Goal: Find specific page/section: Find specific page/section

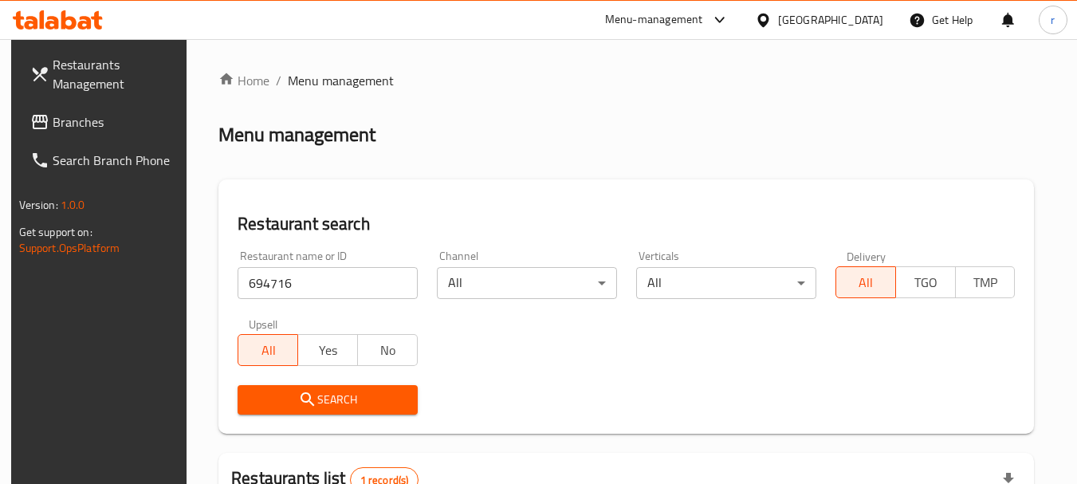
scroll to position [227, 0]
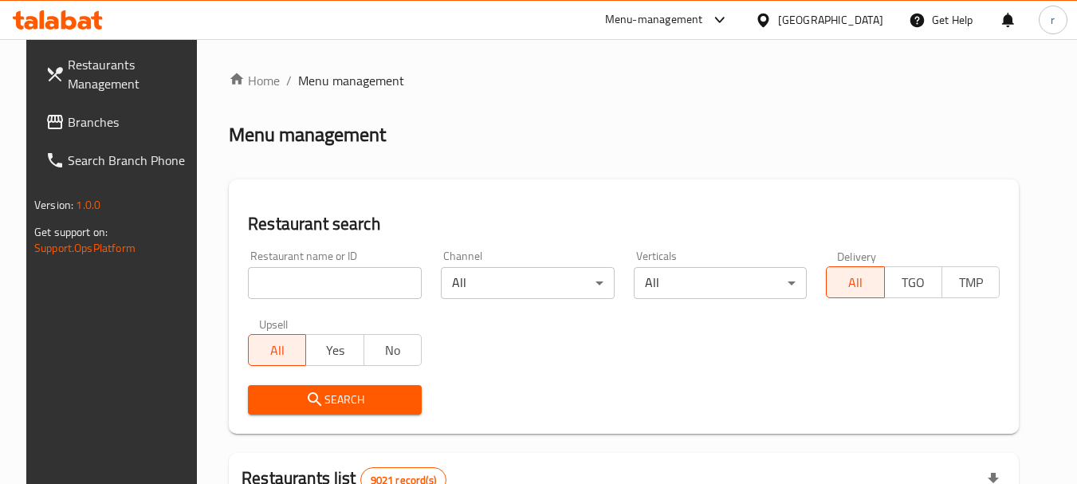
click at [778, 17] on div at bounding box center [766, 20] width 23 height 18
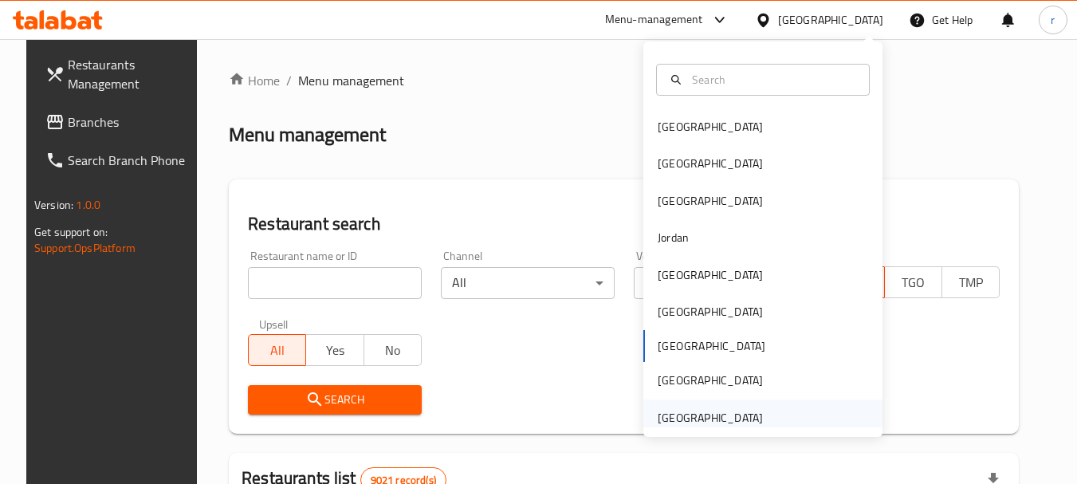
click at [732, 425] on div "United Arab Emirates" at bounding box center [710, 418] width 105 height 18
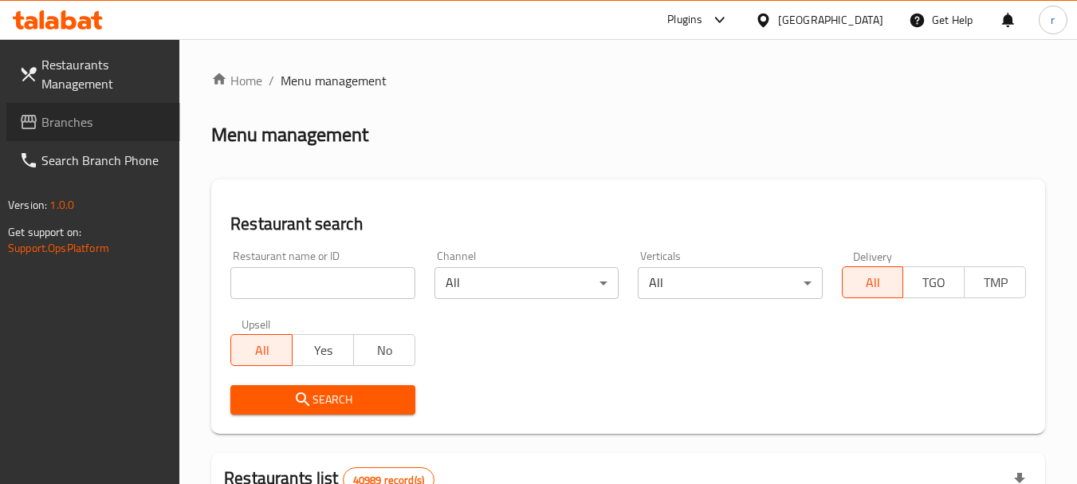
click at [75, 123] on span "Branches" at bounding box center [104, 121] width 126 height 19
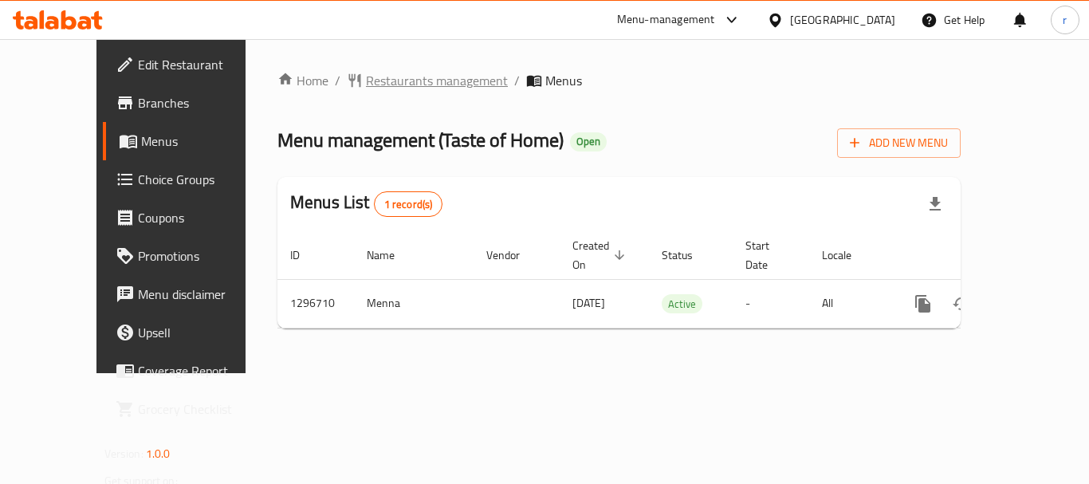
click at [402, 77] on span "Restaurants management" at bounding box center [437, 80] width 142 height 19
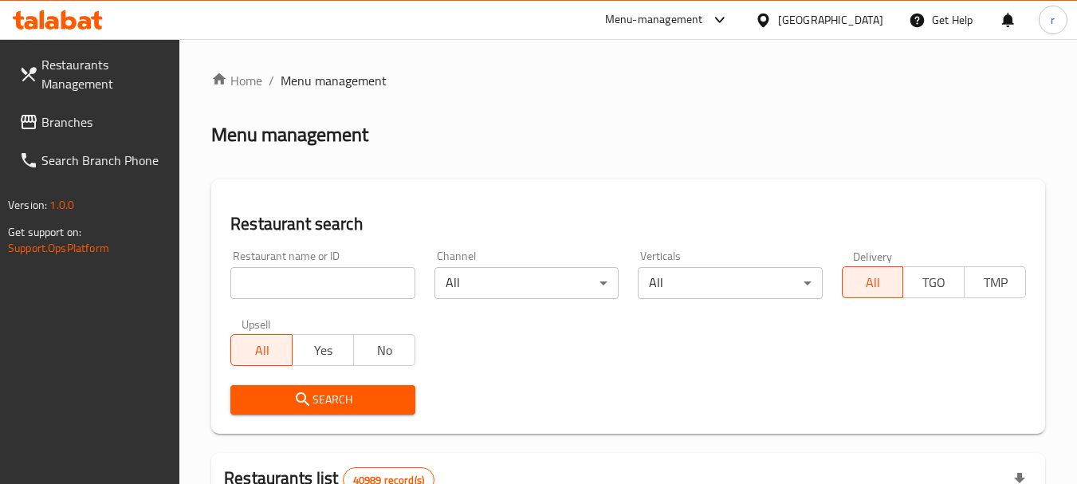
click at [336, 295] on input "search" at bounding box center [322, 283] width 184 height 32
paste input "700157"
type input "700157"
click at [332, 397] on span "Search" at bounding box center [322, 400] width 159 height 20
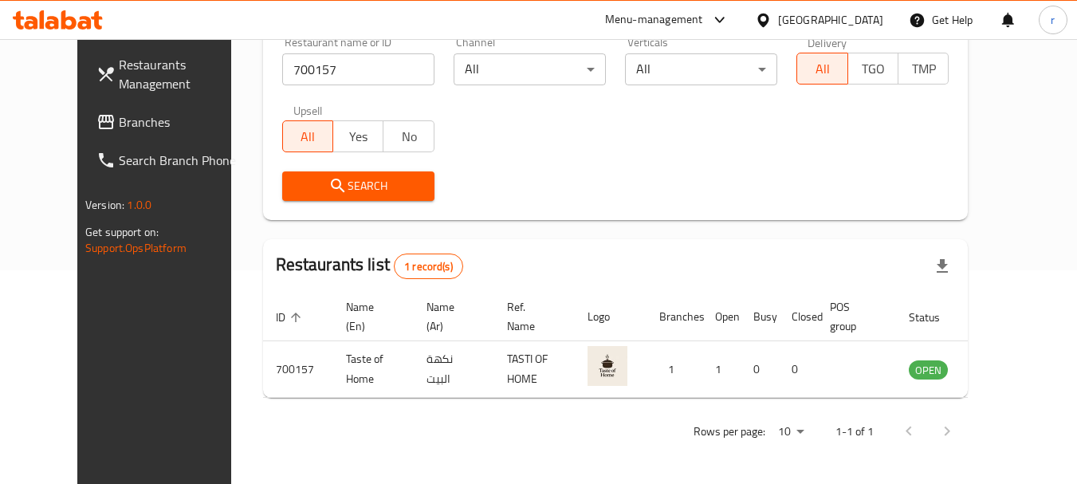
scroll to position [214, 0]
click at [119, 122] on span "Branches" at bounding box center [182, 121] width 126 height 19
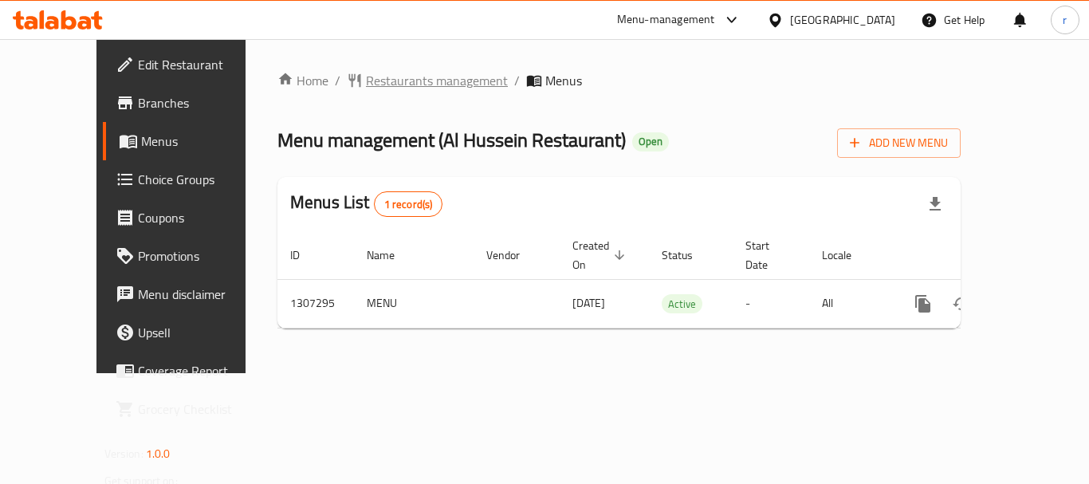
click at [395, 81] on span "Restaurants management" at bounding box center [437, 80] width 142 height 19
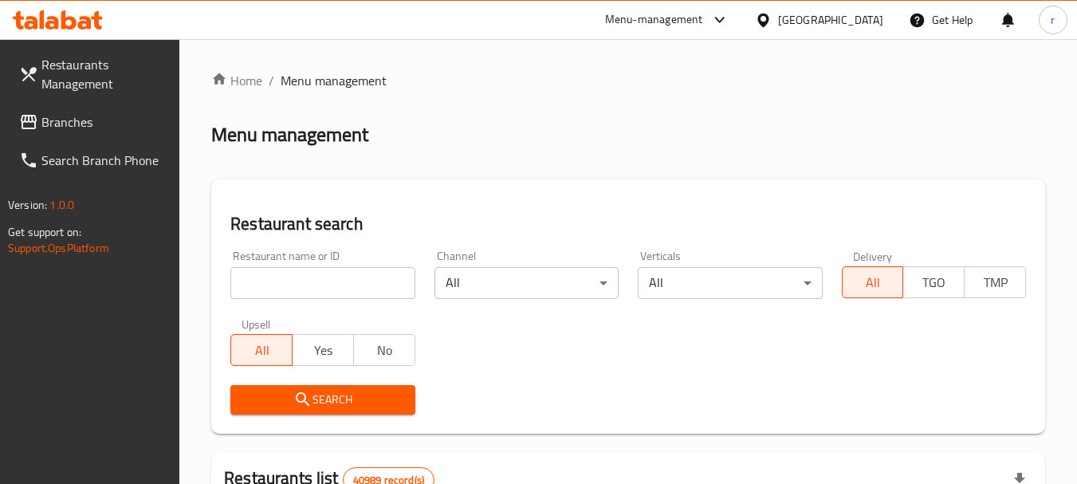
click at [272, 275] on input "search" at bounding box center [322, 283] width 184 height 32
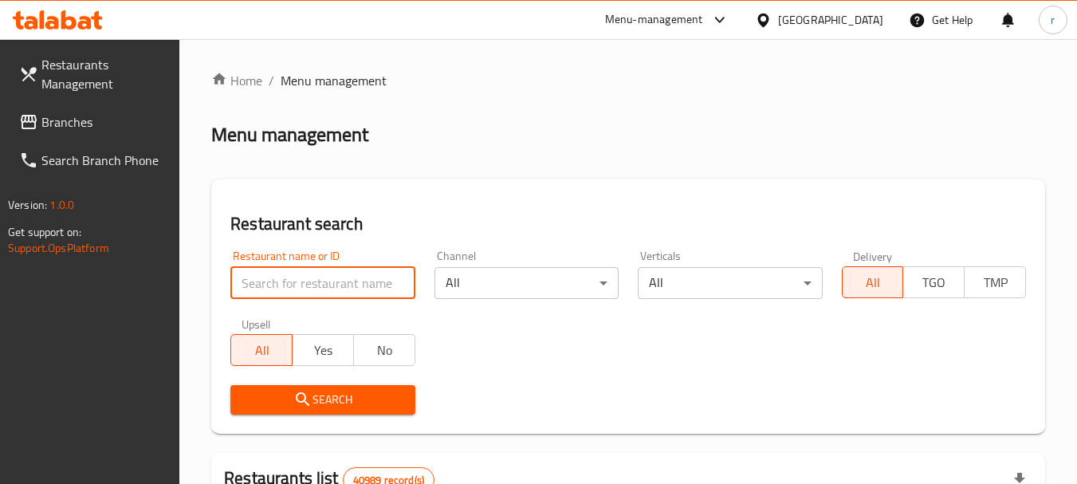
paste input "704400"
type input "704400"
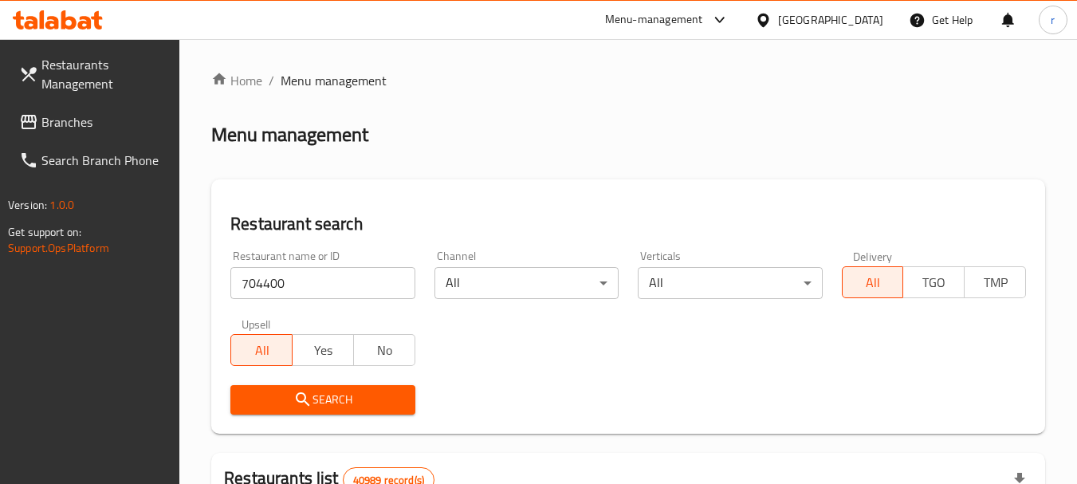
click at [278, 399] on span "Search" at bounding box center [322, 400] width 159 height 20
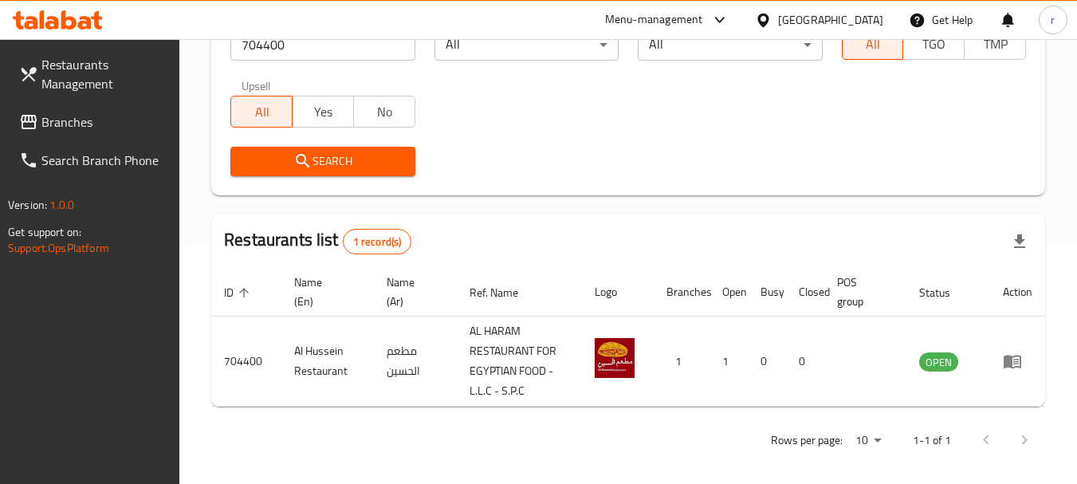
scroll to position [239, 0]
click at [53, 118] on span "Branches" at bounding box center [104, 121] width 126 height 19
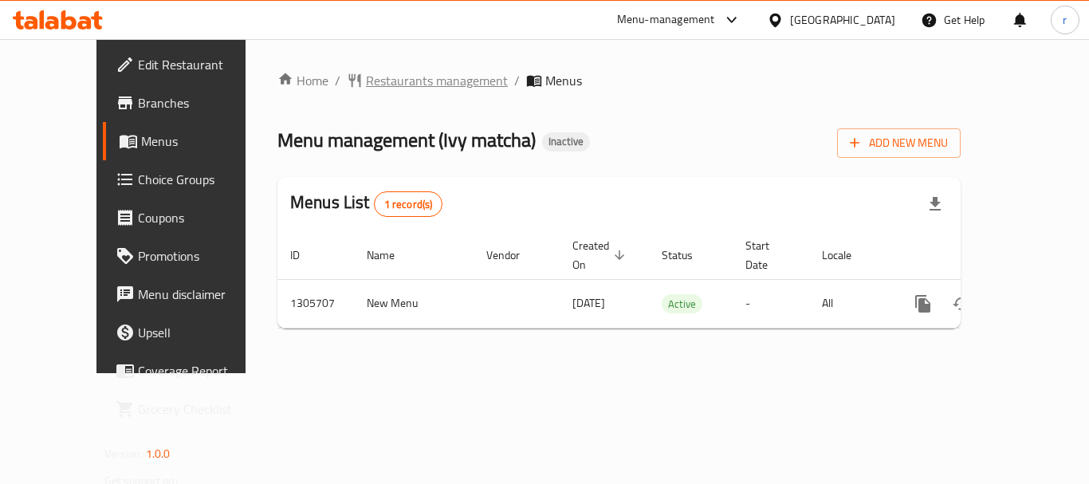
click at [372, 84] on span "Restaurants management" at bounding box center [437, 80] width 142 height 19
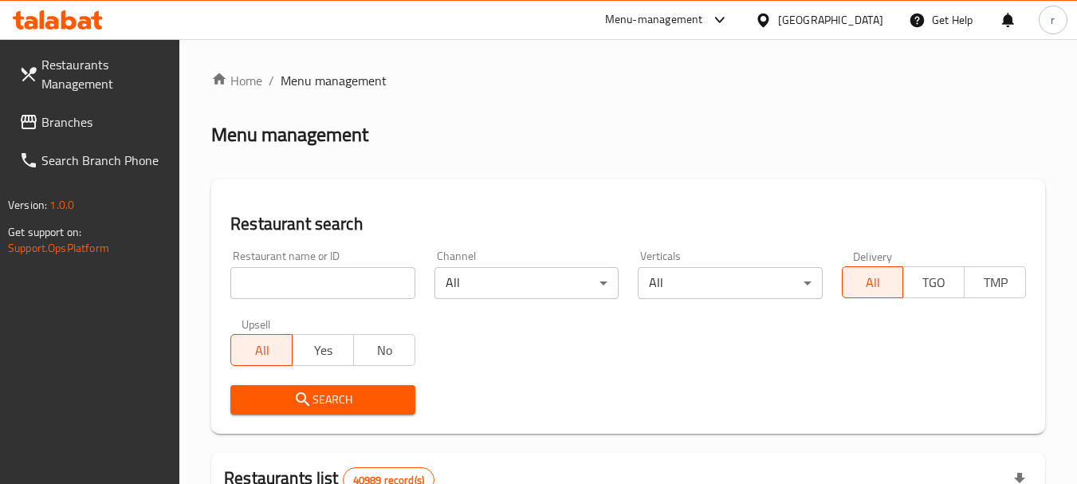
click at [315, 281] on input "search" at bounding box center [322, 283] width 184 height 32
paste input "702031"
type input "702031"
click at [310, 392] on icon "submit" at bounding box center [302, 399] width 19 height 19
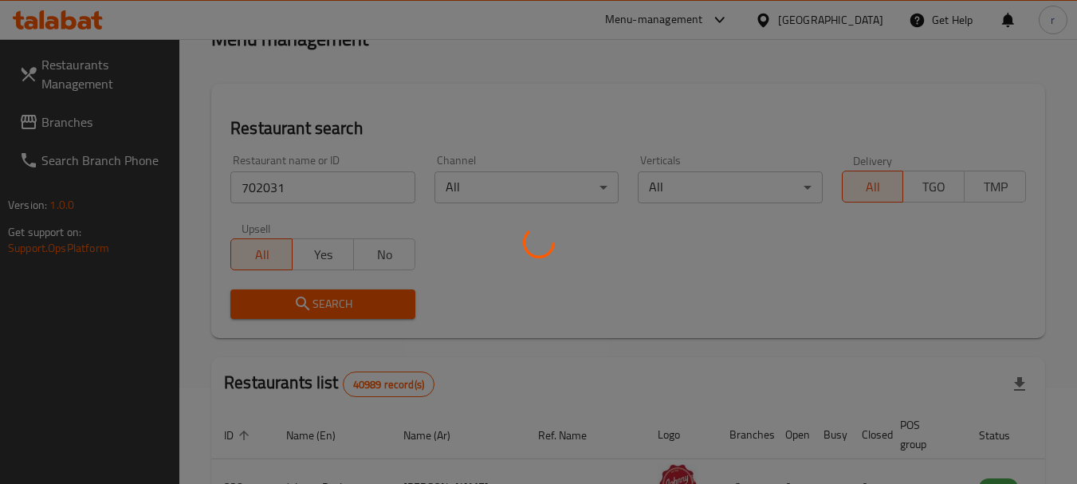
scroll to position [214, 0]
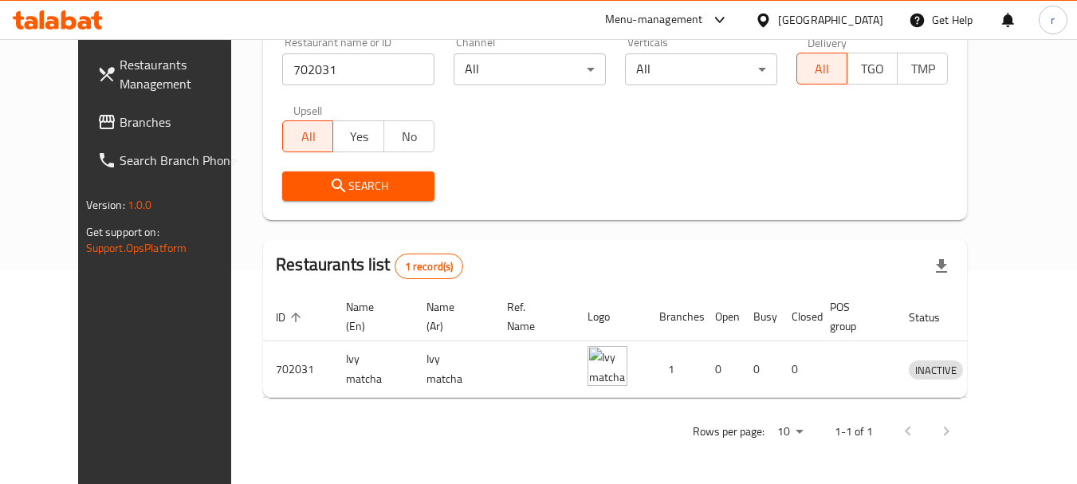
click at [824, 29] on div "[GEOGRAPHIC_DATA]" at bounding box center [830, 20] width 105 height 18
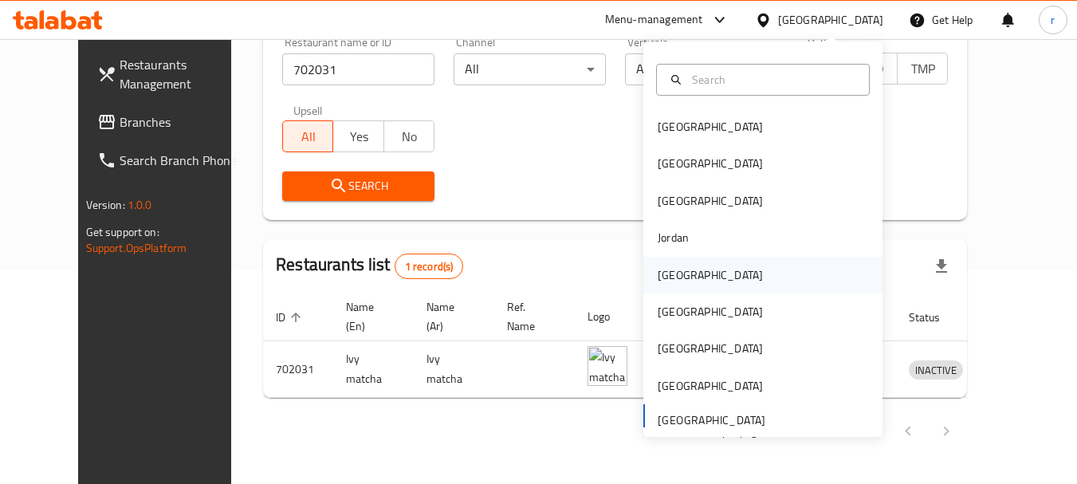
click at [659, 282] on div "Kuwait" at bounding box center [710, 275] width 105 height 18
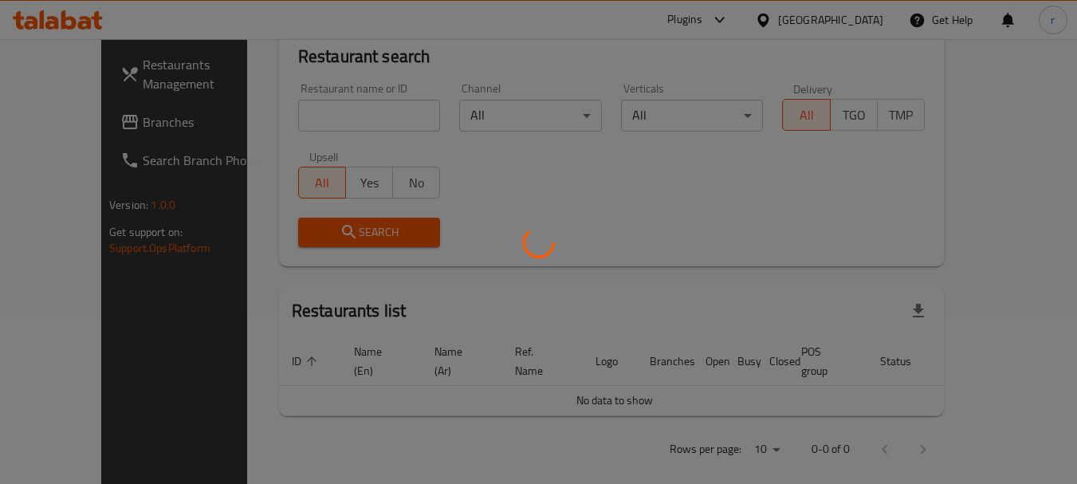
scroll to position [214, 0]
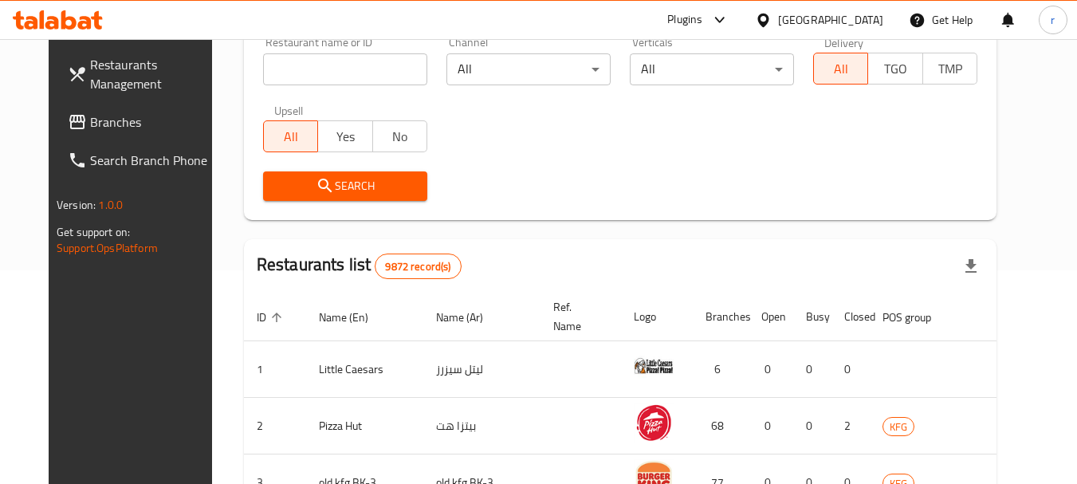
click at [114, 123] on span "Branches" at bounding box center [153, 121] width 126 height 19
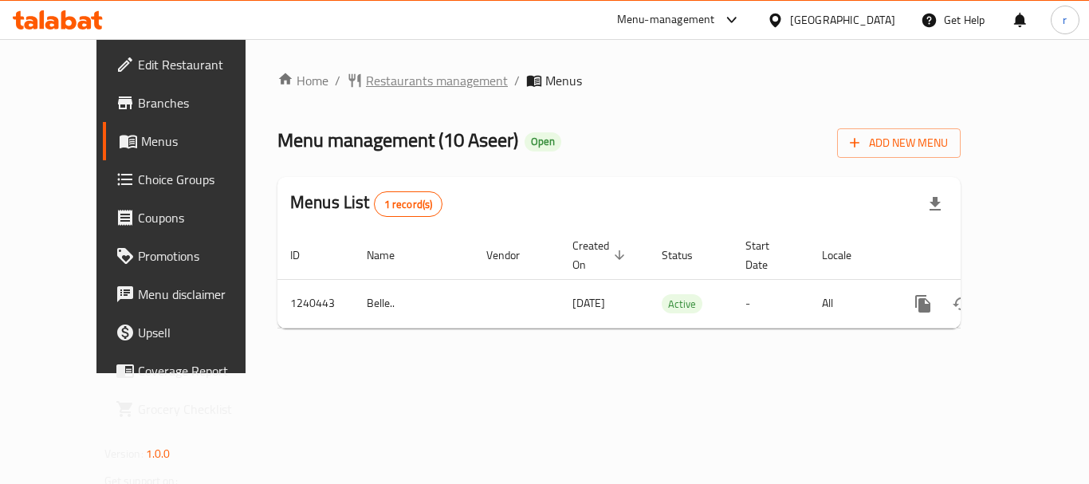
click at [366, 78] on span "Restaurants management" at bounding box center [437, 80] width 142 height 19
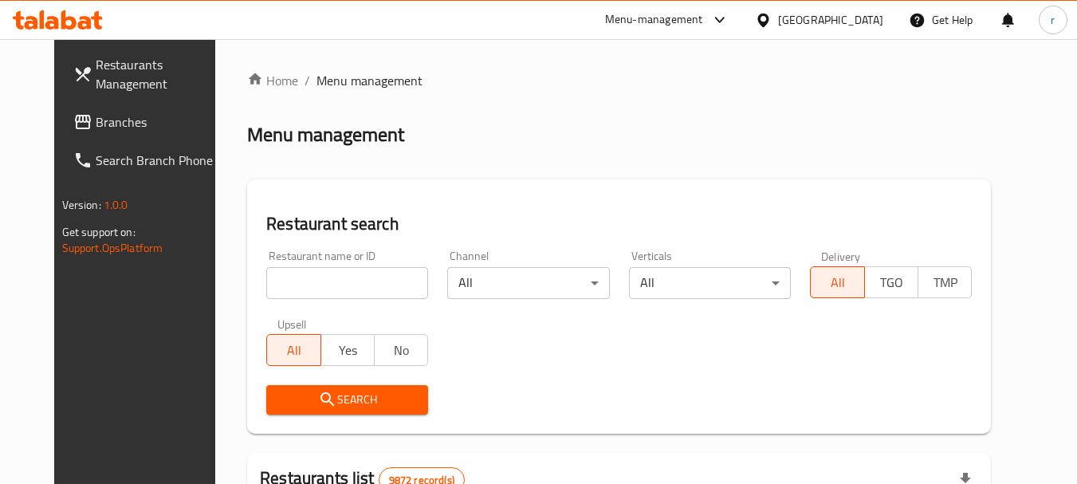
click at [312, 282] on input "search" at bounding box center [347, 283] width 162 height 32
paste input "680366"
type input "680366"
click at [316, 404] on span "Search" at bounding box center [347, 400] width 136 height 20
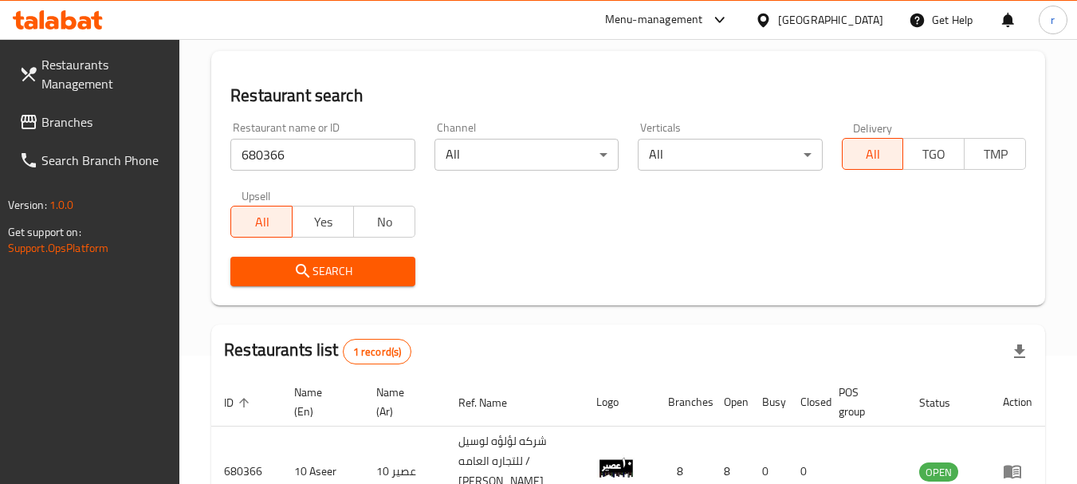
scroll to position [247, 0]
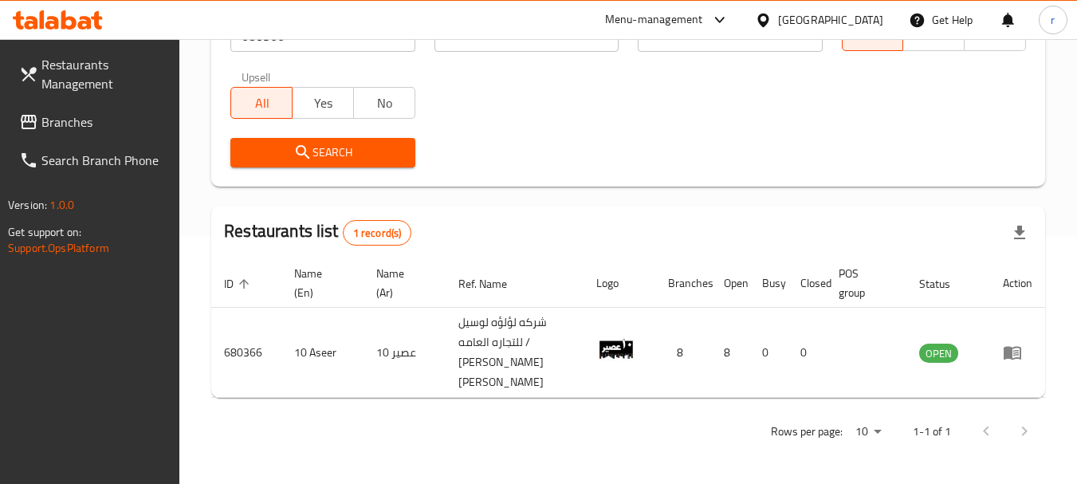
click at [855, 16] on div "Kuwait" at bounding box center [830, 20] width 105 height 18
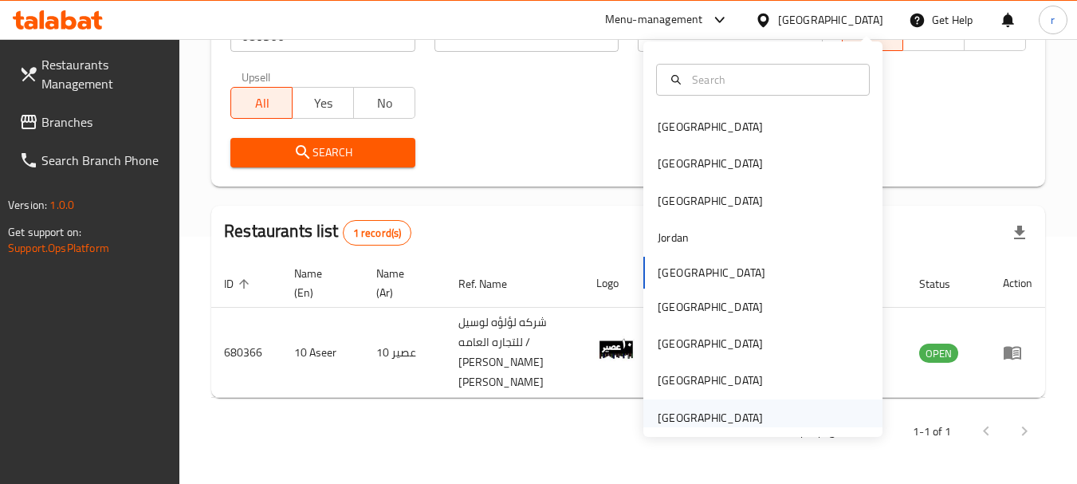
click at [698, 405] on div "[GEOGRAPHIC_DATA]" at bounding box center [710, 417] width 131 height 37
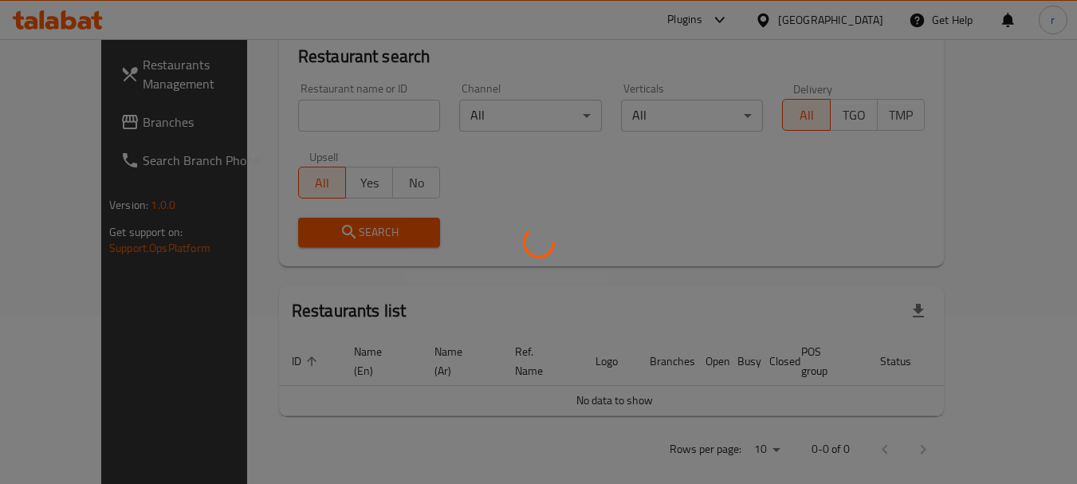
scroll to position [247, 0]
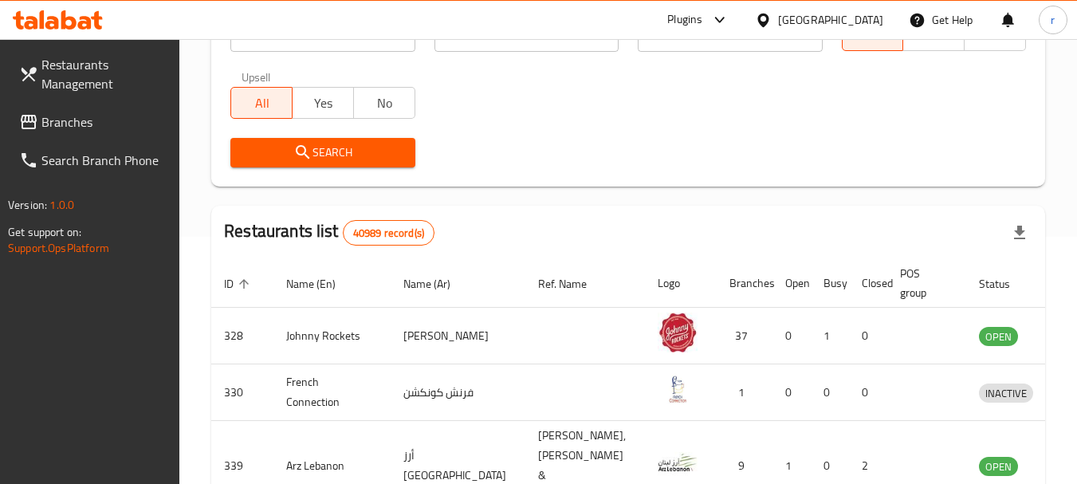
click at [84, 122] on span "Branches" at bounding box center [104, 121] width 126 height 19
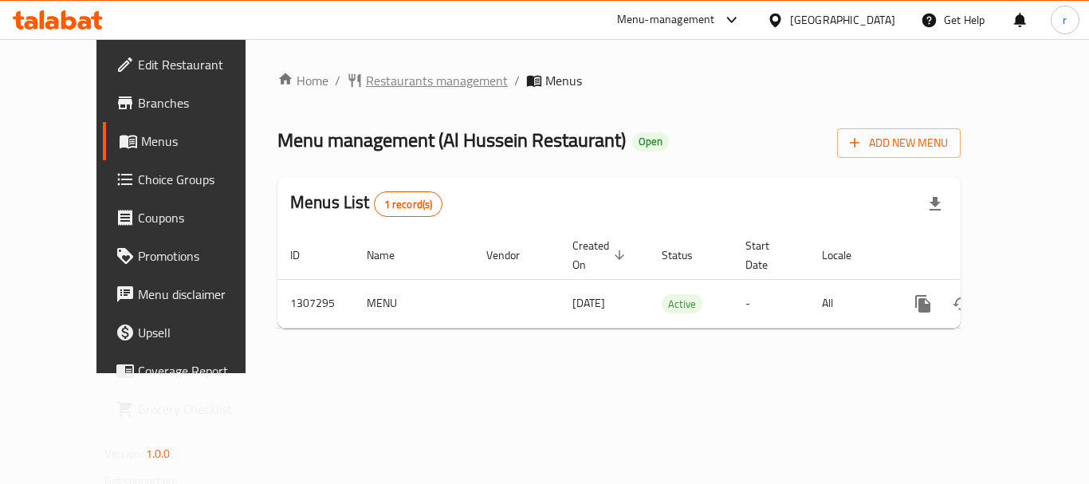
click at [366, 82] on span "Restaurants management" at bounding box center [437, 80] width 142 height 19
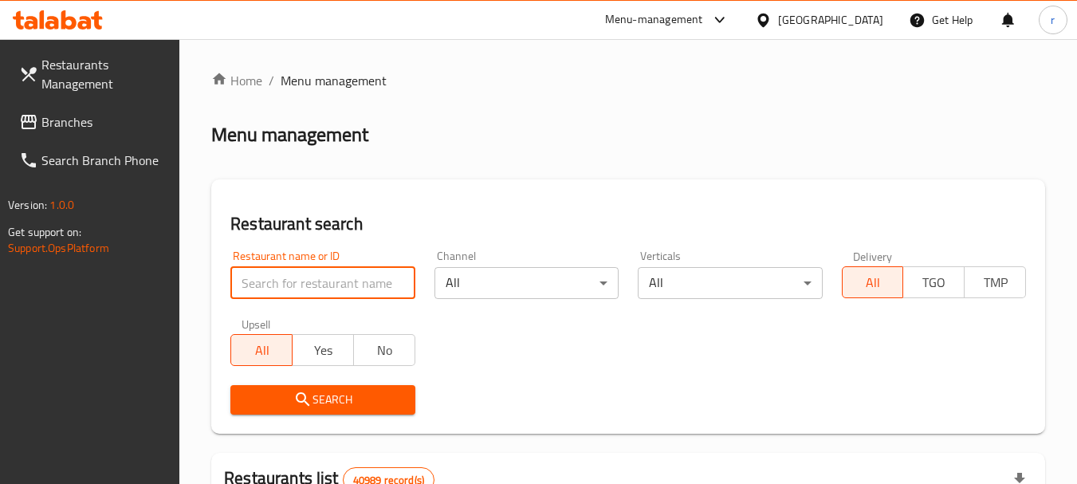
click at [284, 280] on input "search" at bounding box center [322, 283] width 184 height 32
paste input "704400"
type input "704400"
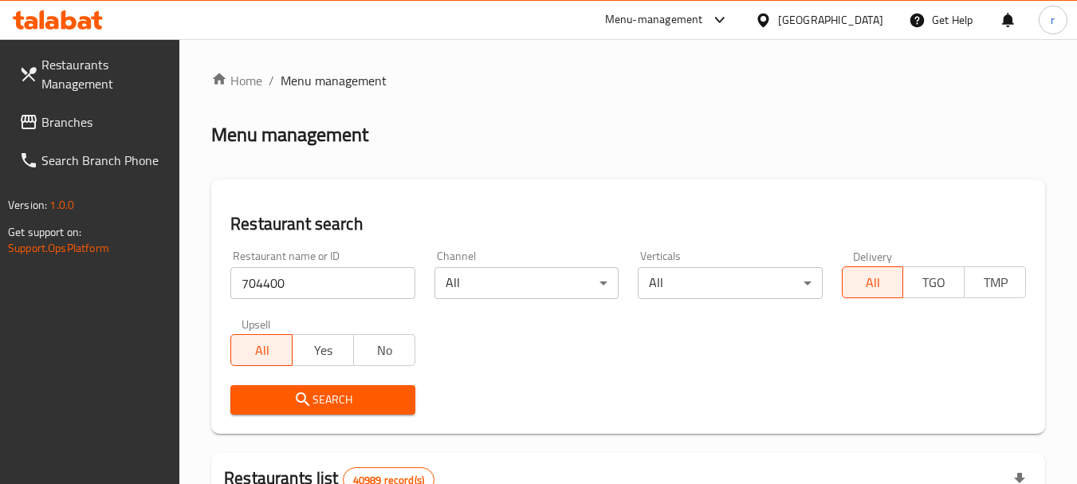
click at [264, 395] on span "Search" at bounding box center [322, 400] width 159 height 20
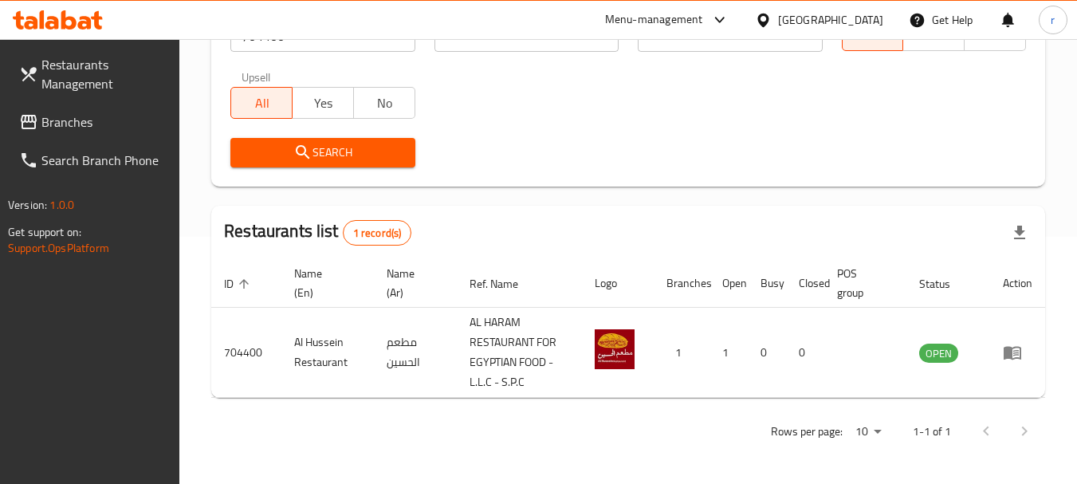
scroll to position [247, 0]
click at [102, 111] on link "Branches" at bounding box center [93, 122] width 174 height 38
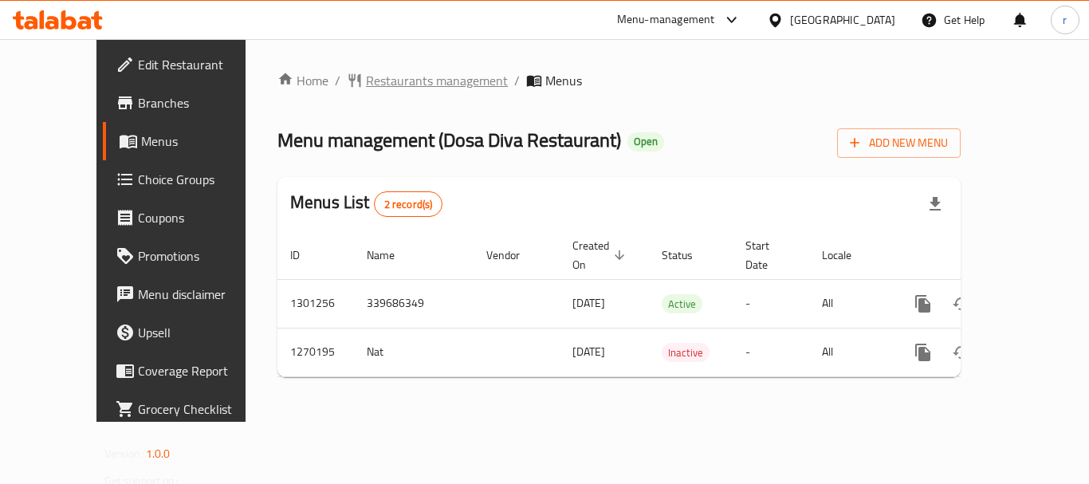
click at [383, 76] on span "Restaurants management" at bounding box center [437, 80] width 142 height 19
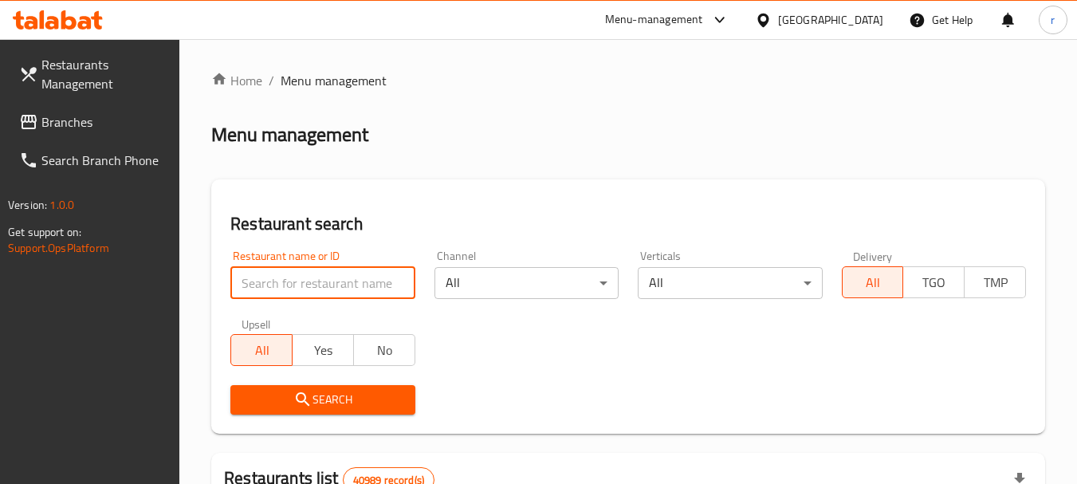
click at [320, 277] on input "search" at bounding box center [322, 283] width 184 height 32
paste input "689057"
type input "689057"
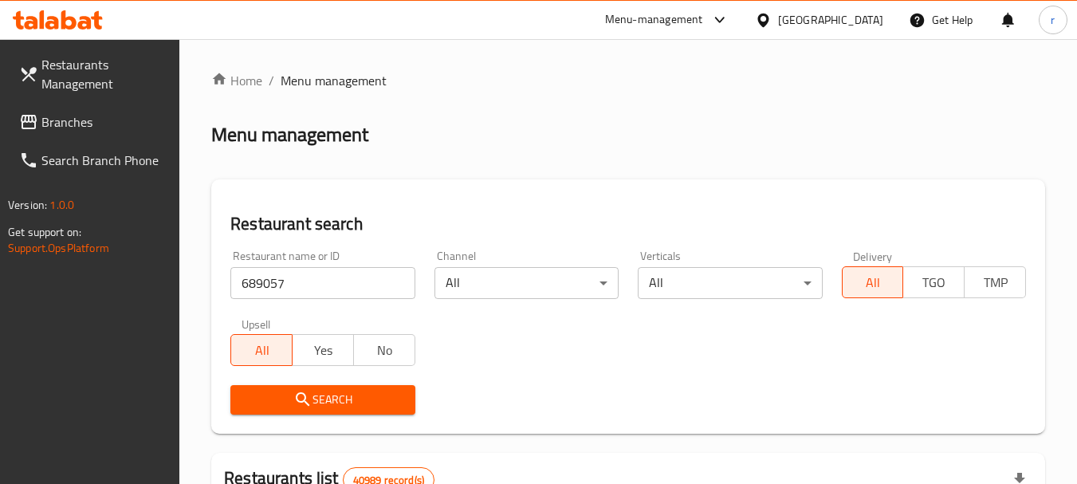
click at [330, 393] on span "Search" at bounding box center [322, 400] width 159 height 20
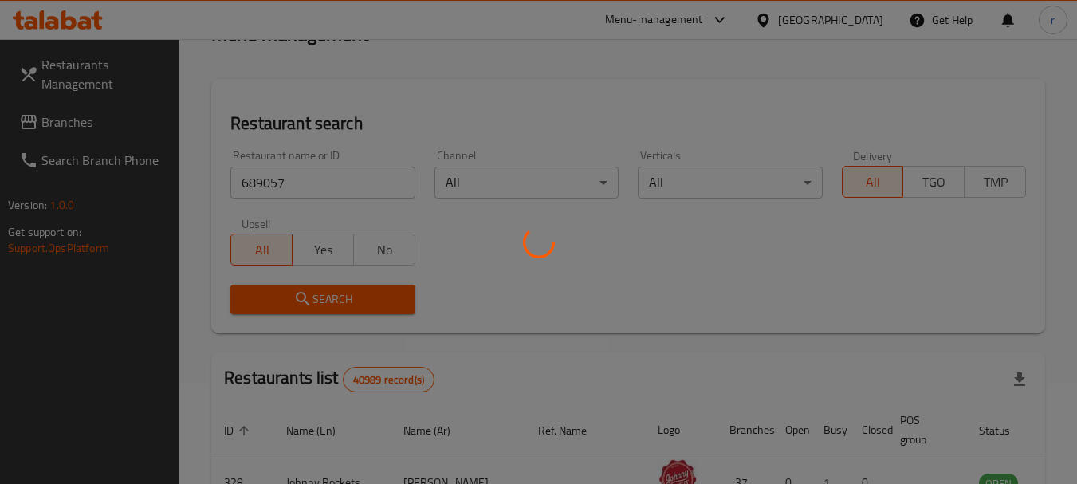
scroll to position [239, 0]
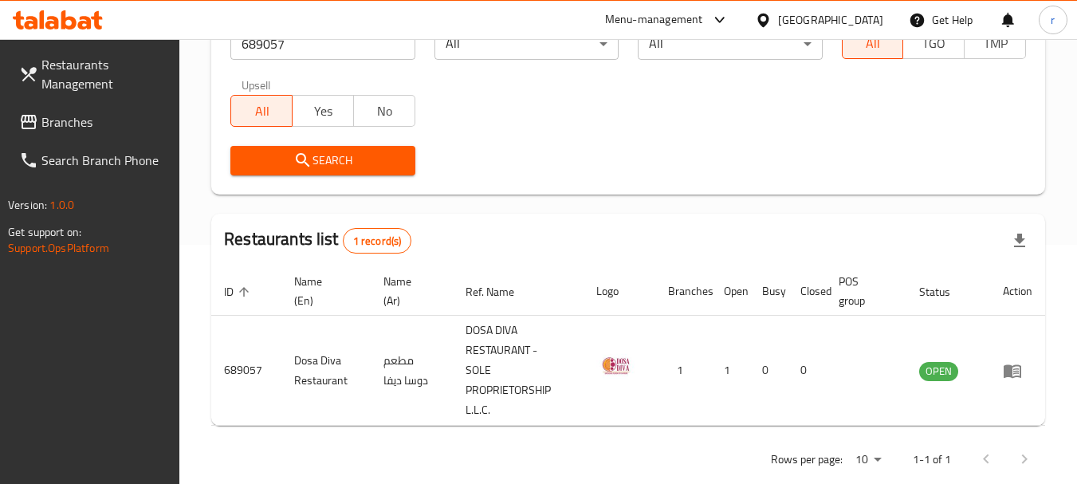
click at [94, 119] on span "Branches" at bounding box center [104, 121] width 126 height 19
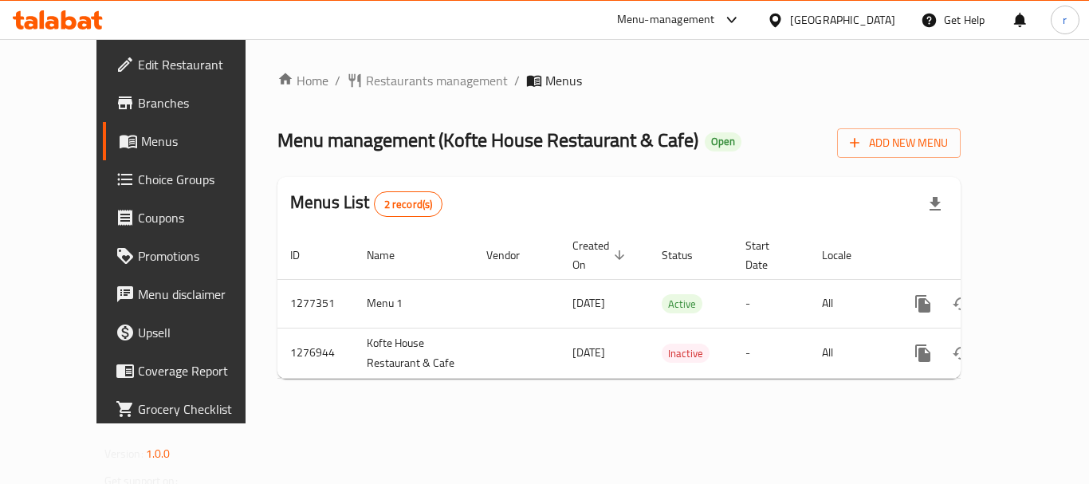
click at [368, 85] on span "Restaurants management" at bounding box center [437, 80] width 142 height 19
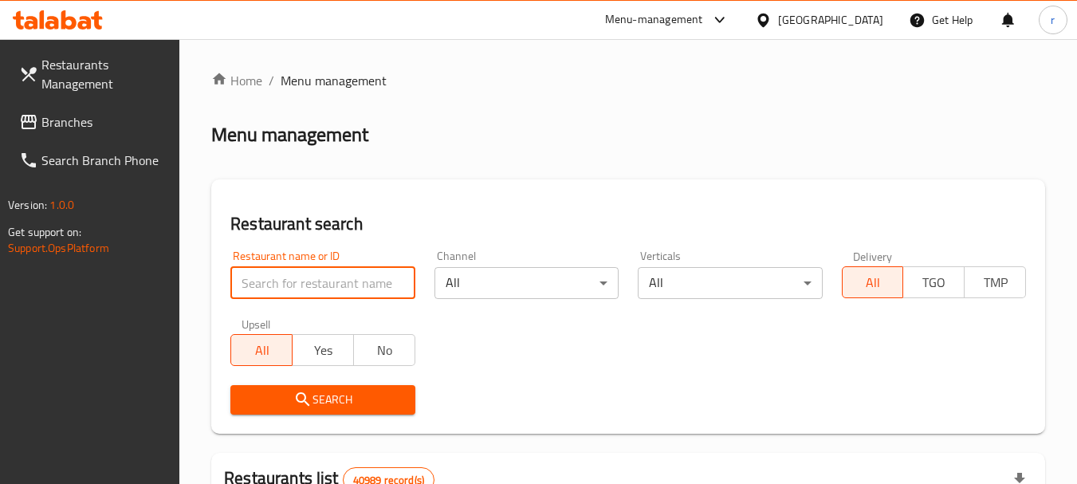
click at [301, 288] on input "search" at bounding box center [322, 283] width 184 height 32
paste input "692191"
type input "692191"
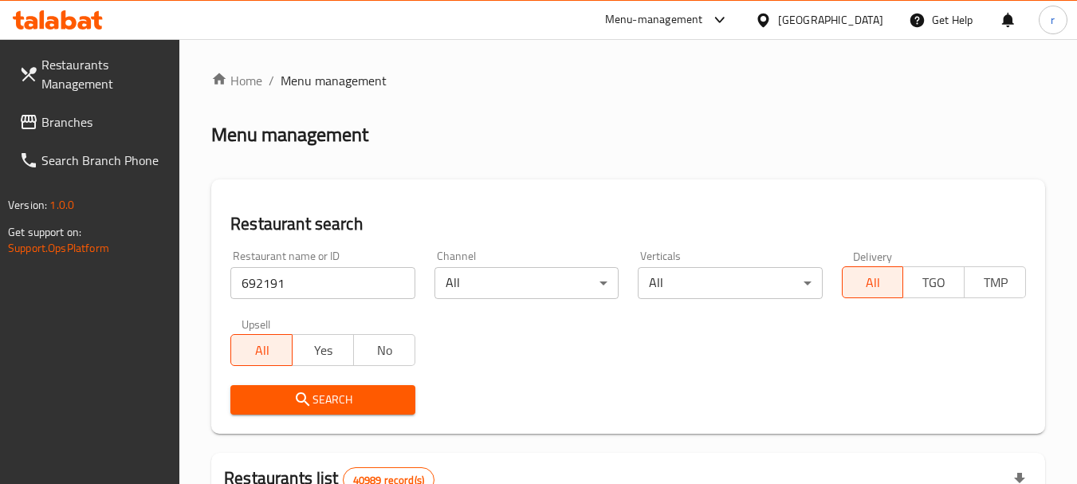
click at [364, 409] on span "Search" at bounding box center [322, 400] width 159 height 20
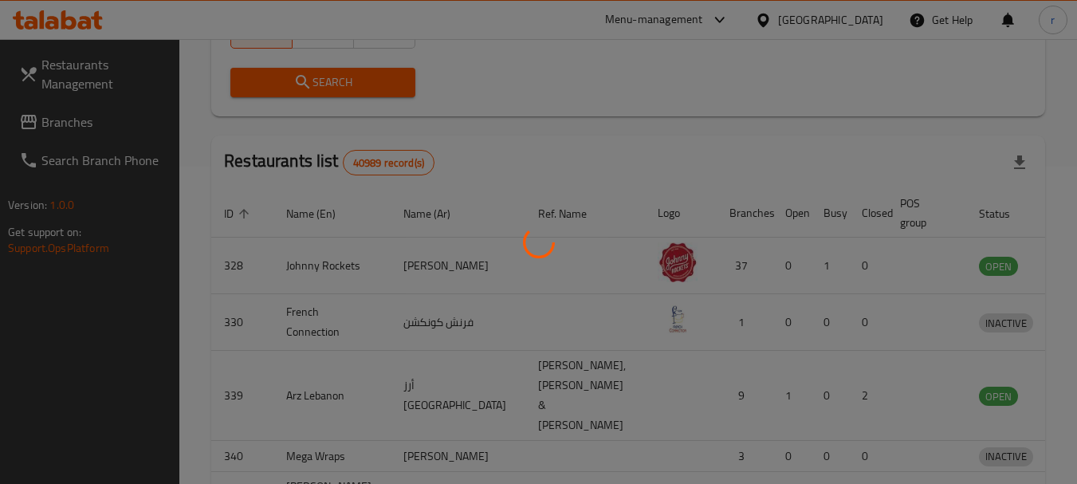
scroll to position [247, 0]
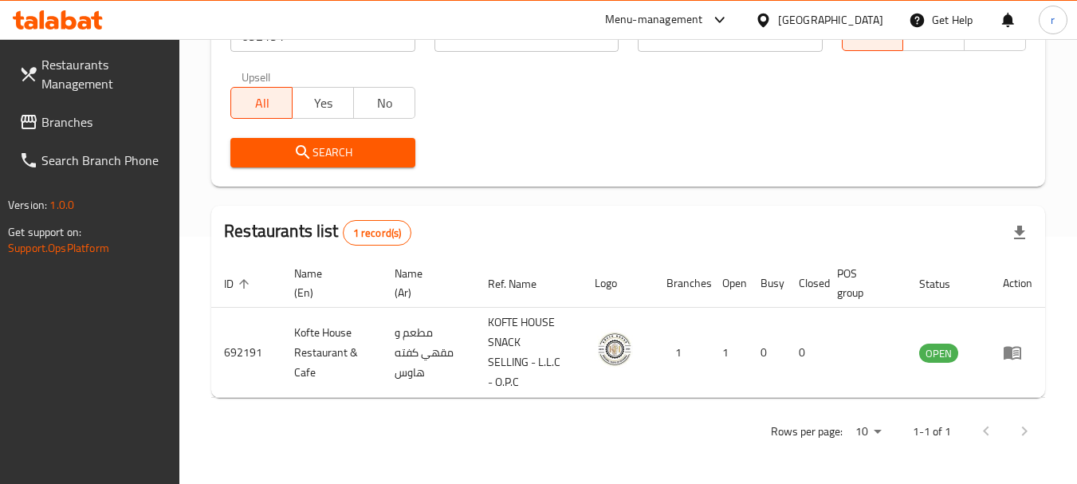
click at [828, 15] on div "[GEOGRAPHIC_DATA]" at bounding box center [830, 20] width 105 height 18
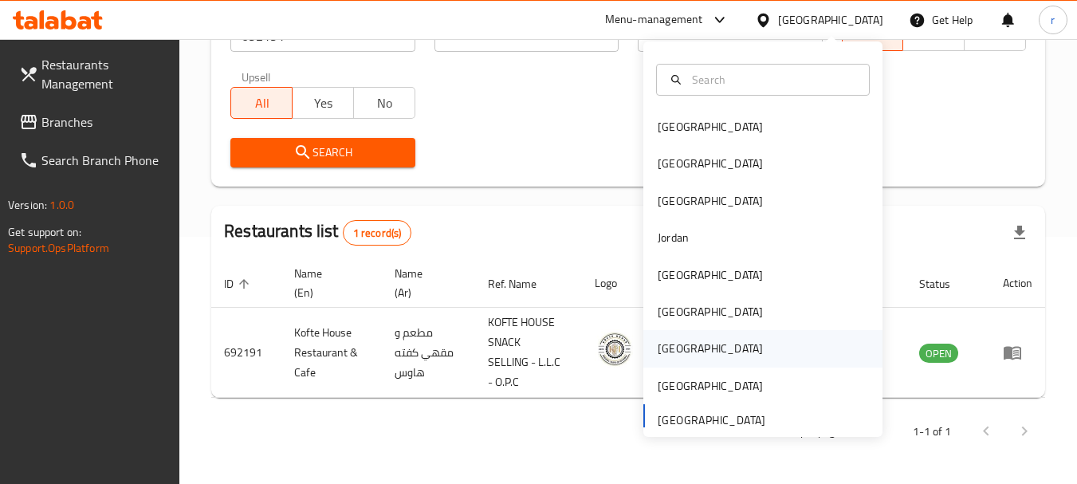
click at [670, 346] on div "[GEOGRAPHIC_DATA]" at bounding box center [710, 349] width 105 height 18
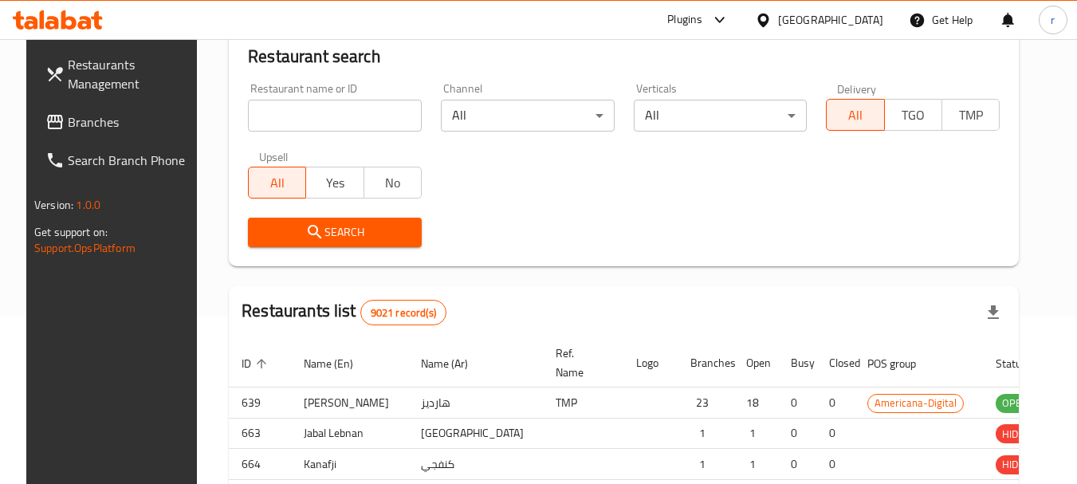
scroll to position [247, 0]
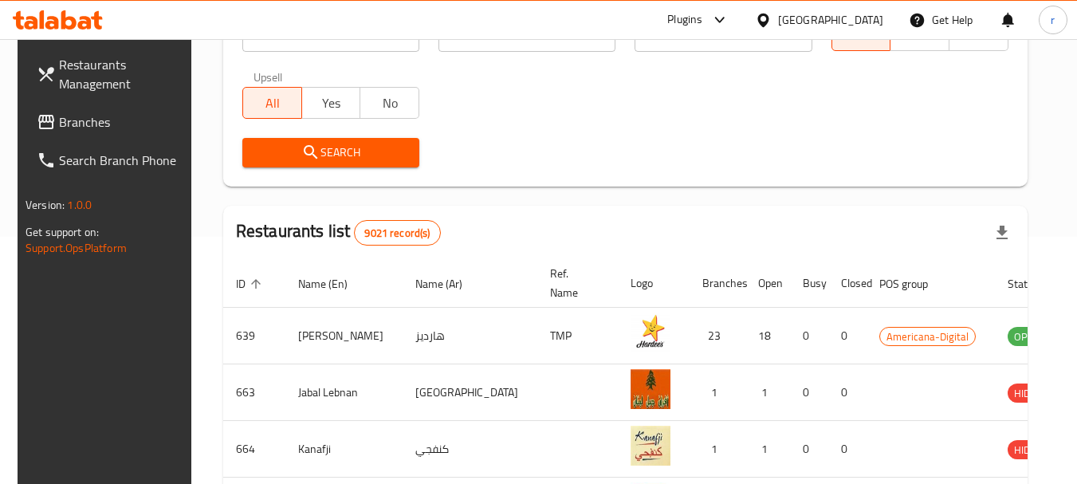
click at [59, 128] on span "Branches" at bounding box center [122, 121] width 126 height 19
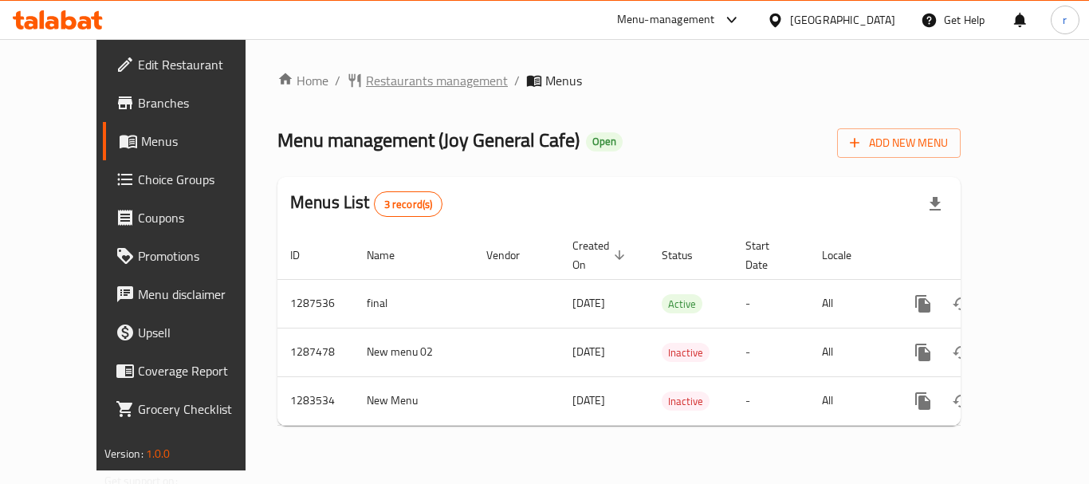
click at [366, 85] on span "Restaurants management" at bounding box center [437, 80] width 142 height 19
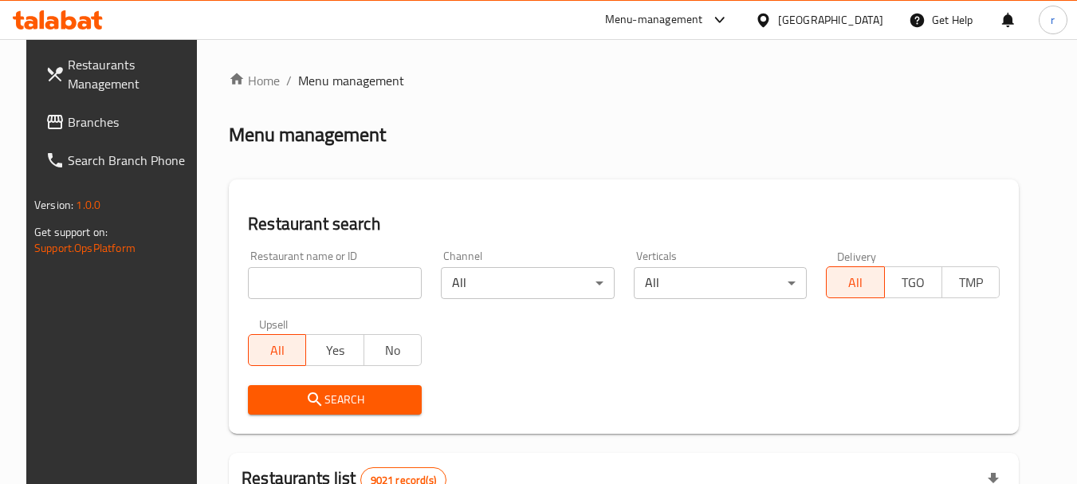
click at [303, 291] on input "search" at bounding box center [335, 283] width 174 height 32
paste input "695161"
type input "695161"
click at [332, 394] on span "Search" at bounding box center [335, 400] width 148 height 20
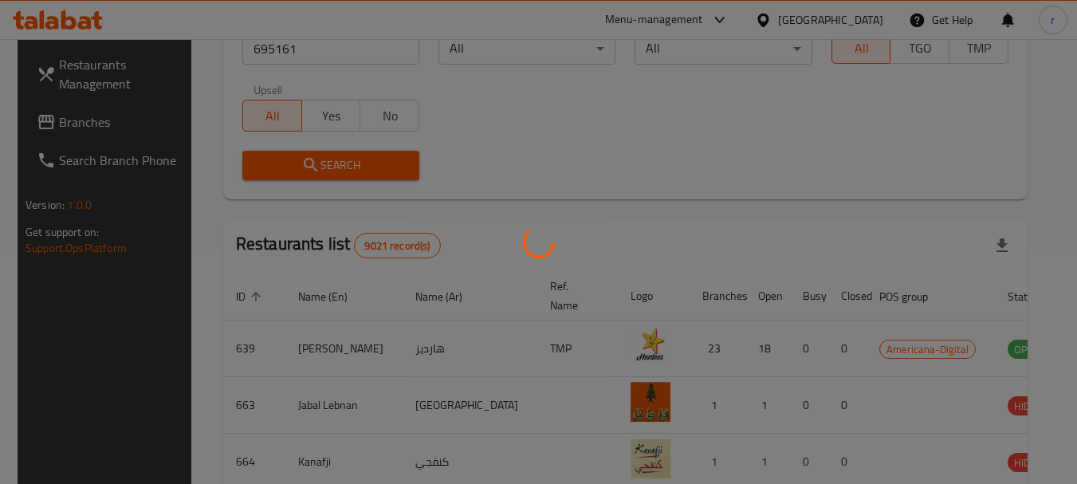
scroll to position [214, 0]
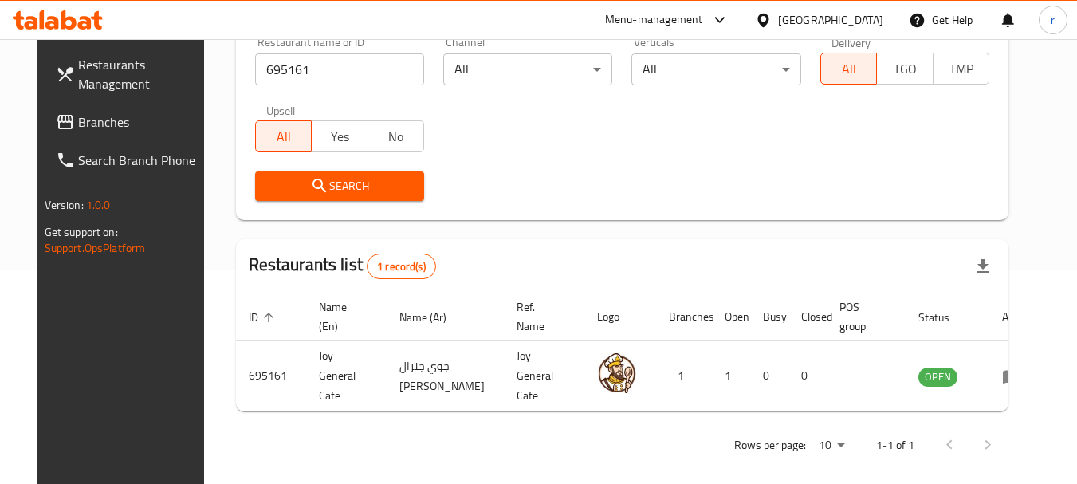
click at [772, 21] on icon at bounding box center [763, 20] width 17 height 17
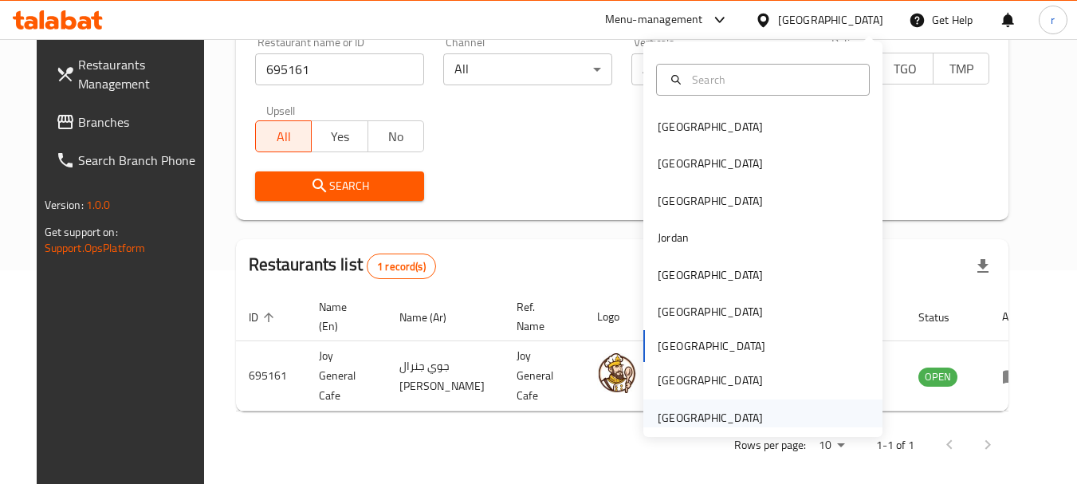
click at [667, 421] on div "[GEOGRAPHIC_DATA]" at bounding box center [710, 418] width 105 height 18
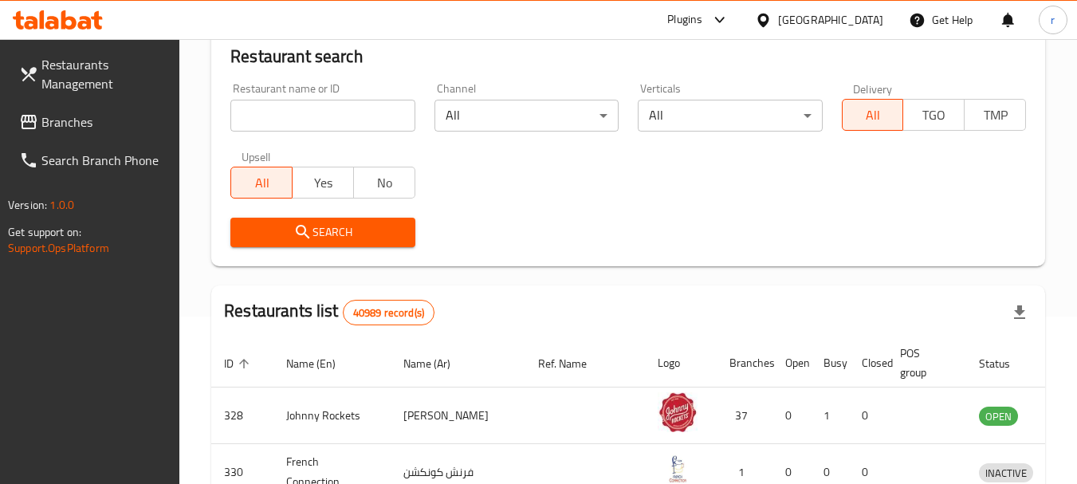
scroll to position [214, 0]
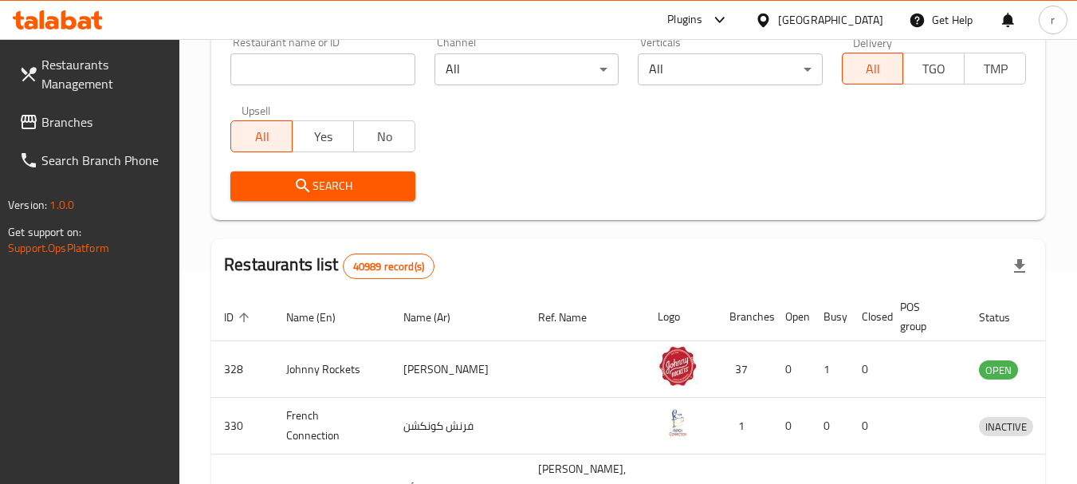
click at [55, 117] on span "Branches" at bounding box center [104, 121] width 126 height 19
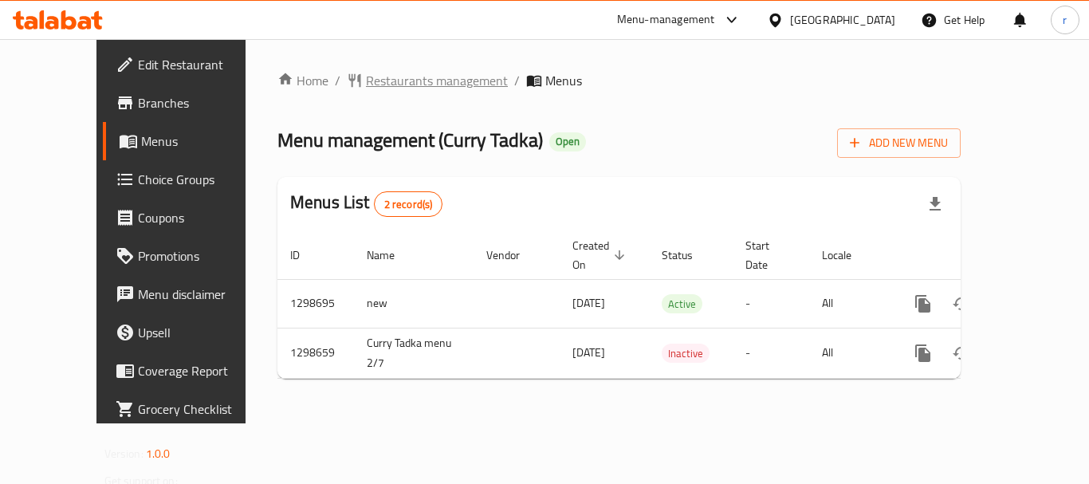
click at [366, 83] on span "Restaurants management" at bounding box center [437, 80] width 142 height 19
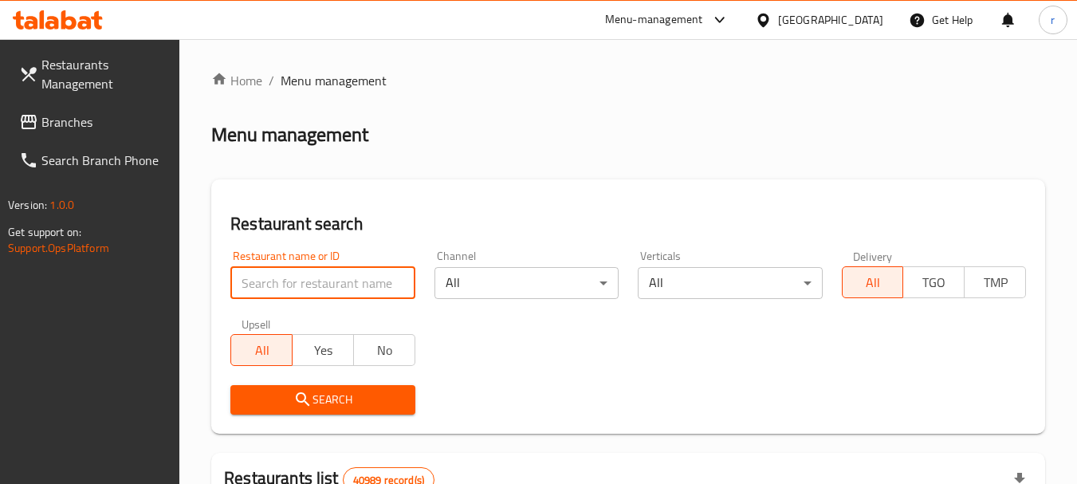
click at [269, 277] on input "search" at bounding box center [322, 283] width 184 height 32
paste input "700749"
type input "700749"
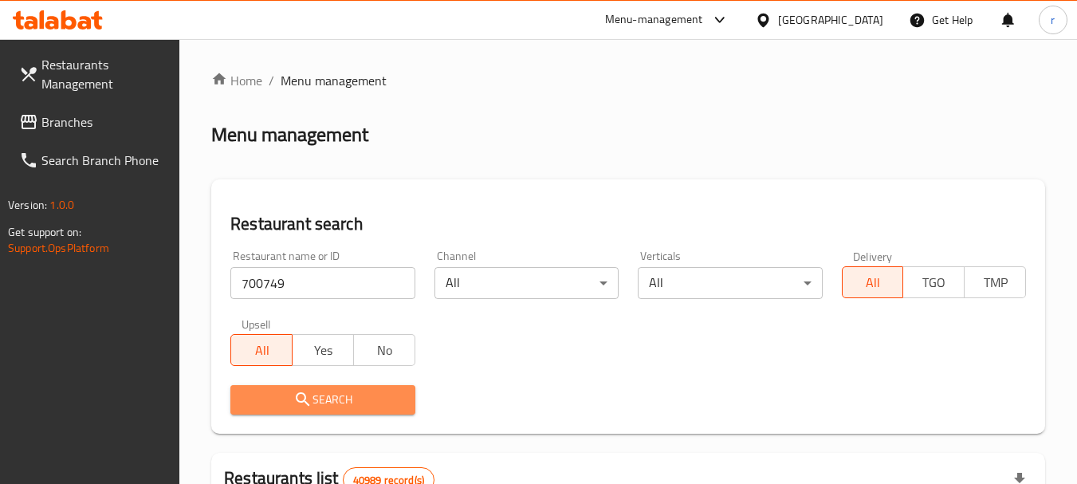
click at [289, 400] on span "Search" at bounding box center [322, 400] width 159 height 20
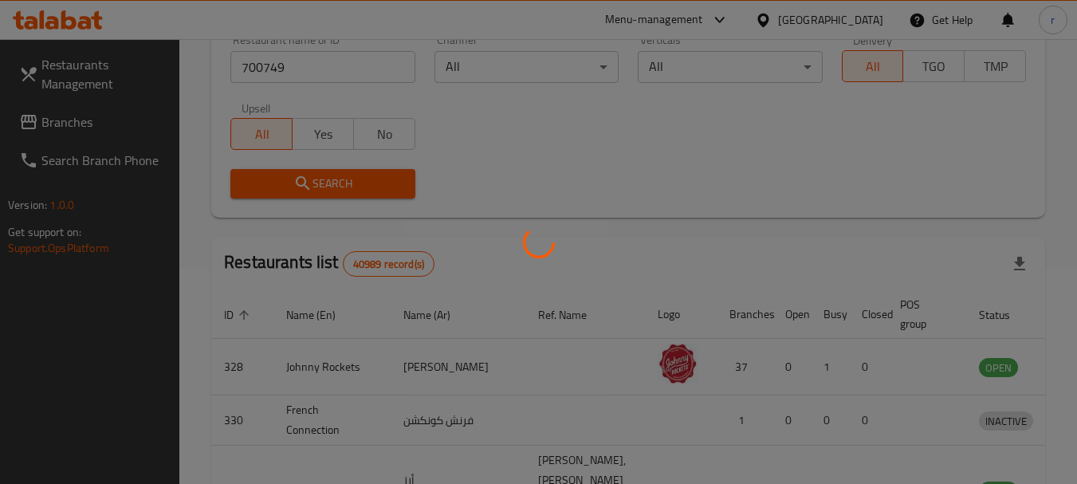
scroll to position [214, 0]
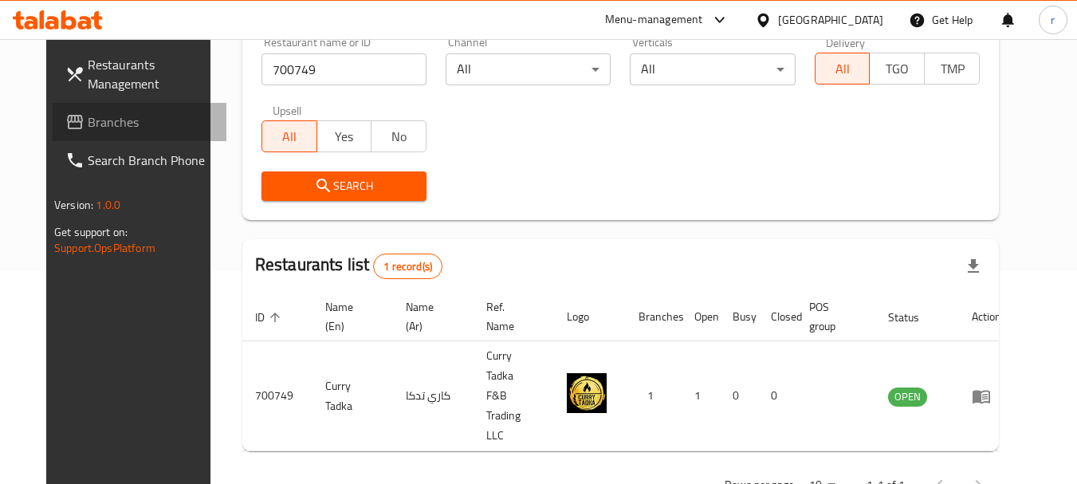
click at [88, 112] on span "Branches" at bounding box center [151, 121] width 126 height 19
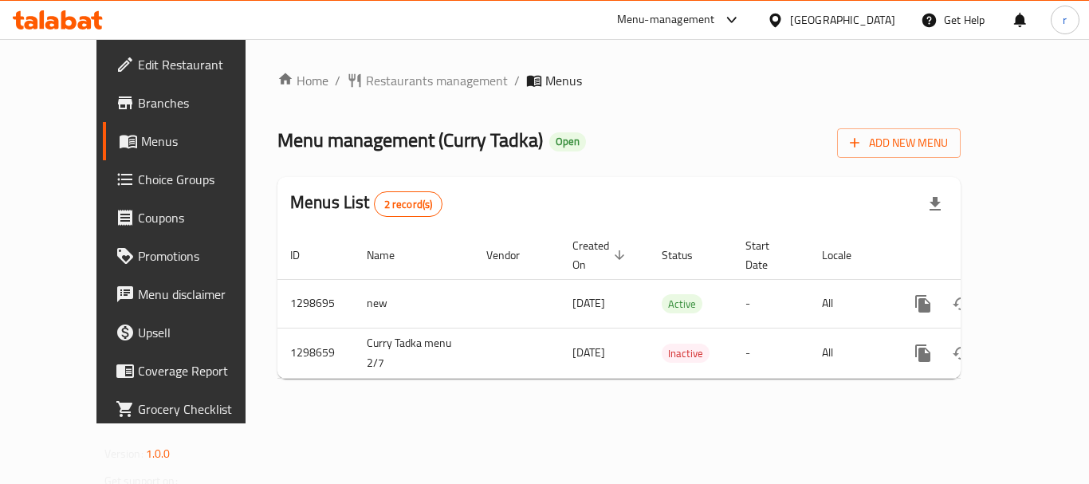
click at [366, 80] on span "Restaurants management" at bounding box center [437, 80] width 142 height 19
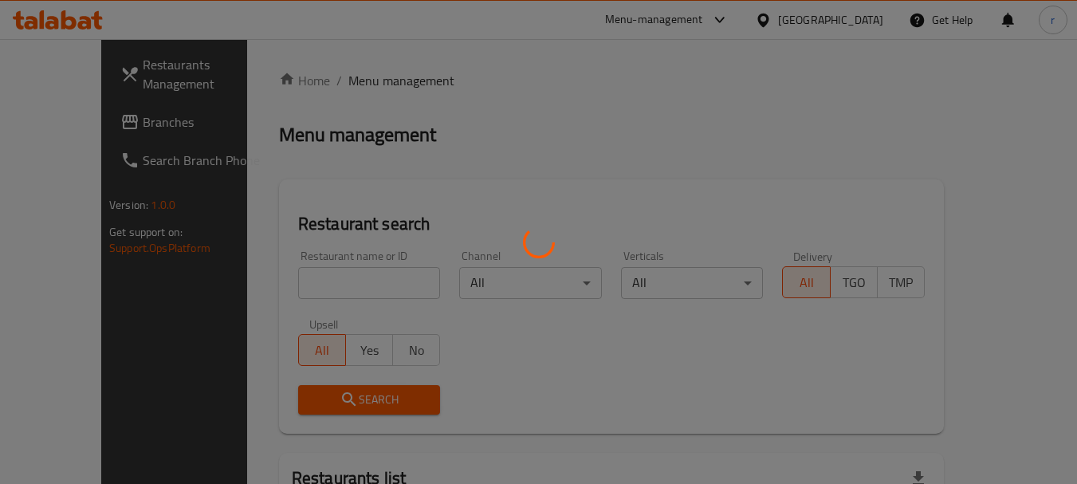
click at [276, 280] on div at bounding box center [538, 242] width 1077 height 484
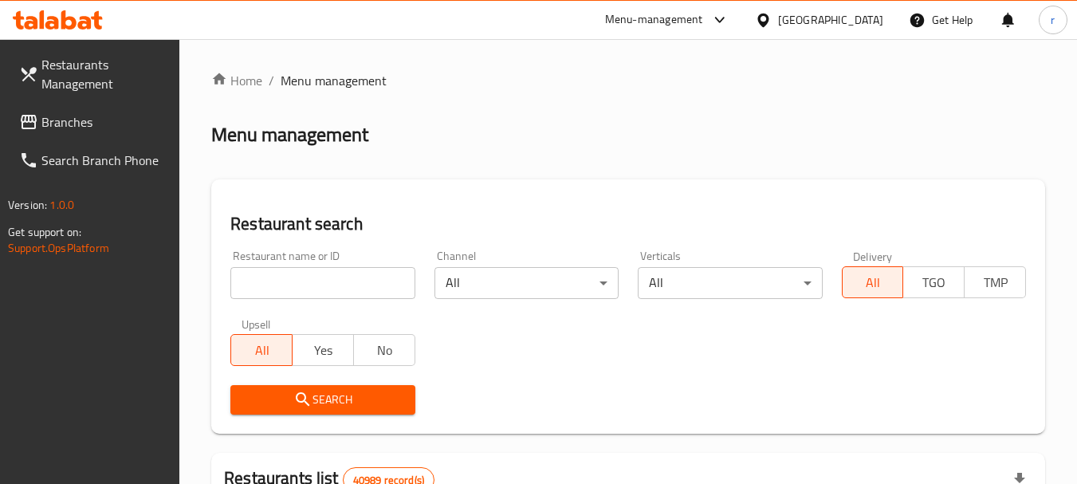
click at [285, 281] on input "search" at bounding box center [322, 283] width 184 height 32
paste input "700749"
type input "700749"
click at [327, 395] on span "Search" at bounding box center [322, 400] width 159 height 20
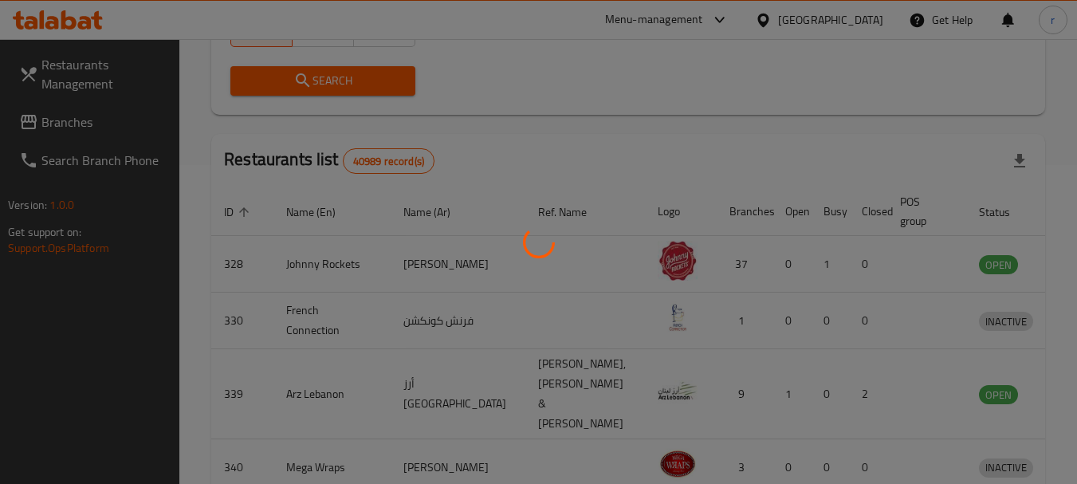
scroll to position [214, 0]
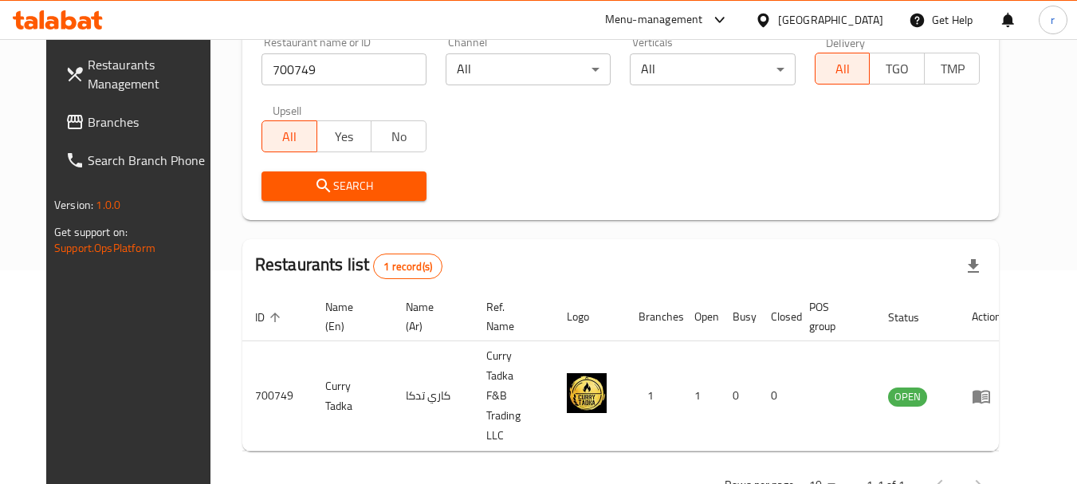
click at [88, 114] on span "Branches" at bounding box center [151, 121] width 126 height 19
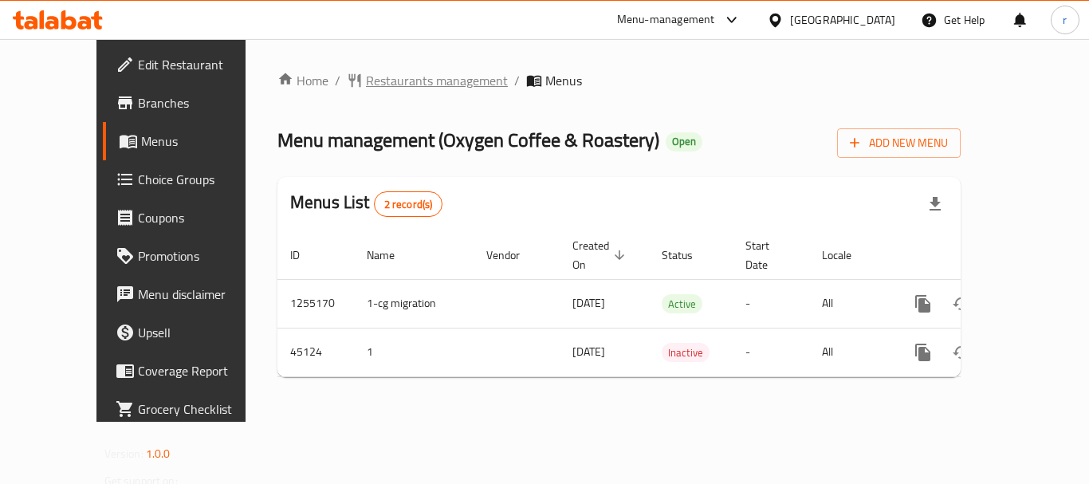
click at [366, 82] on span "Restaurants management" at bounding box center [437, 80] width 142 height 19
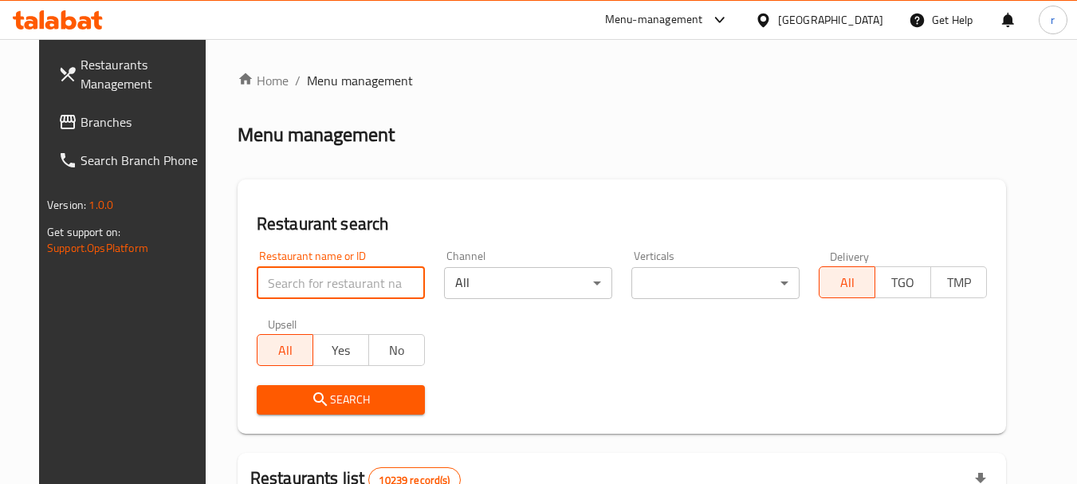
click at [309, 284] on input "search" at bounding box center [341, 283] width 168 height 32
paste input "23242"
type input "23242"
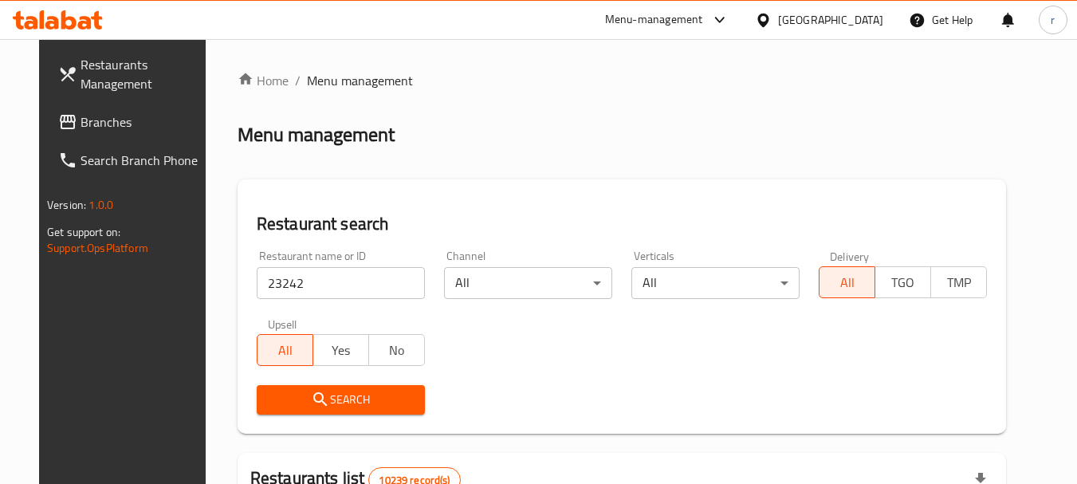
click at [311, 397] on icon "submit" at bounding box center [320, 399] width 19 height 19
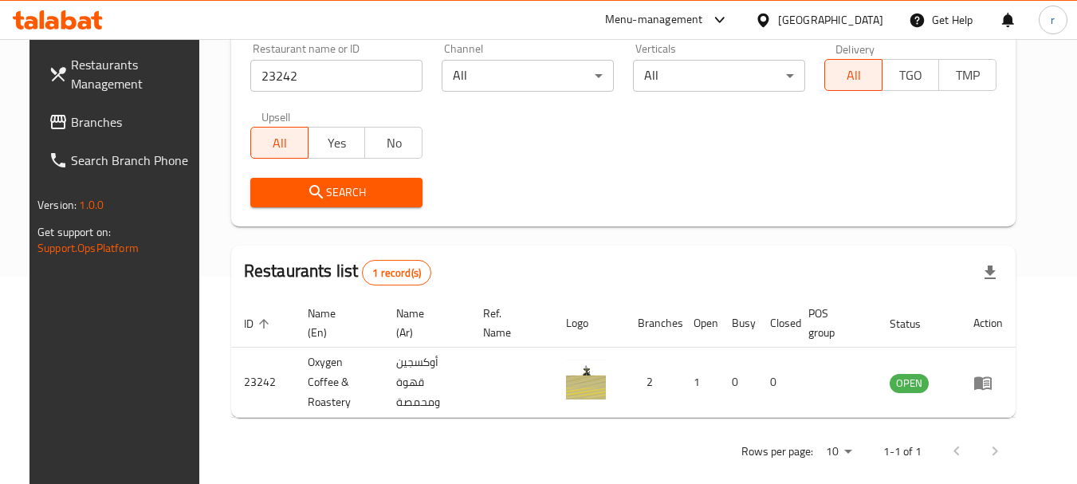
scroll to position [214, 0]
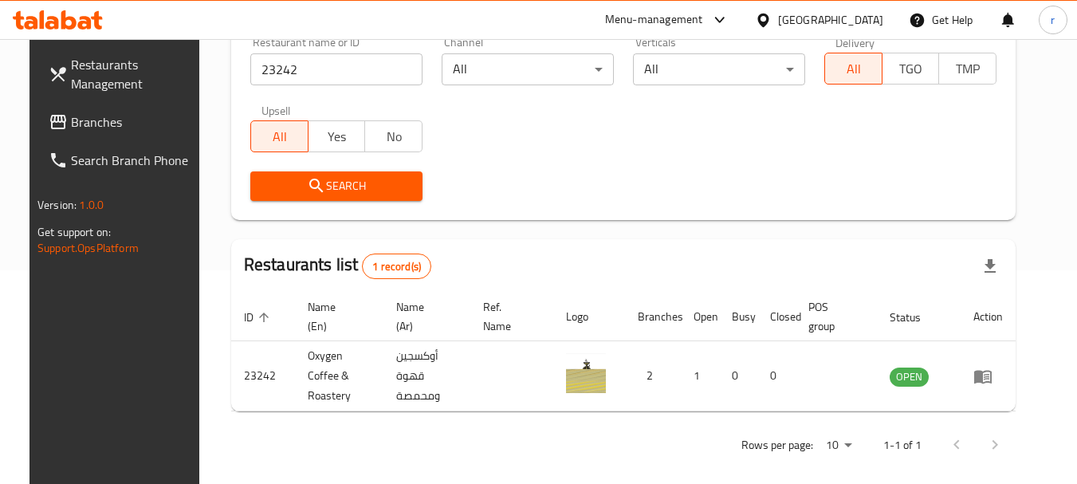
click at [772, 13] on icon at bounding box center [763, 20] width 17 height 17
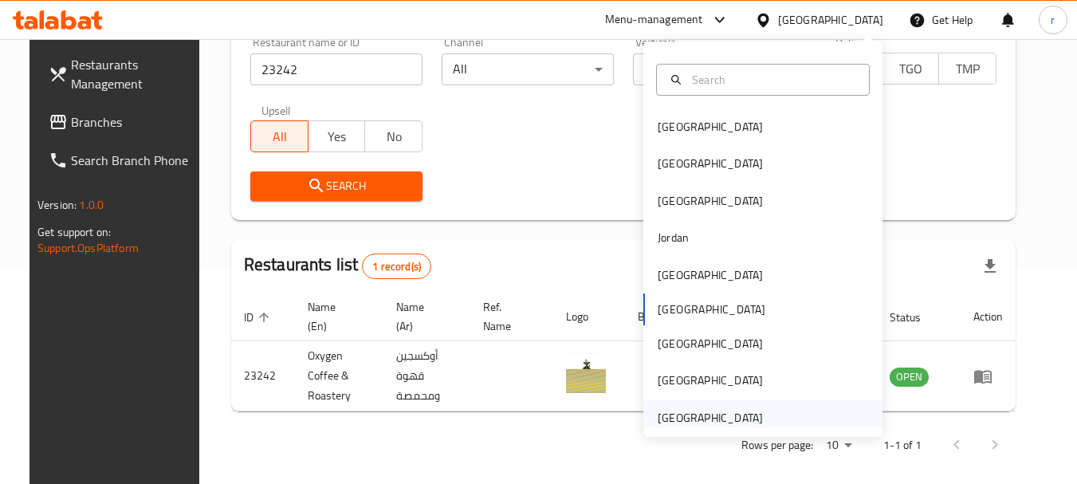
click at [714, 420] on div "[GEOGRAPHIC_DATA]" at bounding box center [710, 418] width 105 height 18
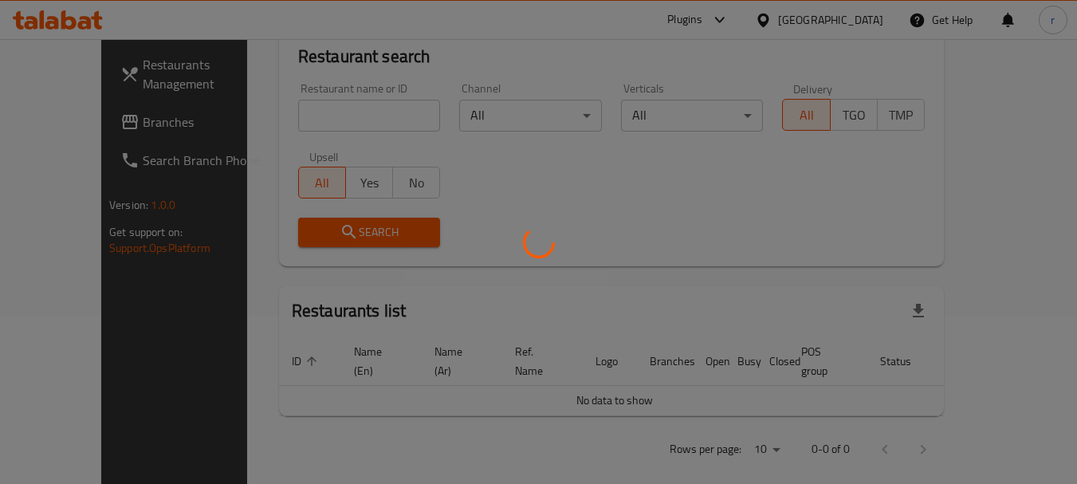
scroll to position [214, 0]
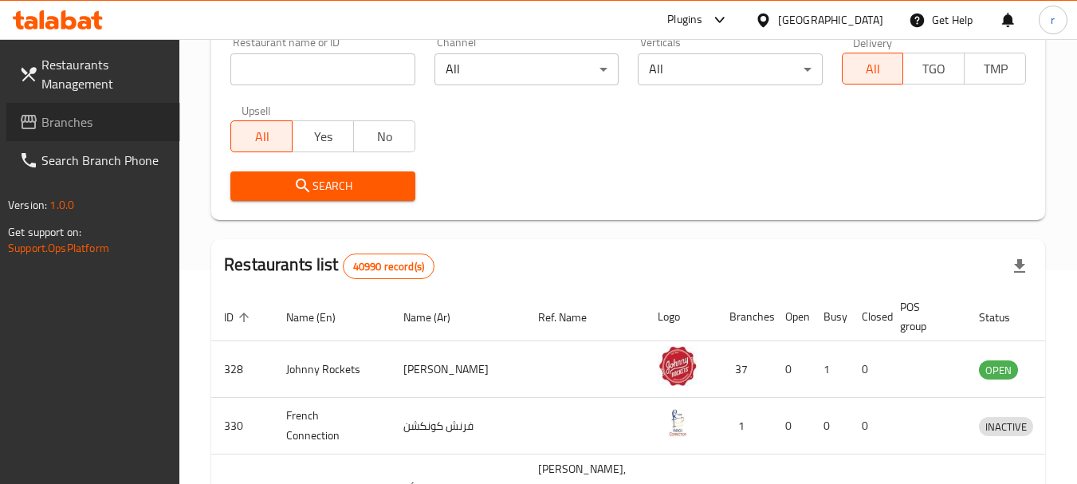
click at [69, 123] on span "Branches" at bounding box center [104, 121] width 126 height 19
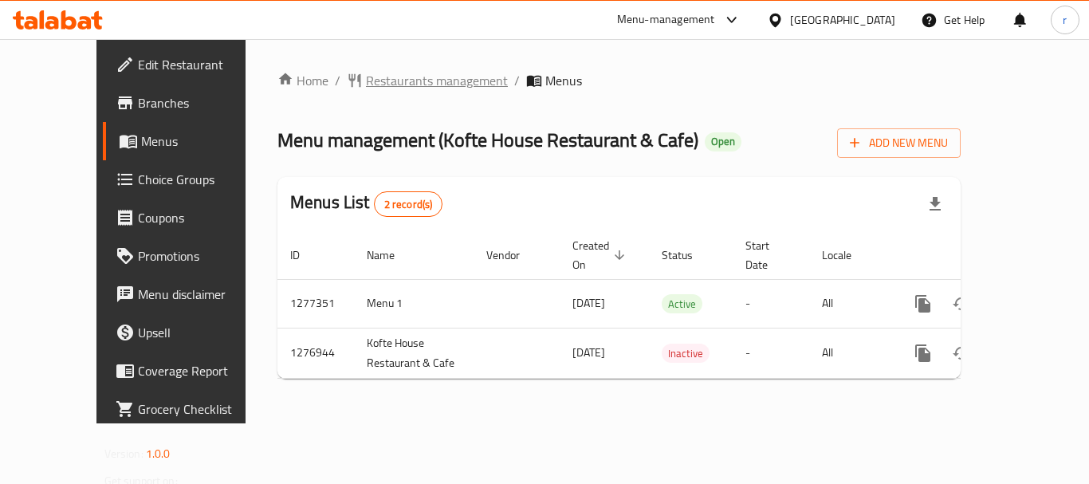
click at [387, 83] on span "Restaurants management" at bounding box center [437, 80] width 142 height 19
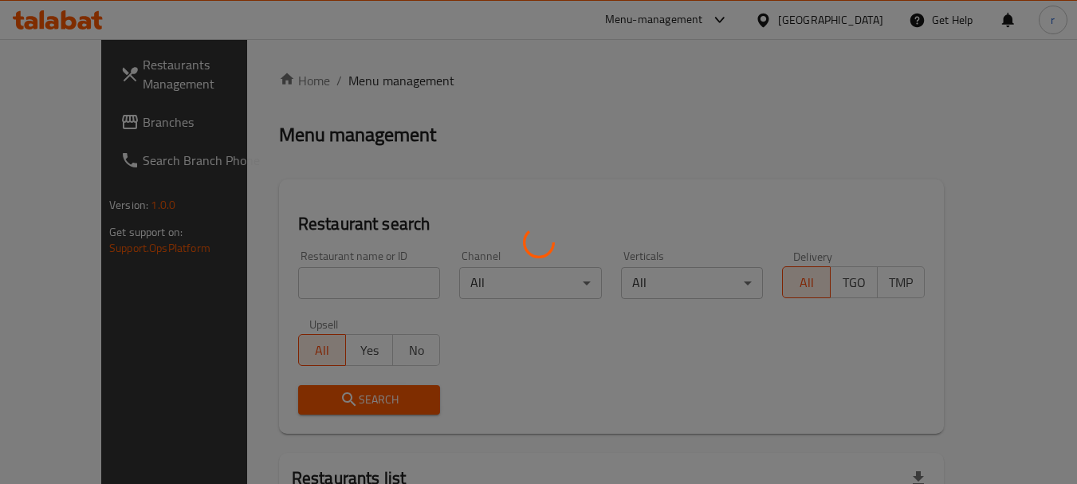
click at [313, 276] on div at bounding box center [538, 242] width 1077 height 484
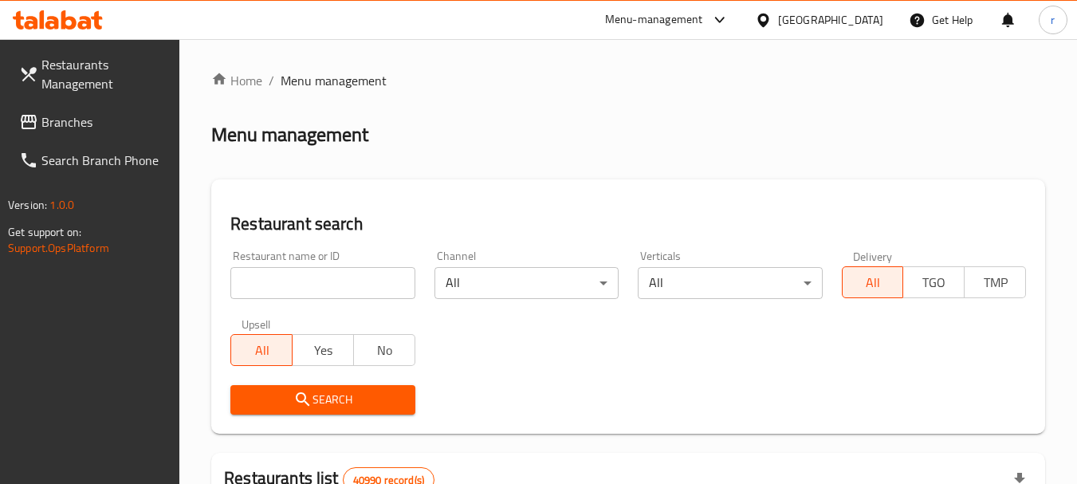
click at [327, 284] on input "search" at bounding box center [322, 283] width 184 height 32
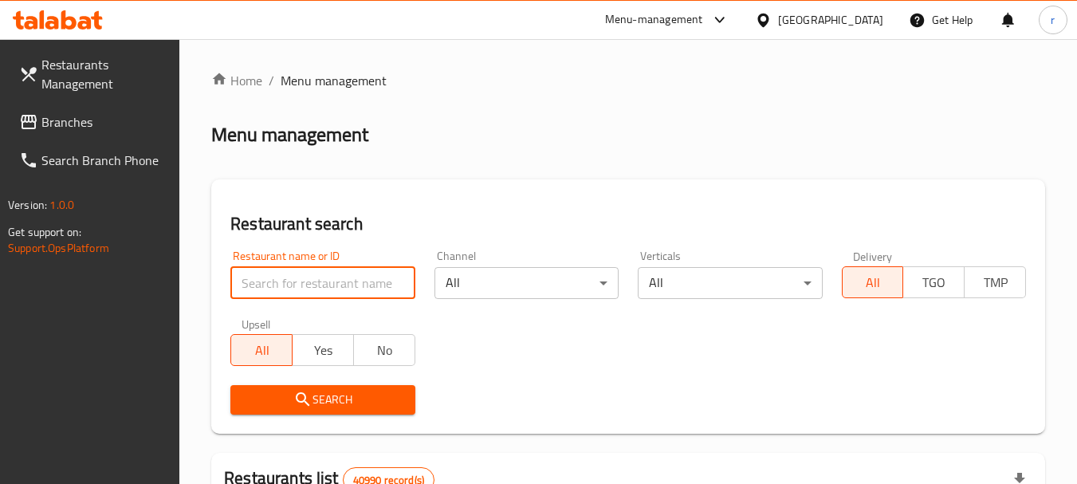
paste input "692191"
type input "692191"
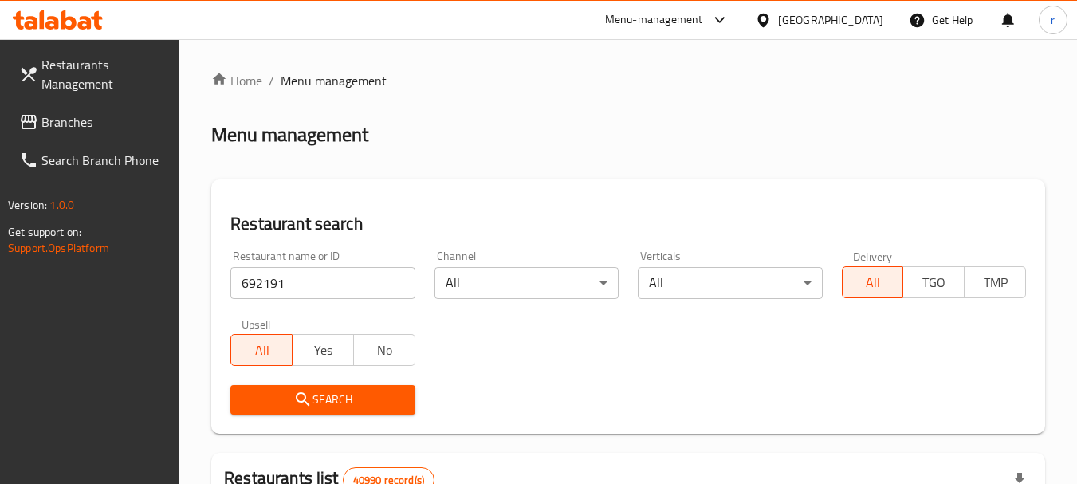
click at [346, 395] on span "Search" at bounding box center [322, 400] width 159 height 20
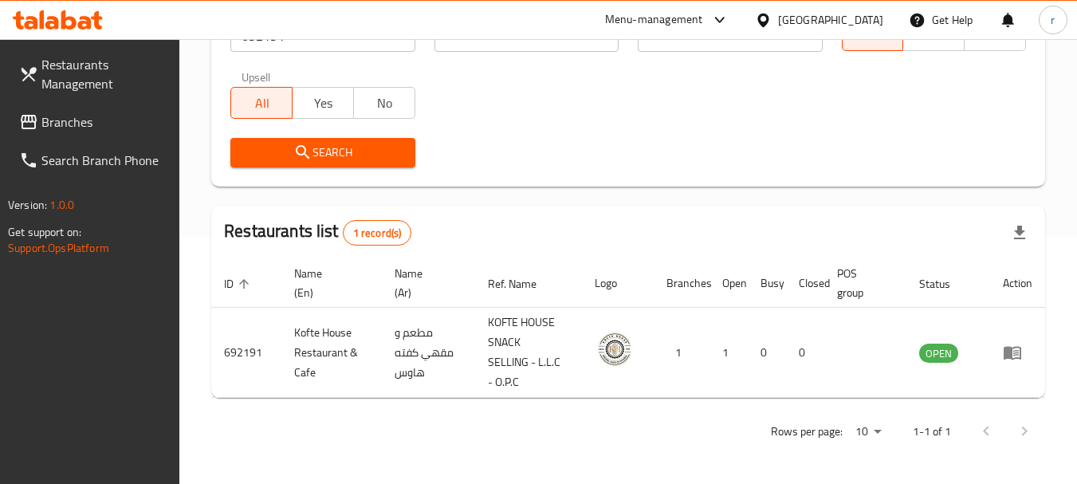
scroll to position [247, 0]
click at [86, 116] on span "Branches" at bounding box center [104, 121] width 126 height 19
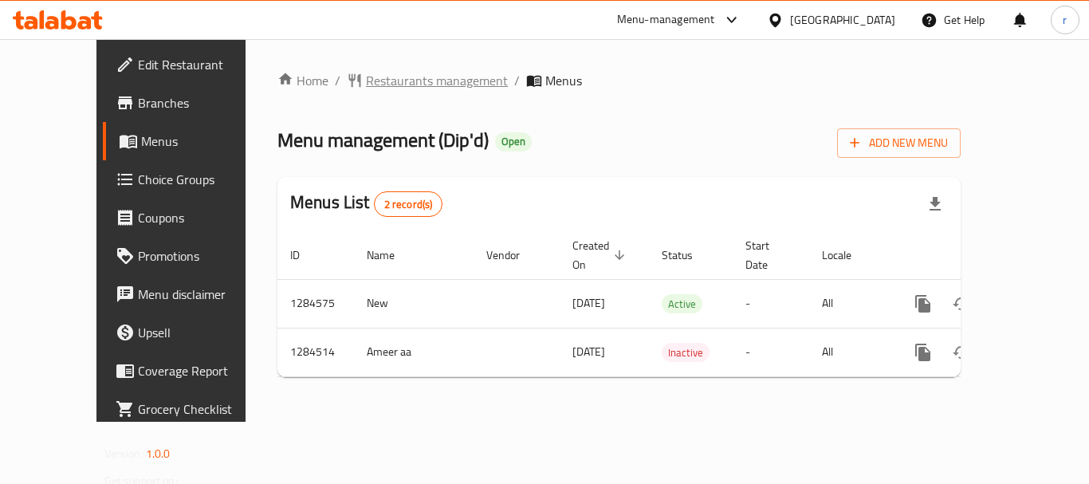
click at [421, 85] on span "Restaurants management" at bounding box center [437, 80] width 142 height 19
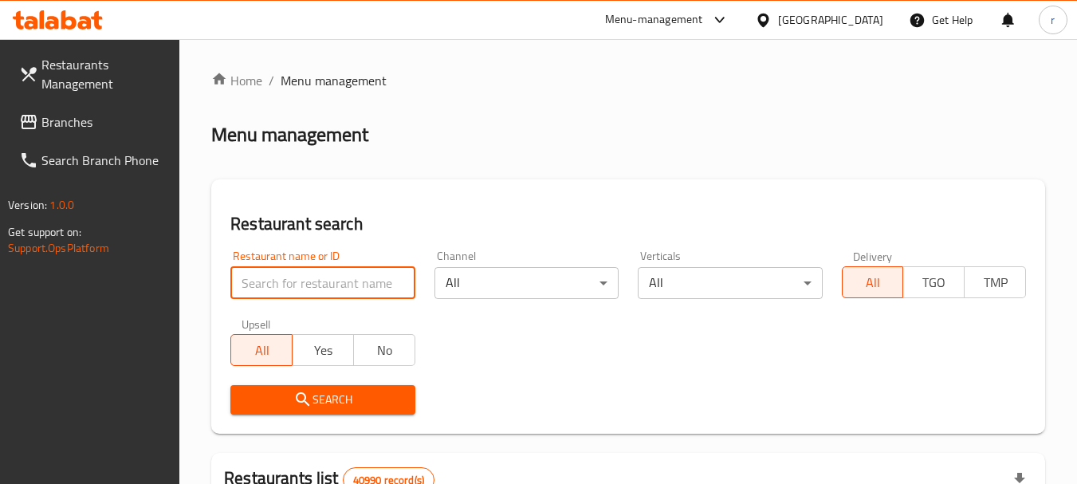
click at [288, 282] on input "search" at bounding box center [322, 283] width 184 height 32
paste input "695690"
type input "695690"
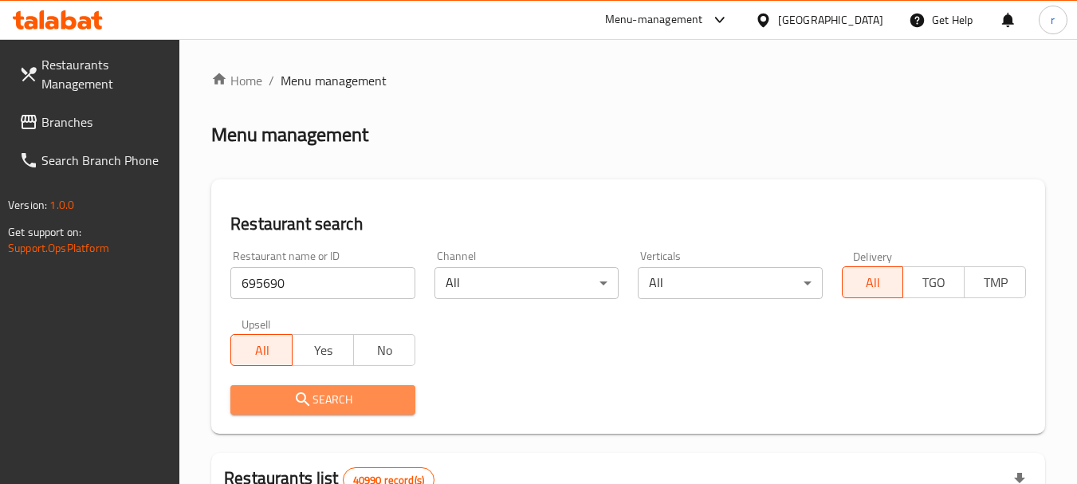
click at [293, 409] on span "Search" at bounding box center [322, 400] width 159 height 20
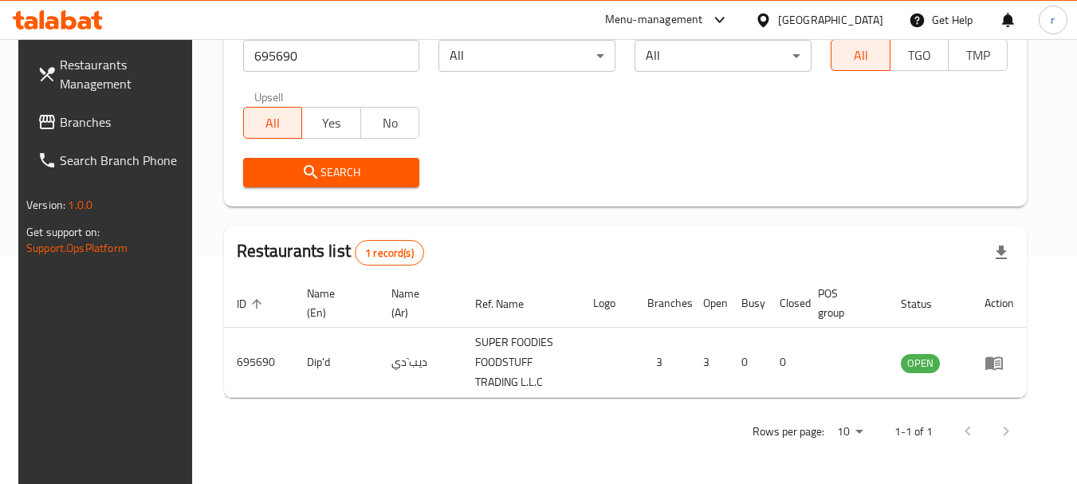
scroll to position [227, 0]
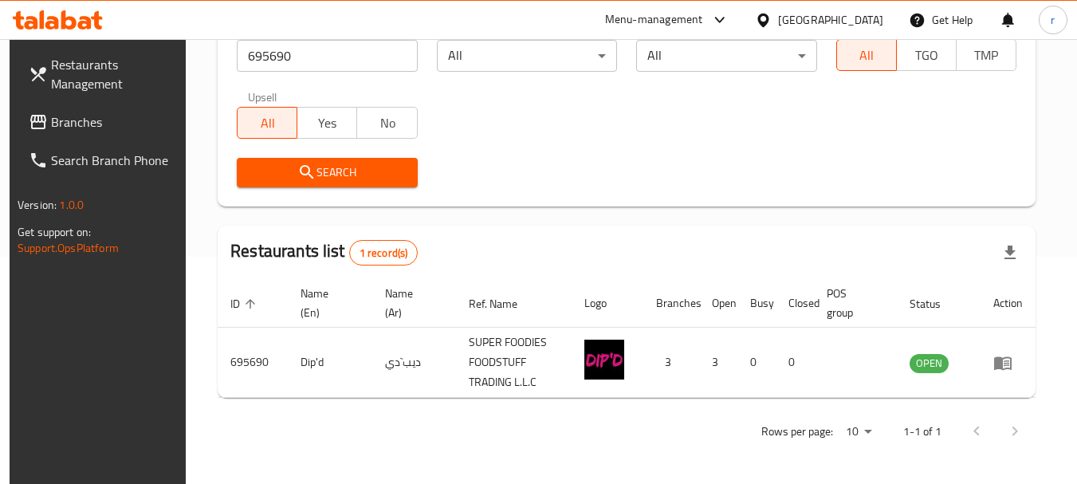
click at [65, 130] on span "Branches" at bounding box center [114, 121] width 126 height 19
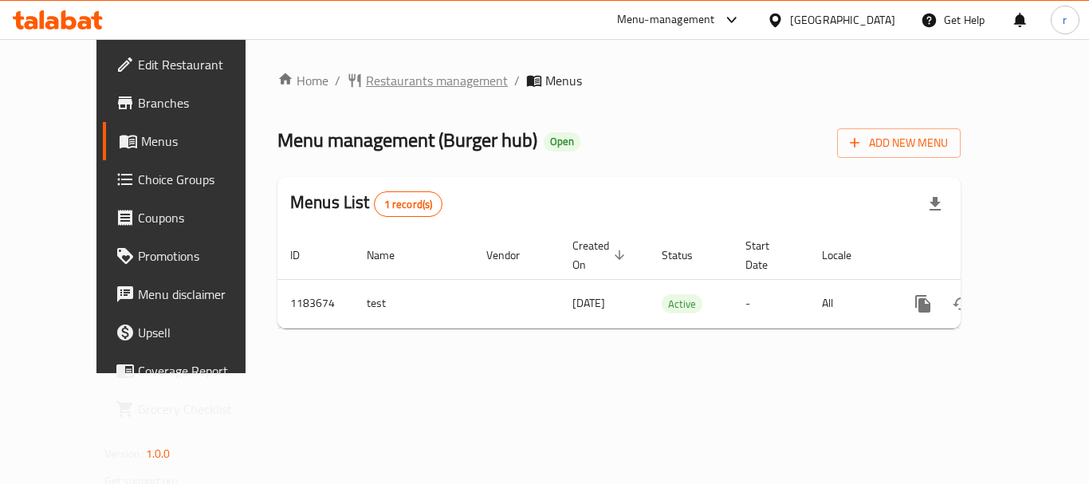
click at [370, 73] on span "Restaurants management" at bounding box center [437, 80] width 142 height 19
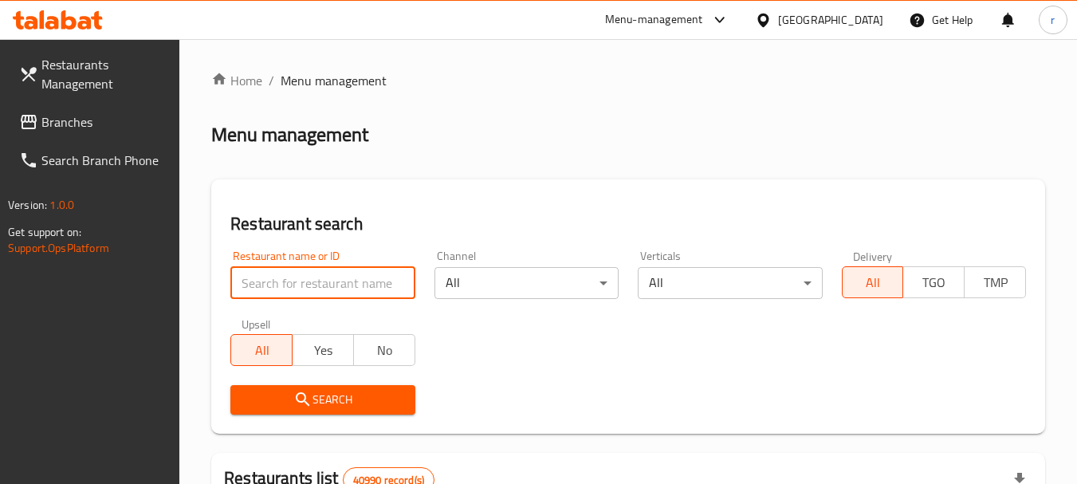
click at [294, 289] on input "search" at bounding box center [322, 283] width 184 height 32
paste input "666468"
type input "666468"
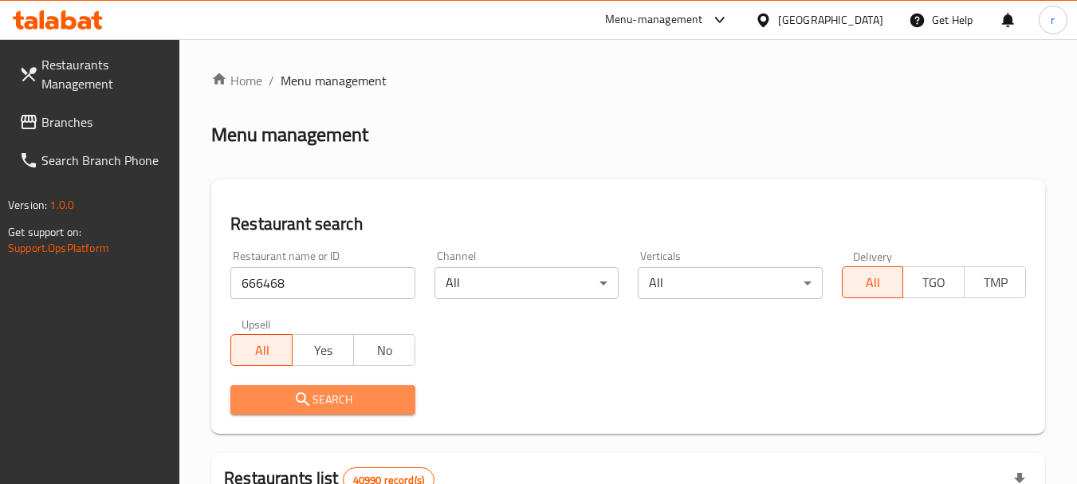
click at [359, 399] on span "Search" at bounding box center [322, 400] width 159 height 20
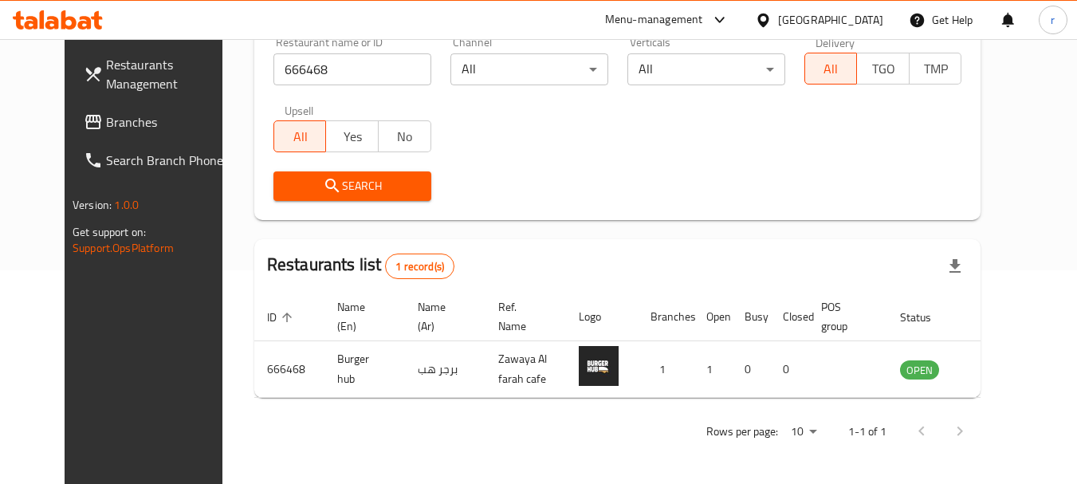
scroll to position [214, 0]
click at [106, 120] on span "Branches" at bounding box center [169, 121] width 126 height 19
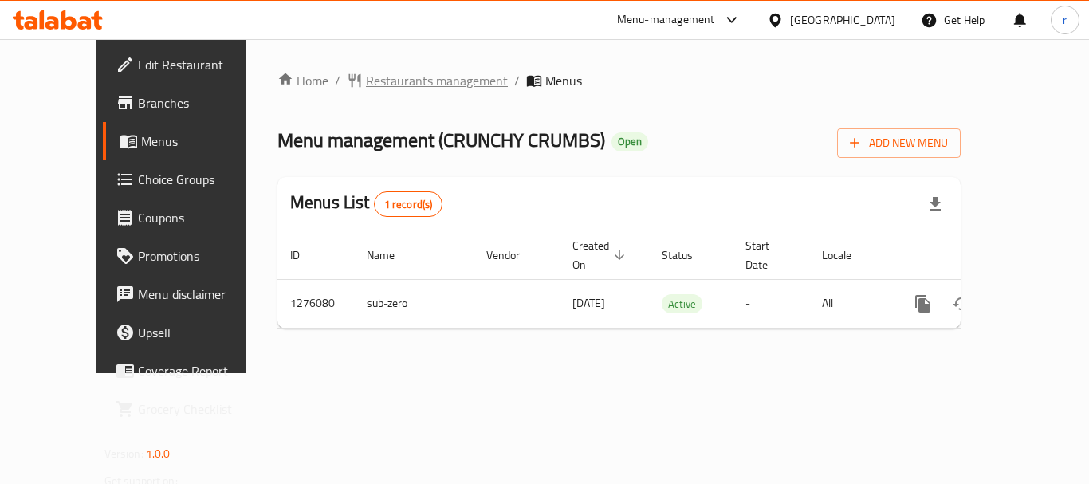
click at [366, 77] on span "Restaurants management" at bounding box center [437, 80] width 142 height 19
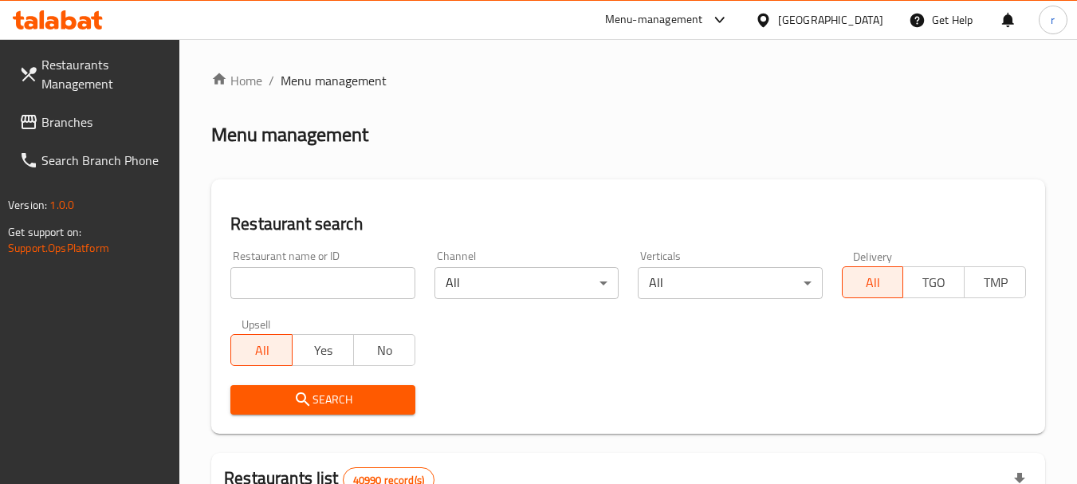
click at [341, 282] on input "search" at bounding box center [322, 283] width 184 height 32
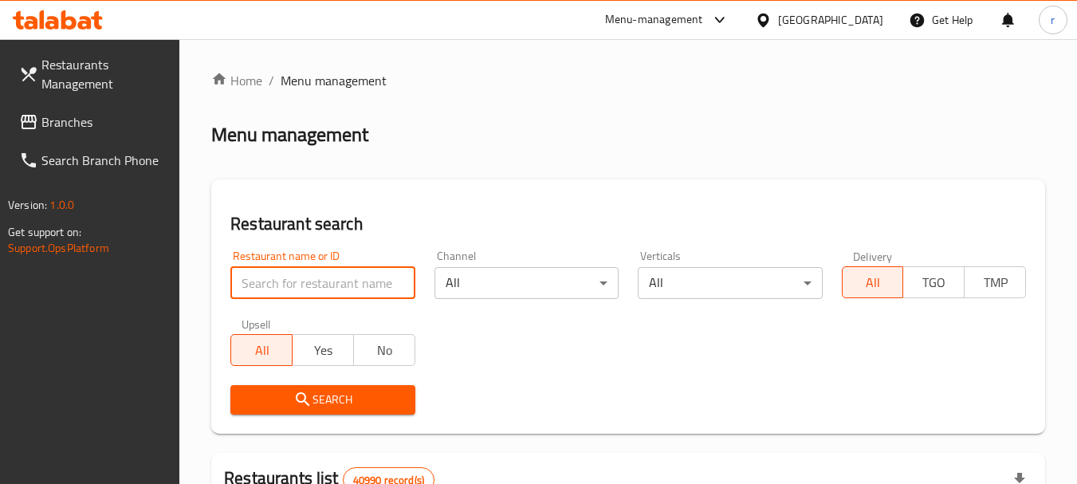
paste input "691880"
type input "691880"
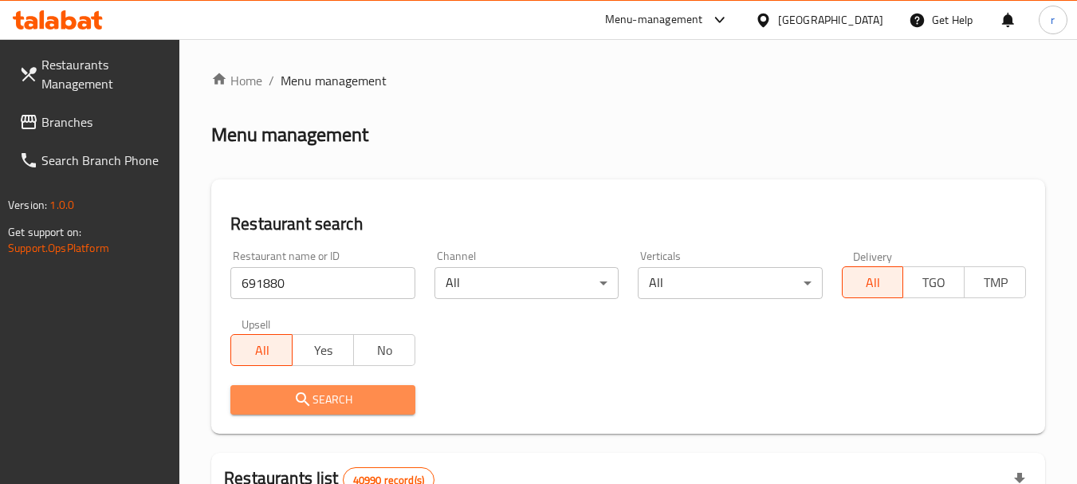
click at [317, 396] on span "Search" at bounding box center [322, 400] width 159 height 20
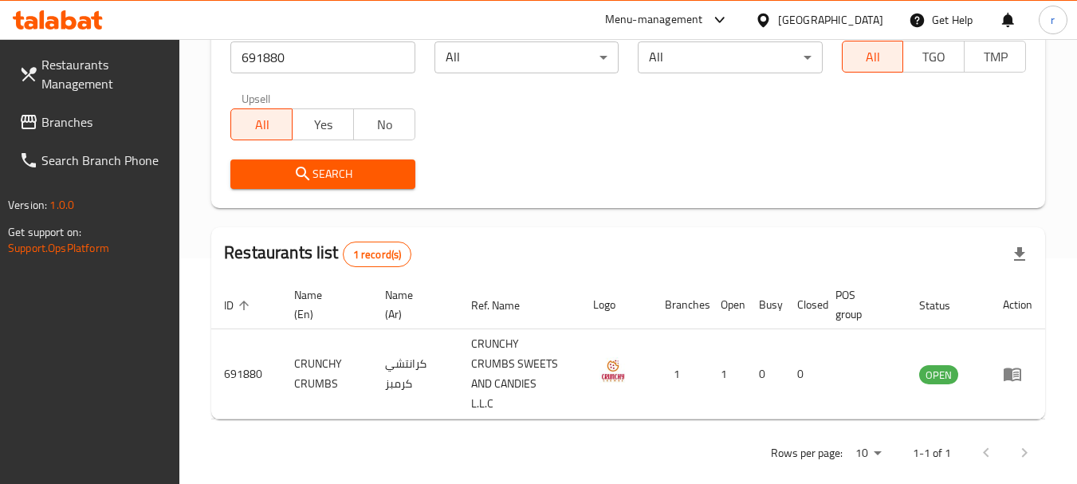
scroll to position [227, 0]
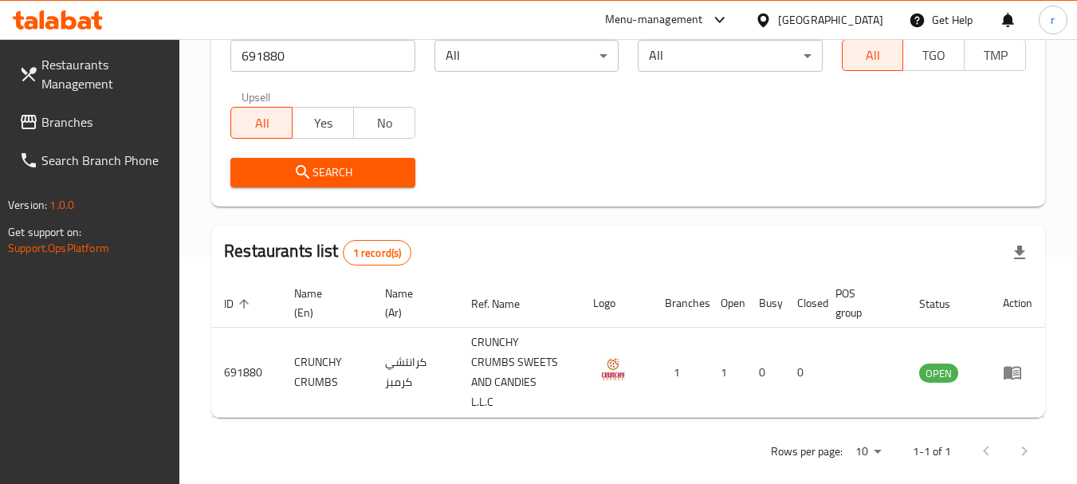
click at [61, 125] on span "Branches" at bounding box center [104, 121] width 126 height 19
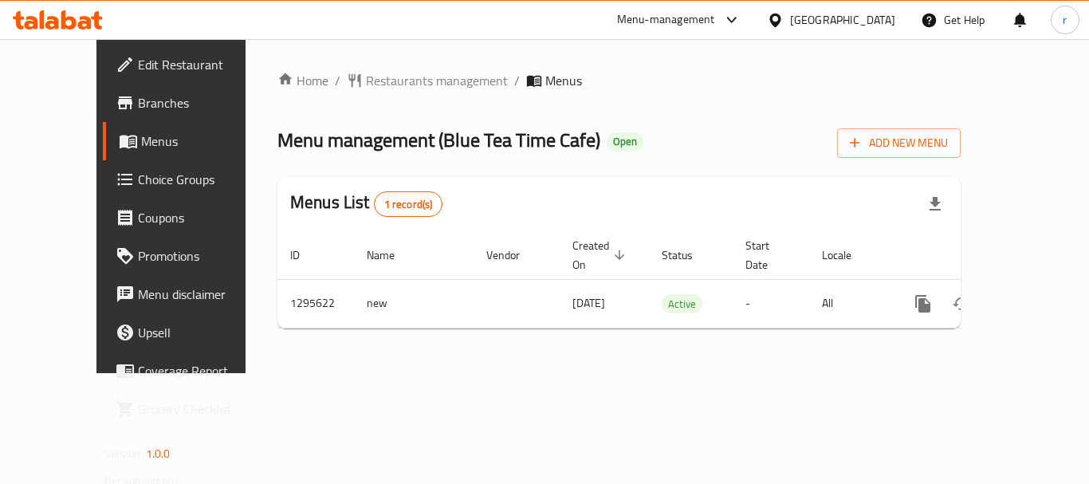
click at [366, 81] on span "Restaurants management" at bounding box center [437, 80] width 142 height 19
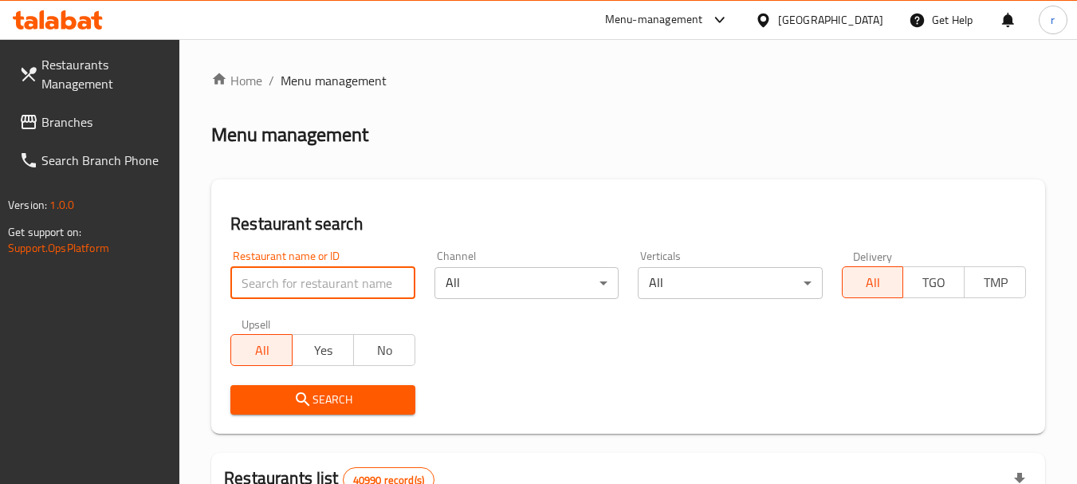
click at [282, 284] on input "search" at bounding box center [322, 283] width 184 height 32
paste input "699855"
type input "699855"
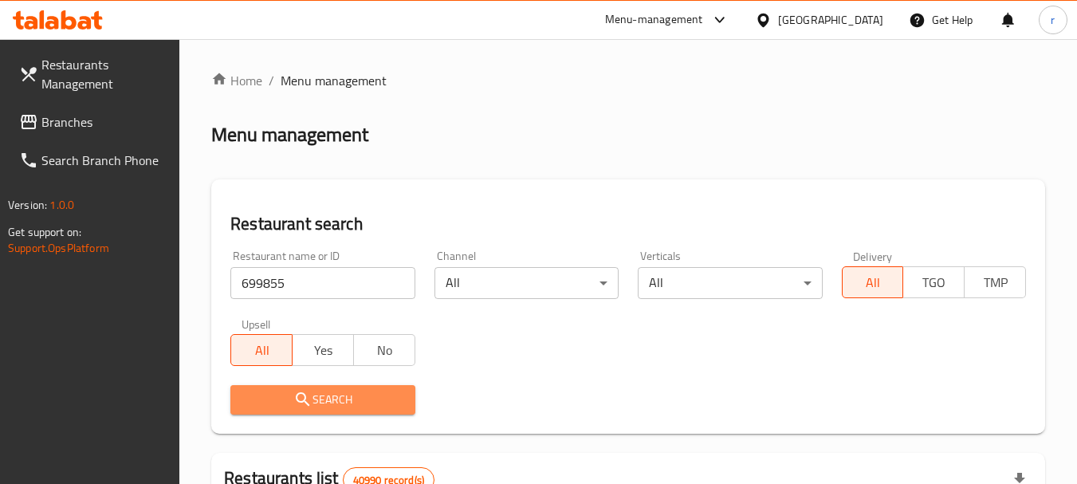
click at [271, 390] on span "Search" at bounding box center [322, 400] width 159 height 20
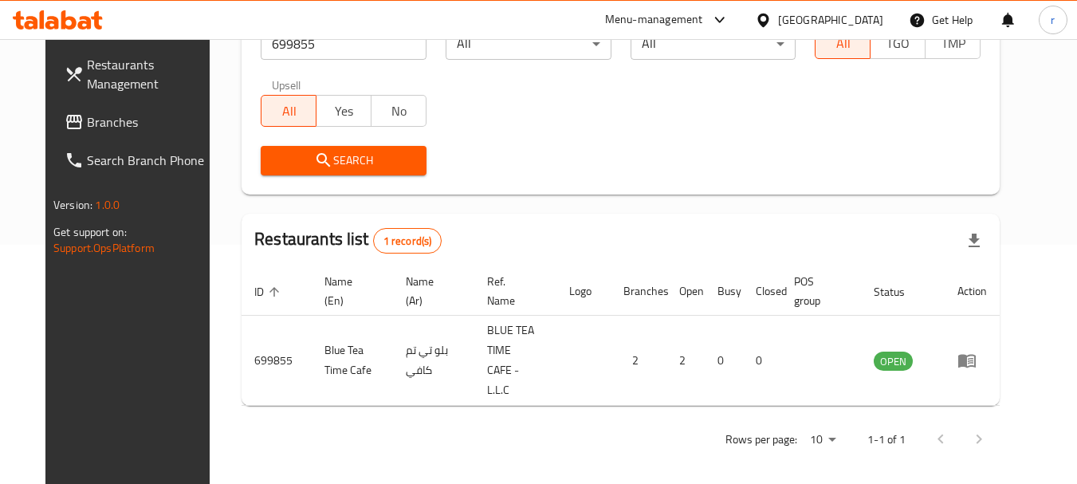
scroll to position [214, 0]
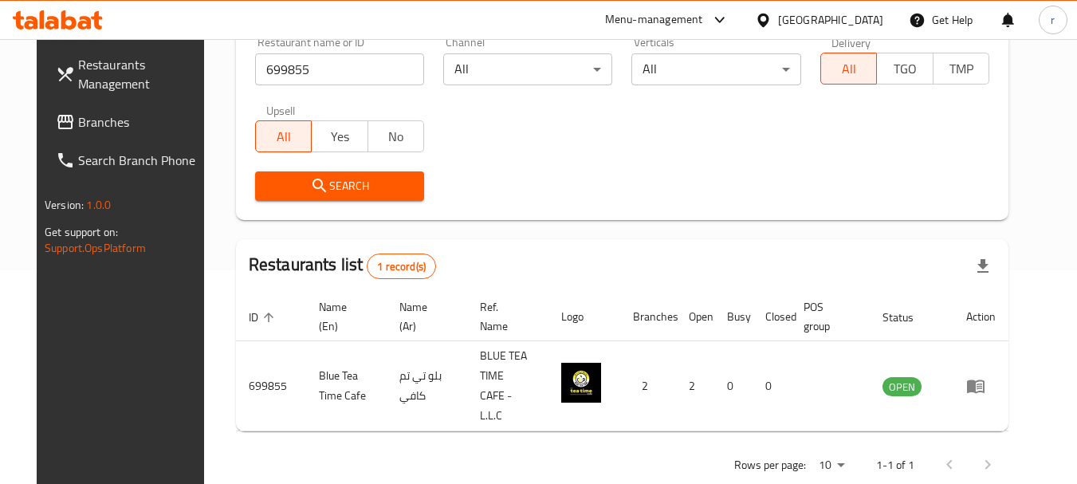
click at [833, 26] on div "[GEOGRAPHIC_DATA]" at bounding box center [830, 20] width 105 height 18
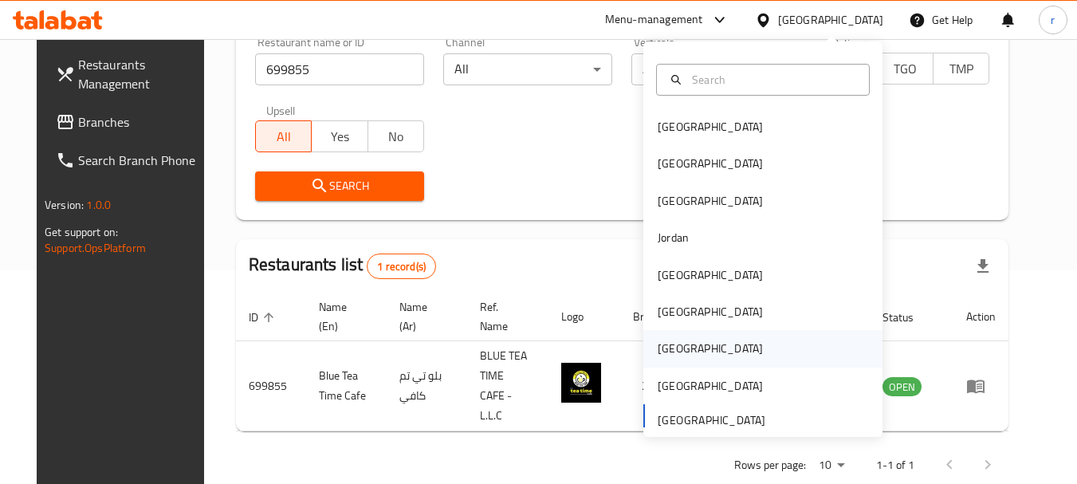
click at [658, 357] on div "[GEOGRAPHIC_DATA]" at bounding box center [710, 349] width 105 height 18
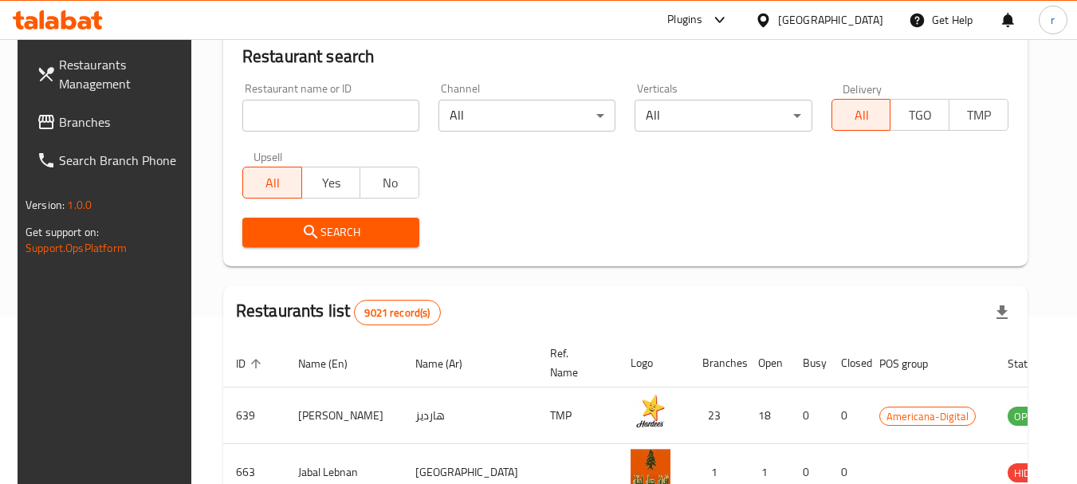
scroll to position [214, 0]
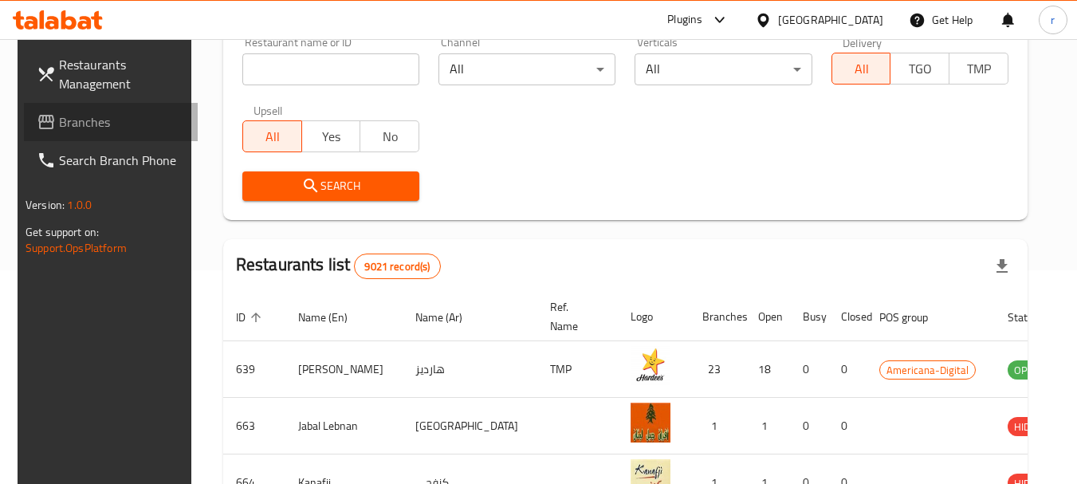
drag, startPoint x: 61, startPoint y: 124, endPoint x: 117, endPoint y: 90, distance: 66.2
click at [61, 124] on span "Branches" at bounding box center [122, 121] width 126 height 19
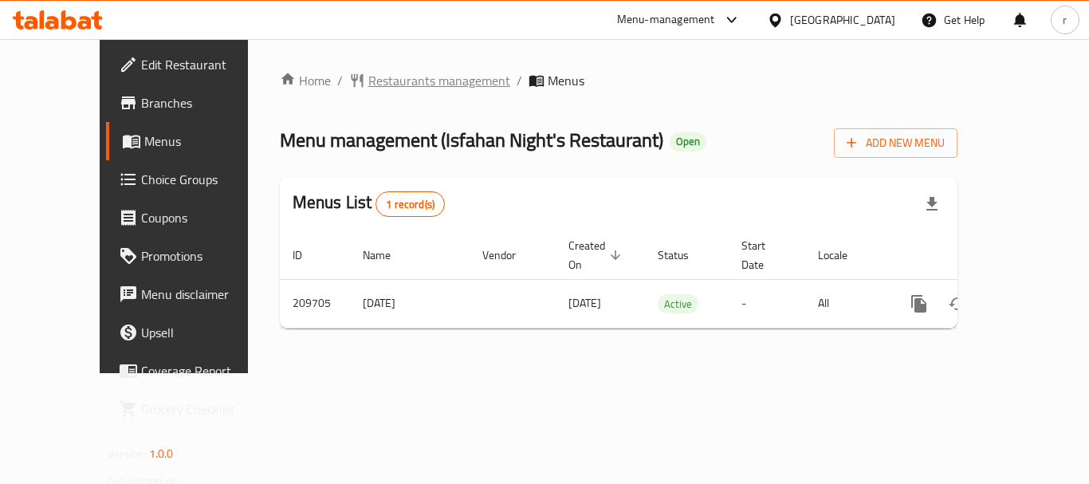
click at [368, 85] on span "Restaurants management" at bounding box center [439, 80] width 142 height 19
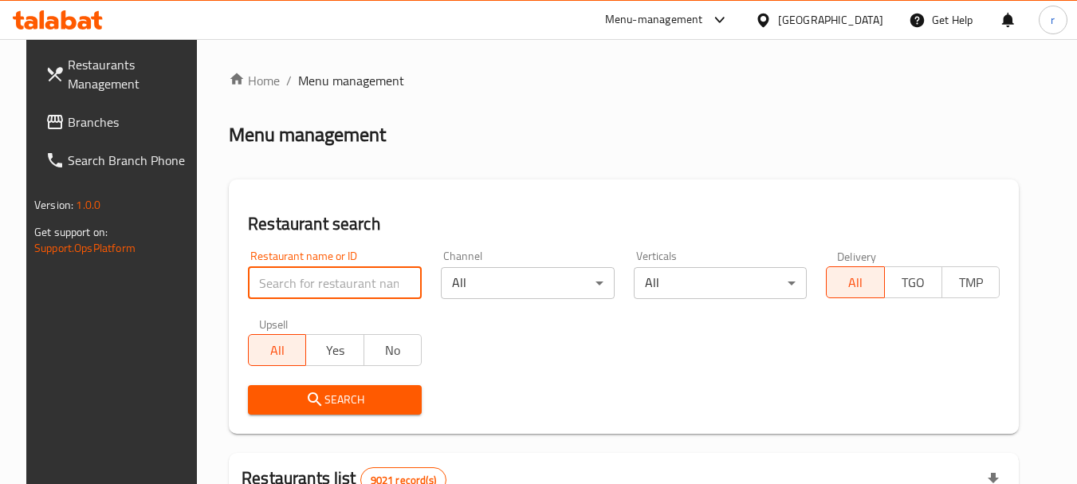
click at [274, 288] on input "search" at bounding box center [335, 283] width 174 height 32
paste input "623451"
type input "623451"
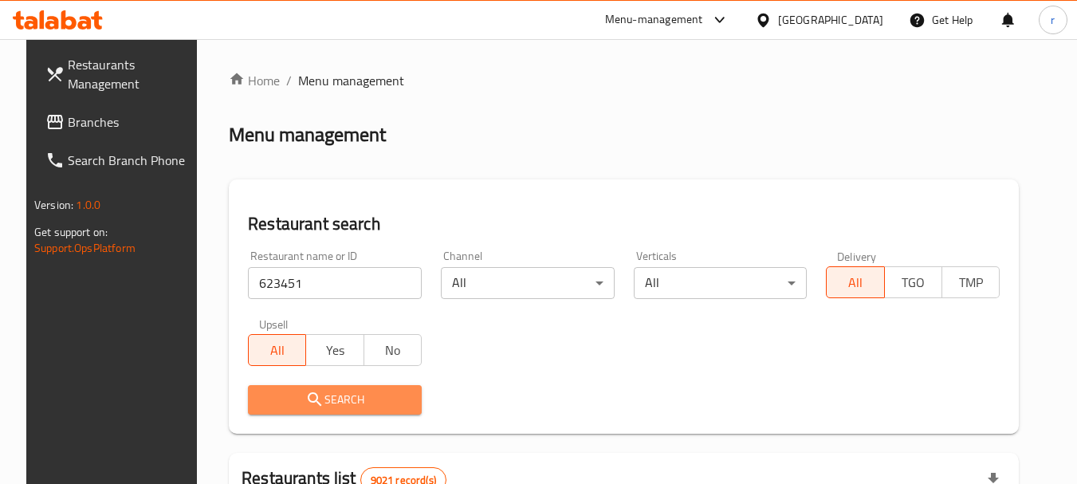
click at [265, 391] on span "Search" at bounding box center [335, 400] width 148 height 20
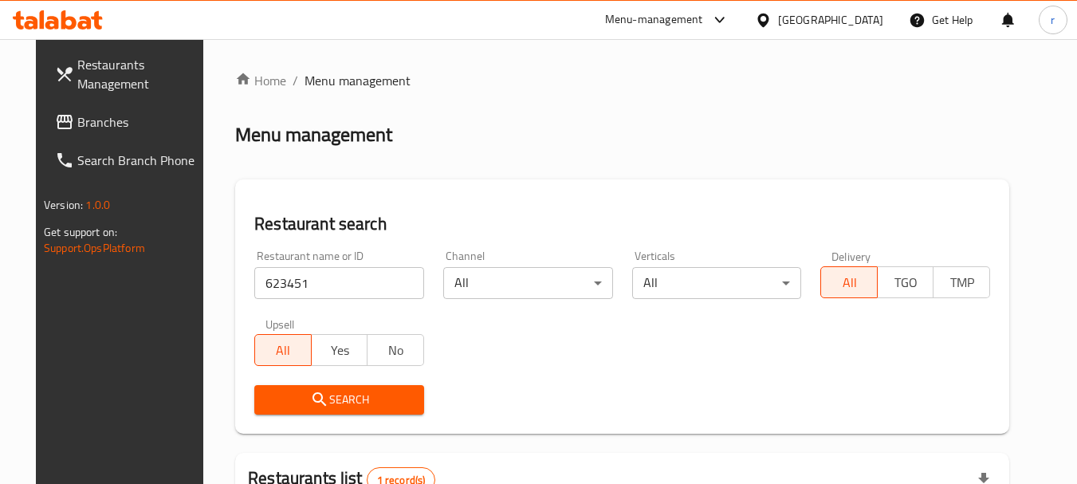
scroll to position [214, 0]
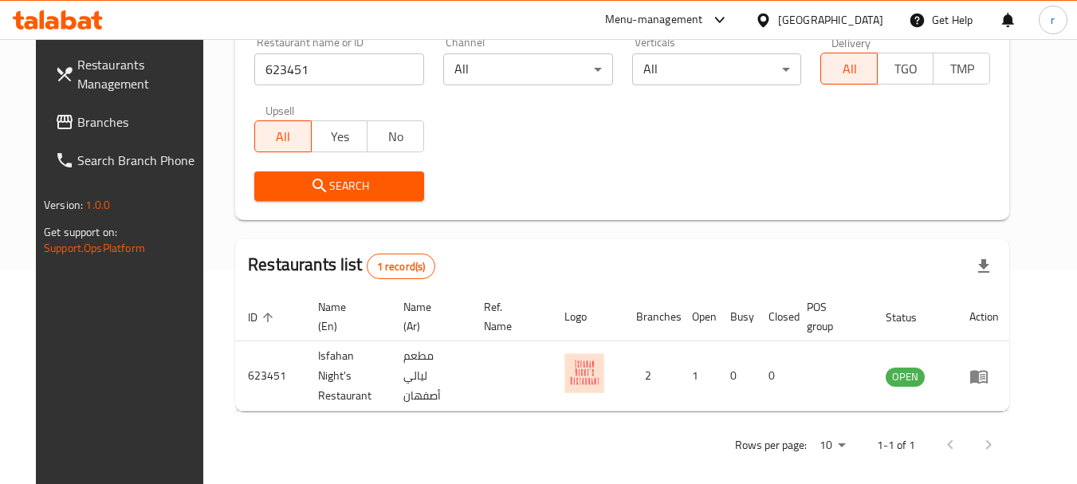
click at [778, 21] on div at bounding box center [766, 20] width 23 height 18
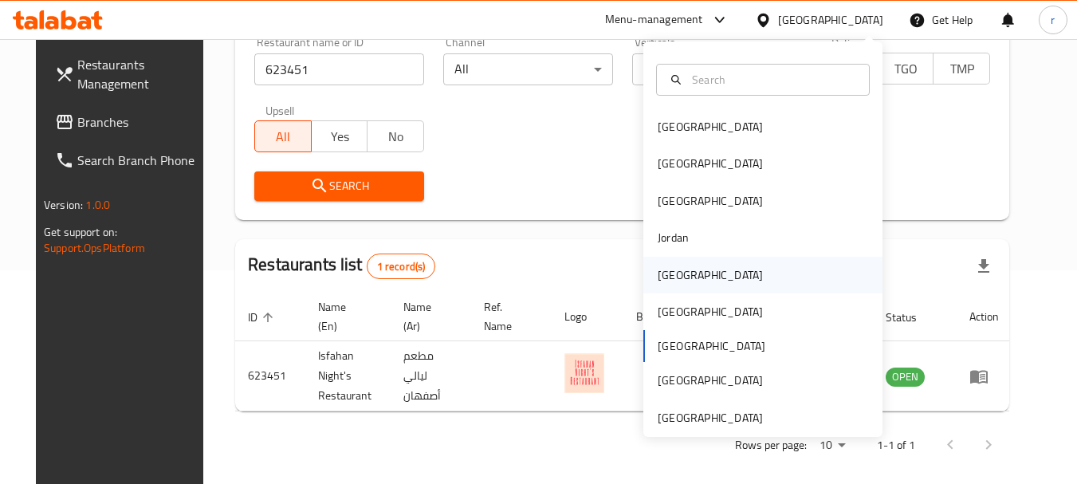
click at [658, 273] on div "Kuwait" at bounding box center [710, 275] width 105 height 18
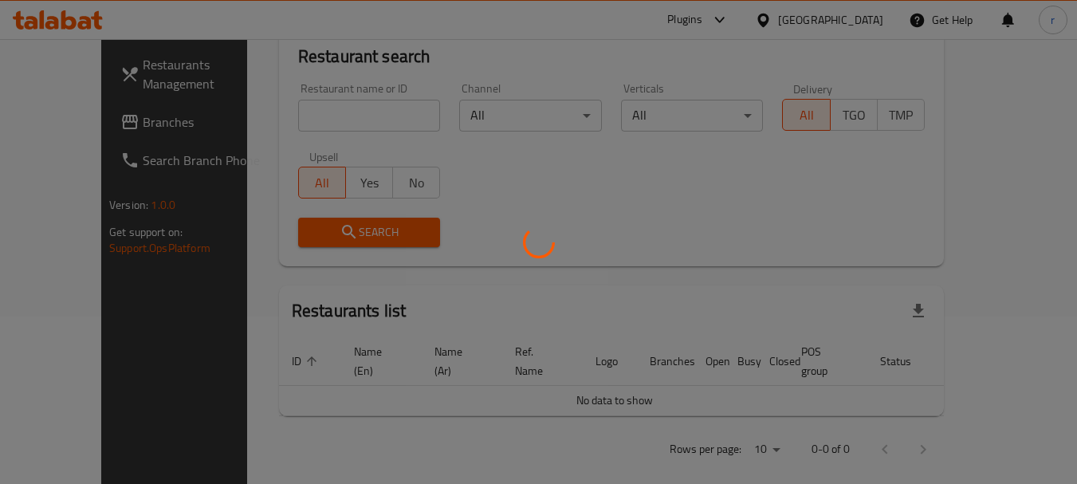
scroll to position [214, 0]
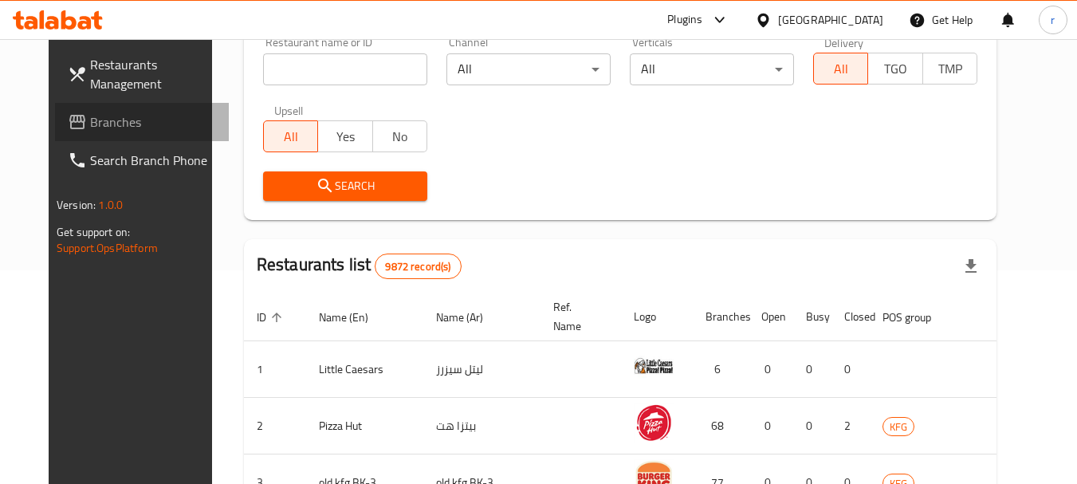
click at [92, 125] on span "Branches" at bounding box center [153, 121] width 126 height 19
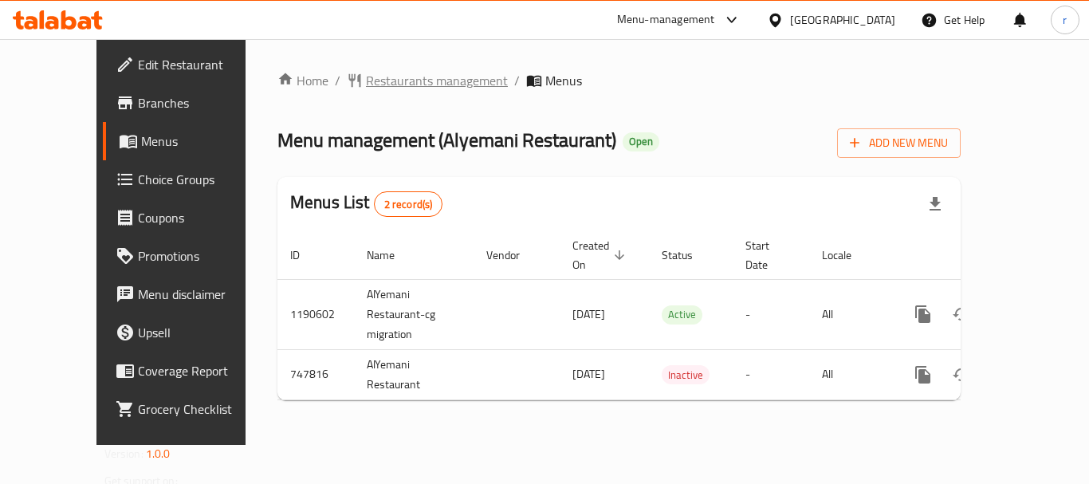
click at [366, 88] on span "Restaurants management" at bounding box center [437, 80] width 142 height 19
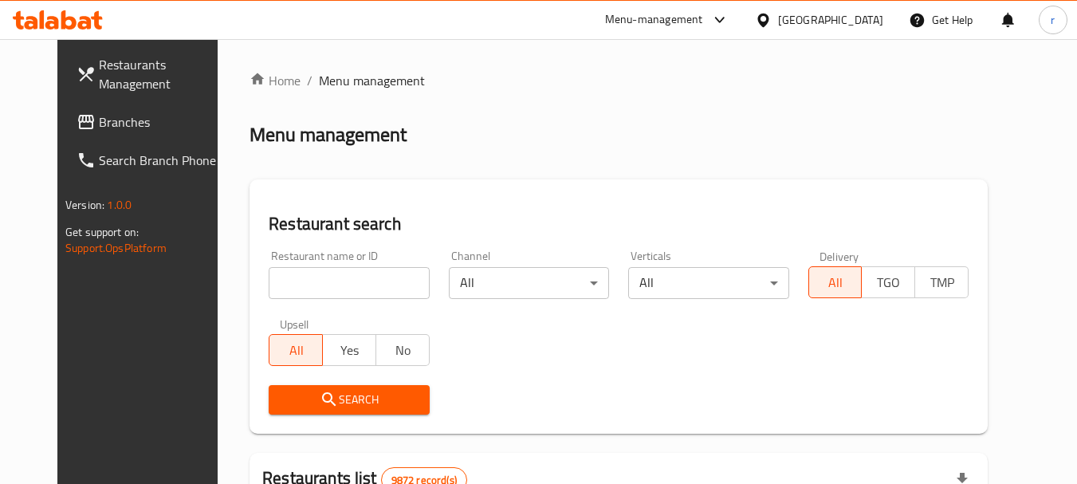
click at [318, 281] on input "search" at bounding box center [349, 283] width 160 height 32
paste input "Rice cooked in the Adeni style with tender chicken and potatoes, seasoned with …"
type input "Rice cooked in the Adeni style with tender chicken and potatoes, seasoned with …"
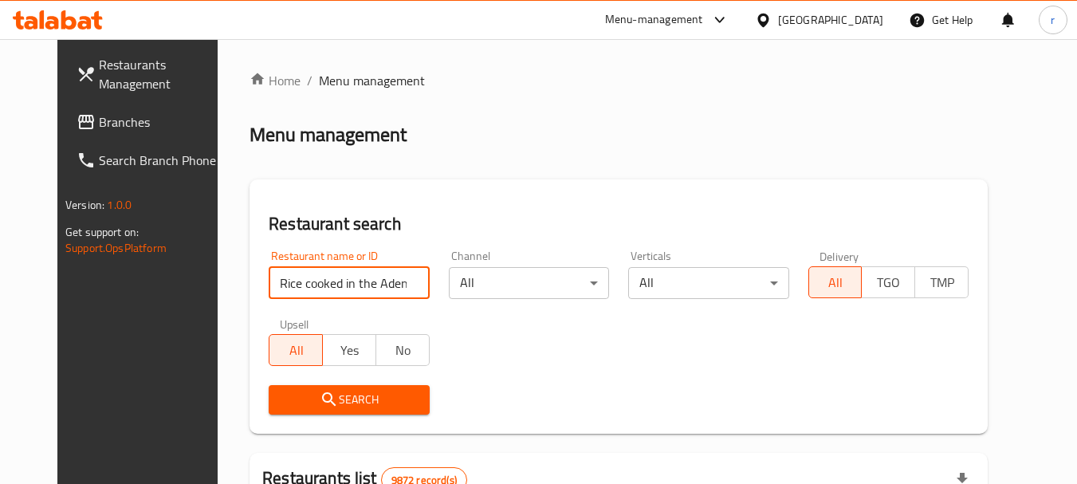
scroll to position [0, 407]
click at [402, 285] on input "Rice cooked in the Adeni style with tender chicken and potatoes, seasoned with …" at bounding box center [349, 283] width 160 height 32
click at [395, 285] on input "Rice cooked in the Adeni style with tender chicken and potatoes, seasoned with …" at bounding box center [349, 283] width 160 height 32
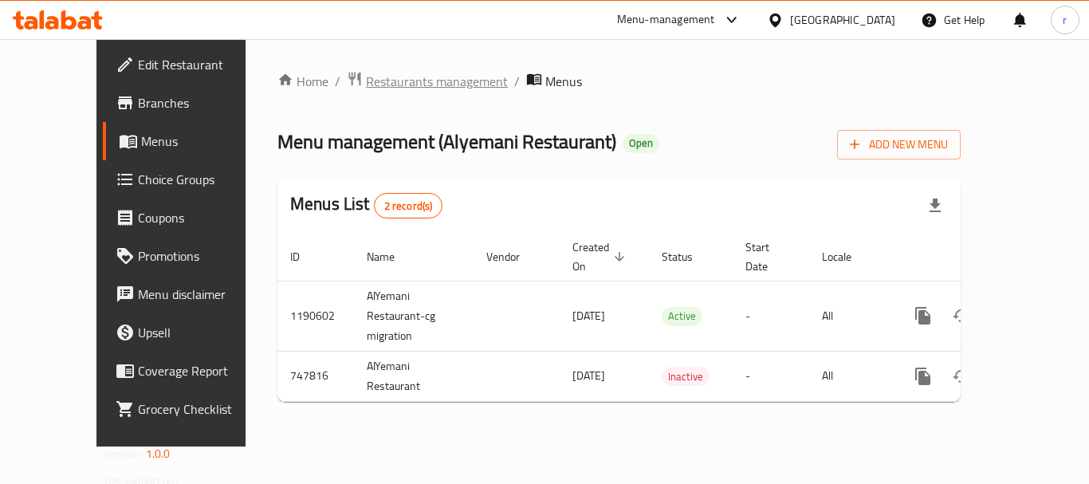
click at [366, 75] on span "Restaurants management" at bounding box center [437, 81] width 142 height 19
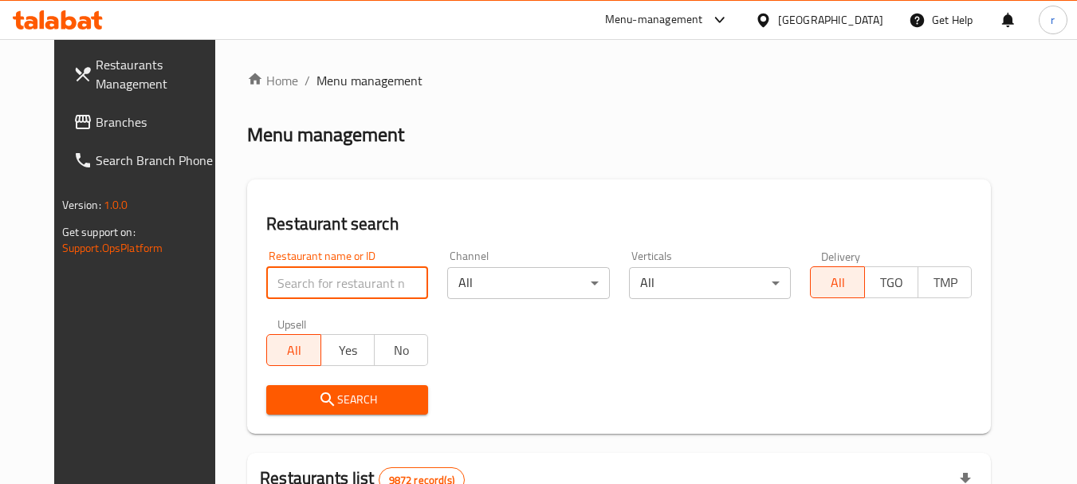
click at [364, 277] on input "search" at bounding box center [347, 283] width 162 height 32
paste input "648671"
type input "648671"
click at [314, 395] on span "Search" at bounding box center [347, 400] width 136 height 20
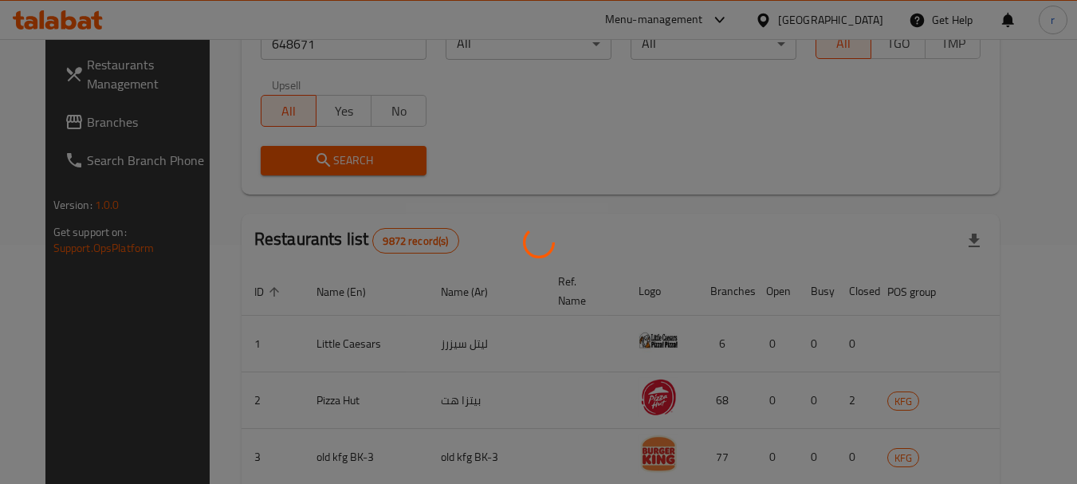
scroll to position [227, 0]
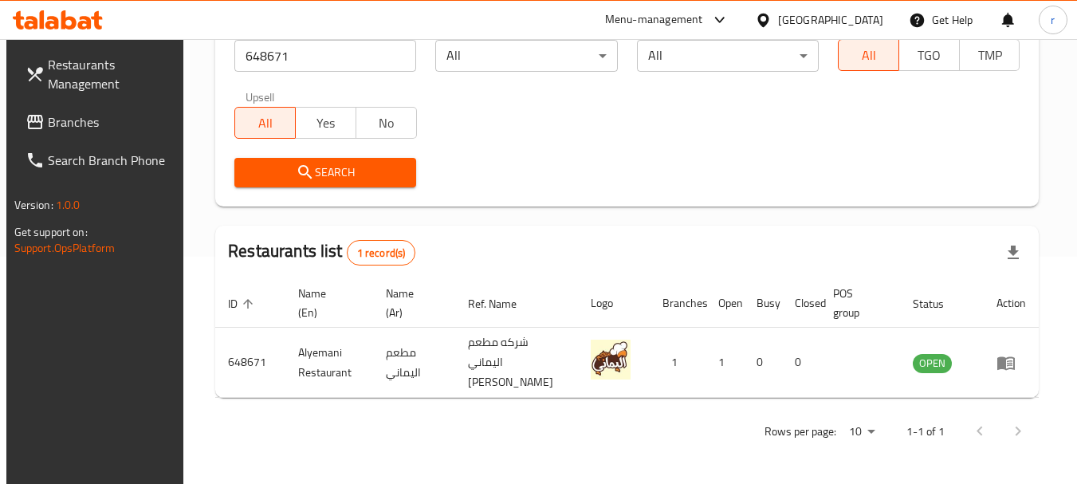
click at [870, 17] on div "[GEOGRAPHIC_DATA]" at bounding box center [830, 20] width 105 height 18
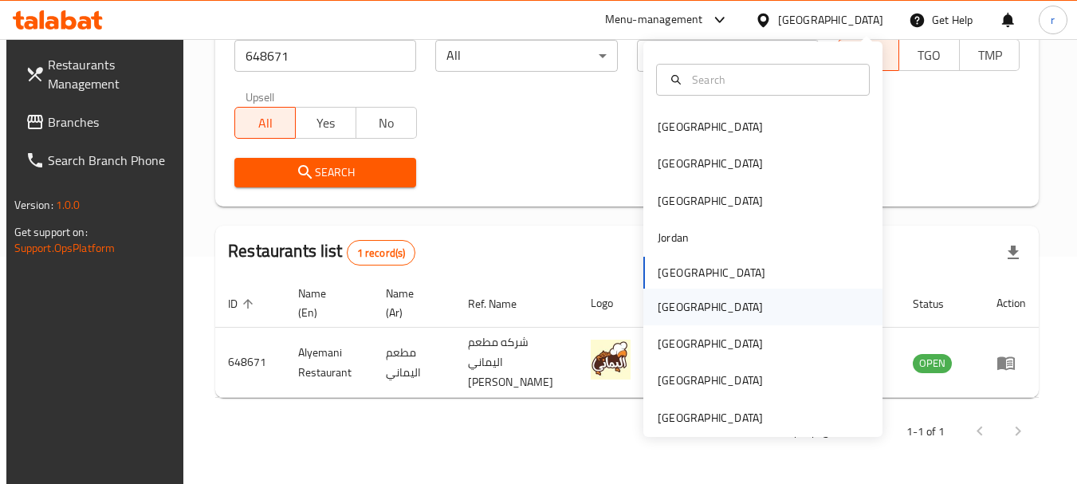
click at [665, 312] on div "[GEOGRAPHIC_DATA]" at bounding box center [710, 307] width 105 height 18
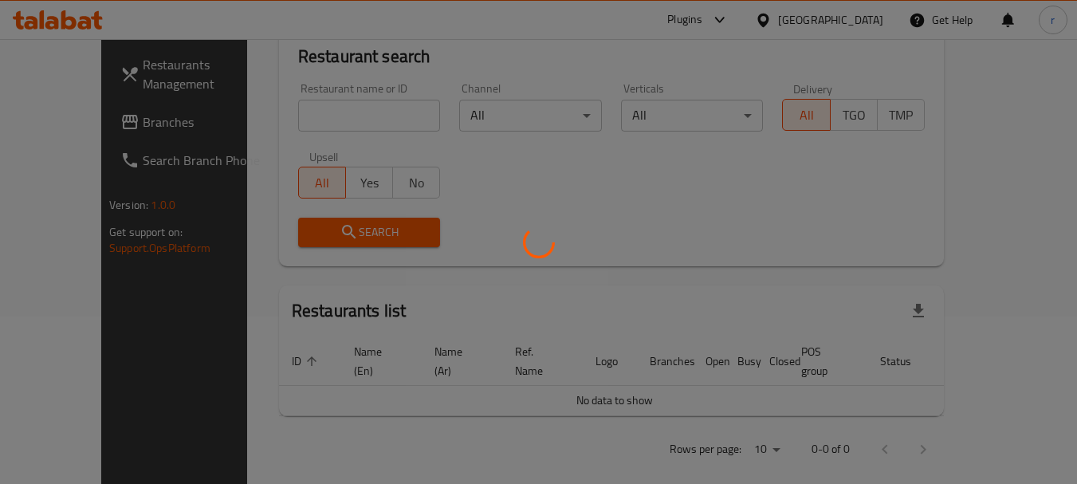
scroll to position [227, 0]
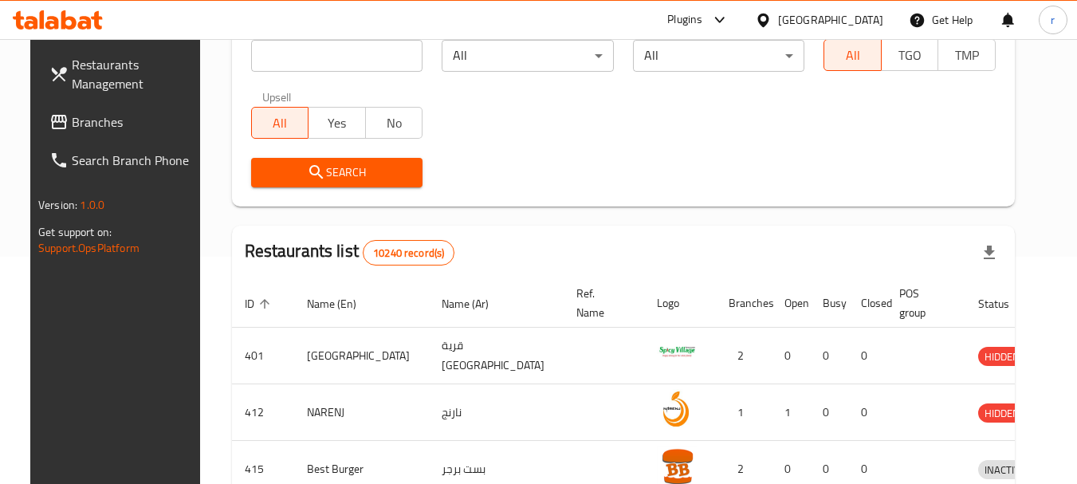
click at [72, 132] on span "Branches" at bounding box center [135, 121] width 126 height 19
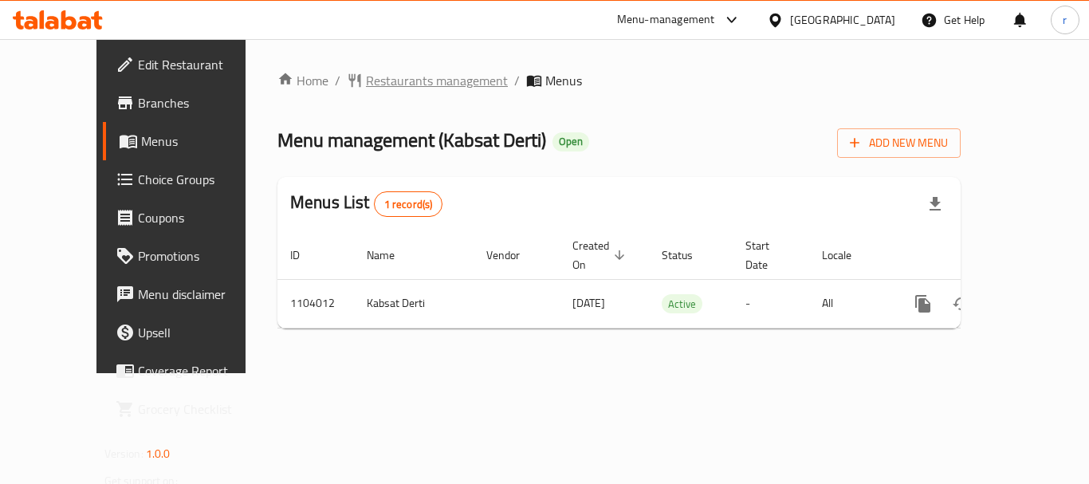
click at [366, 81] on span "Restaurants management" at bounding box center [437, 80] width 142 height 19
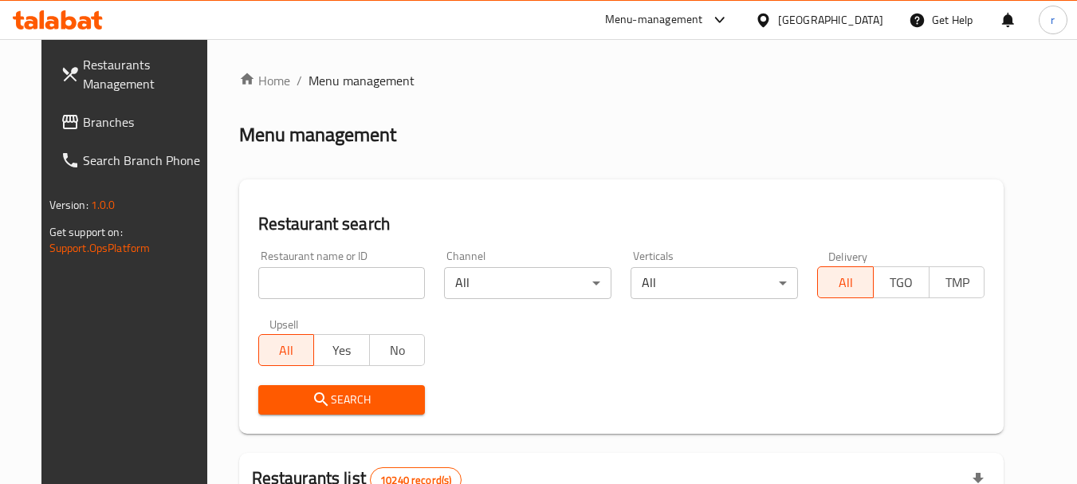
click at [309, 278] on input "search" at bounding box center [341, 283] width 167 height 32
paste input "665310"
type input "665310"
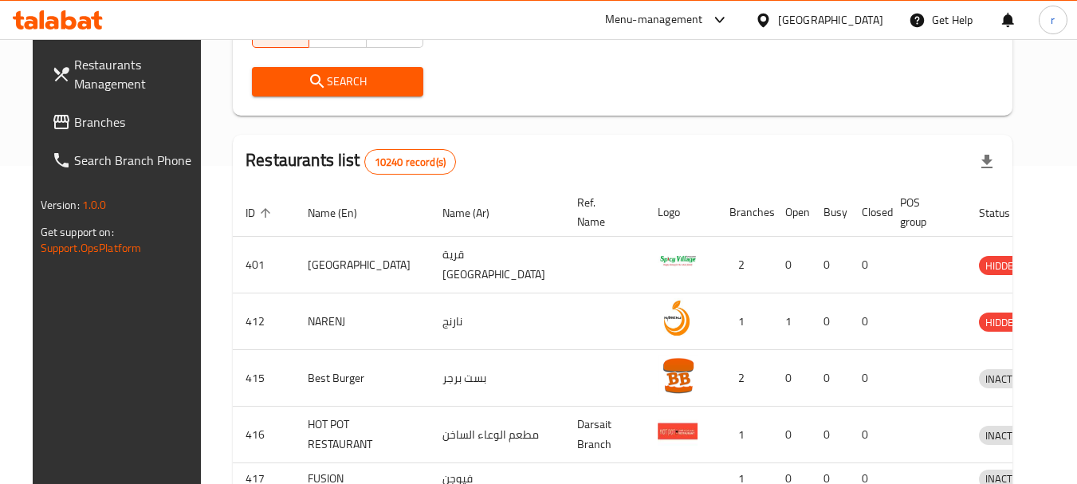
scroll to position [319, 0]
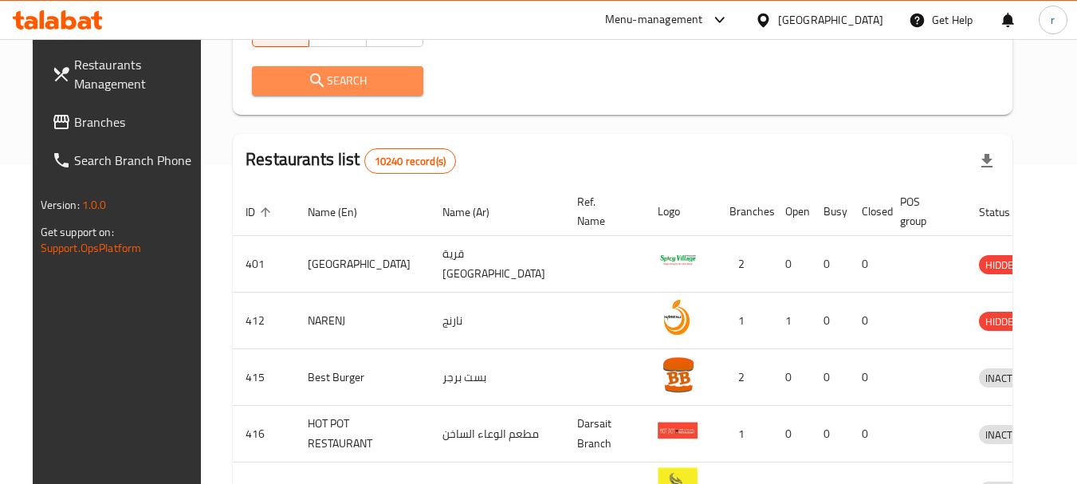
click at [283, 91] on button "Search" at bounding box center [337, 80] width 171 height 29
click at [283, 91] on div at bounding box center [538, 242] width 1077 height 484
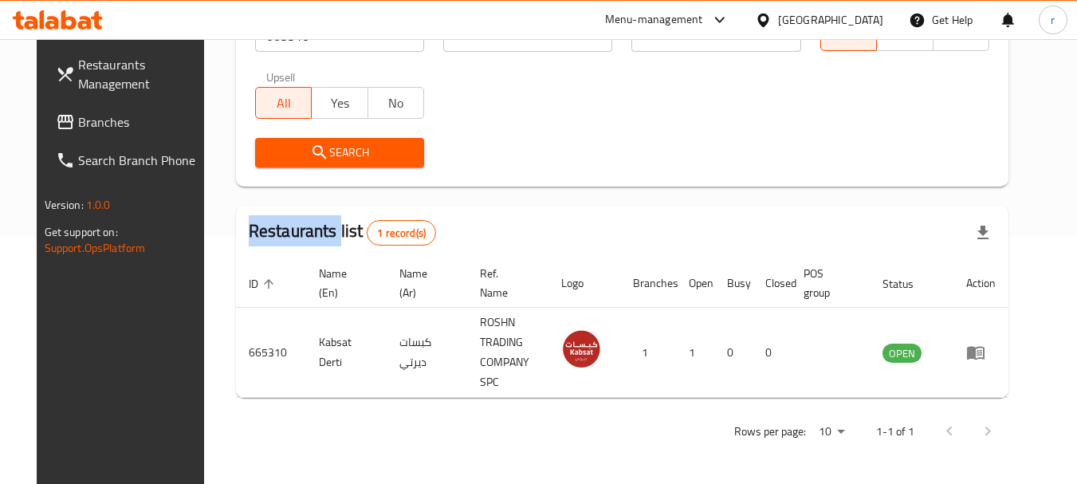
scroll to position [214, 0]
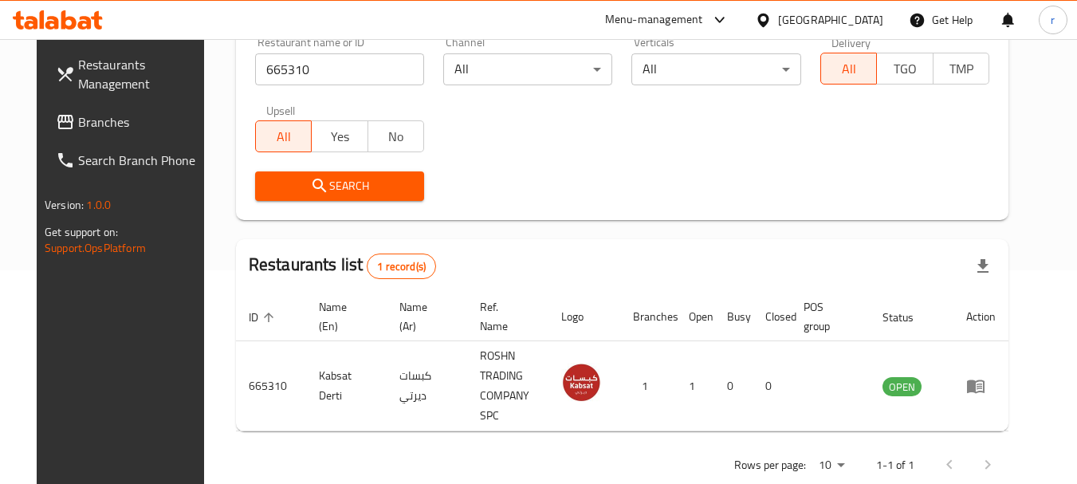
click at [873, 21] on div "[GEOGRAPHIC_DATA]" at bounding box center [830, 20] width 105 height 18
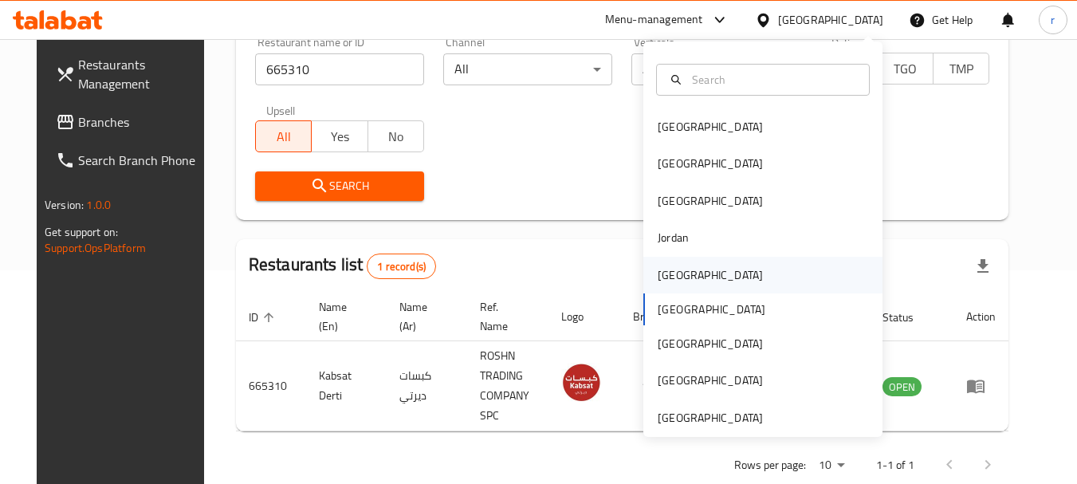
click at [658, 277] on div "[GEOGRAPHIC_DATA]" at bounding box center [710, 275] width 105 height 18
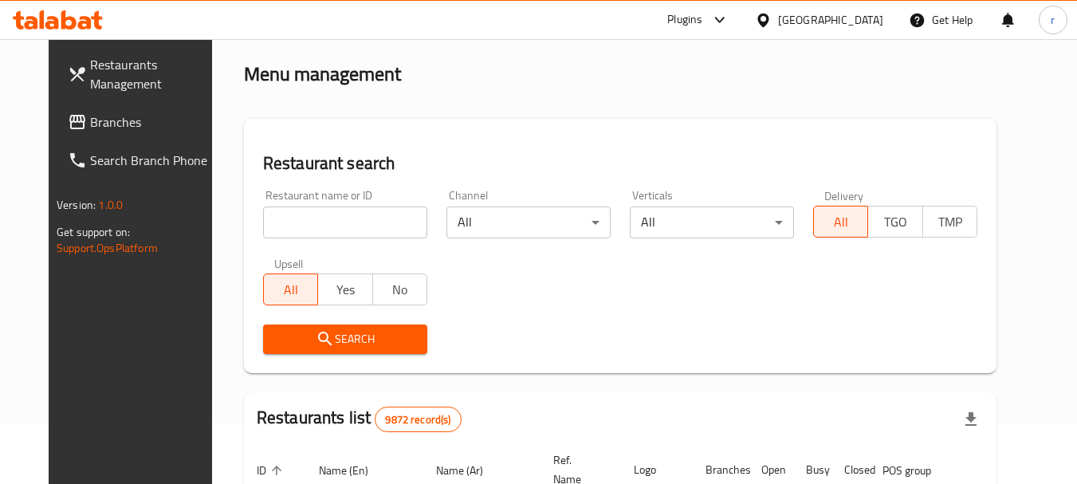
scroll to position [54, 0]
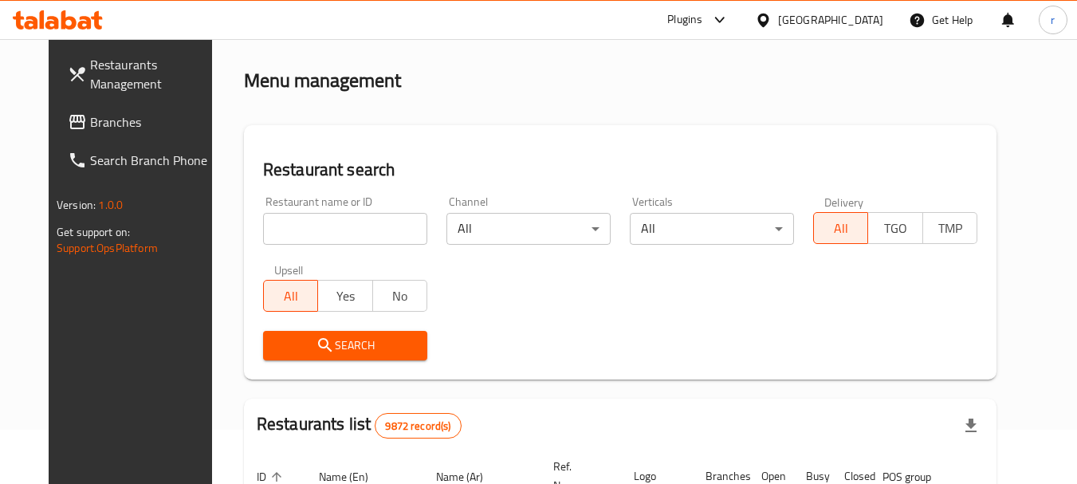
click at [103, 125] on span "Branches" at bounding box center [153, 121] width 126 height 19
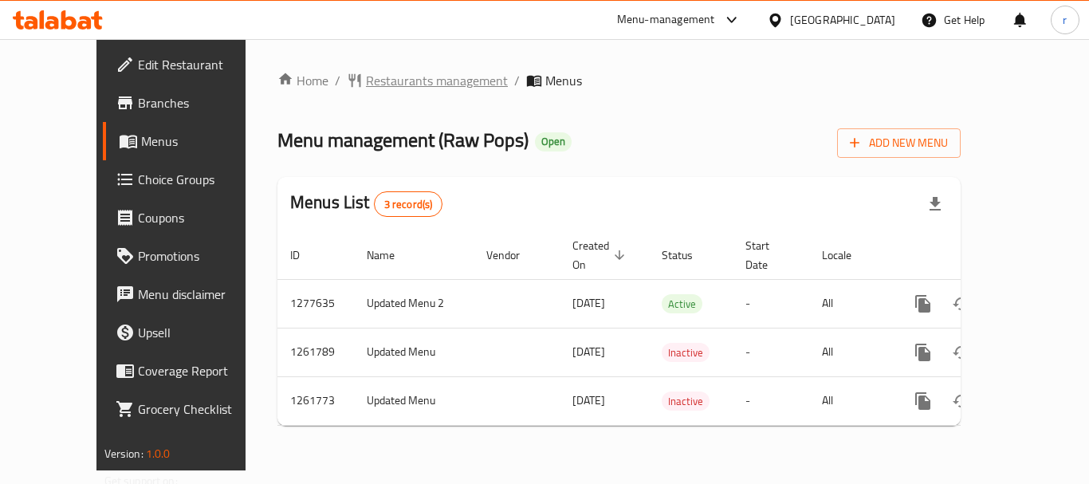
click at [371, 76] on span "Restaurants management" at bounding box center [437, 80] width 142 height 19
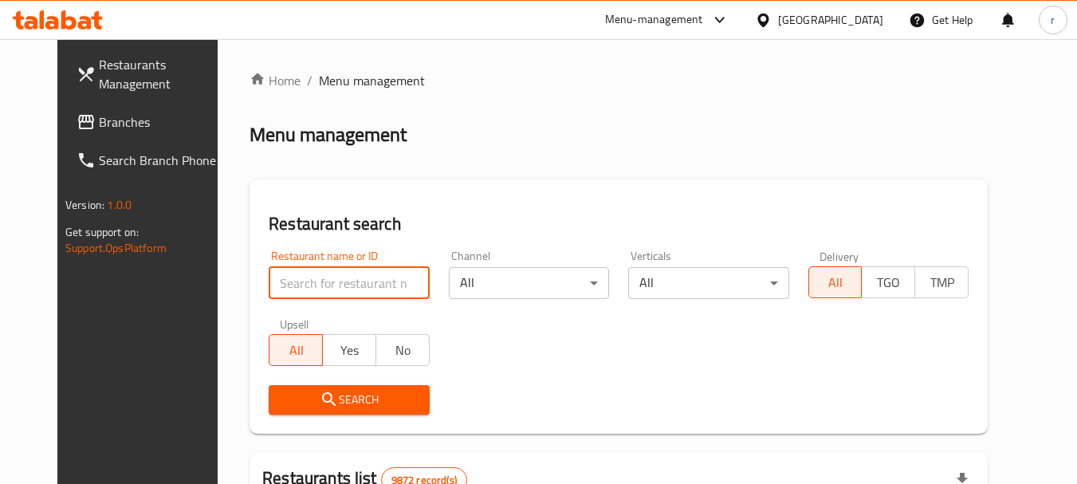
click at [306, 281] on input "search" at bounding box center [349, 283] width 160 height 32
paste input "14269"
type input "14269"
click at [320, 394] on icon "submit" at bounding box center [329, 399] width 19 height 19
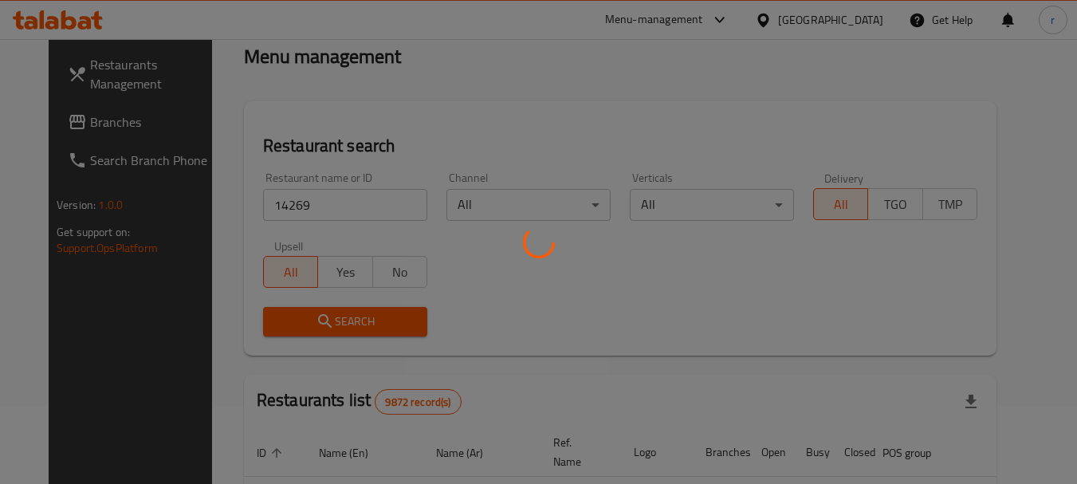
scroll to position [214, 0]
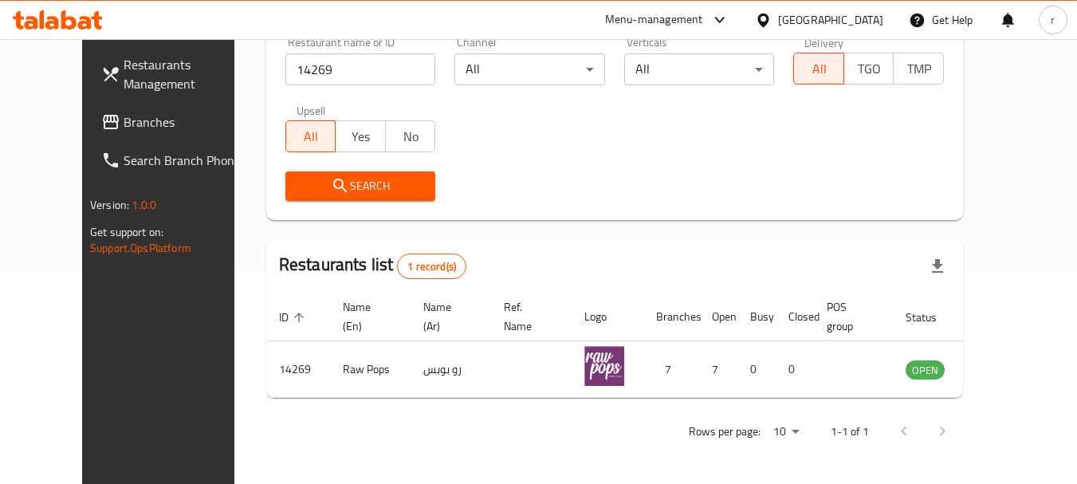
click at [861, 29] on div "[GEOGRAPHIC_DATA]" at bounding box center [830, 20] width 105 height 18
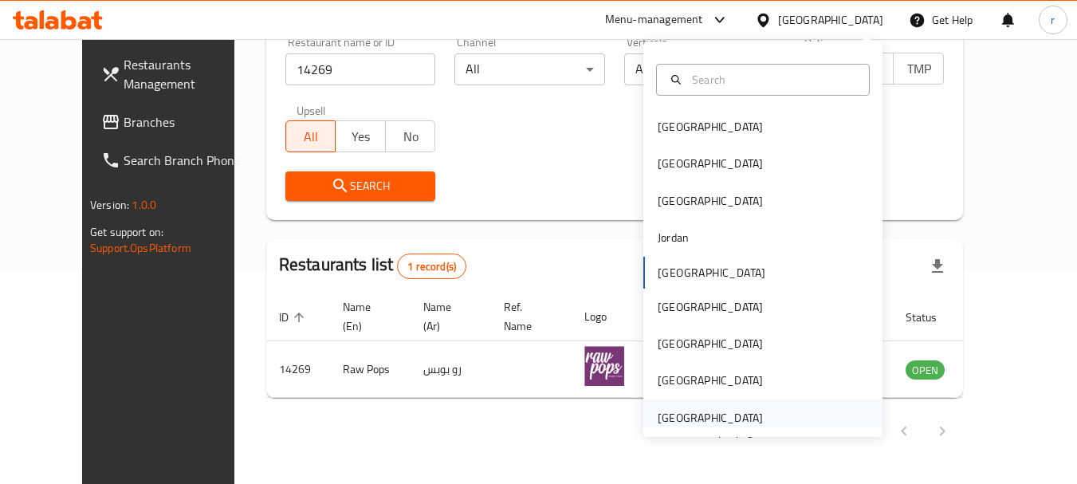
click at [666, 410] on div "[GEOGRAPHIC_DATA]" at bounding box center [710, 418] width 105 height 18
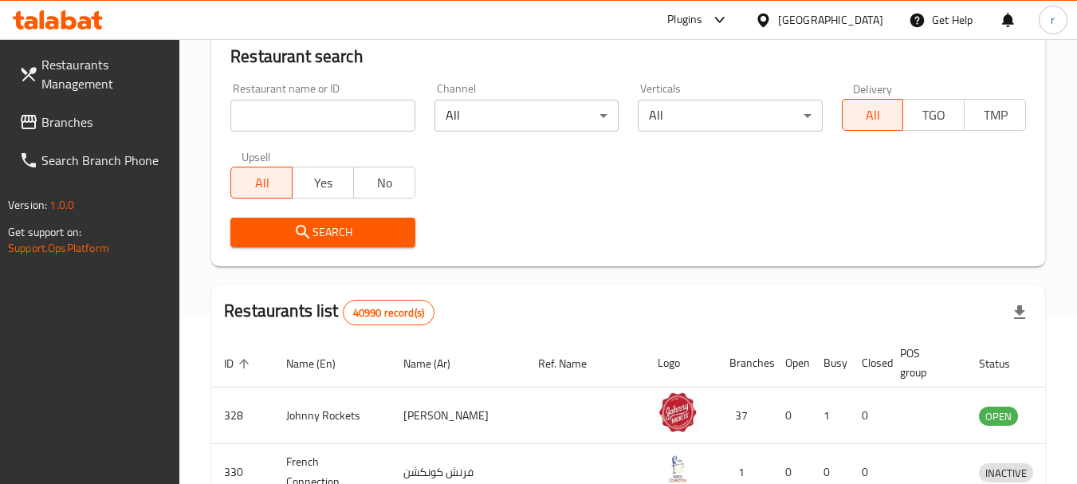
scroll to position [214, 0]
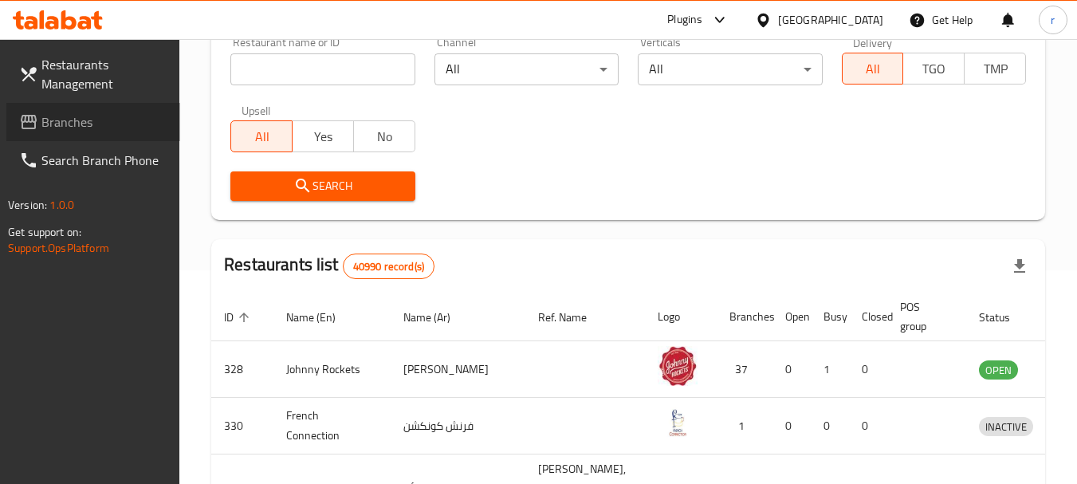
click at [81, 106] on link "Branches" at bounding box center [93, 122] width 174 height 38
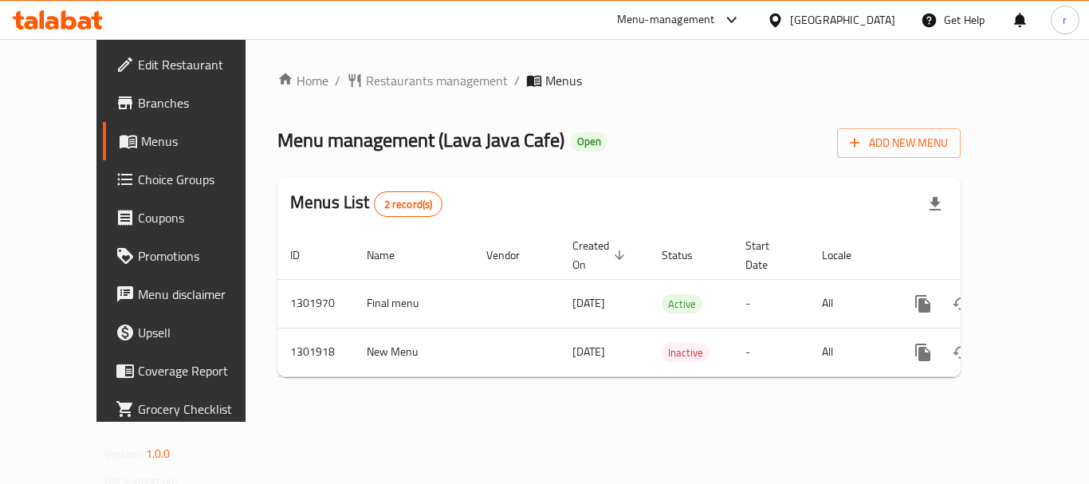
click at [366, 82] on span "Restaurants management" at bounding box center [437, 80] width 142 height 19
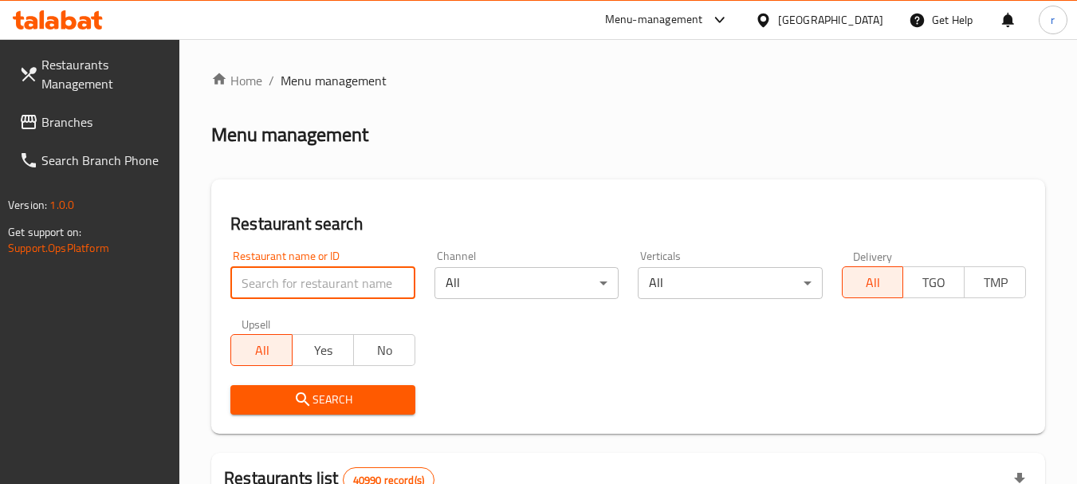
click at [333, 284] on input "search" at bounding box center [322, 283] width 184 height 32
paste input "702153"
type input "702153"
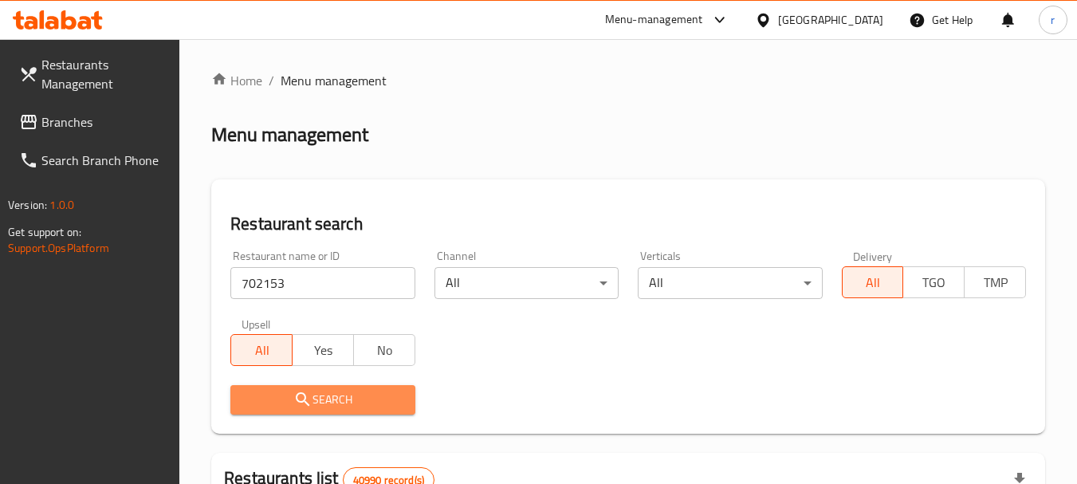
click at [344, 387] on button "Search" at bounding box center [322, 399] width 184 height 29
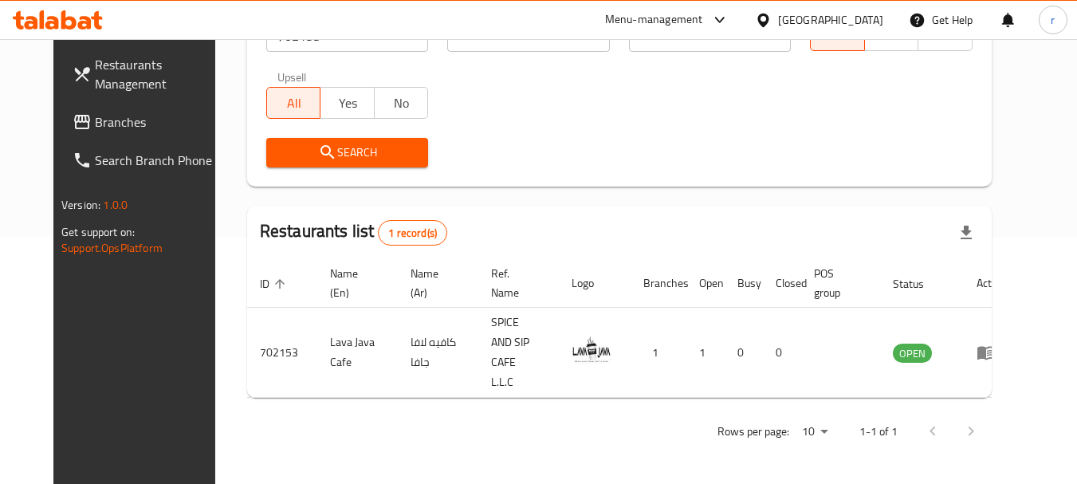
scroll to position [214, 0]
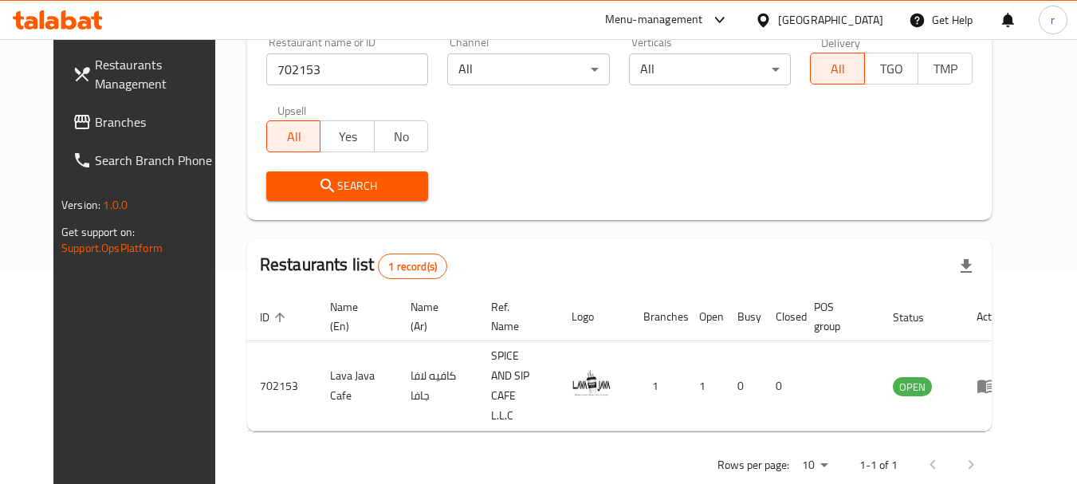
click at [95, 124] on span "Branches" at bounding box center [158, 121] width 126 height 19
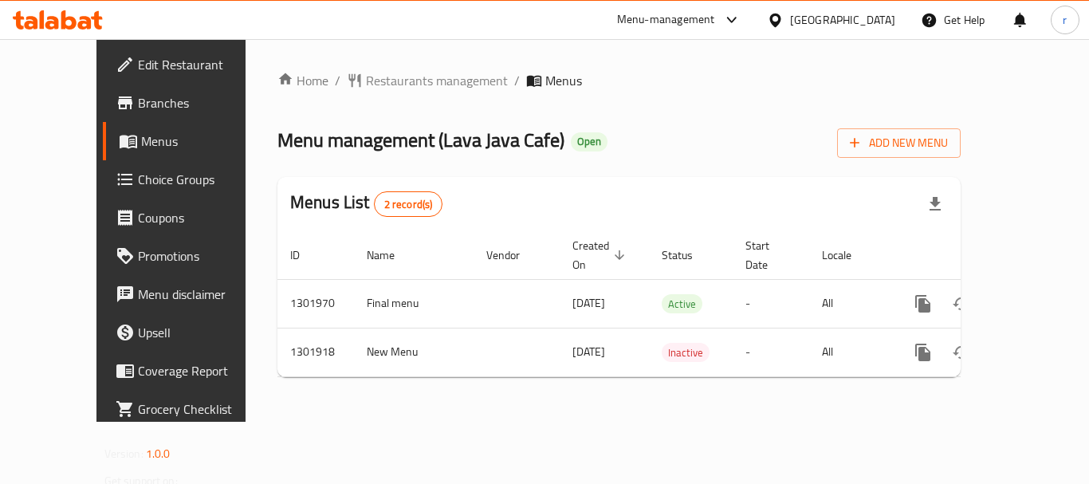
click at [366, 77] on span "Restaurants management" at bounding box center [437, 80] width 142 height 19
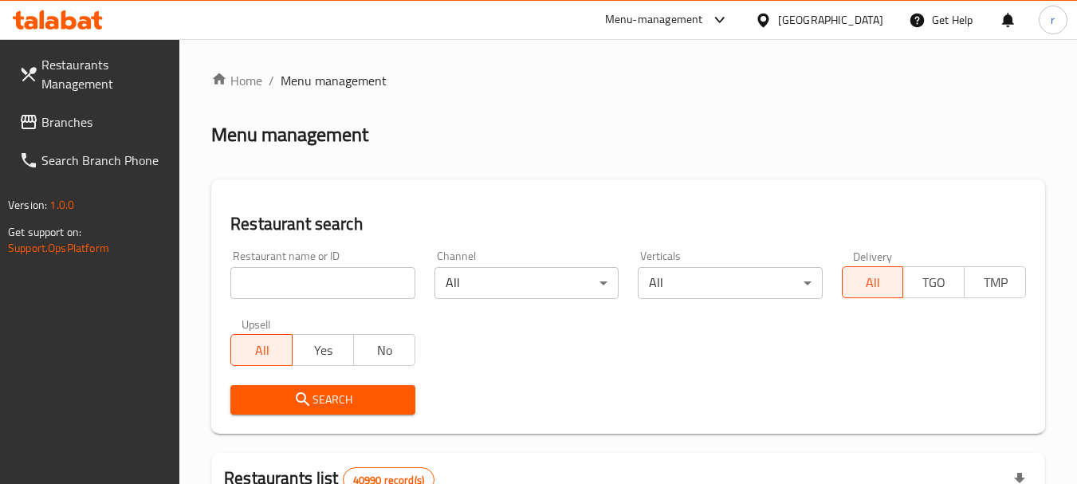
click at [303, 279] on input "search" at bounding box center [322, 283] width 184 height 32
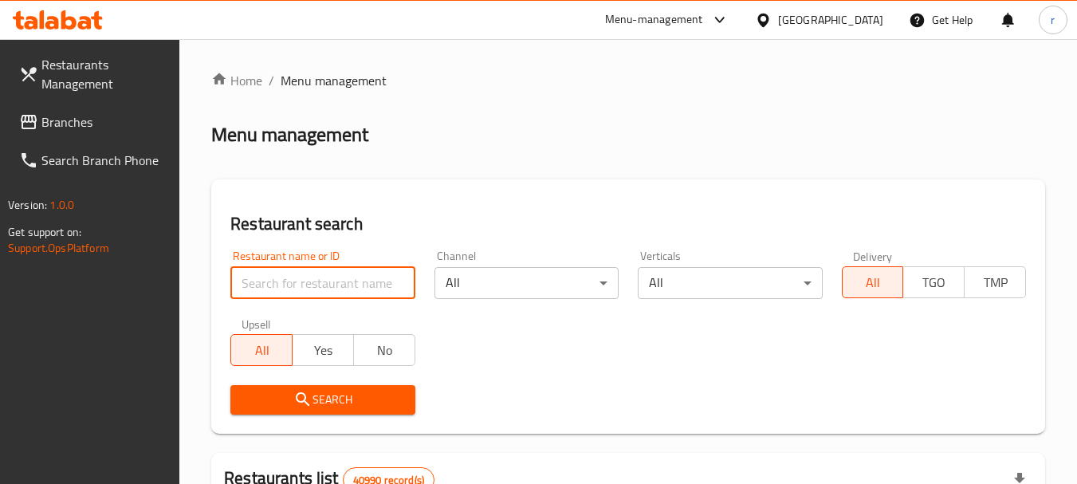
paste input "702153"
type input "702153"
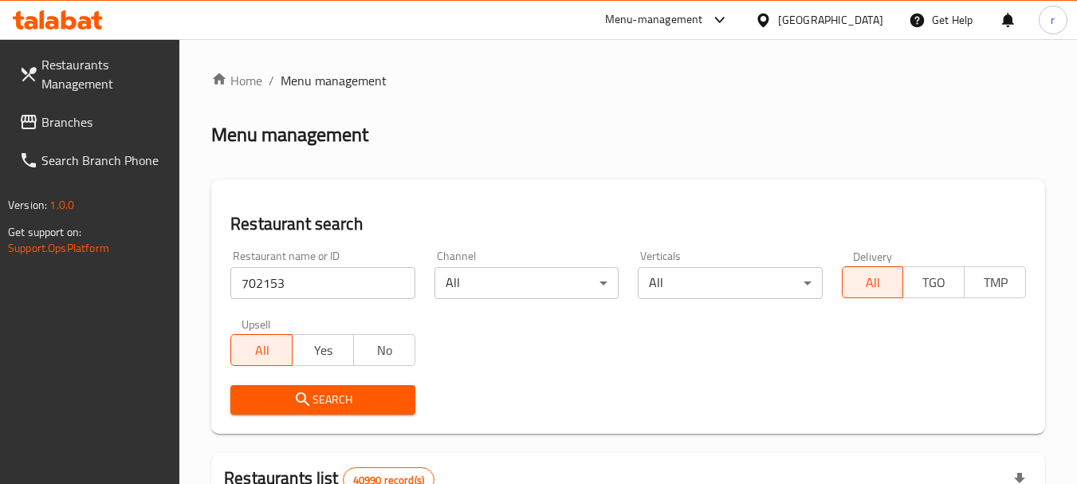
click at [283, 395] on span "Search" at bounding box center [322, 400] width 159 height 20
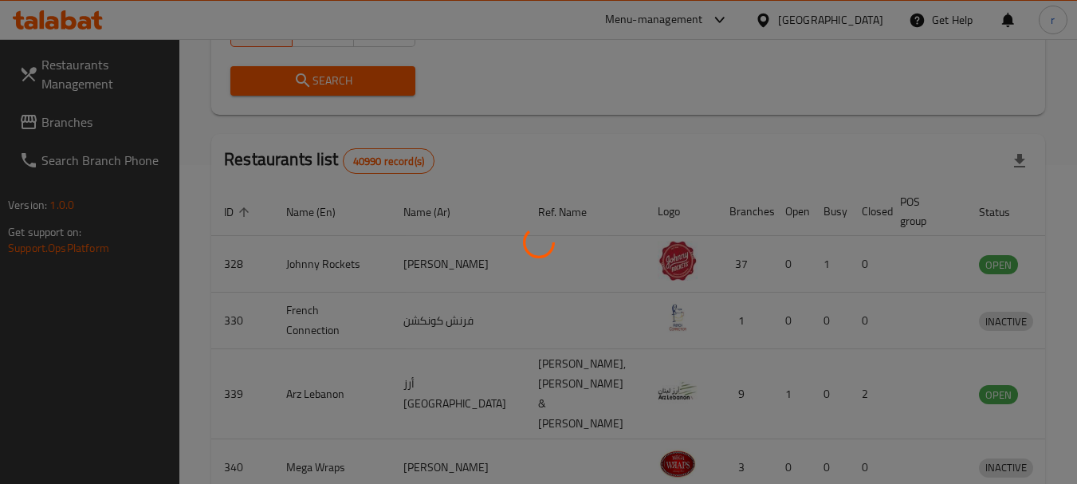
scroll to position [214, 0]
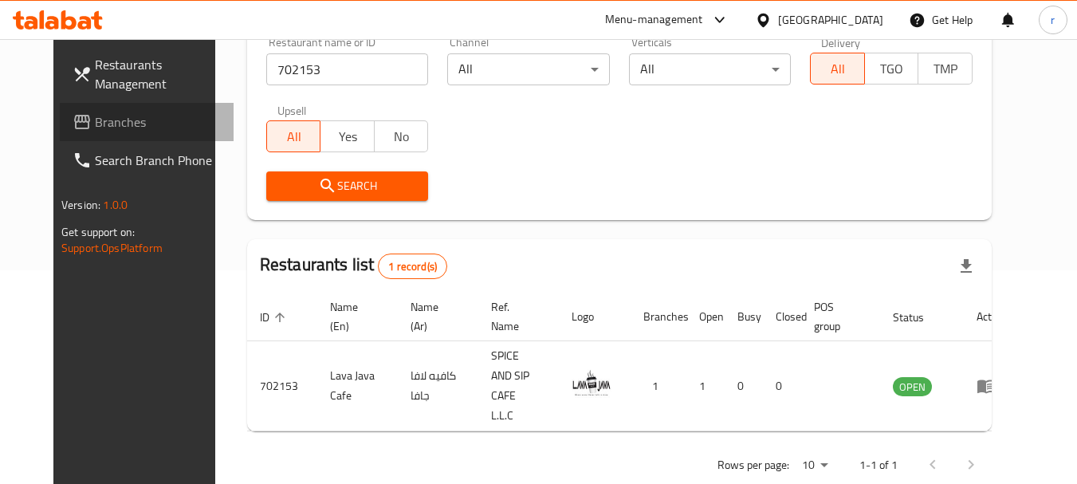
click at [95, 115] on span "Branches" at bounding box center [158, 121] width 126 height 19
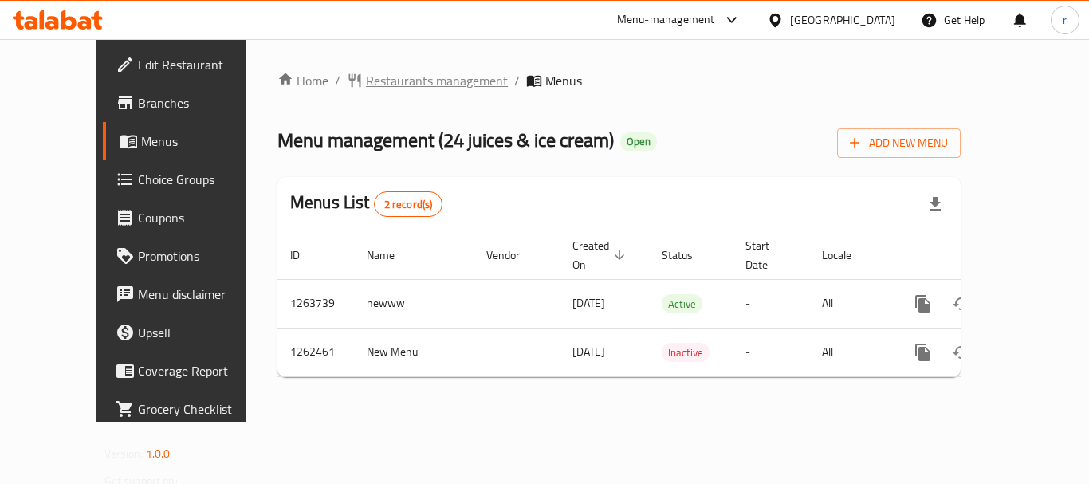
click at [368, 87] on span "Restaurants management" at bounding box center [437, 80] width 142 height 19
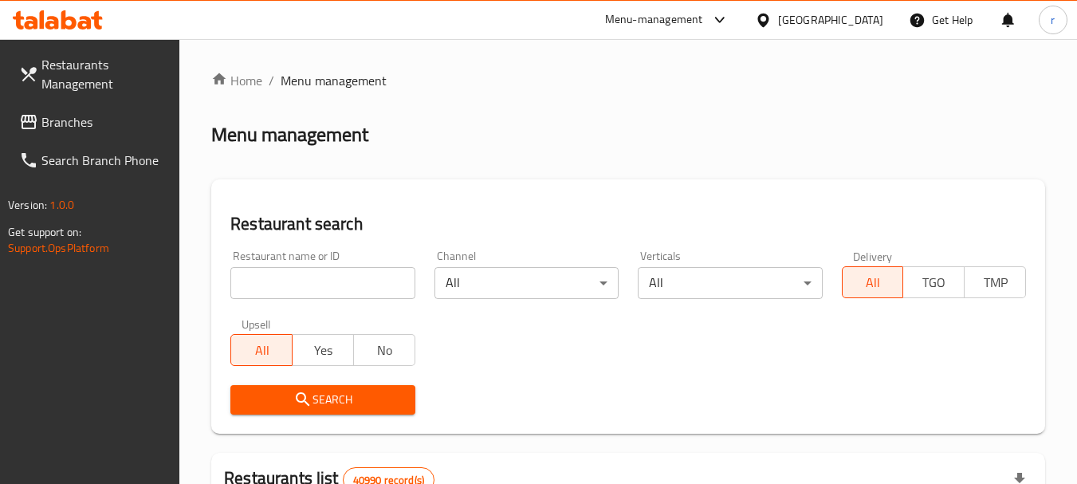
click at [277, 279] on input "search" at bounding box center [322, 283] width 184 height 32
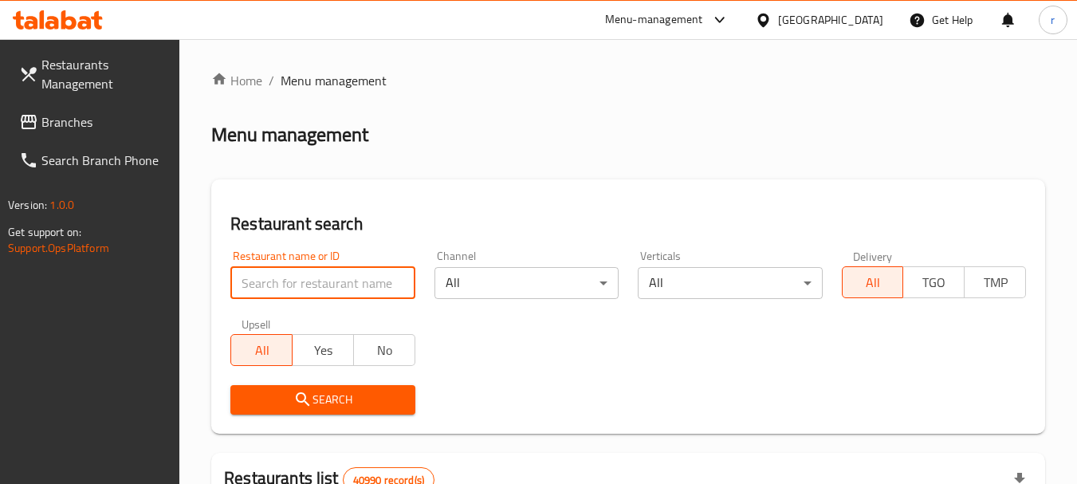
paste input "685367"
type input "685367"
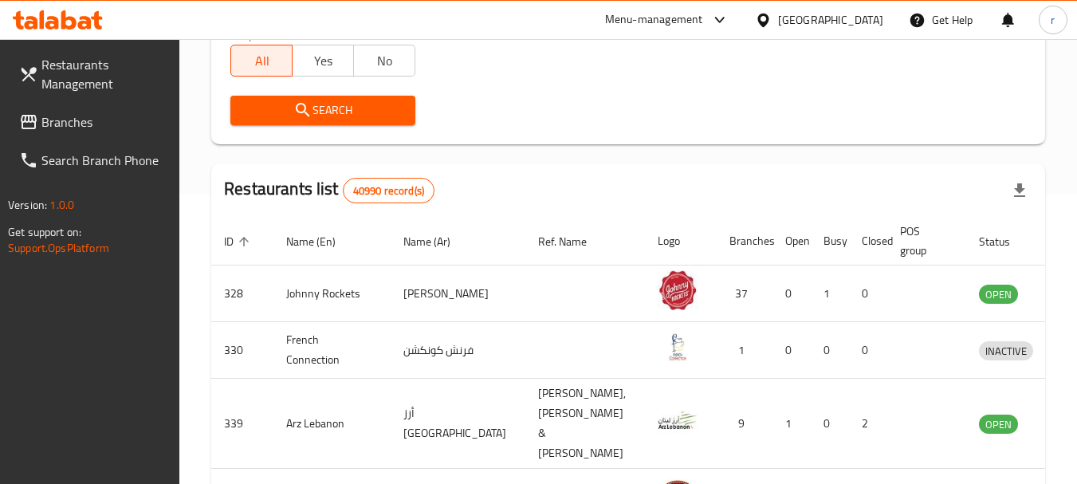
scroll to position [159, 0]
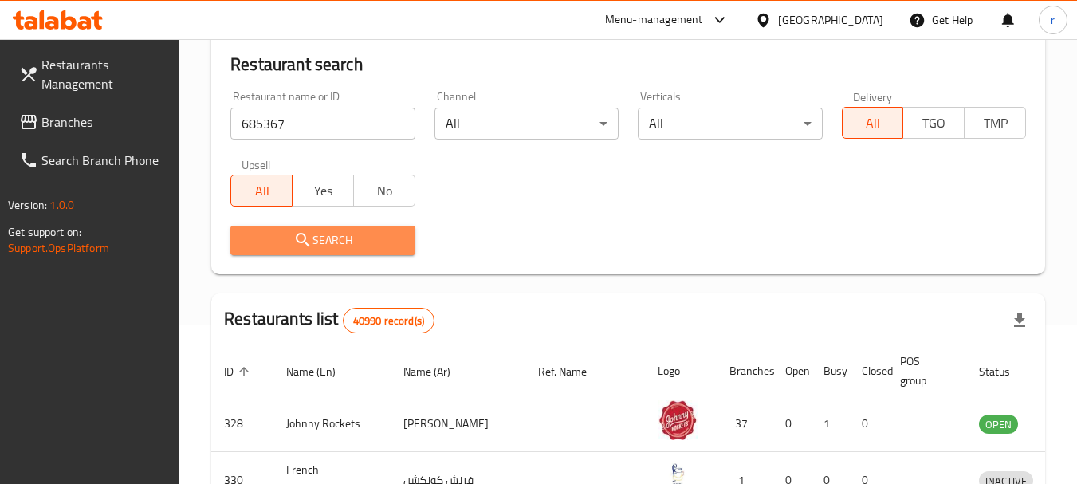
click at [324, 244] on span "Search" at bounding box center [322, 240] width 159 height 20
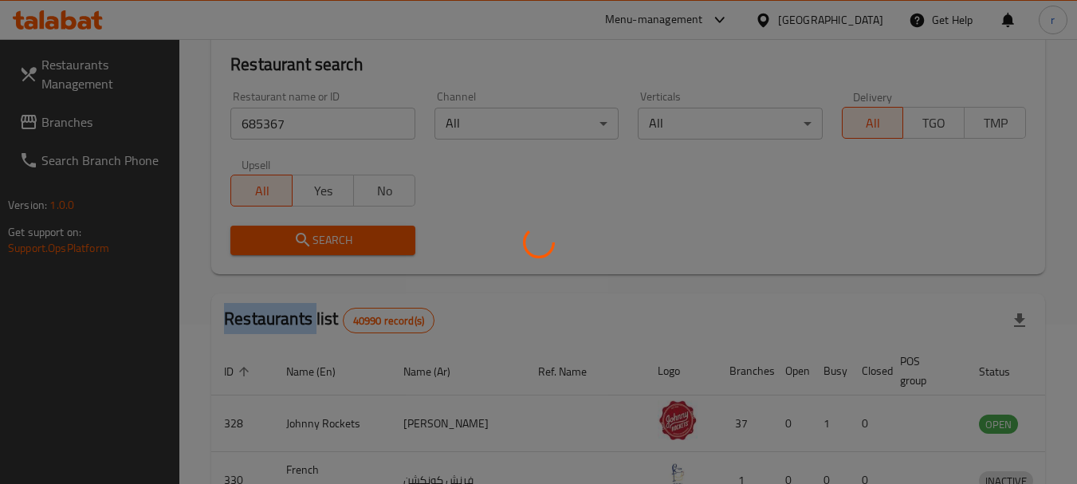
click at [324, 244] on div at bounding box center [538, 242] width 1077 height 484
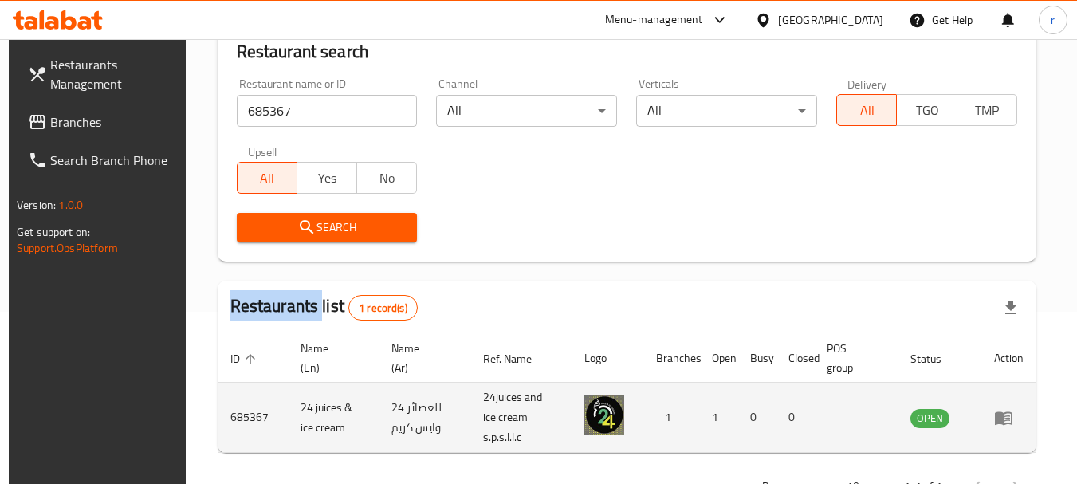
scroll to position [214, 0]
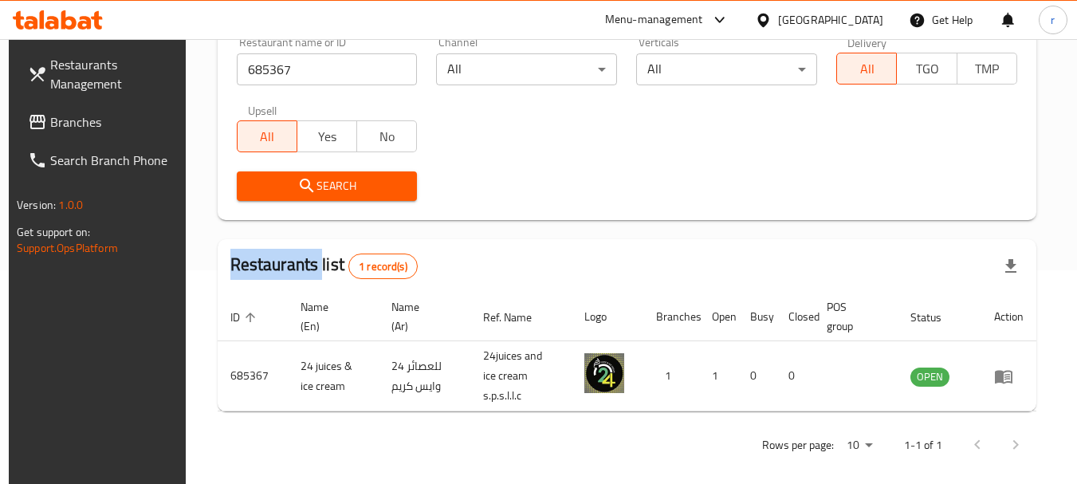
click at [61, 116] on span "Branches" at bounding box center [113, 121] width 126 height 19
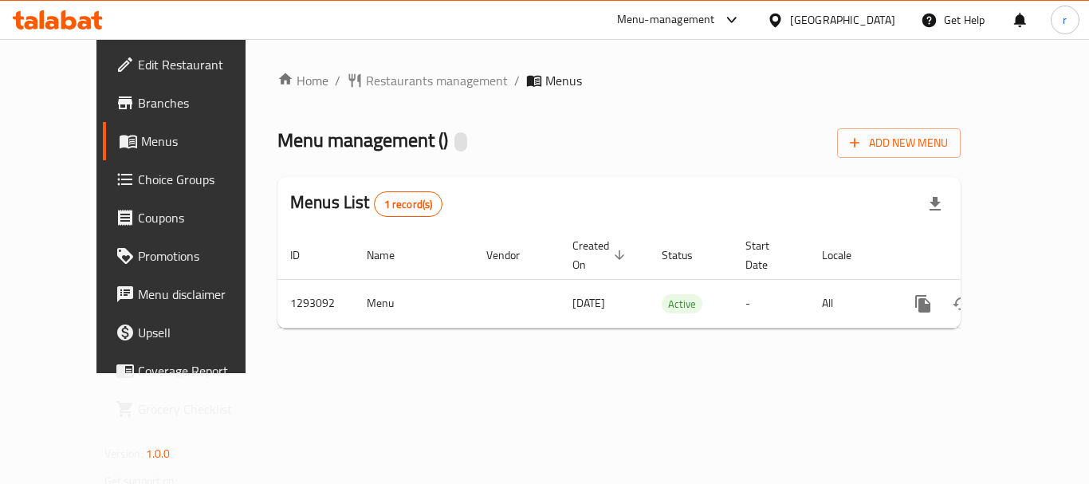
click at [368, 79] on span "Restaurants management" at bounding box center [437, 80] width 142 height 19
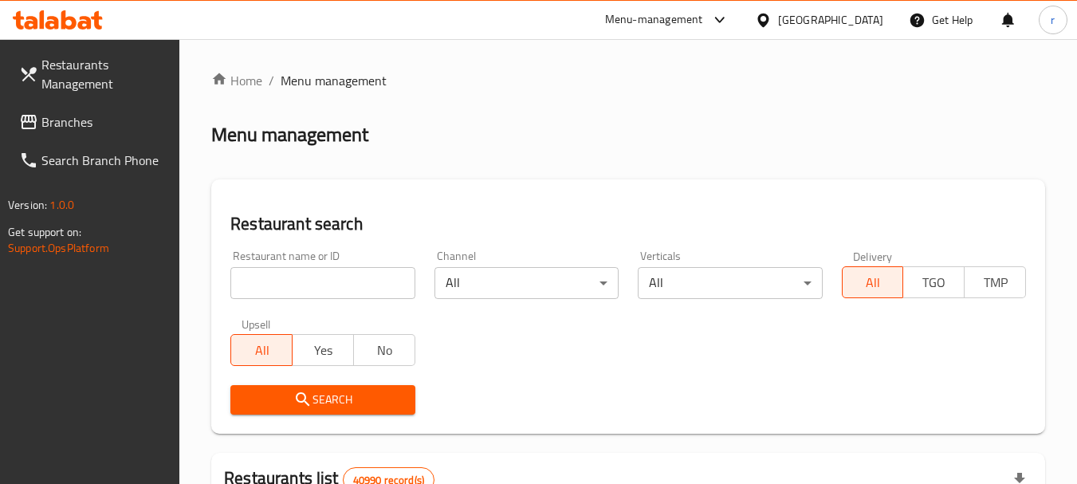
click at [312, 285] on input "search" at bounding box center [322, 283] width 184 height 32
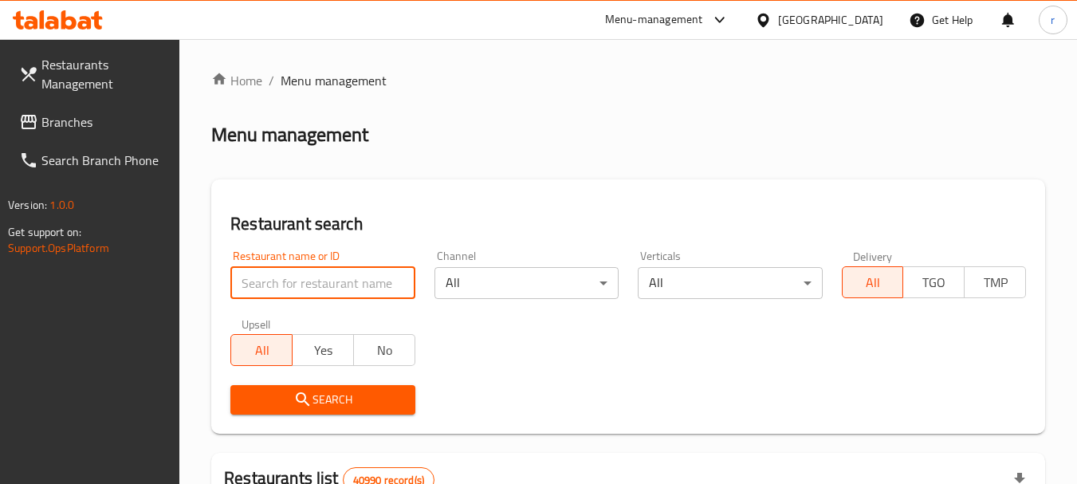
paste input "699375"
type input "699375"
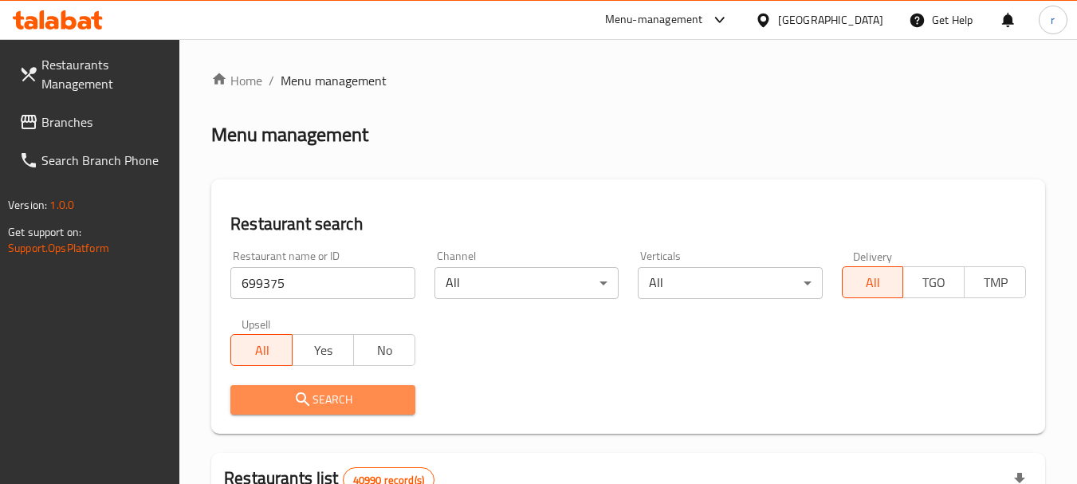
click at [318, 396] on span "Search" at bounding box center [322, 400] width 159 height 20
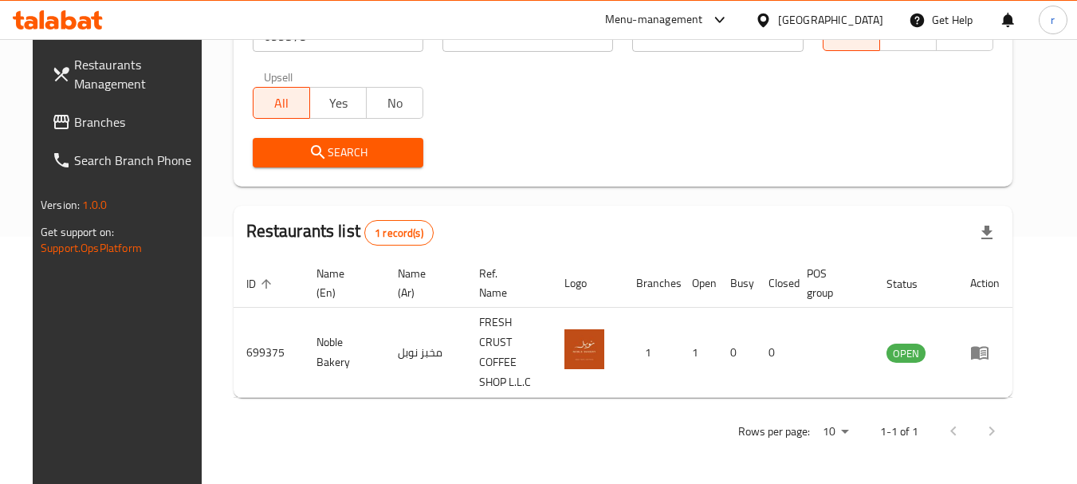
scroll to position [227, 0]
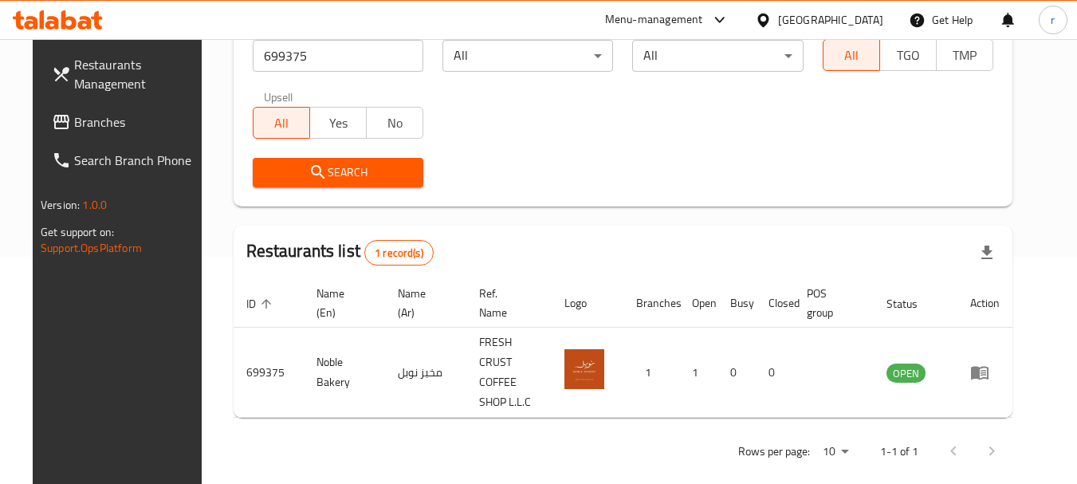
click at [81, 129] on span "Branches" at bounding box center [137, 121] width 126 height 19
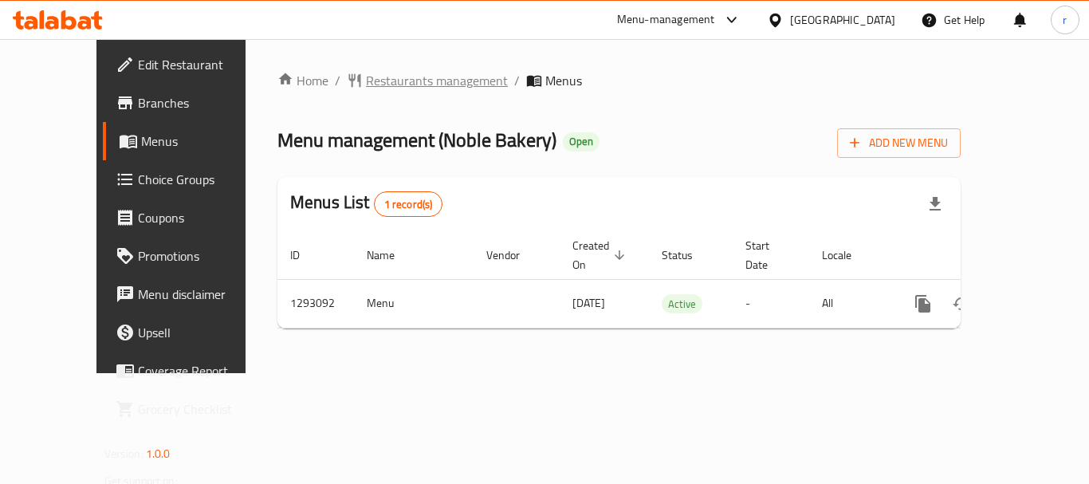
click at [366, 83] on span "Restaurants management" at bounding box center [437, 80] width 142 height 19
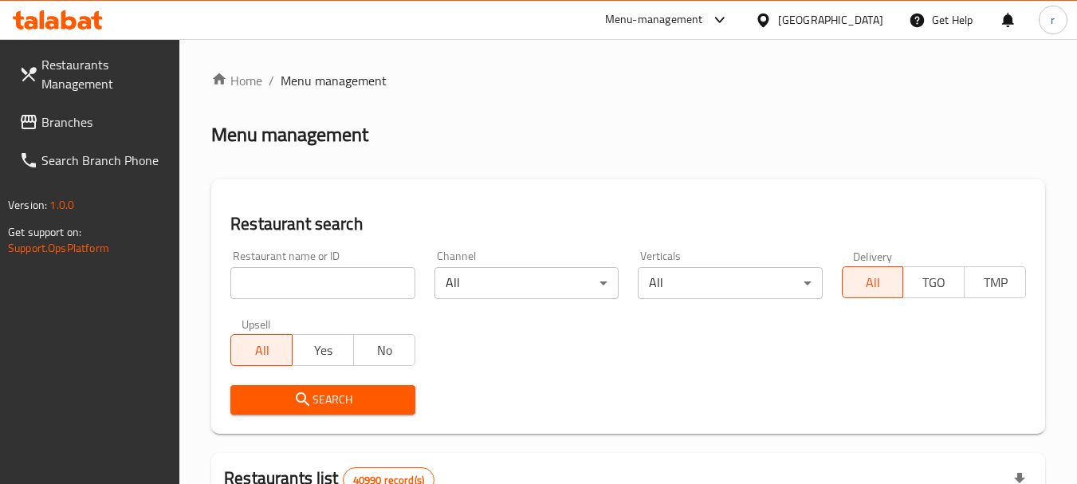
click at [333, 285] on input "search" at bounding box center [322, 283] width 184 height 32
paste input "699375"
type input "699375"
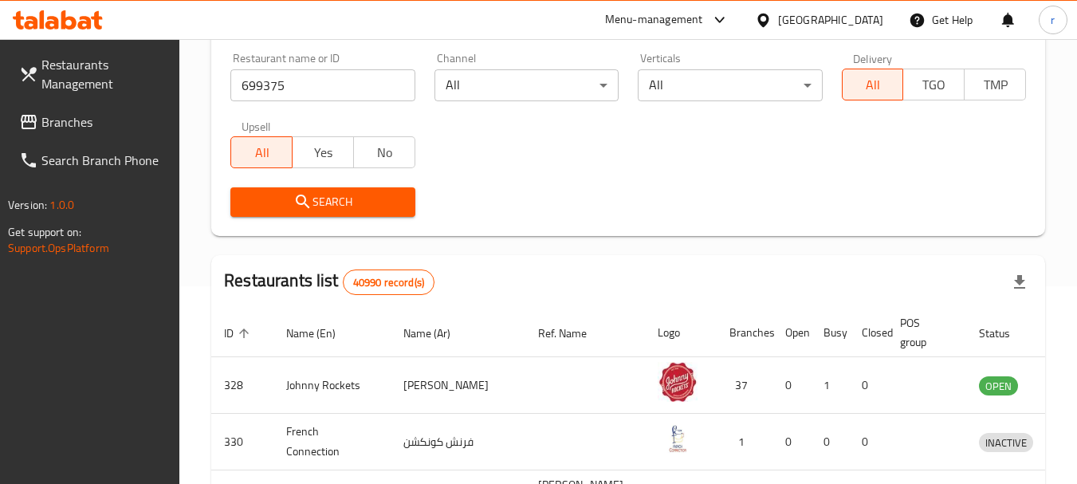
scroll to position [239, 0]
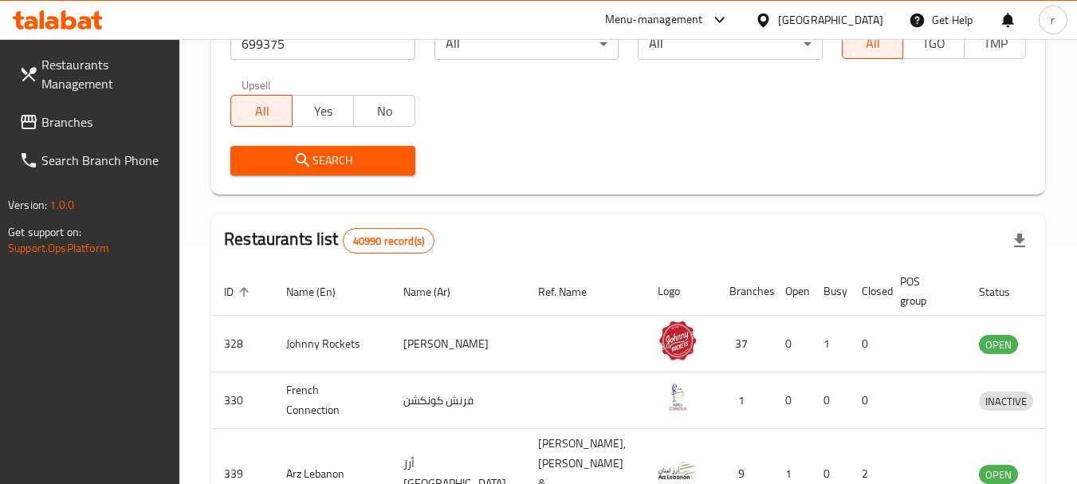
click at [324, 158] on span "Search" at bounding box center [322, 161] width 159 height 20
click at [324, 158] on div at bounding box center [538, 242] width 1077 height 484
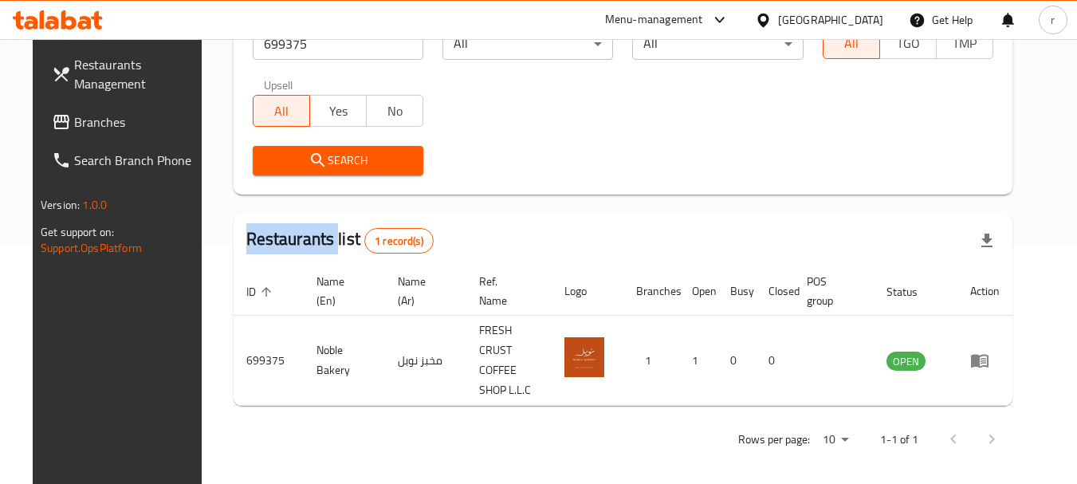
scroll to position [227, 0]
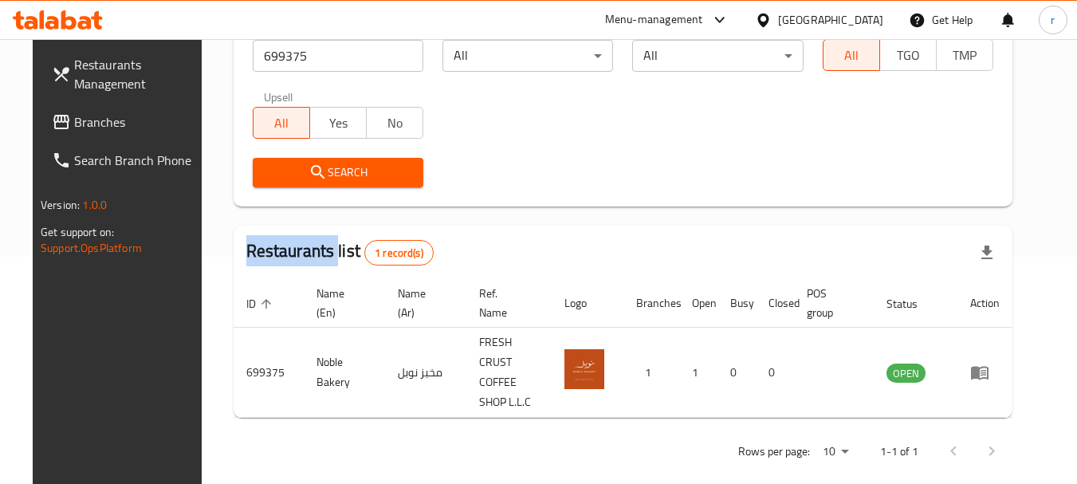
click at [74, 122] on span "Branches" at bounding box center [137, 121] width 126 height 19
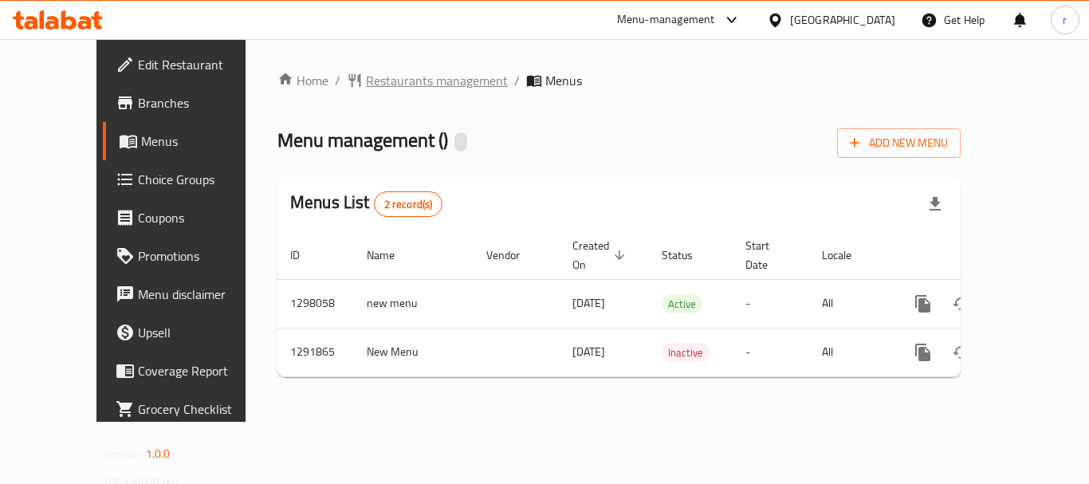
click at [366, 80] on span "Restaurants management" at bounding box center [437, 80] width 142 height 19
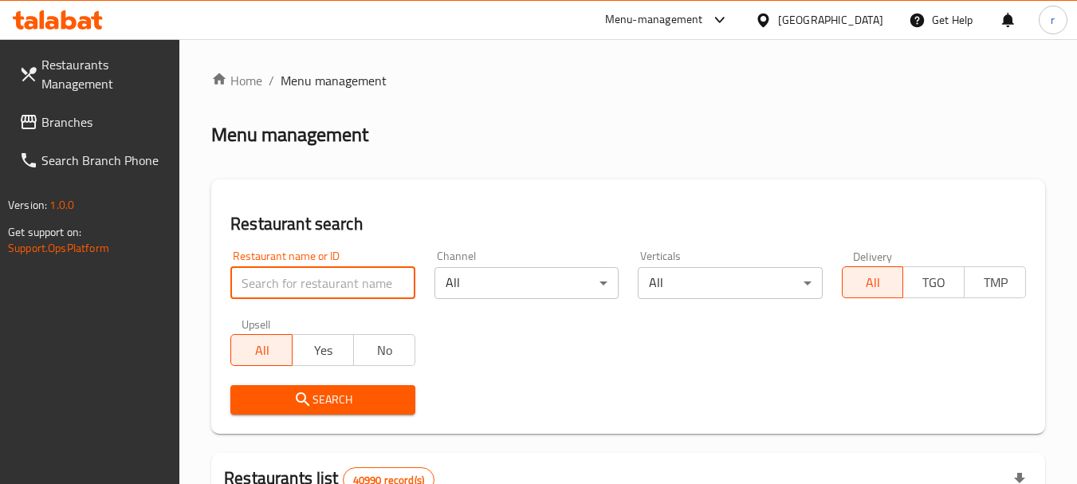
click at [309, 288] on input "search" at bounding box center [322, 283] width 184 height 32
paste input "698362"
type input "698362"
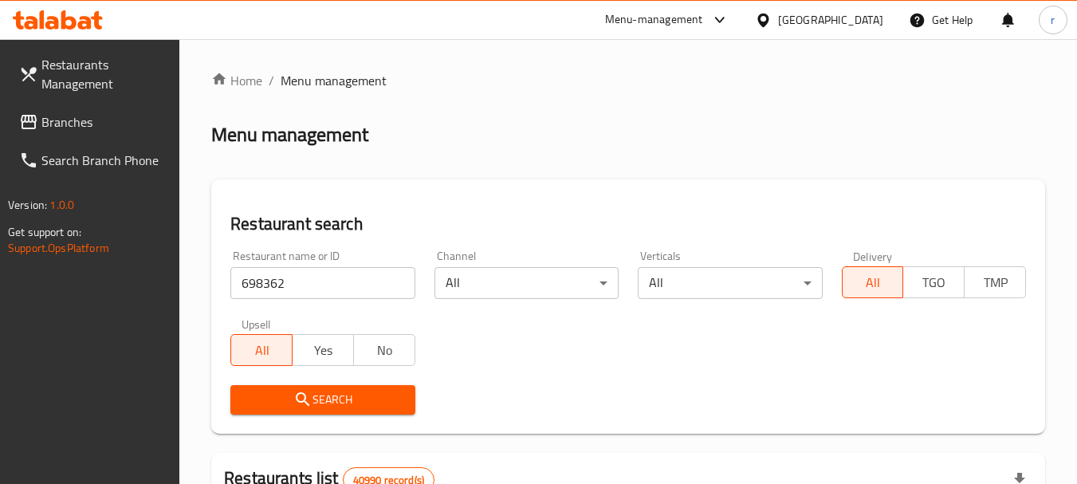
click at [313, 391] on span "Search" at bounding box center [322, 400] width 159 height 20
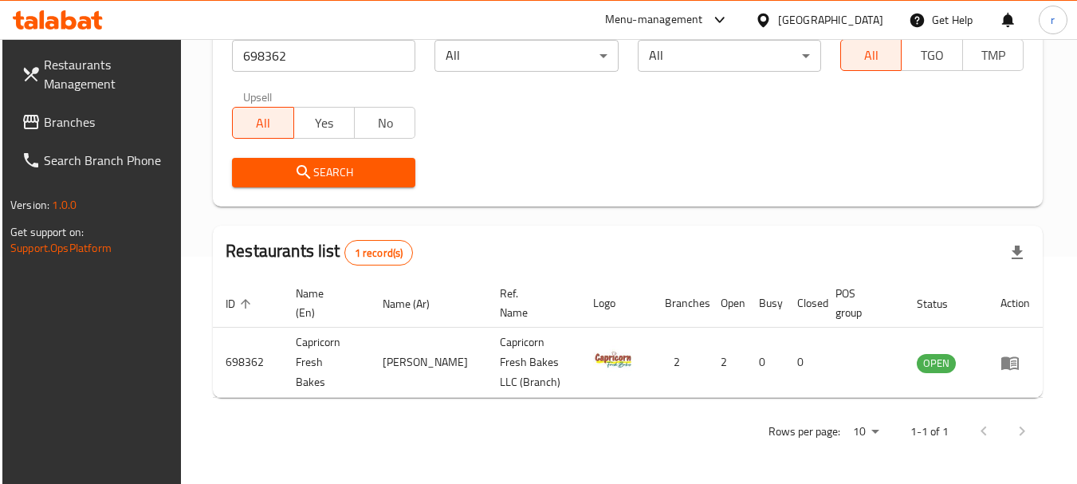
scroll to position [227, 0]
click at [33, 116] on icon at bounding box center [31, 121] width 19 height 19
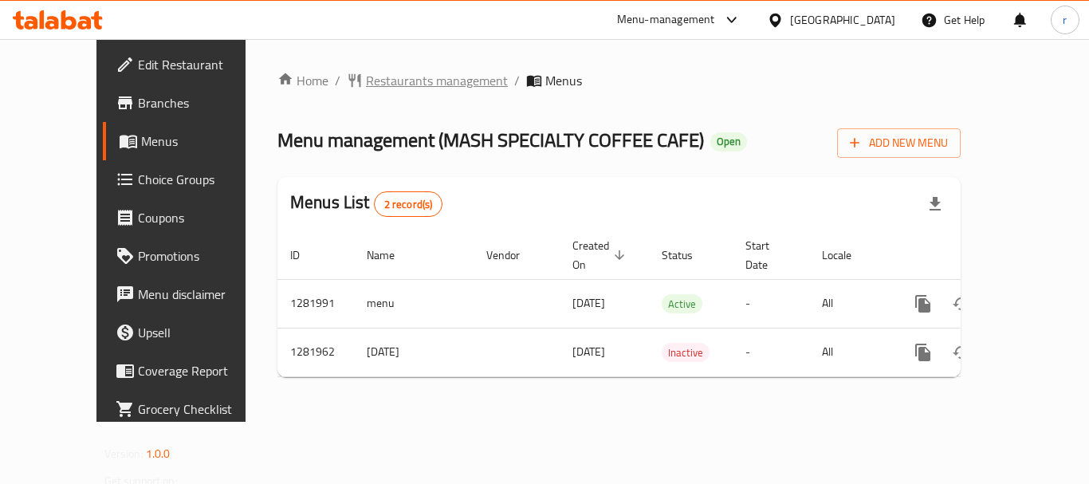
click at [387, 83] on span "Restaurants management" at bounding box center [437, 80] width 142 height 19
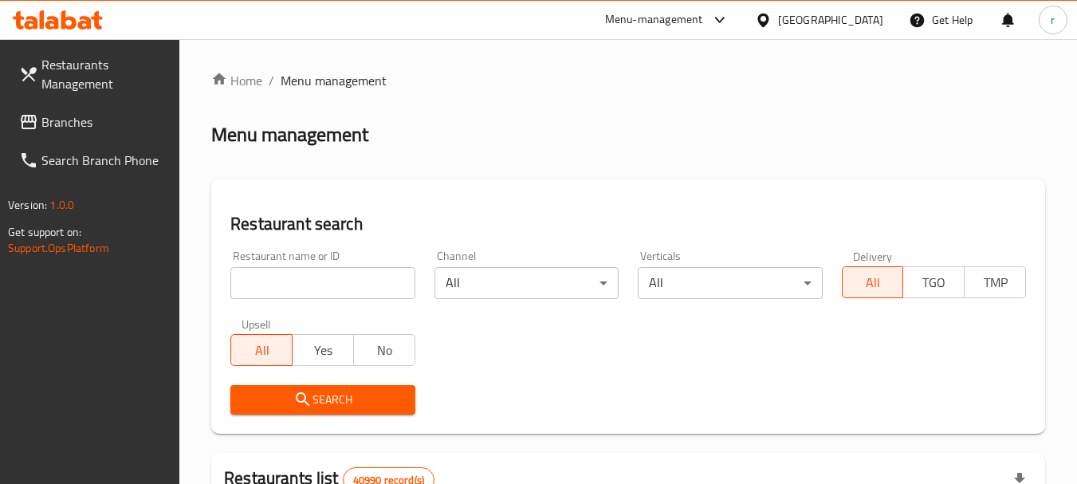
click at [313, 286] on input "search" at bounding box center [322, 283] width 184 height 32
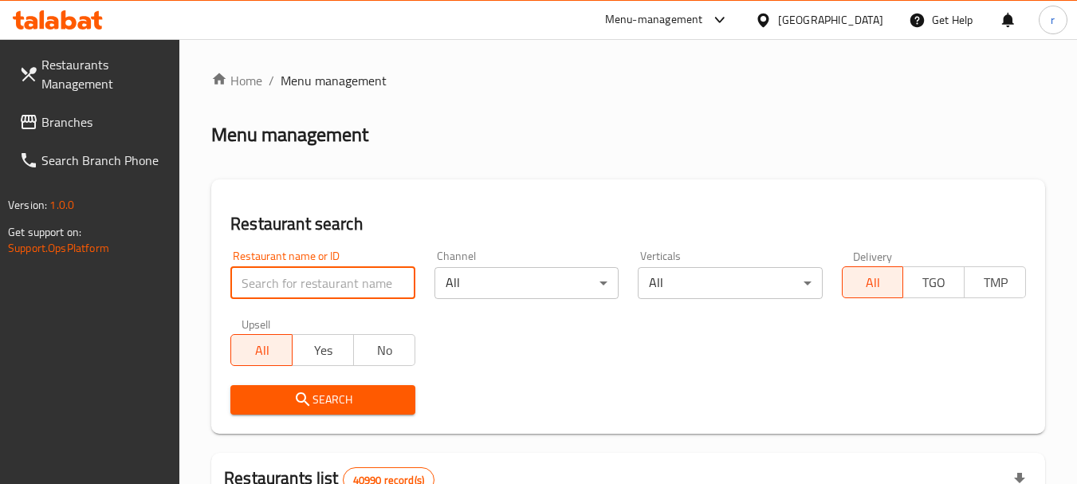
paste input "694622"
type input "694622"
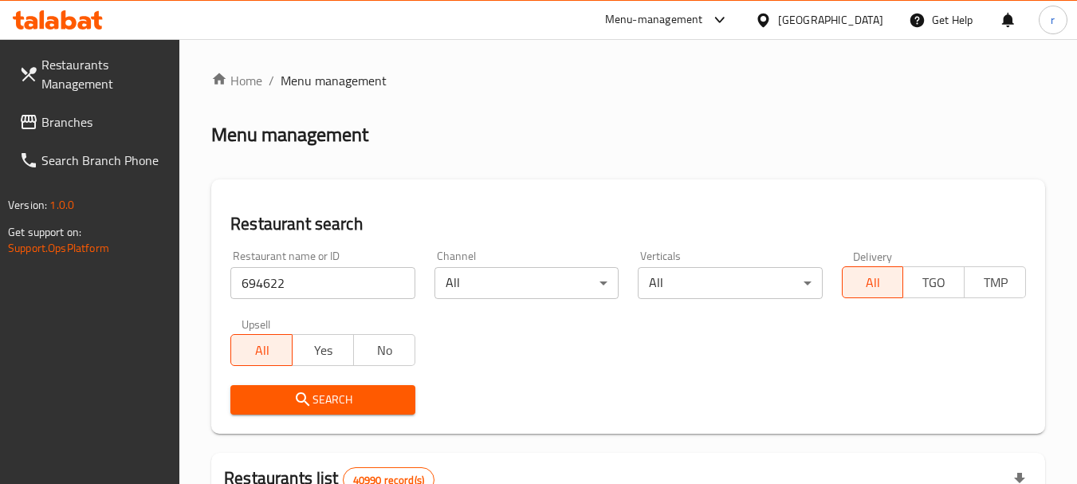
click at [344, 395] on span "Search" at bounding box center [322, 400] width 159 height 20
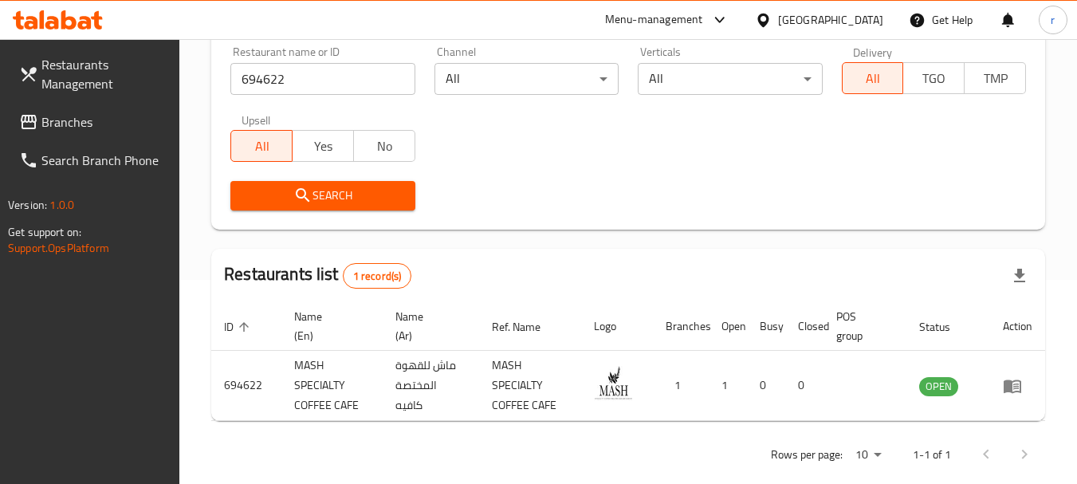
scroll to position [227, 0]
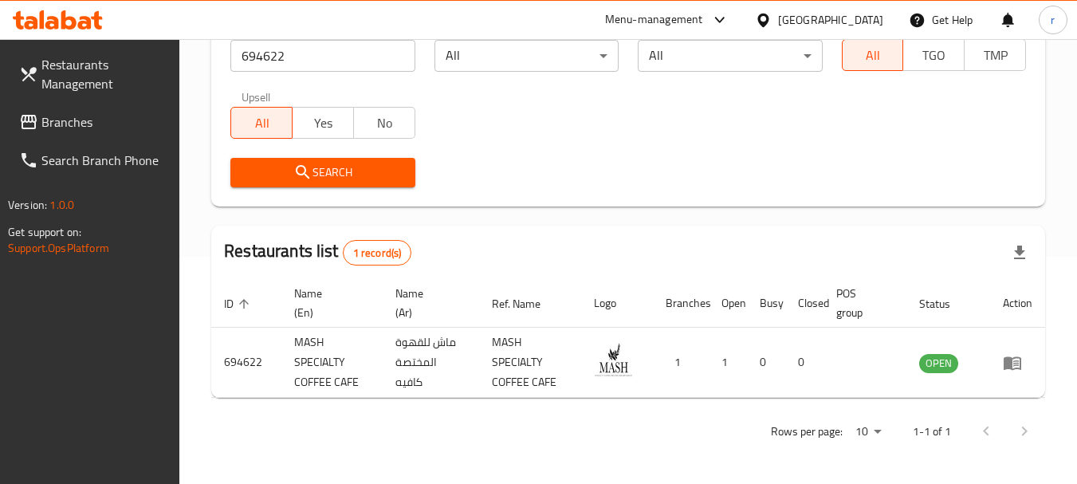
drag, startPoint x: 107, startPoint y: 127, endPoint x: 328, endPoint y: 56, distance: 231.9
click at [107, 126] on span "Branches" at bounding box center [104, 121] width 126 height 19
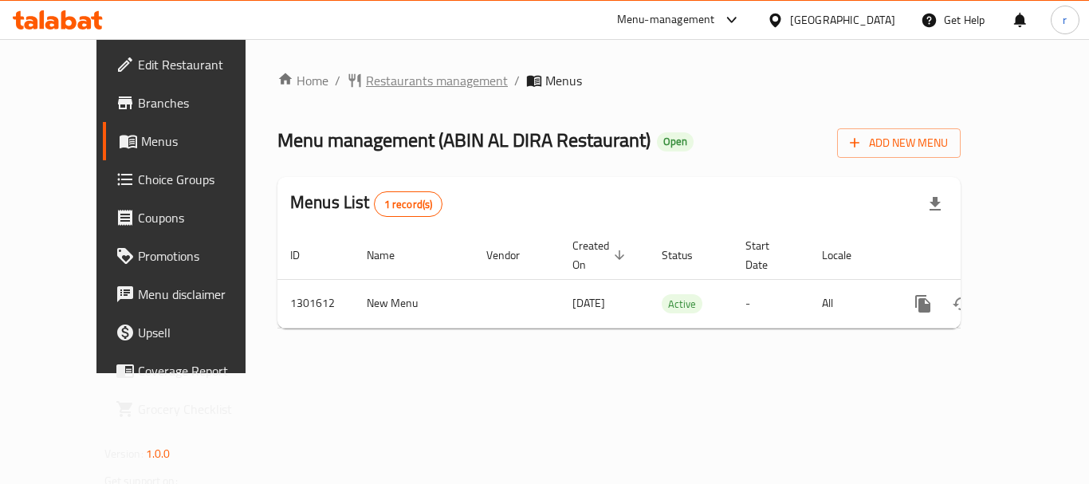
click at [374, 78] on span "Restaurants management" at bounding box center [437, 80] width 142 height 19
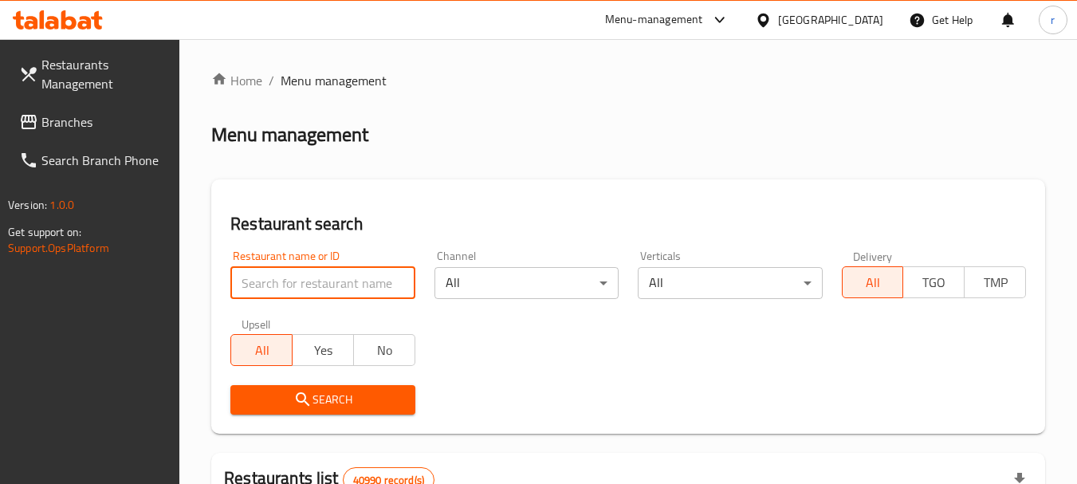
click at [332, 287] on input "search" at bounding box center [322, 283] width 184 height 32
paste input "702003"
type input "702003"
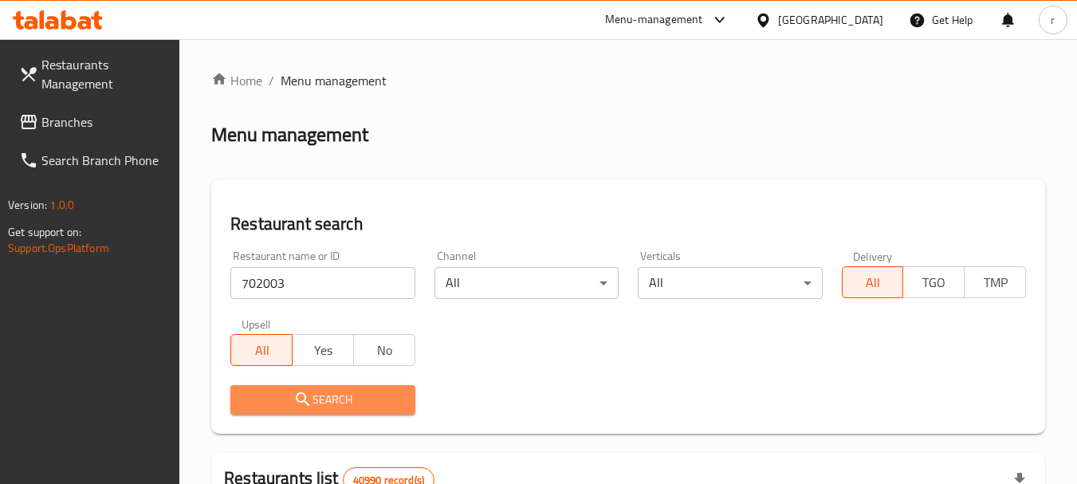
click at [321, 390] on span "Search" at bounding box center [322, 400] width 159 height 20
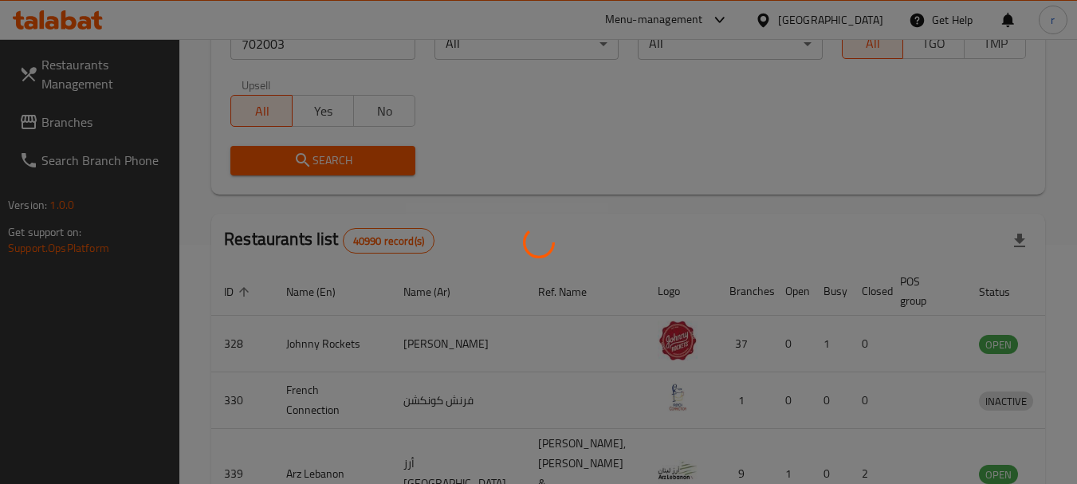
scroll to position [214, 0]
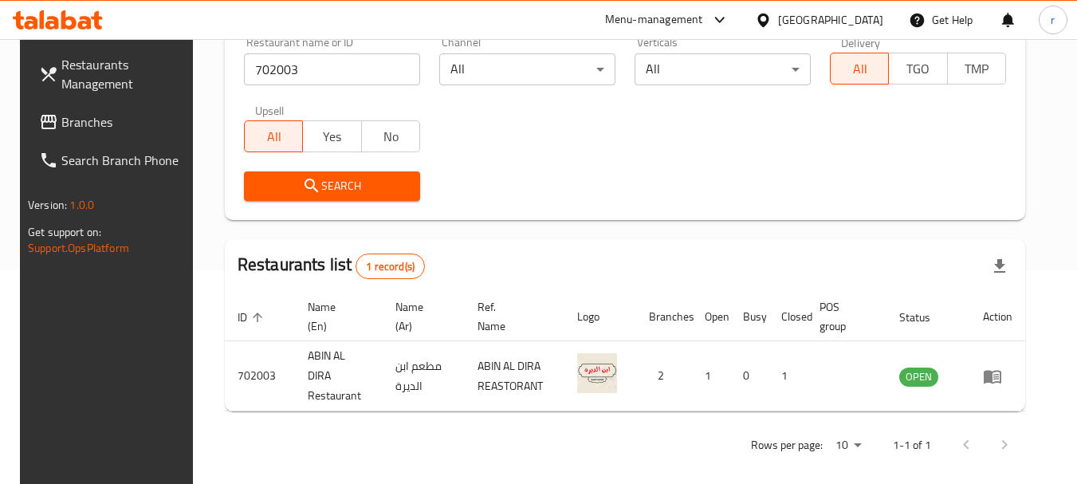
click at [61, 112] on span "Branches" at bounding box center [124, 121] width 126 height 19
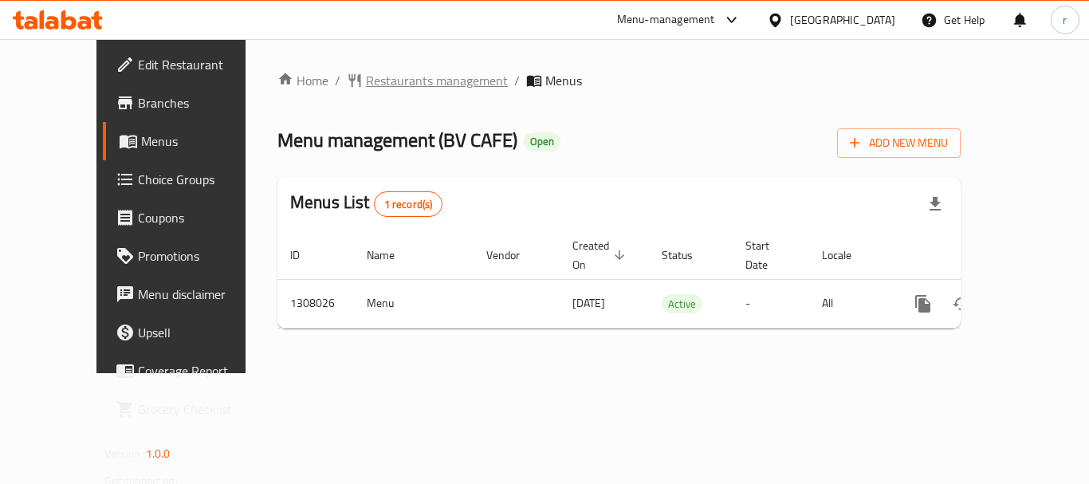
click at [366, 85] on span "Restaurants management" at bounding box center [437, 80] width 142 height 19
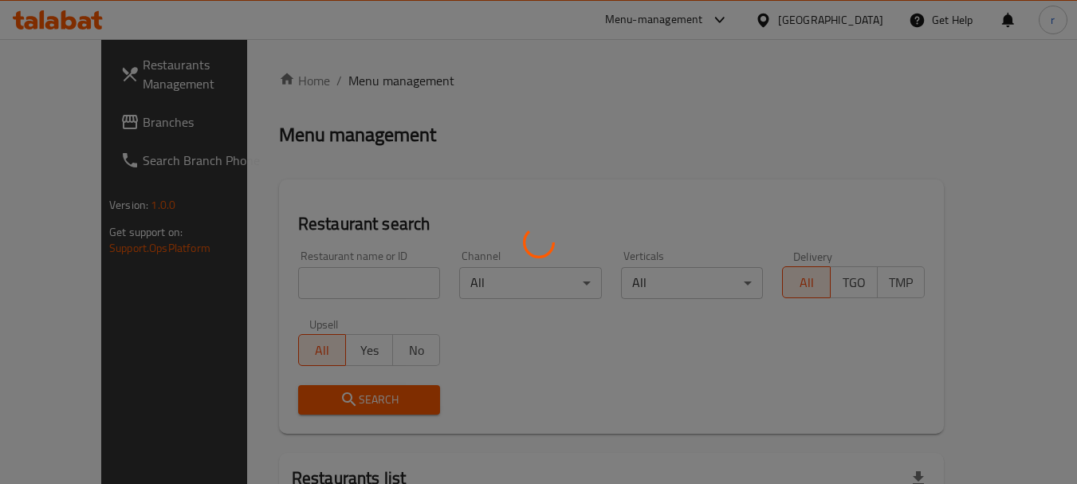
click at [324, 283] on div at bounding box center [538, 242] width 1077 height 484
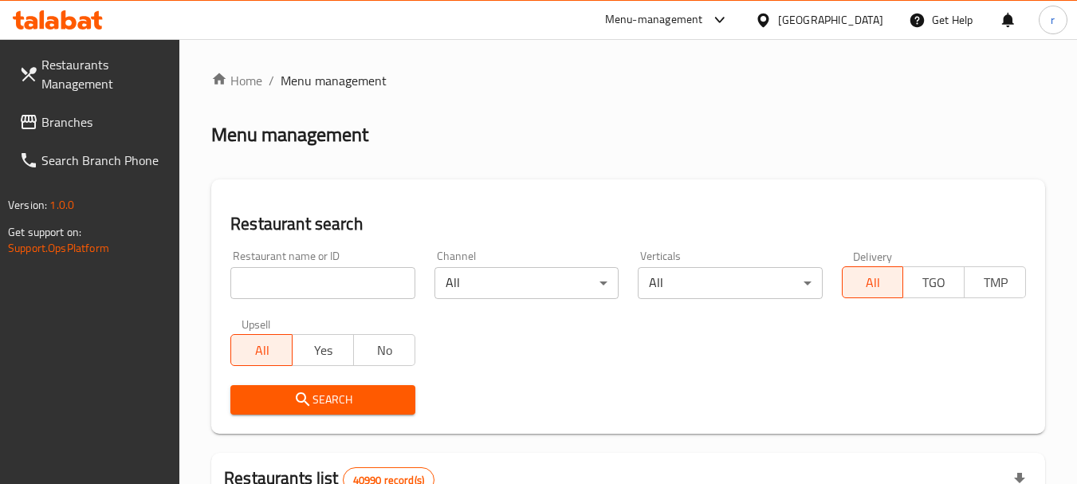
click at [355, 281] on input "search" at bounding box center [322, 283] width 184 height 32
paste input "704671"
type input "704671"
click at [362, 399] on span "Search" at bounding box center [322, 400] width 159 height 20
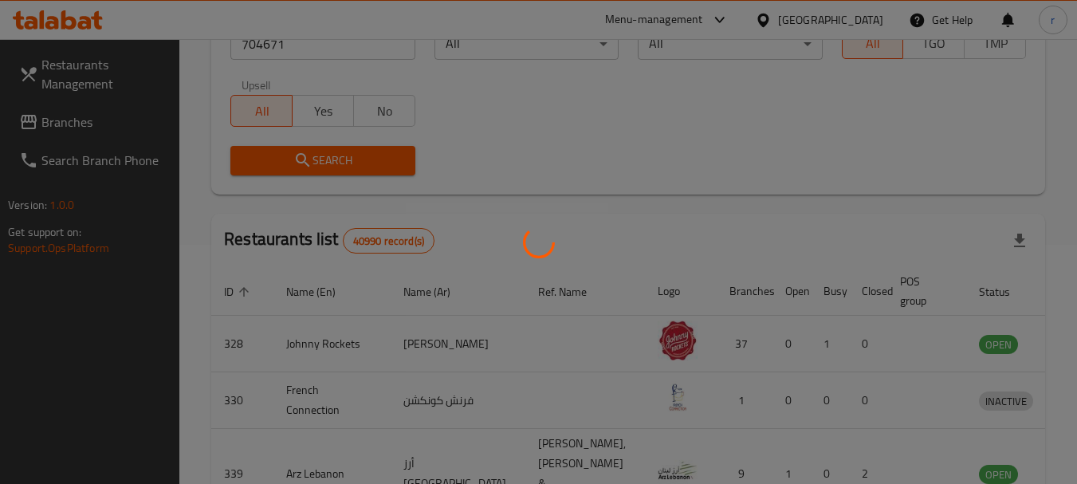
scroll to position [214, 0]
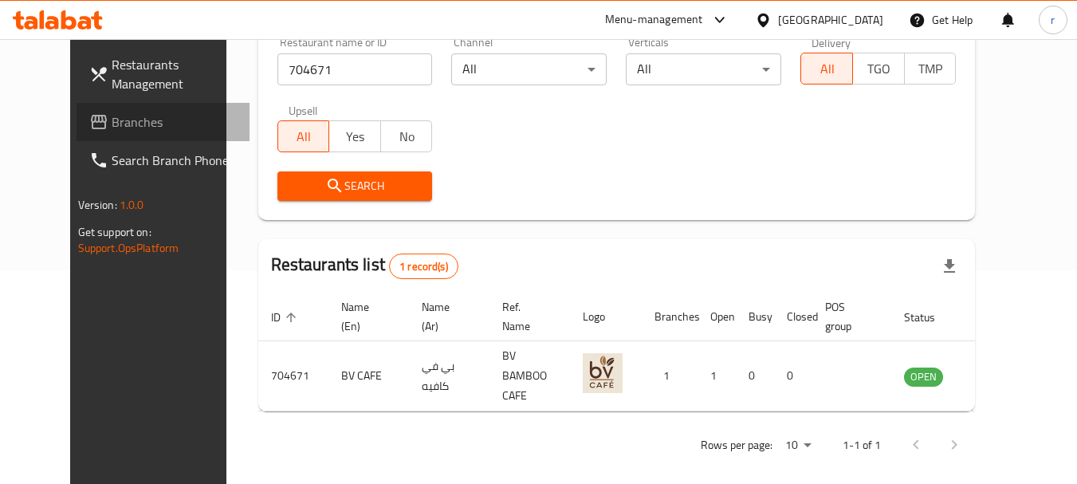
click at [112, 112] on span "Branches" at bounding box center [175, 121] width 126 height 19
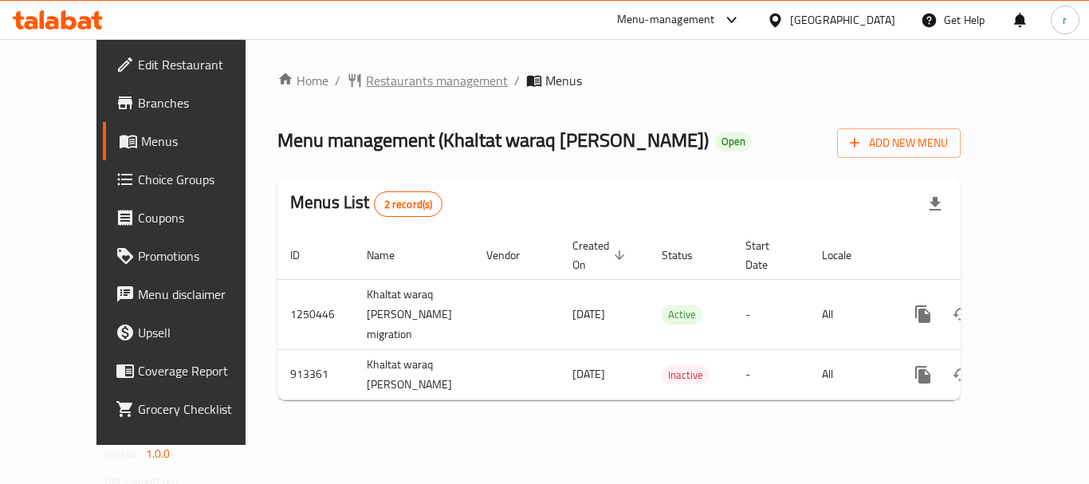
click at [387, 78] on span "Restaurants management" at bounding box center [437, 80] width 142 height 19
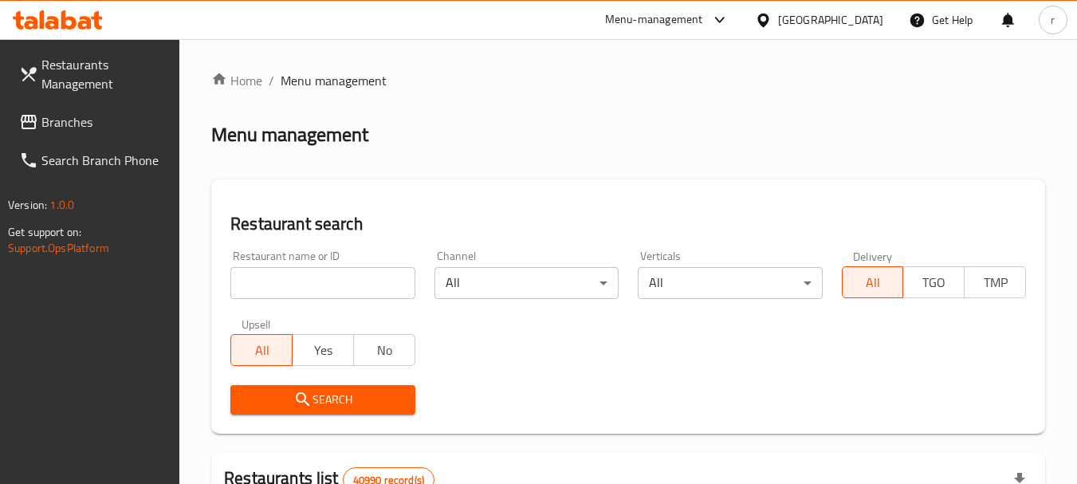
click at [266, 281] on input "search" at bounding box center [322, 283] width 184 height 32
paste input "658605"
type input "658605"
click at [308, 397] on icon "submit" at bounding box center [302, 399] width 19 height 19
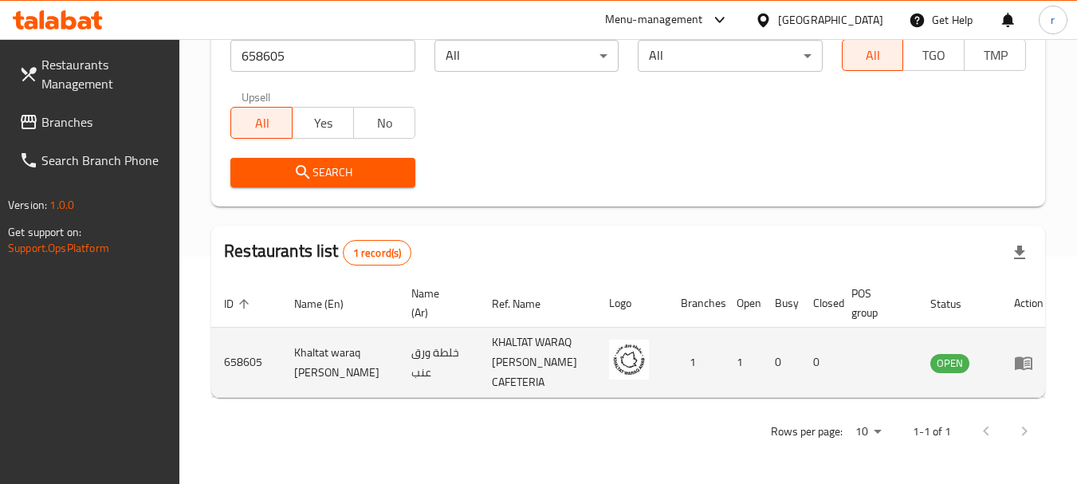
scroll to position [214, 0]
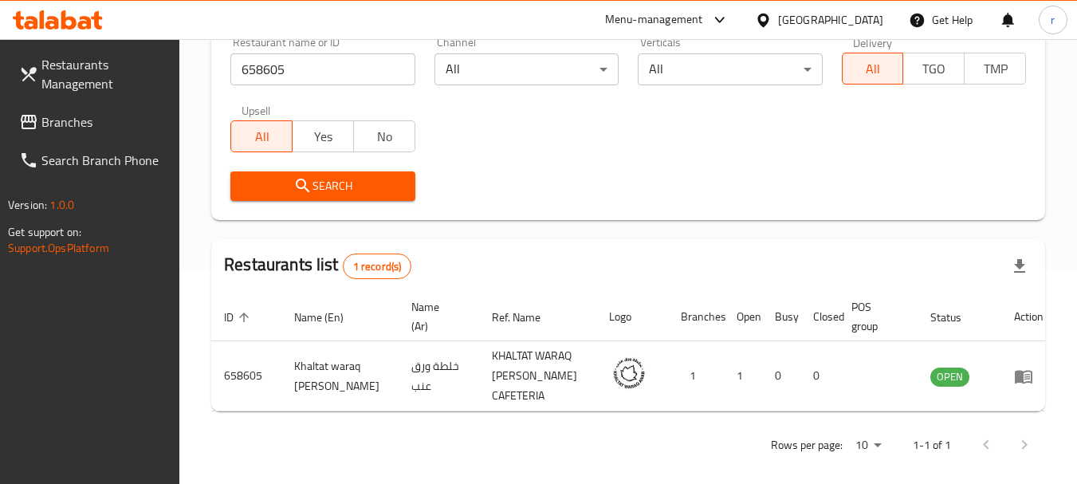
click at [84, 114] on span "Branches" at bounding box center [104, 121] width 126 height 19
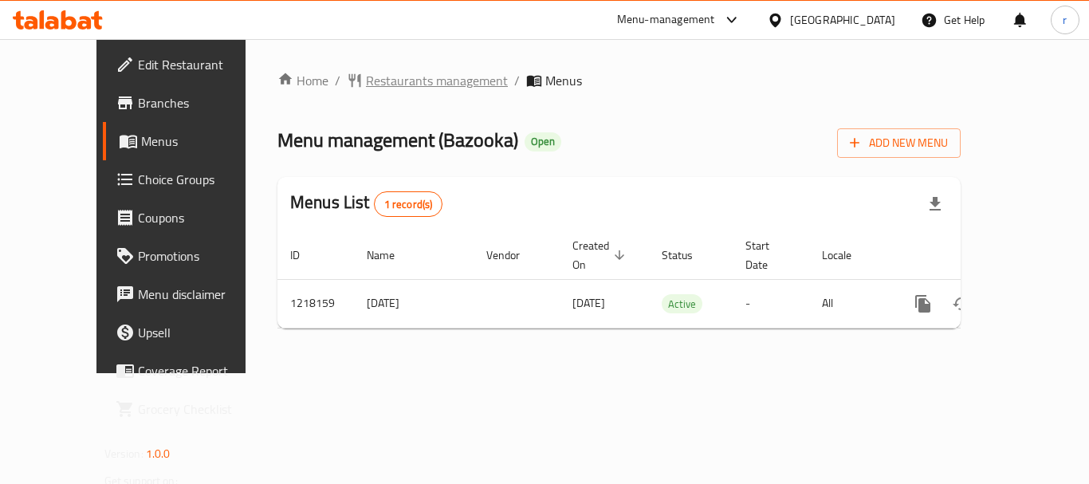
click at [366, 78] on span "Restaurants management" at bounding box center [437, 80] width 142 height 19
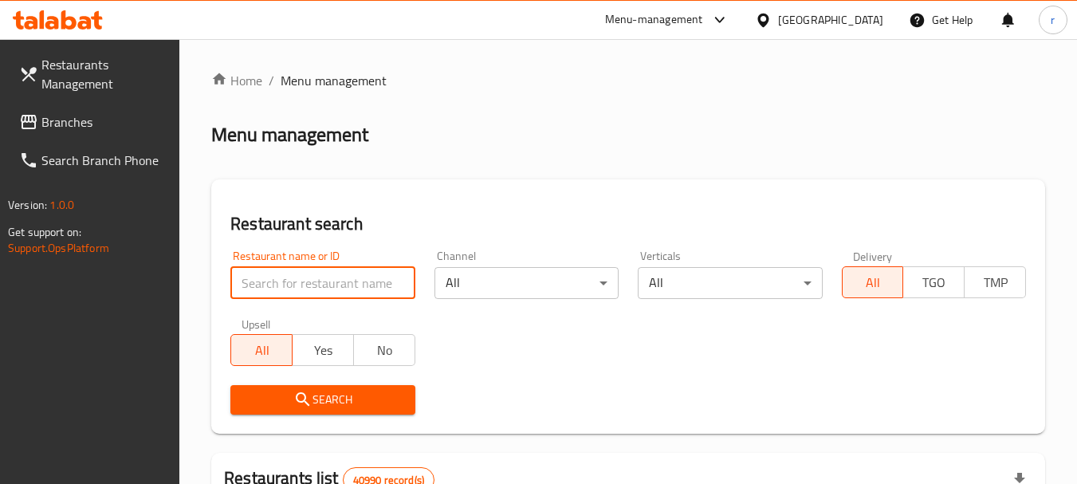
click at [332, 280] on input "search" at bounding box center [322, 283] width 184 height 32
paste input "672693"
type input "672693"
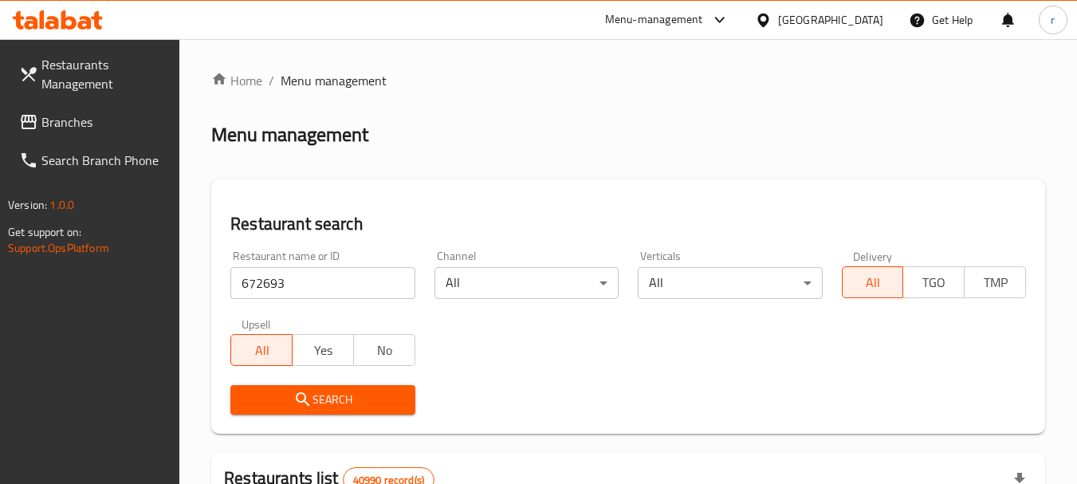
click at [378, 393] on span "Search" at bounding box center [322, 400] width 159 height 20
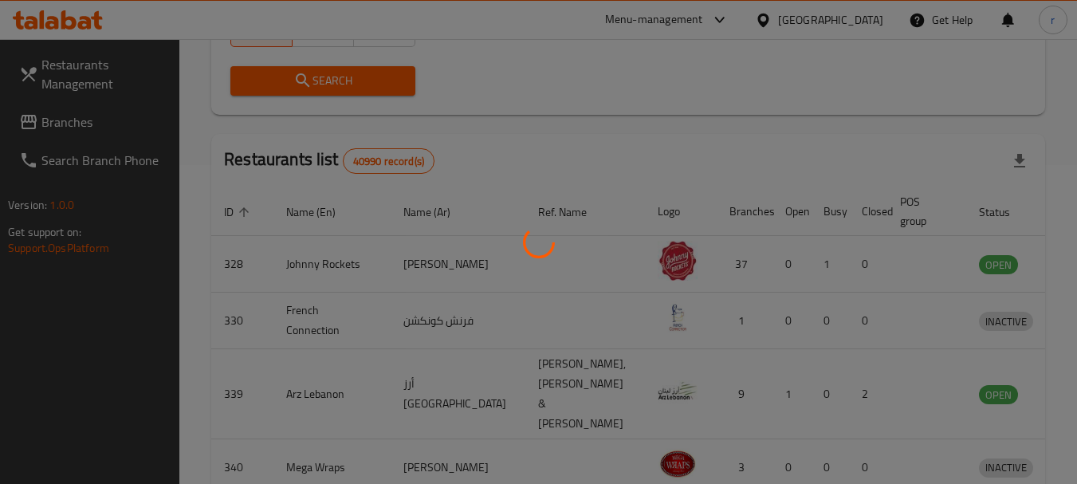
scroll to position [227, 0]
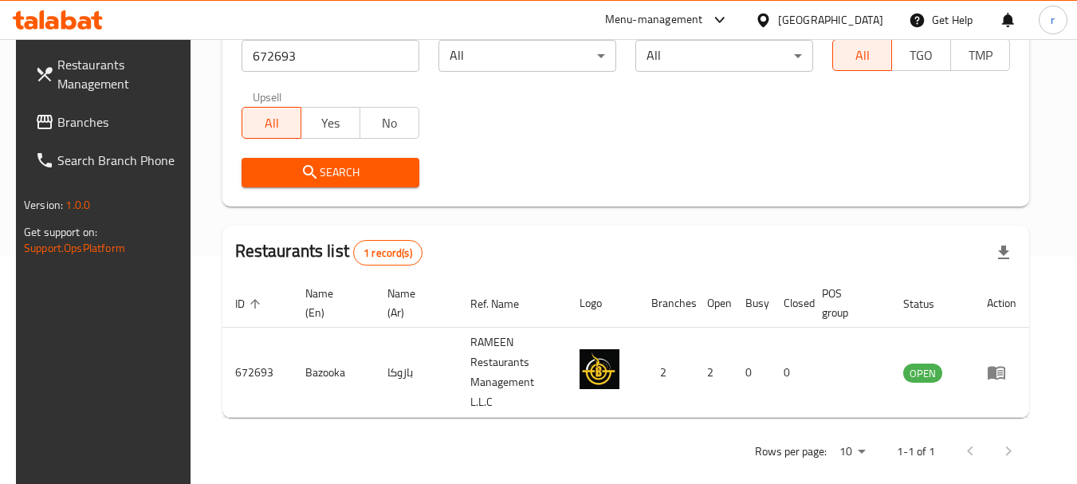
click at [61, 128] on span "Branches" at bounding box center [120, 121] width 126 height 19
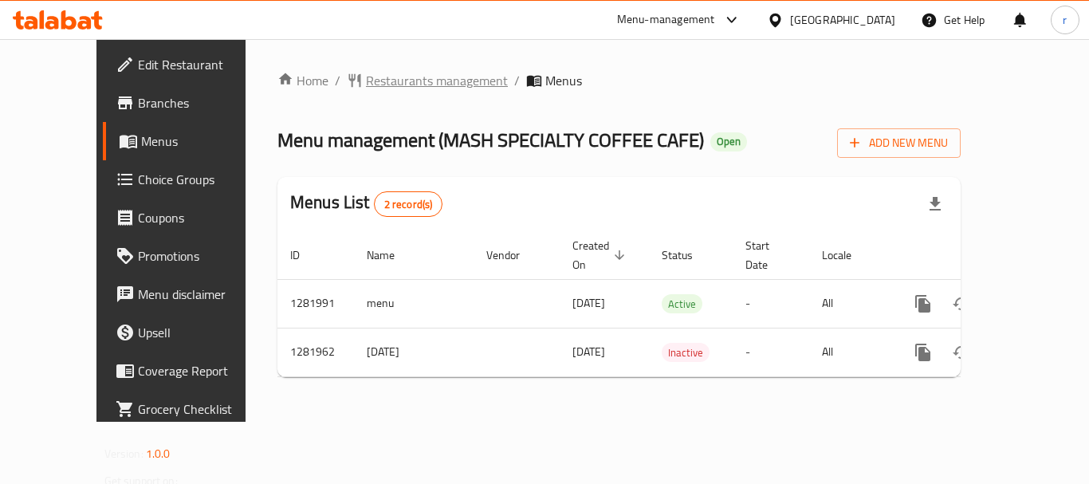
click at [366, 85] on span "Restaurants management" at bounding box center [437, 80] width 142 height 19
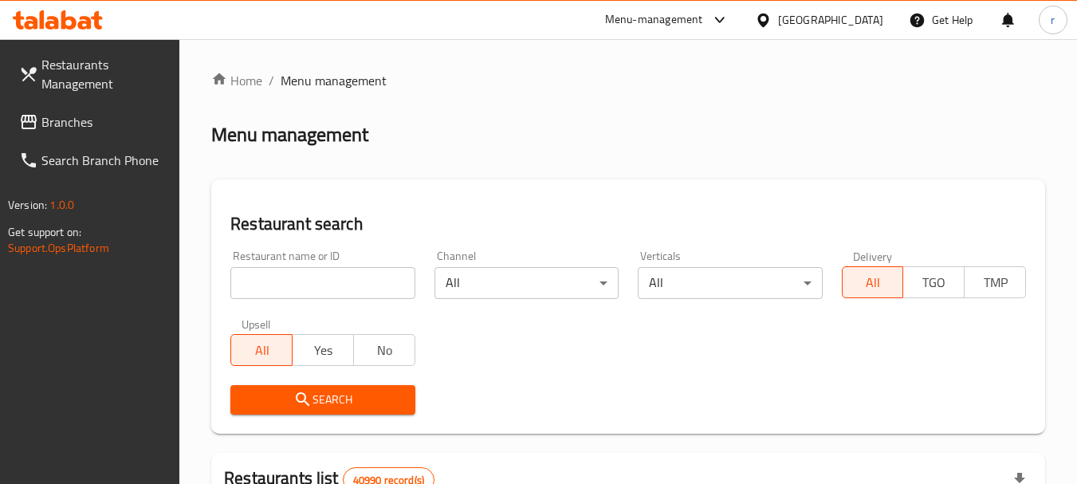
click at [279, 281] on input "search" at bounding box center [322, 283] width 184 height 32
paste input "694622"
type input "694622"
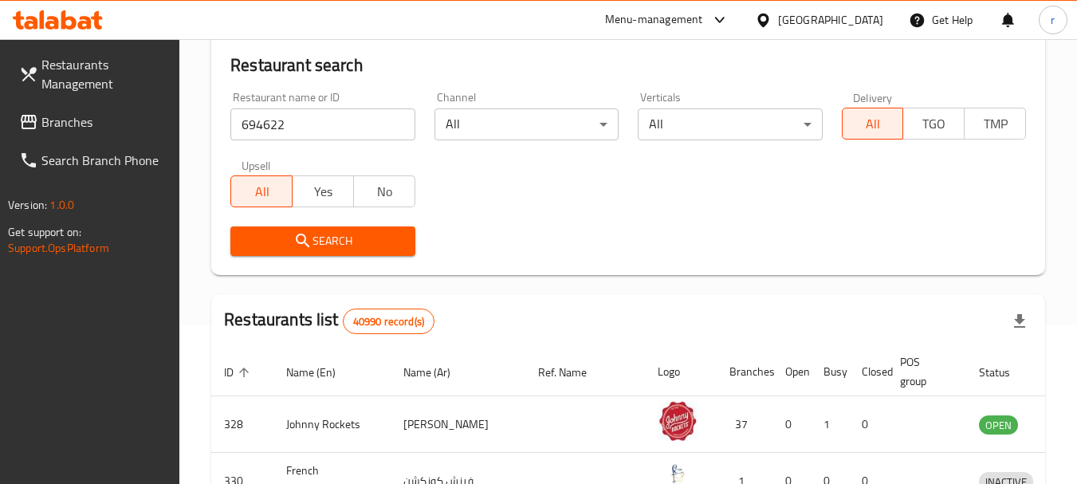
scroll to position [159, 0]
click at [381, 253] on button "Search" at bounding box center [322, 240] width 184 height 29
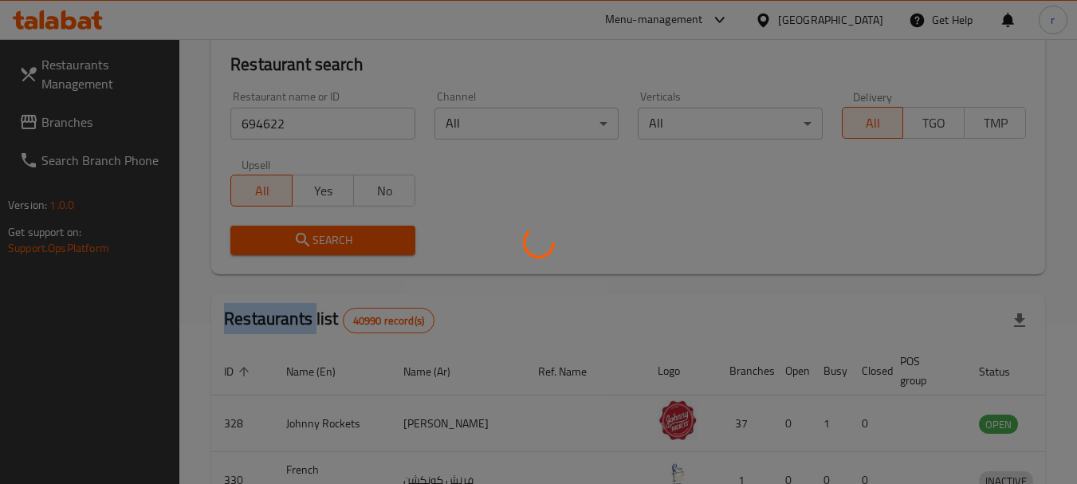
click at [381, 253] on div at bounding box center [538, 242] width 1077 height 484
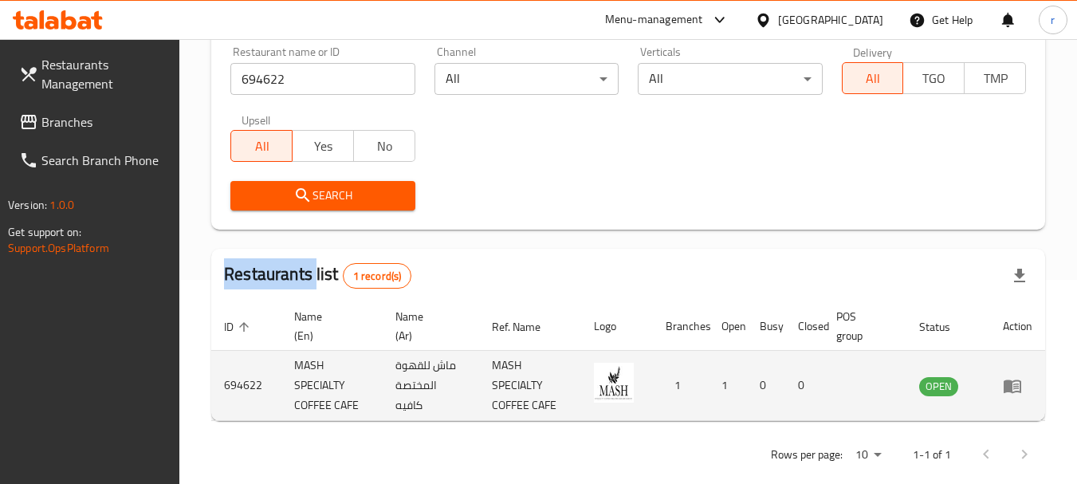
scroll to position [227, 0]
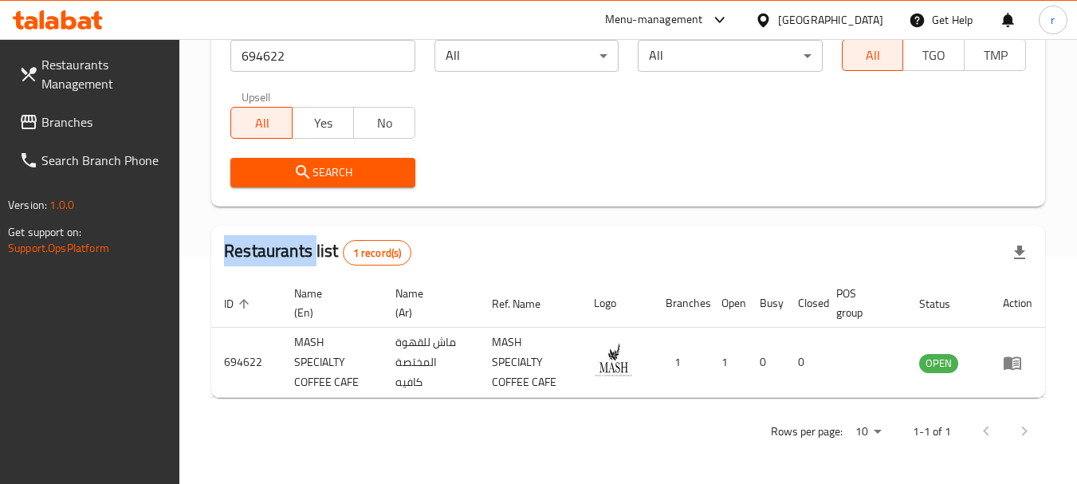
click at [84, 123] on span "Branches" at bounding box center [104, 121] width 126 height 19
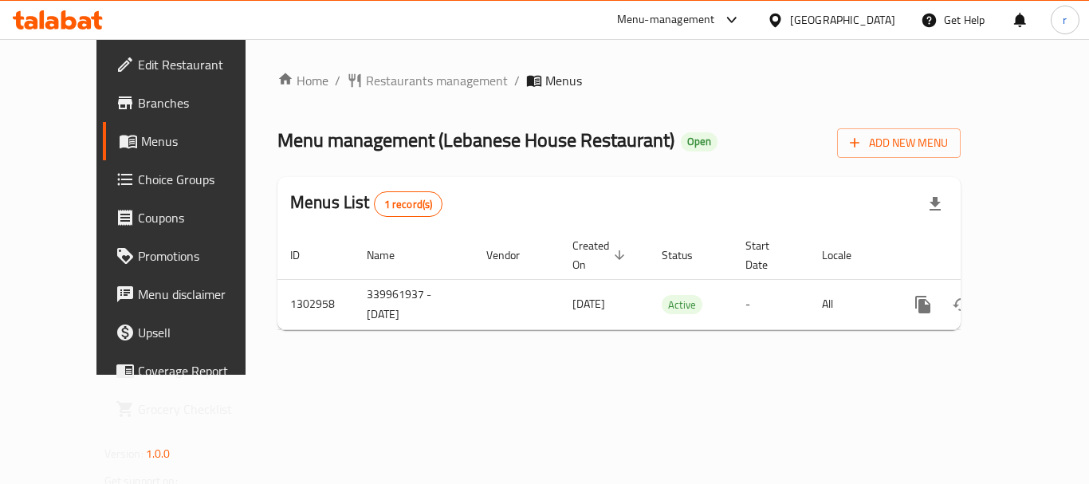
click at [371, 78] on span "Restaurants management" at bounding box center [437, 80] width 142 height 19
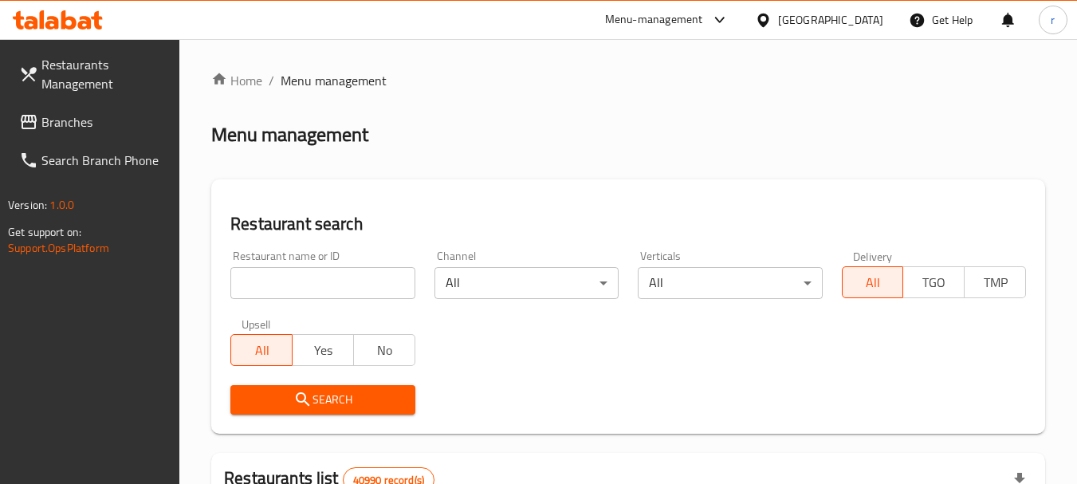
click at [295, 282] on input "search" at bounding box center [322, 283] width 184 height 32
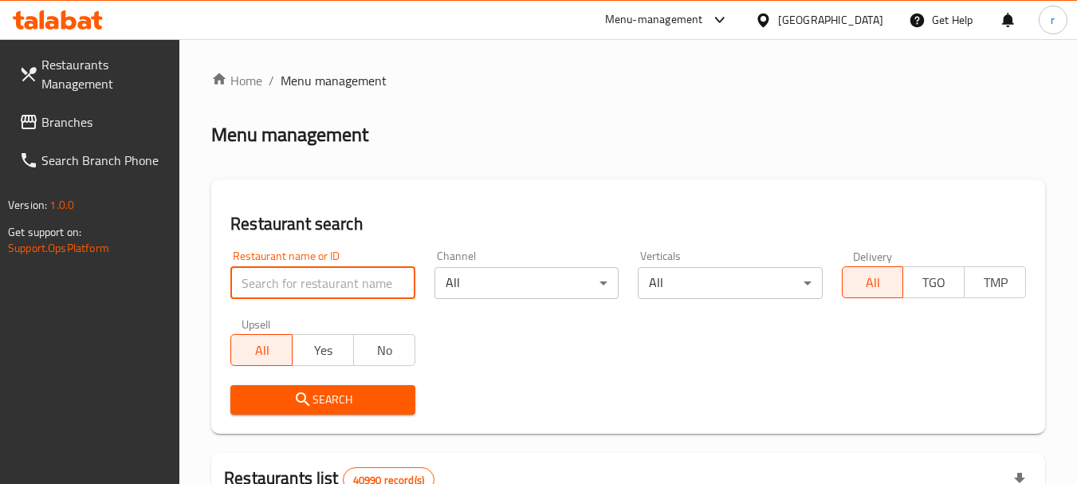
paste input "702477"
type input "702477"
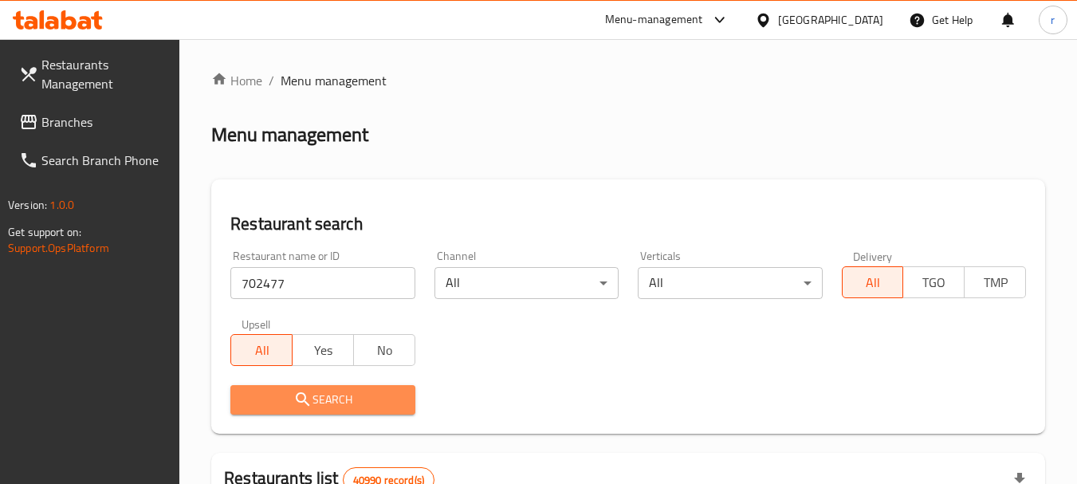
click at [337, 395] on span "Search" at bounding box center [322, 400] width 159 height 20
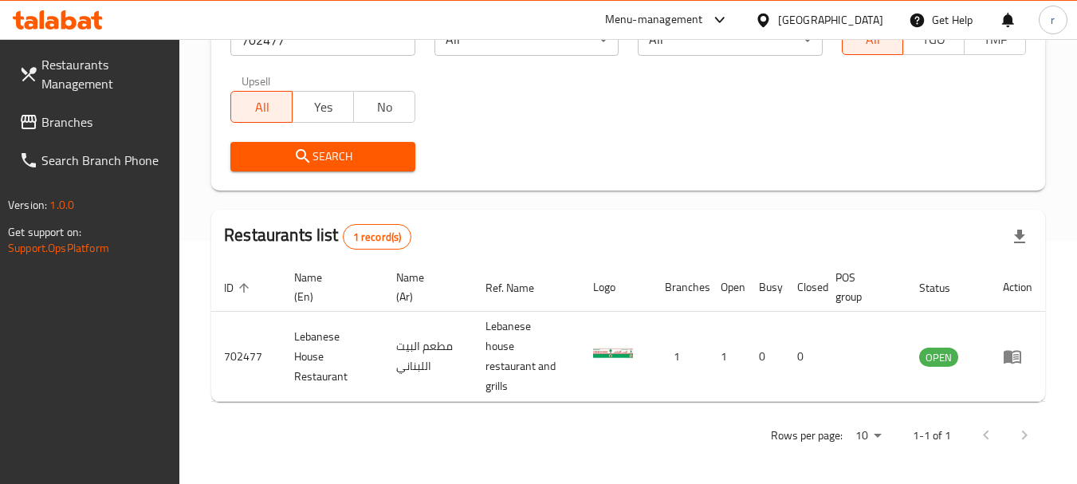
scroll to position [247, 0]
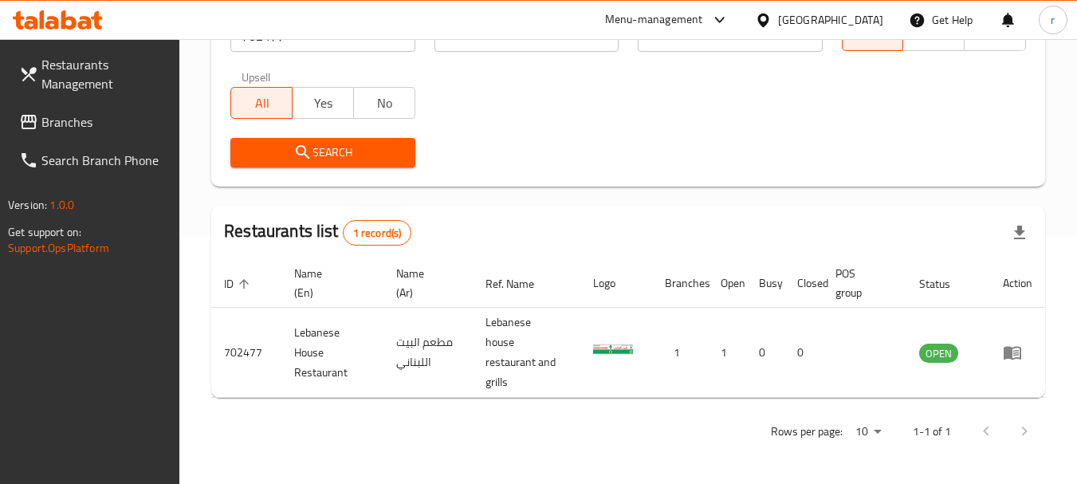
click at [92, 117] on span "Branches" at bounding box center [104, 121] width 126 height 19
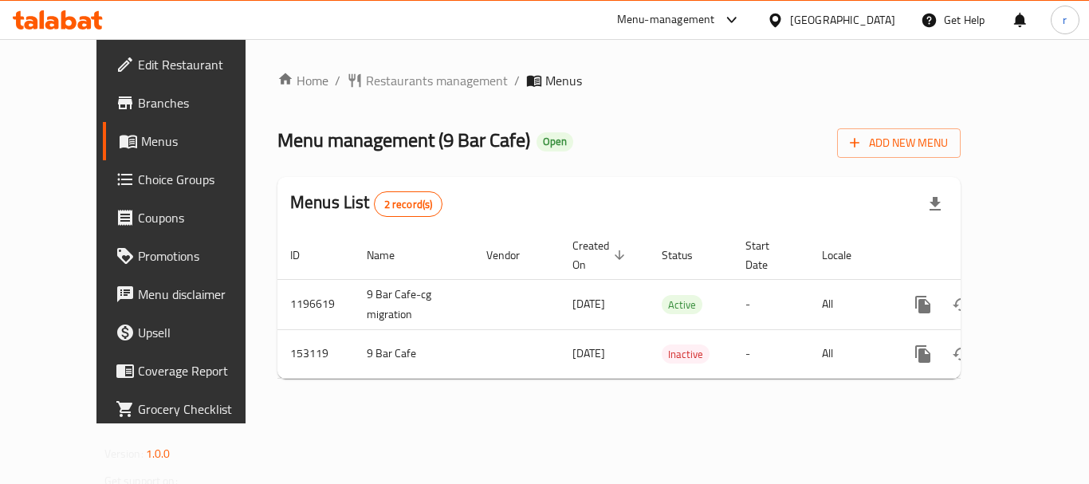
click at [366, 81] on span "Restaurants management" at bounding box center [437, 80] width 142 height 19
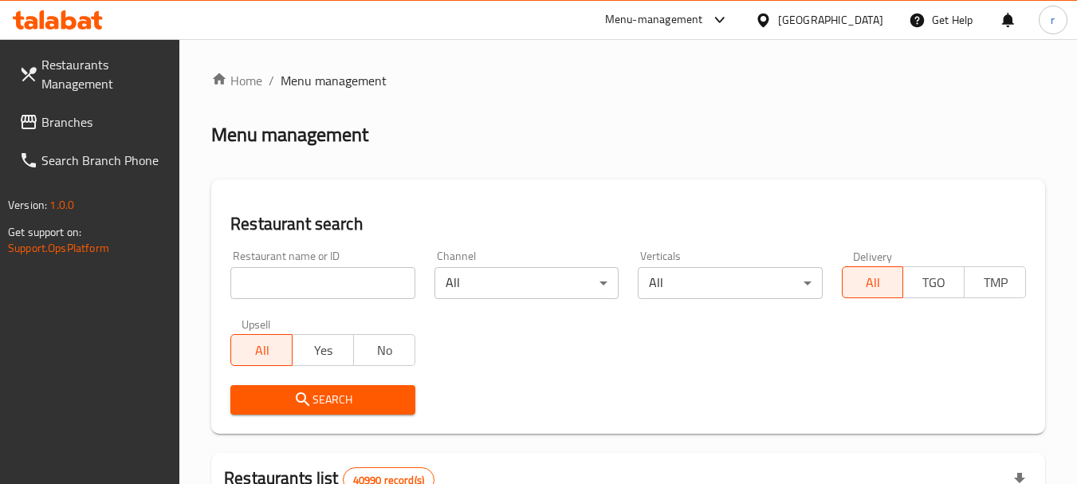
click at [271, 281] on input "search" at bounding box center [322, 283] width 184 height 32
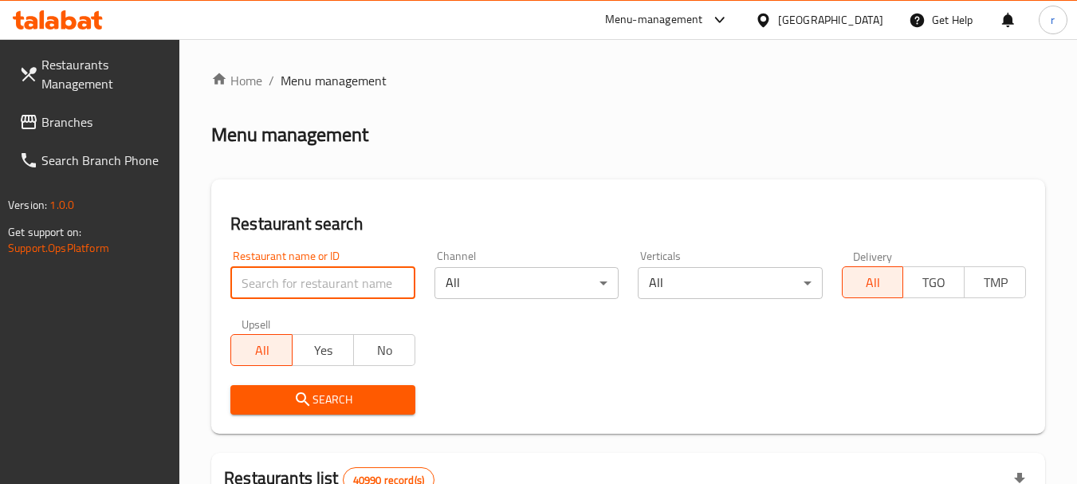
paste input "614631"
type input "614631"
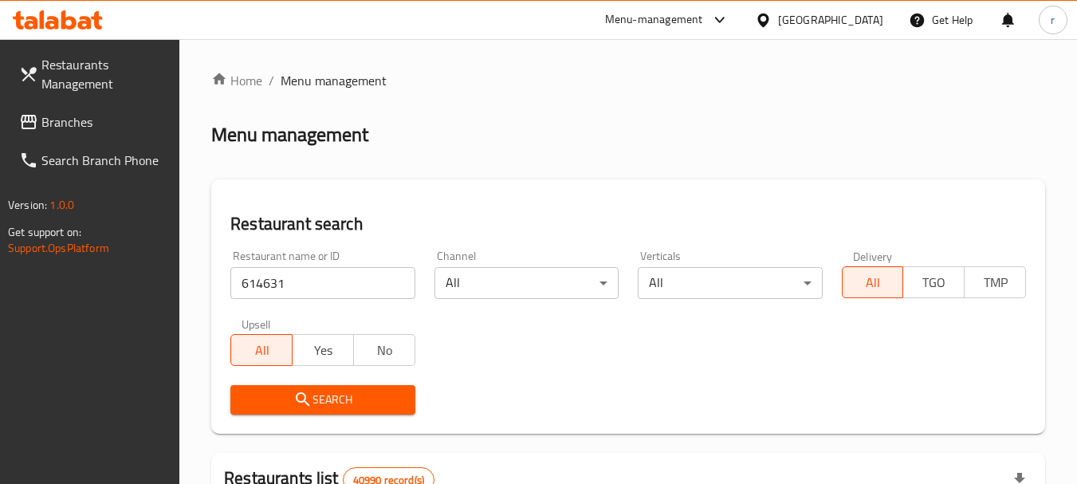
click at [285, 407] on span "Search" at bounding box center [322, 400] width 159 height 20
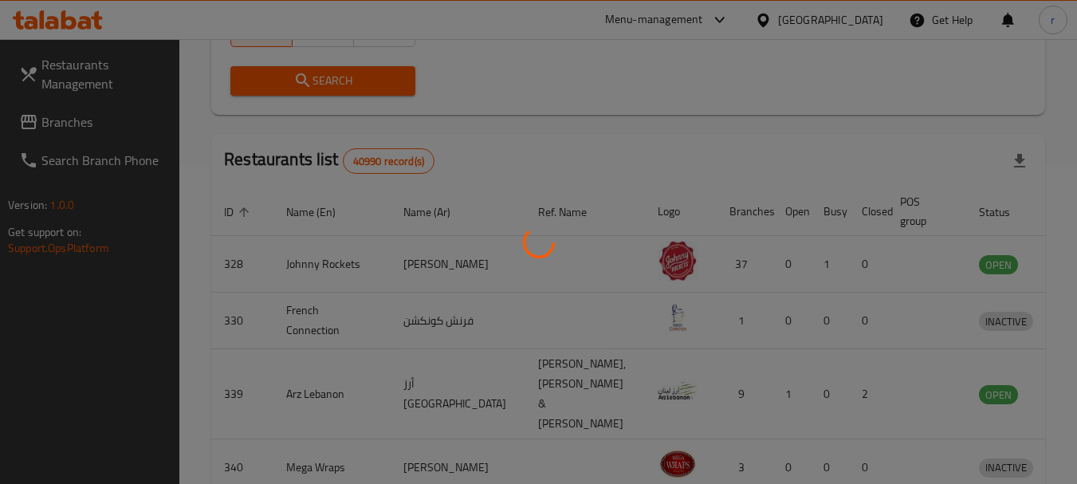
scroll to position [214, 0]
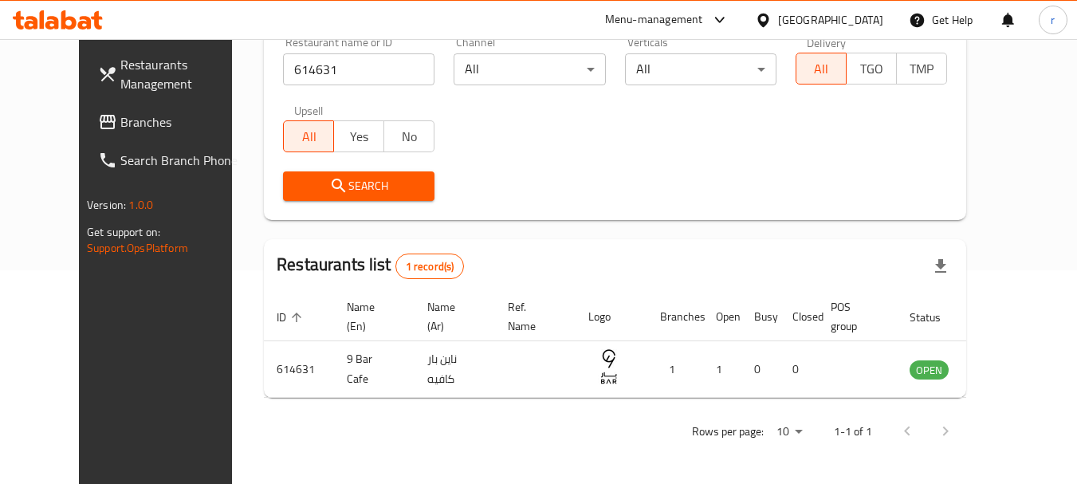
click at [817, 22] on div "[GEOGRAPHIC_DATA]" at bounding box center [830, 20] width 105 height 18
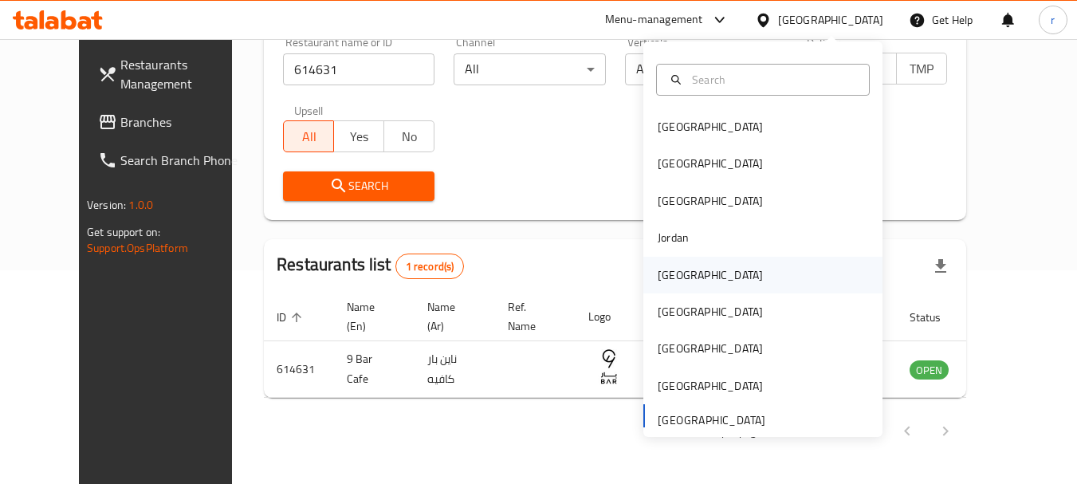
click at [668, 274] on div "Kuwait" at bounding box center [710, 275] width 105 height 18
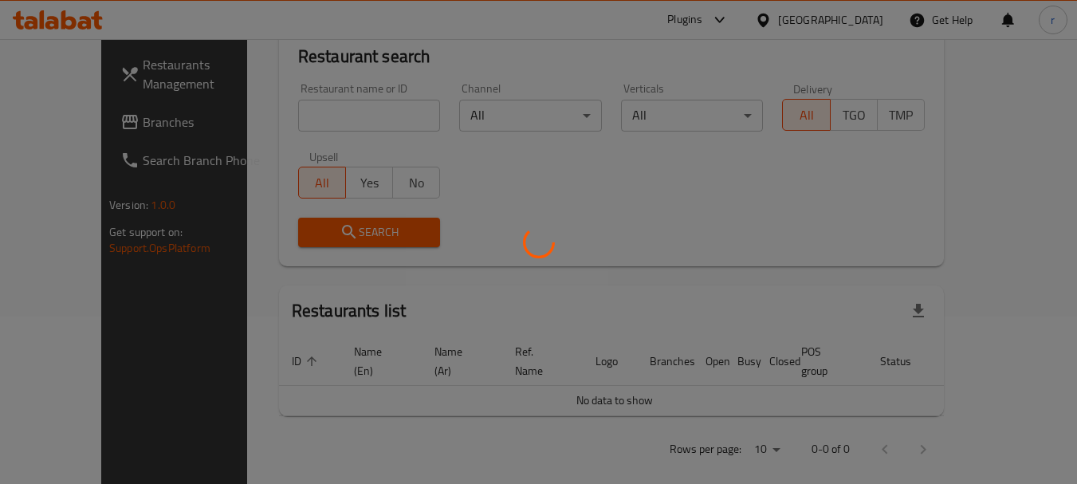
scroll to position [214, 0]
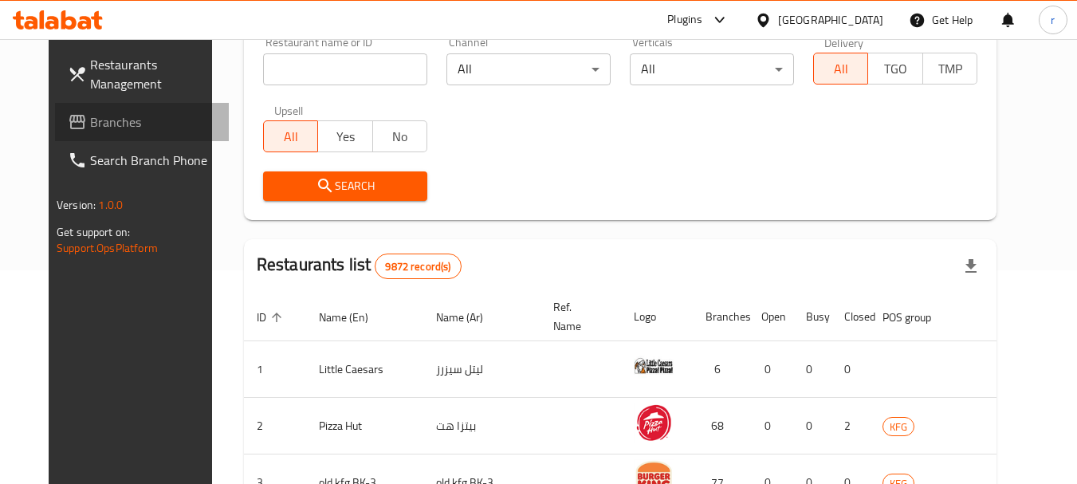
click at [90, 122] on span "Branches" at bounding box center [153, 121] width 126 height 19
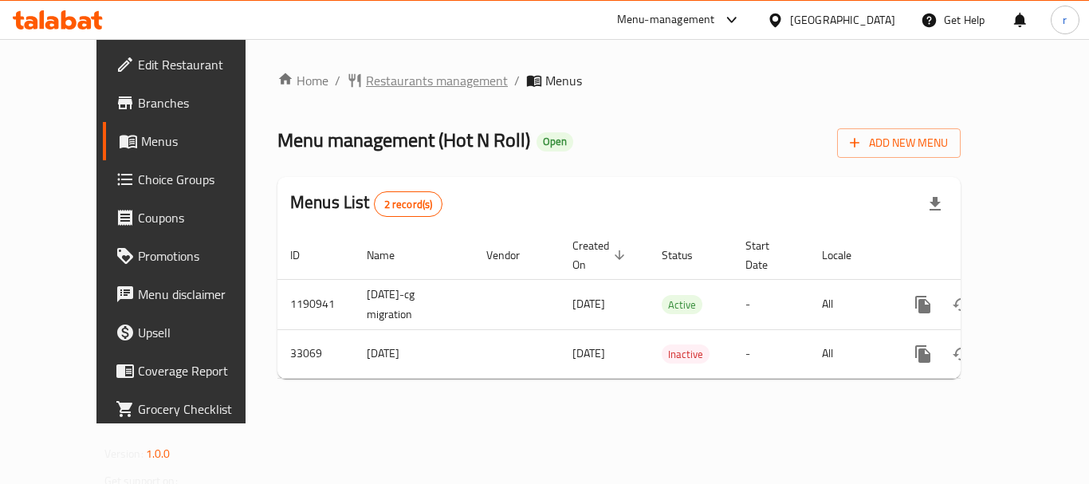
click at [387, 75] on span "Restaurants management" at bounding box center [437, 80] width 142 height 19
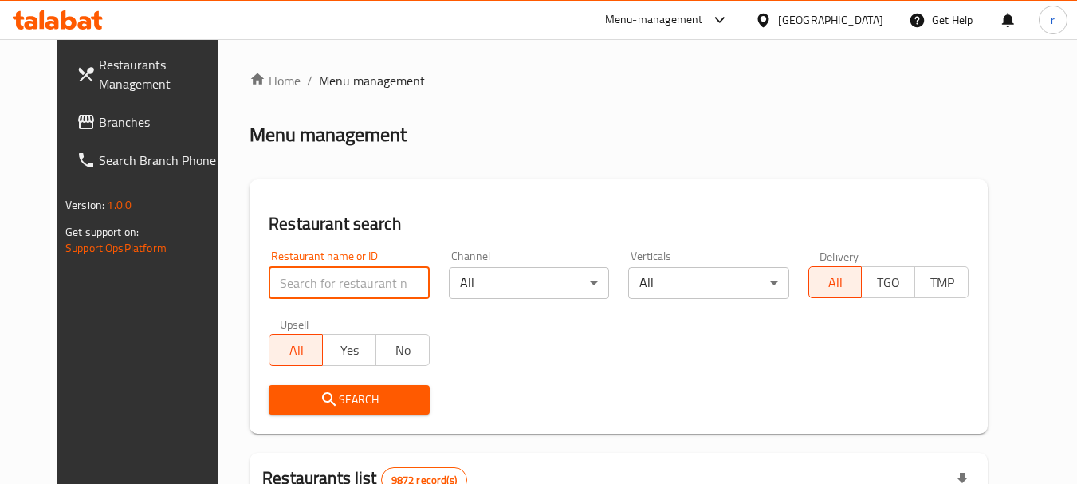
click at [307, 282] on input "search" at bounding box center [349, 283] width 160 height 32
paste input "16928"
type input "16928"
click at [322, 398] on icon "submit" at bounding box center [329, 399] width 14 height 14
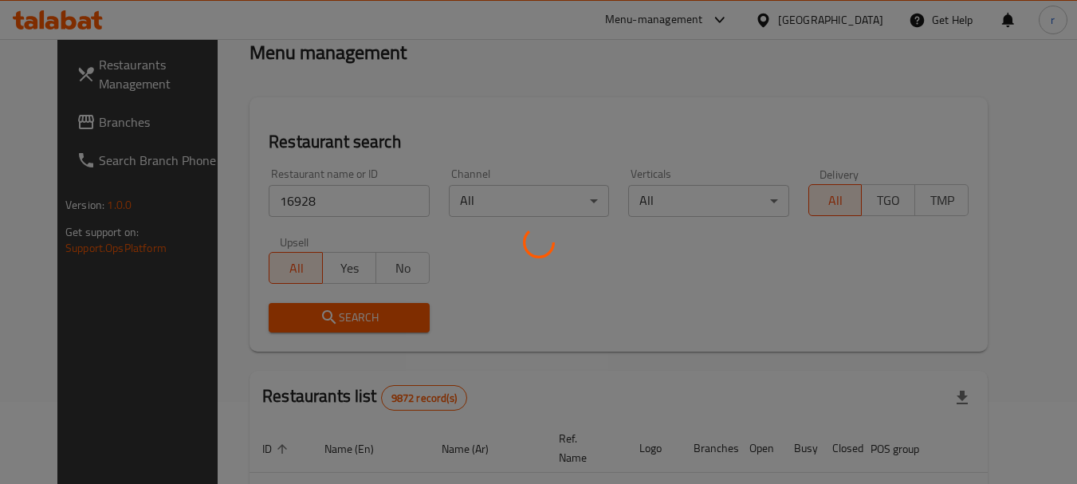
scroll to position [159, 0]
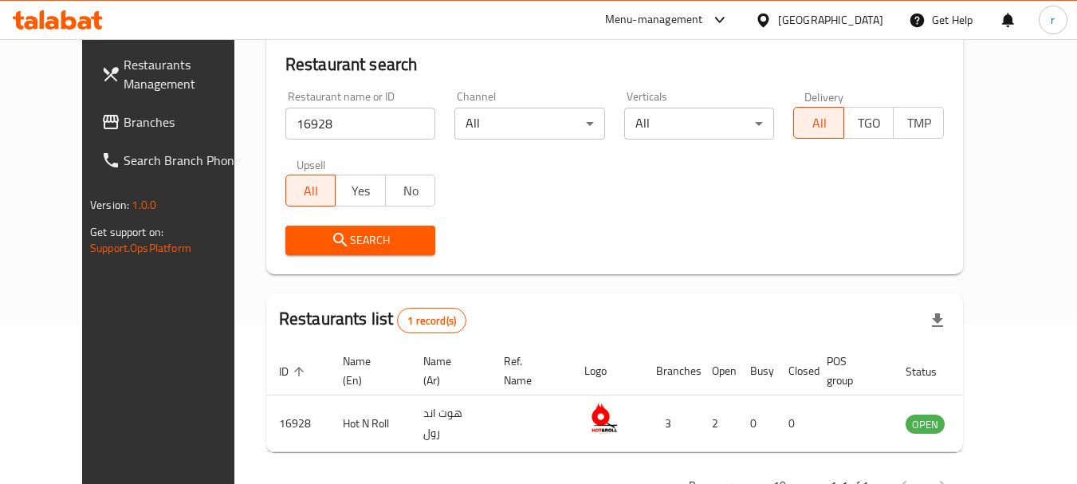
drag, startPoint x: 80, startPoint y: 118, endPoint x: 348, endPoint y: 17, distance: 286.4
click at [124, 118] on span "Branches" at bounding box center [187, 121] width 126 height 19
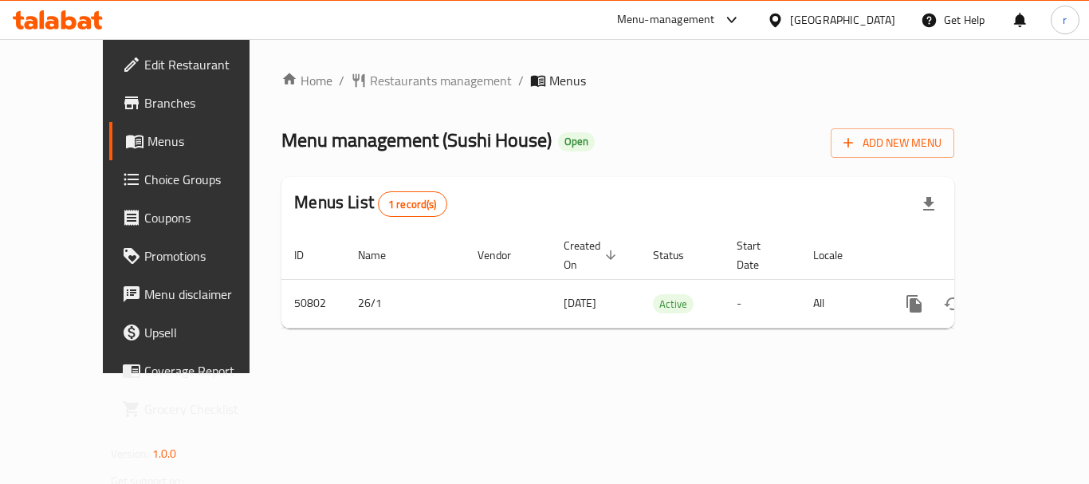
click at [375, 84] on span "Restaurants management" at bounding box center [441, 80] width 142 height 19
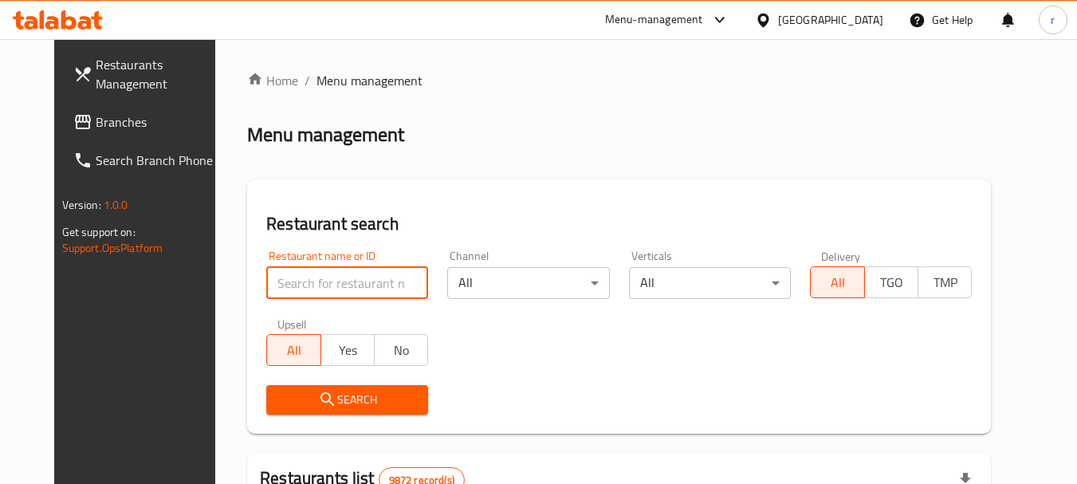
click at [292, 280] on input "search" at bounding box center [347, 283] width 162 height 32
paste input "25516"
type input "25516"
click at [338, 394] on span "Search" at bounding box center [347, 400] width 136 height 20
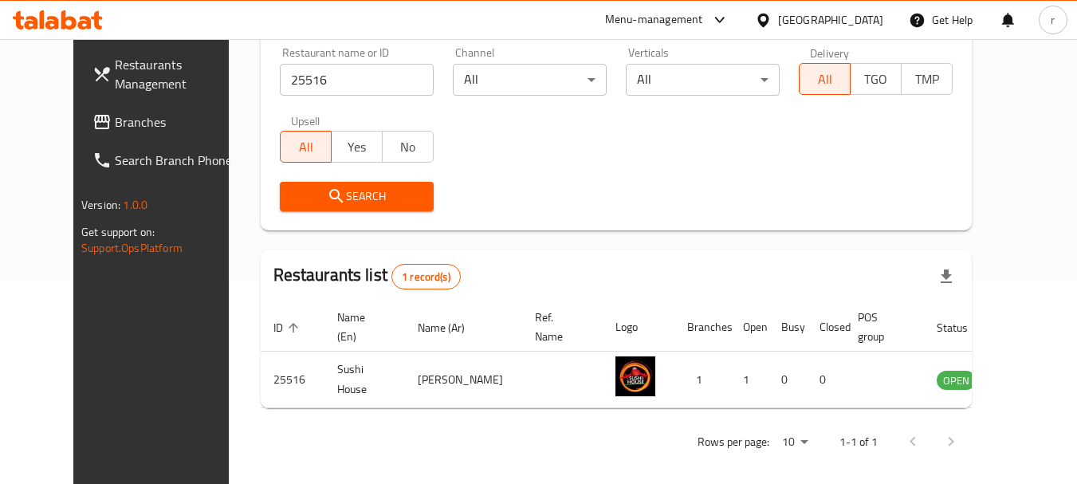
scroll to position [214, 0]
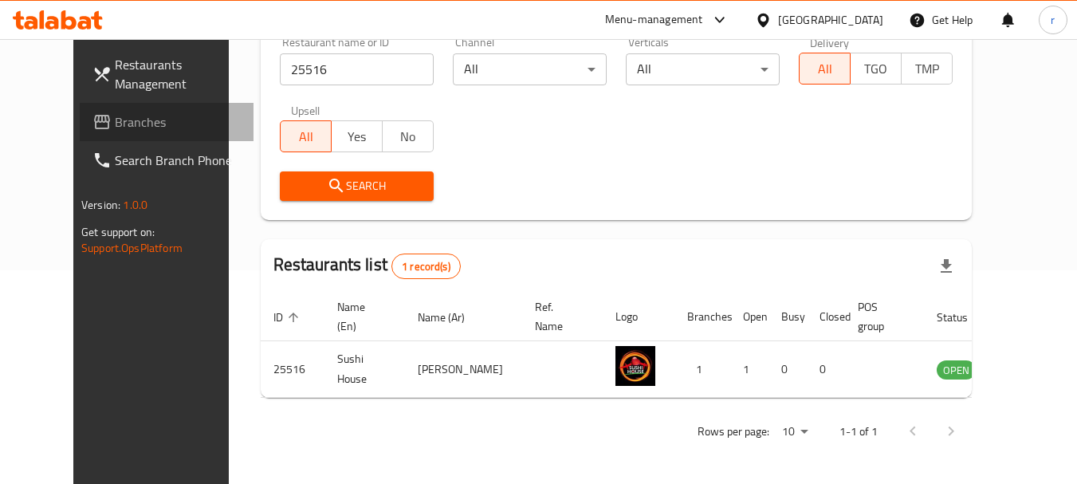
click at [115, 120] on span "Branches" at bounding box center [178, 121] width 126 height 19
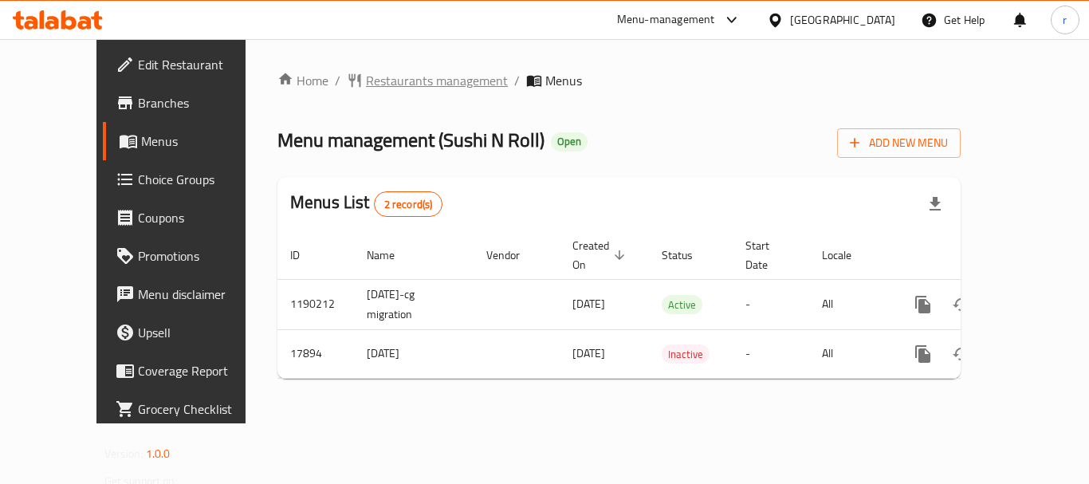
click at [417, 81] on span "Restaurants management" at bounding box center [437, 80] width 142 height 19
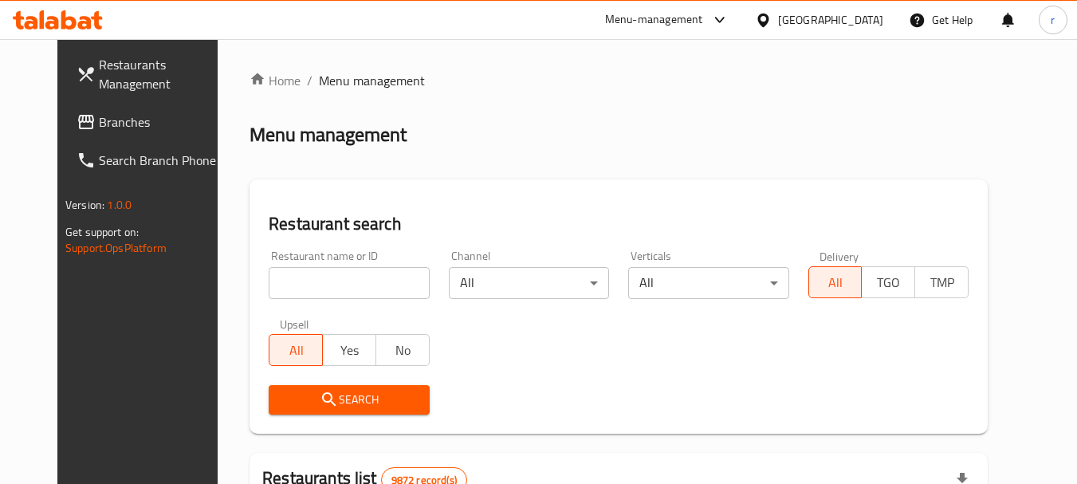
click at [366, 276] on div at bounding box center [538, 242] width 1077 height 484
click at [352, 292] on input "search" at bounding box center [349, 283] width 160 height 32
paste input "9830"
type input "9830"
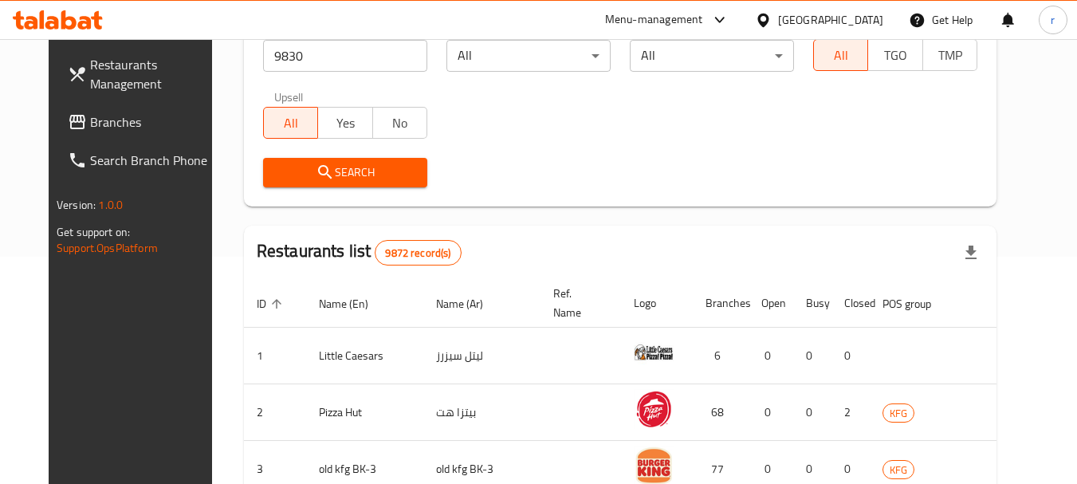
scroll to position [239, 0]
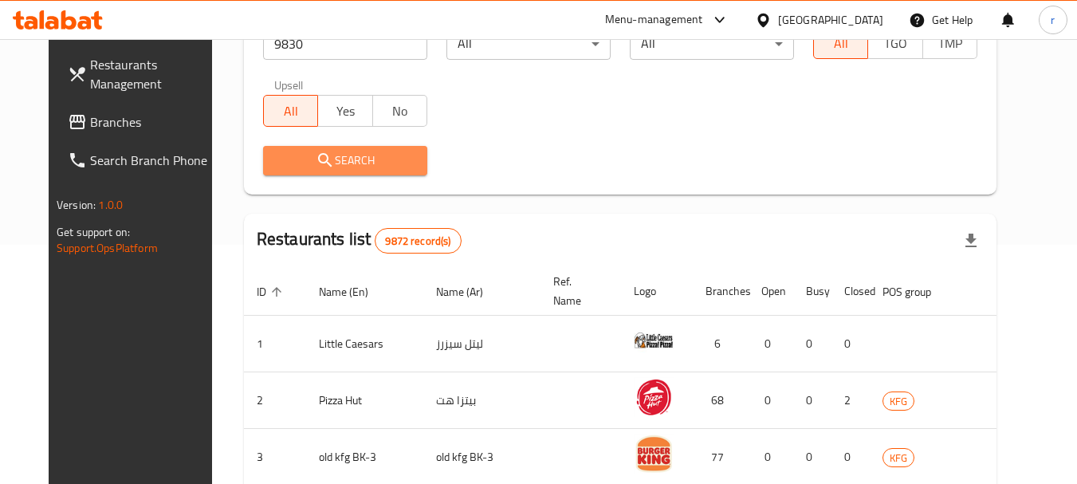
click at [384, 162] on span "Search" at bounding box center [345, 161] width 139 height 20
click at [384, 162] on div at bounding box center [538, 242] width 1077 height 484
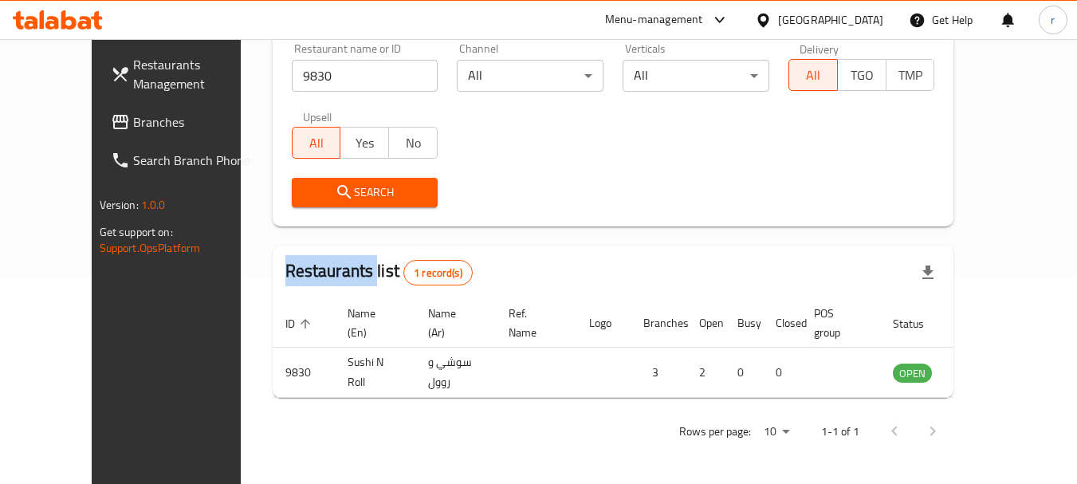
scroll to position [214, 0]
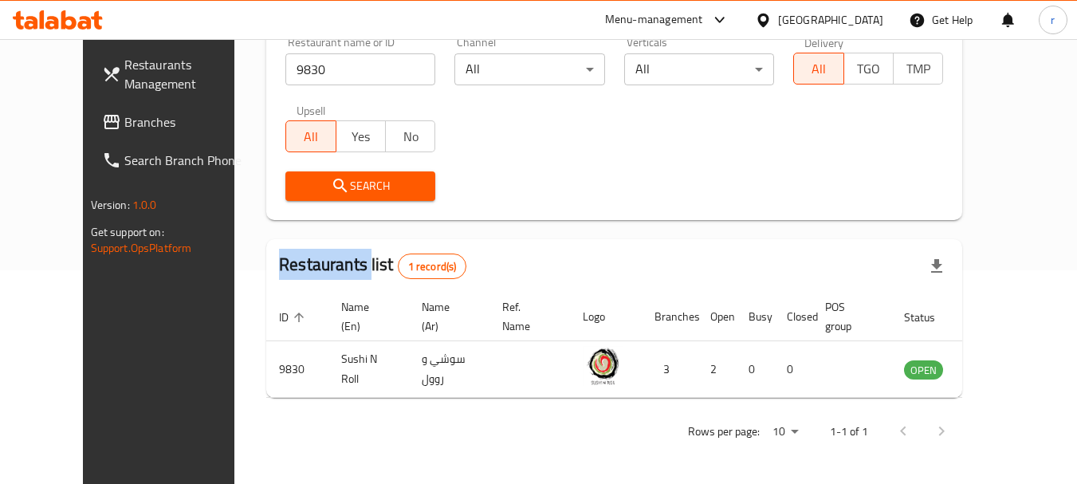
click at [769, 17] on icon at bounding box center [762, 20] width 11 height 14
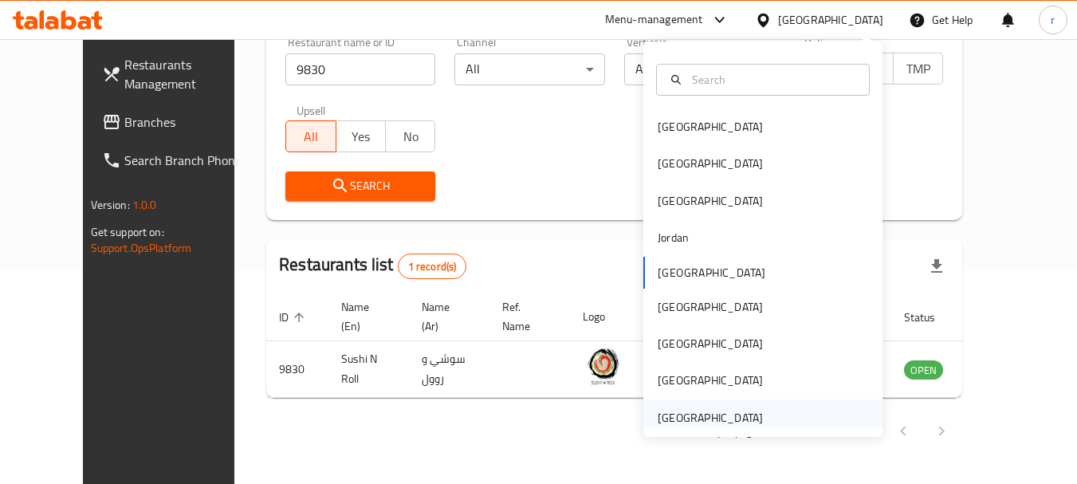
click at [676, 413] on div "[GEOGRAPHIC_DATA]" at bounding box center [710, 418] width 105 height 18
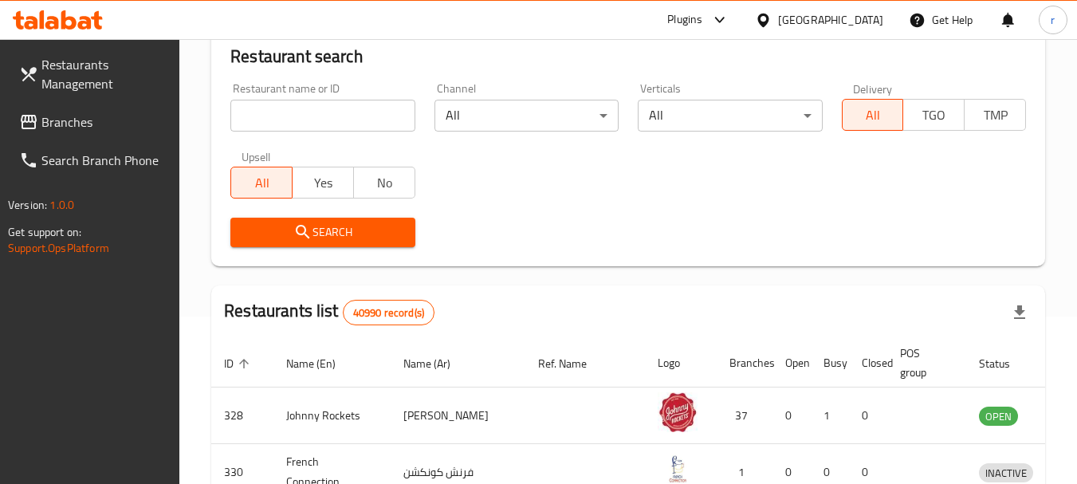
scroll to position [214, 0]
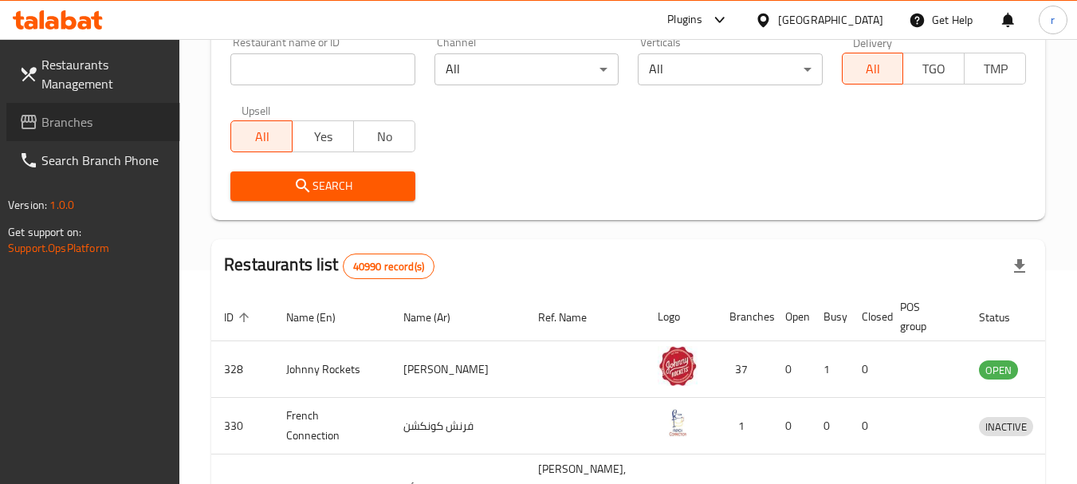
click at [70, 120] on span "Branches" at bounding box center [104, 121] width 126 height 19
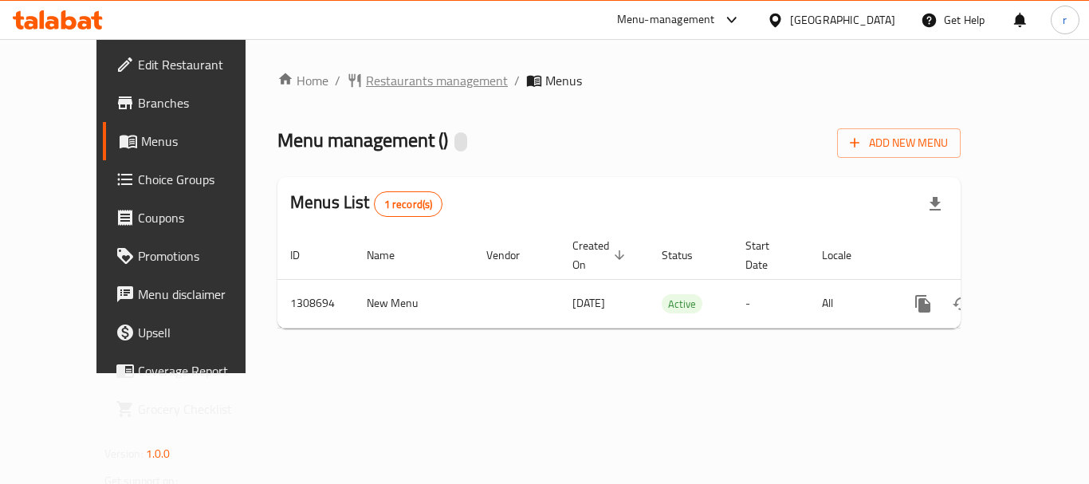
click at [366, 80] on span "Restaurants management" at bounding box center [437, 80] width 142 height 19
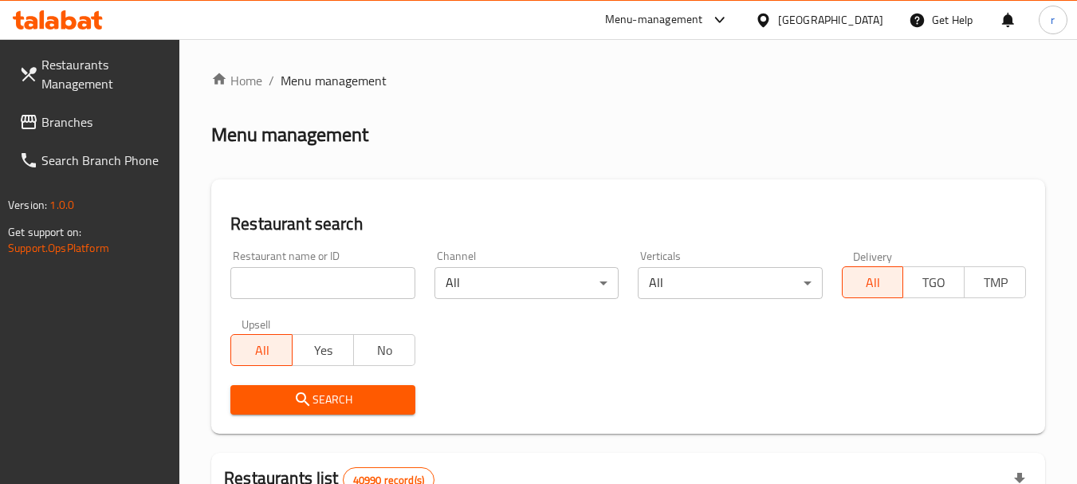
click at [307, 284] on input "search" at bounding box center [322, 283] width 184 height 32
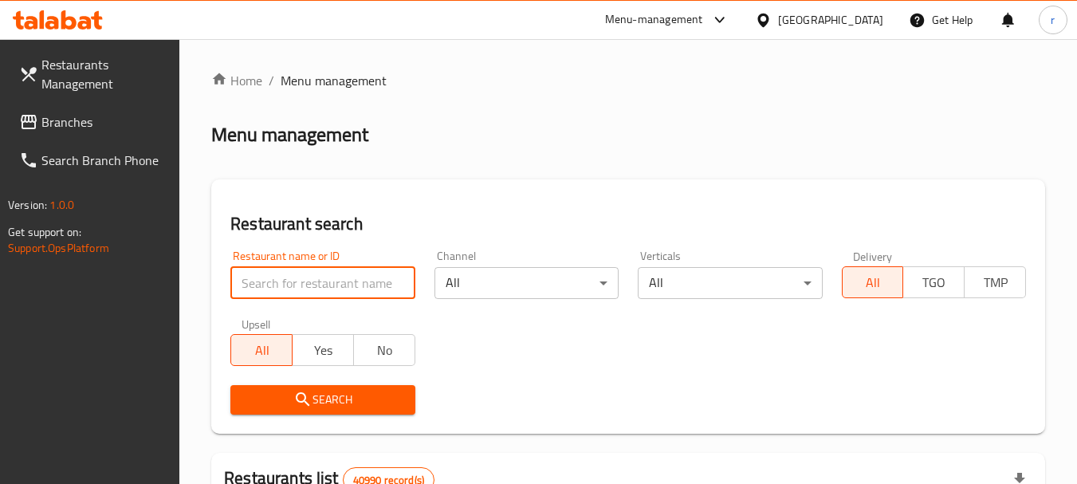
paste input "704066"
type input "704066"
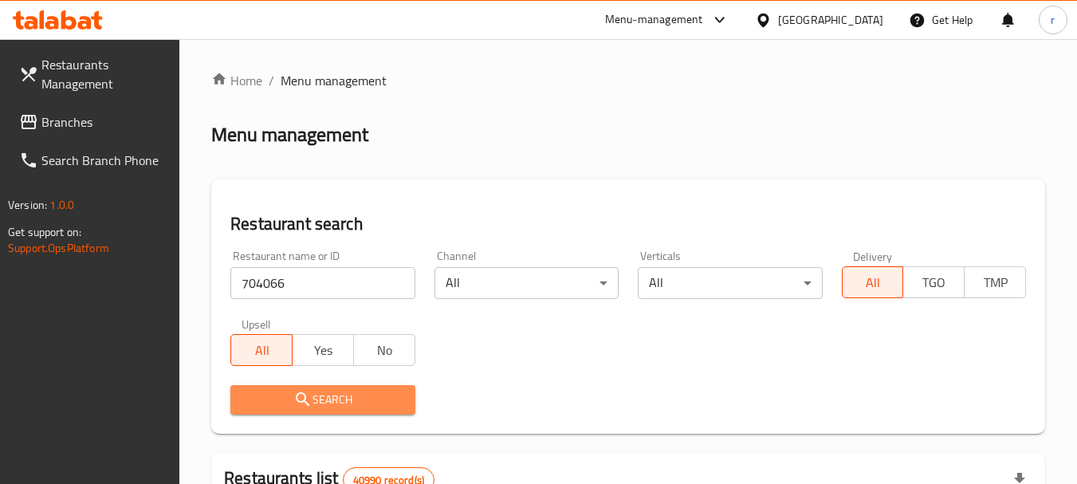
click at [320, 394] on span "Search" at bounding box center [322, 400] width 159 height 20
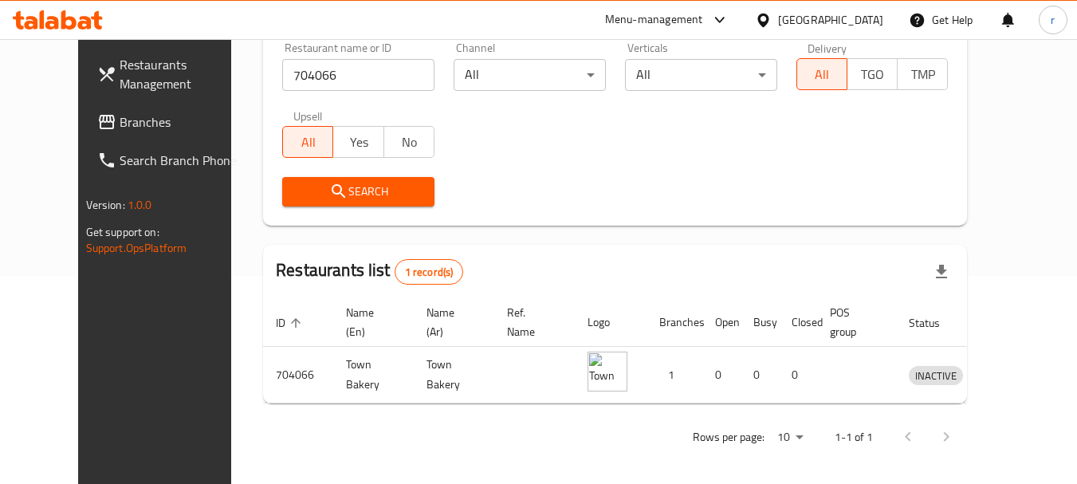
scroll to position [214, 0]
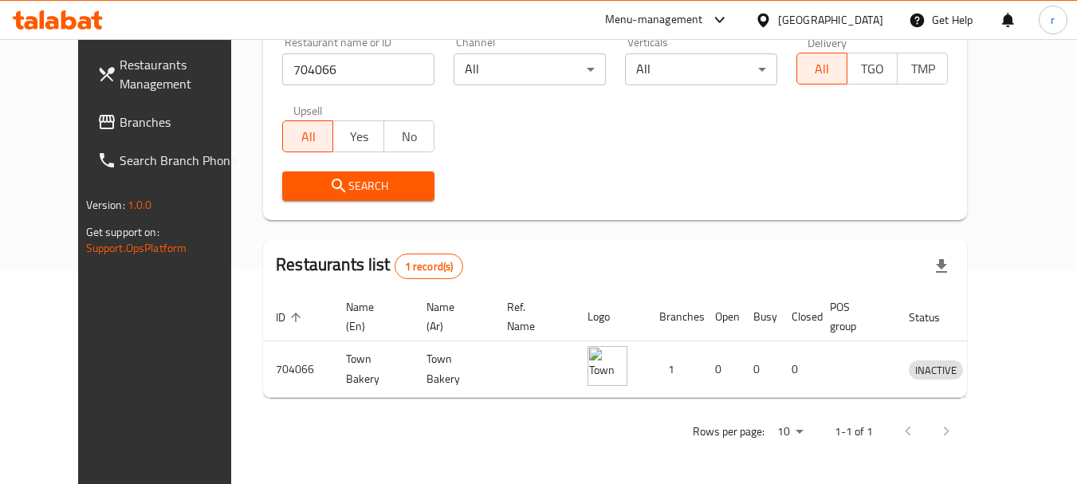
click at [120, 129] on span "Branches" at bounding box center [183, 121] width 126 height 19
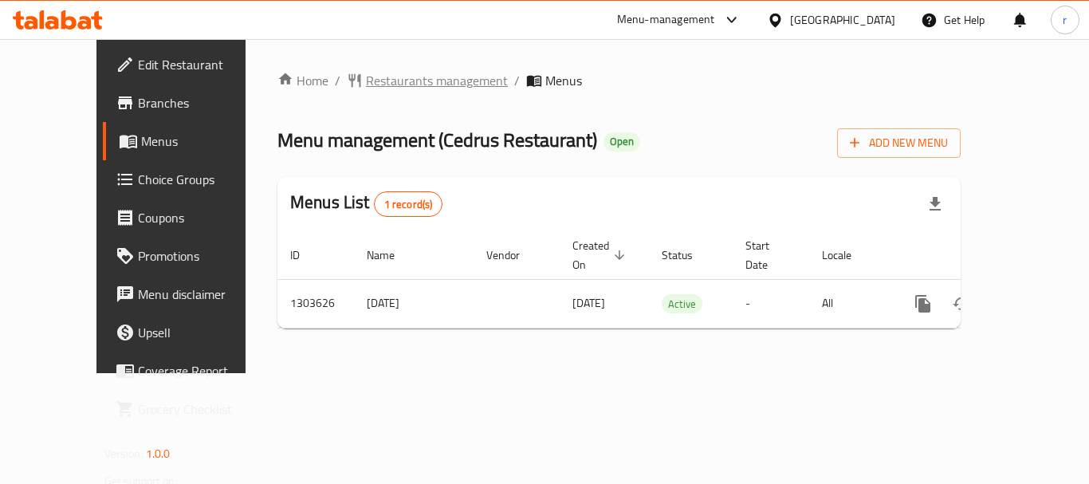
click at [366, 83] on span "Restaurants management" at bounding box center [437, 80] width 142 height 19
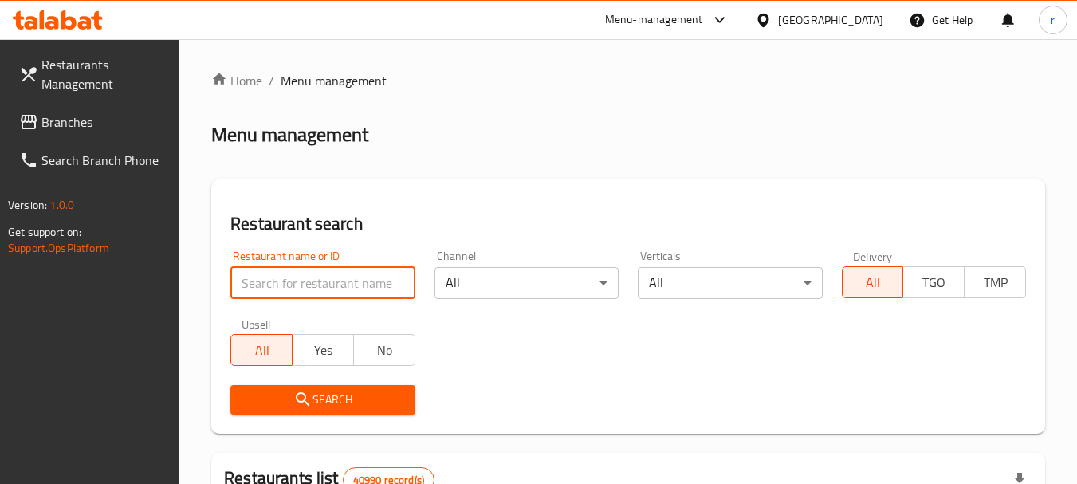
click at [313, 279] on input "search" at bounding box center [322, 283] width 184 height 32
paste input "702857"
type input "702857"
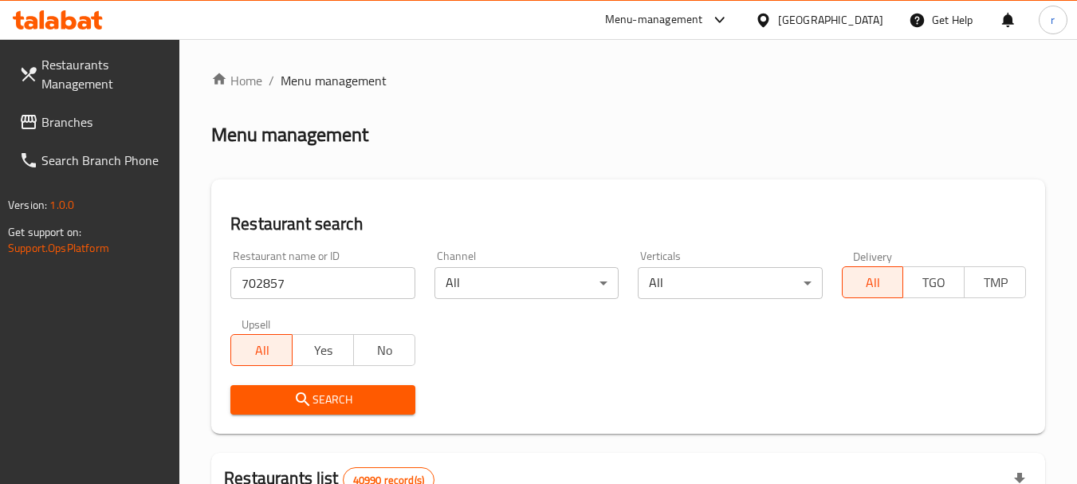
click at [337, 407] on span "Search" at bounding box center [322, 400] width 159 height 20
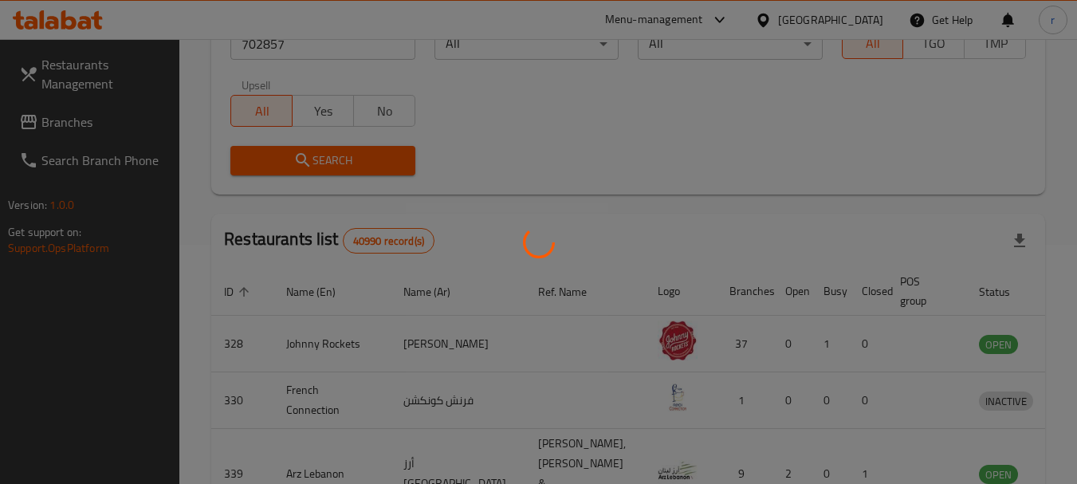
scroll to position [214, 0]
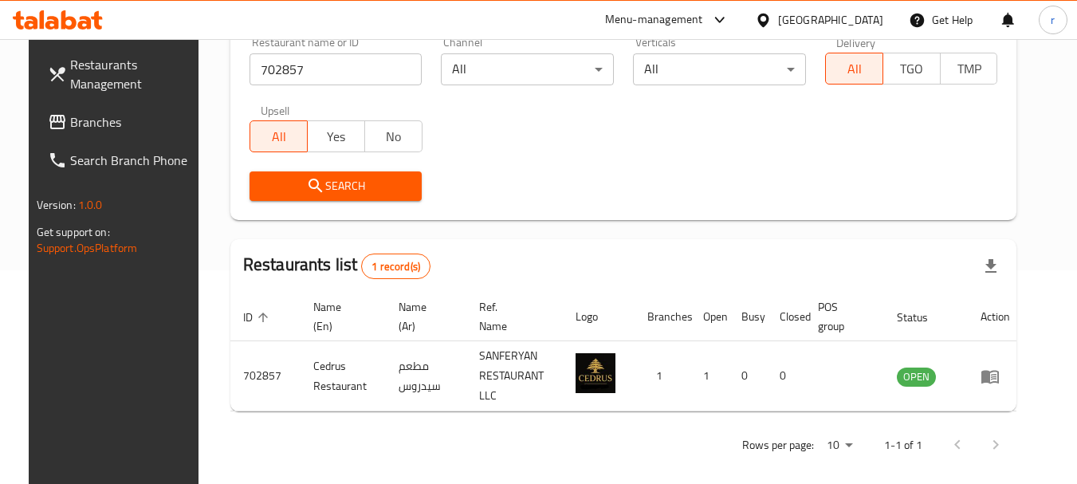
click at [70, 118] on span "Branches" at bounding box center [133, 121] width 126 height 19
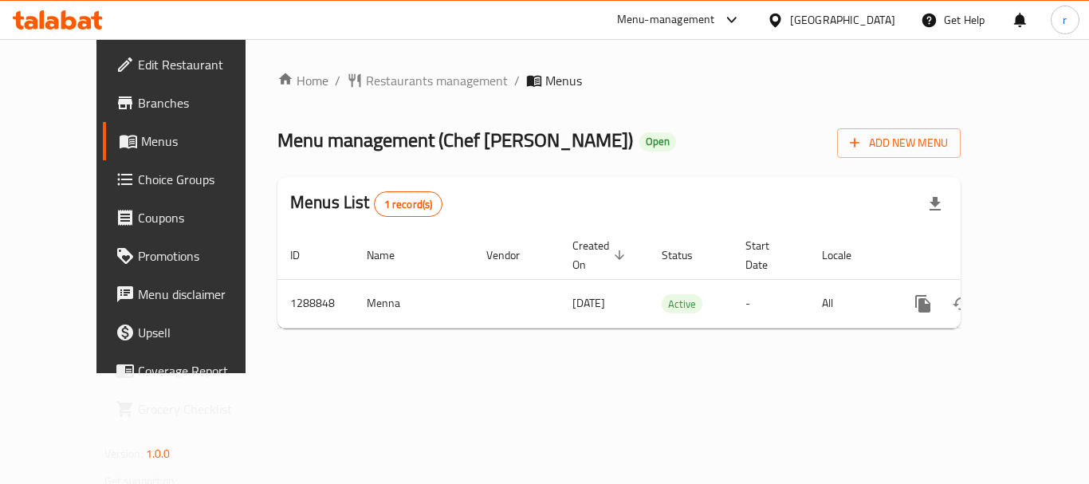
click at [372, 79] on span "Restaurants management" at bounding box center [437, 80] width 142 height 19
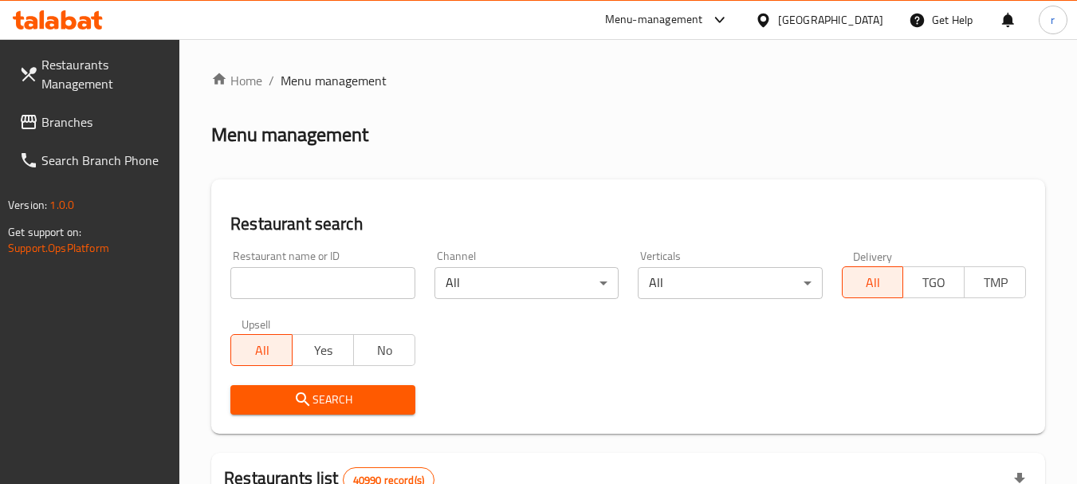
click at [300, 281] on input "search" at bounding box center [322, 283] width 184 height 32
paste input "697386"
type input "697386"
click at [336, 393] on span "Search" at bounding box center [322, 400] width 159 height 20
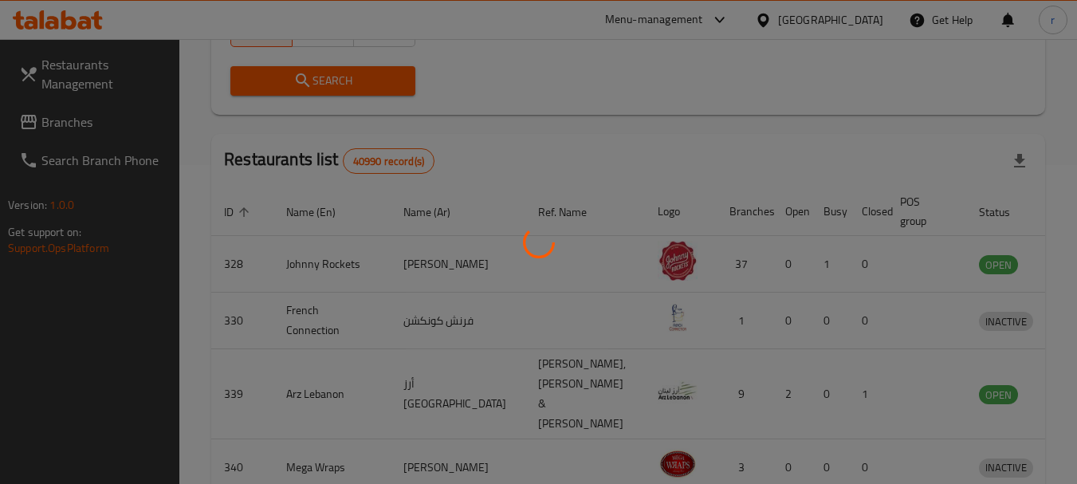
scroll to position [214, 0]
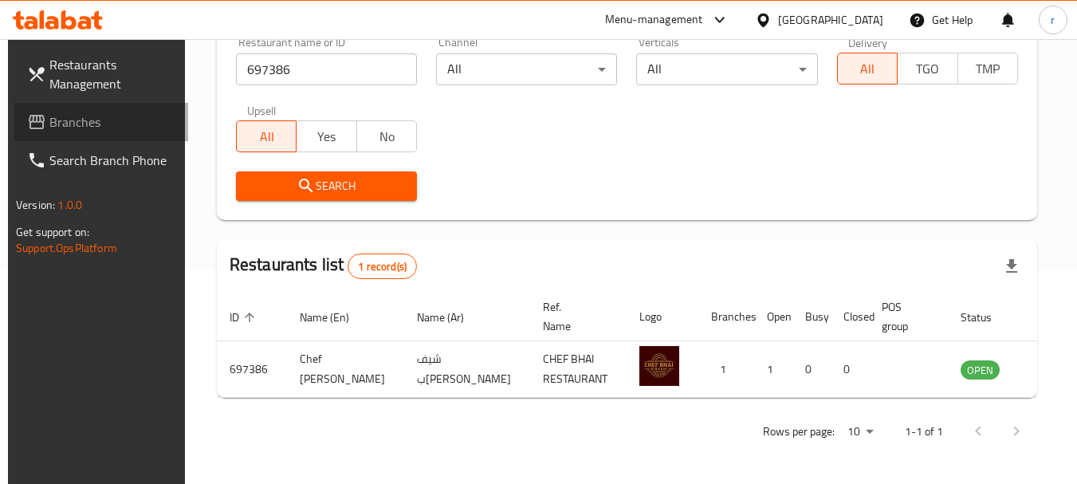
click at [75, 112] on span "Branches" at bounding box center [112, 121] width 126 height 19
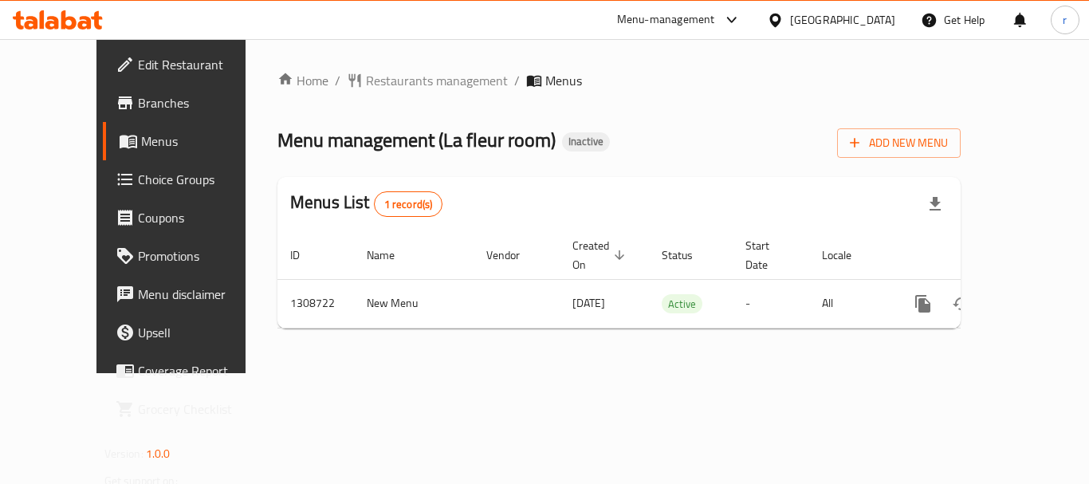
click at [366, 86] on span "Restaurants management" at bounding box center [437, 80] width 142 height 19
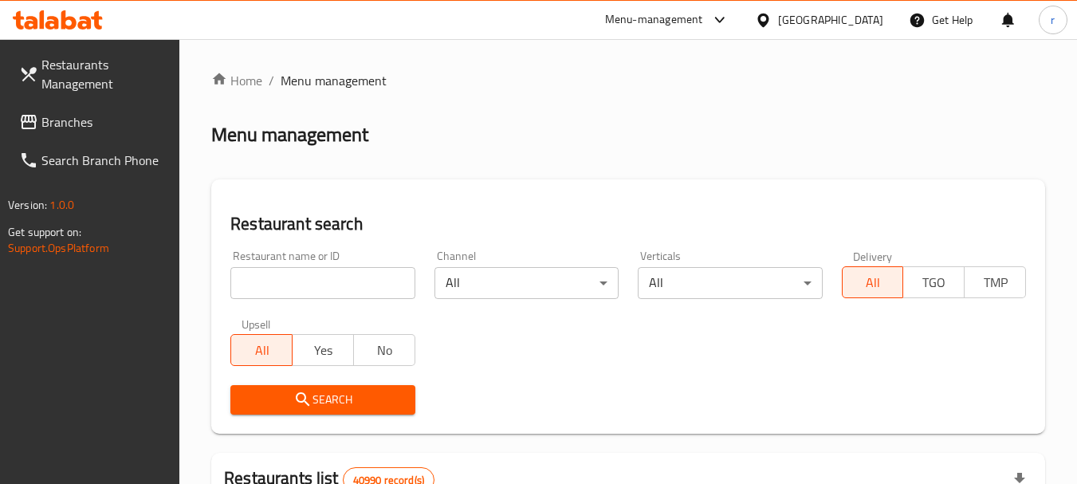
click at [296, 282] on input "search" at bounding box center [322, 283] width 184 height 32
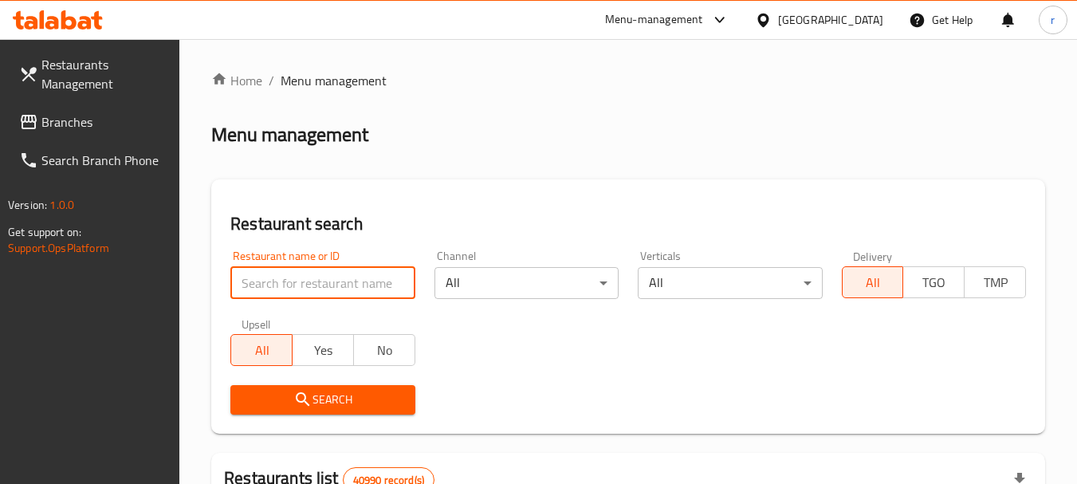
paste input "704298"
type input "704298"
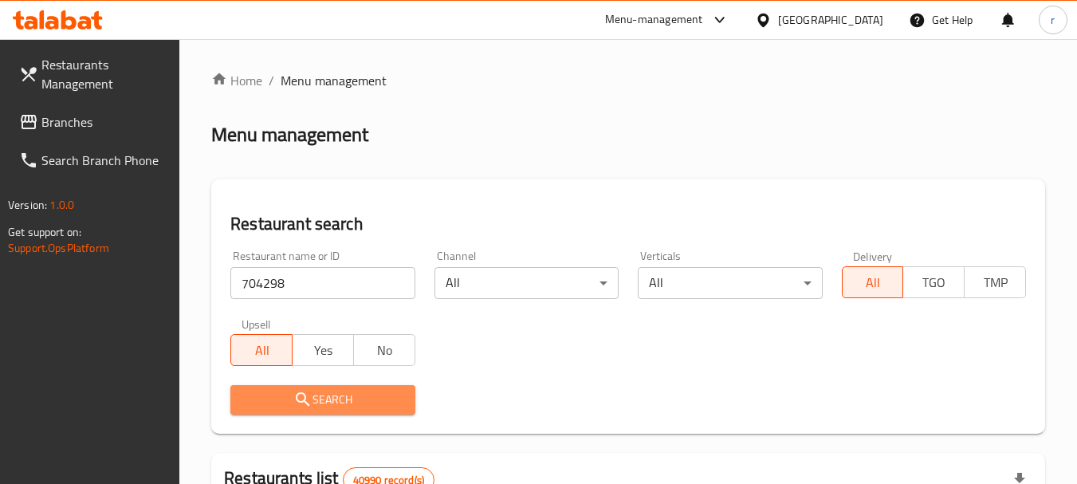
click at [269, 385] on button "Search" at bounding box center [322, 399] width 184 height 29
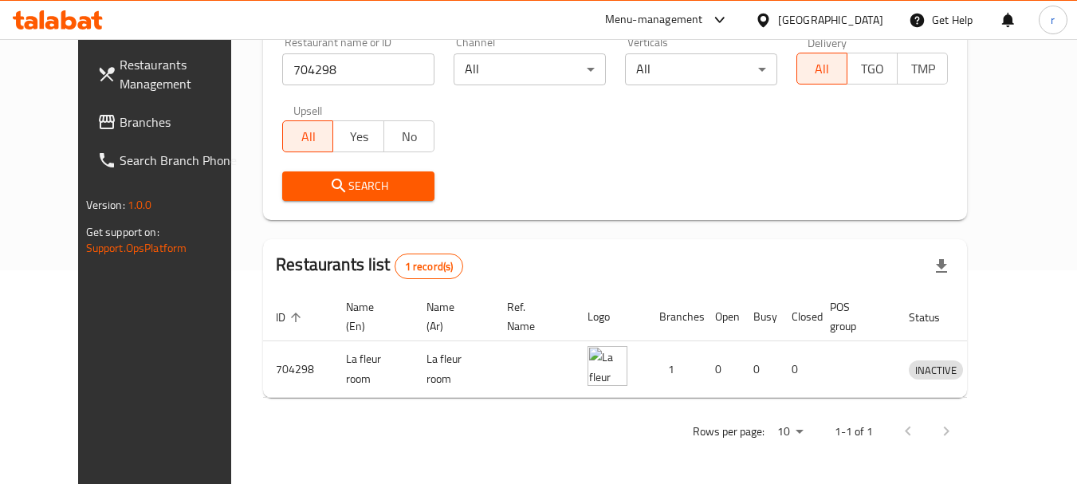
scroll to position [214, 0]
click at [120, 121] on span "Branches" at bounding box center [183, 121] width 126 height 19
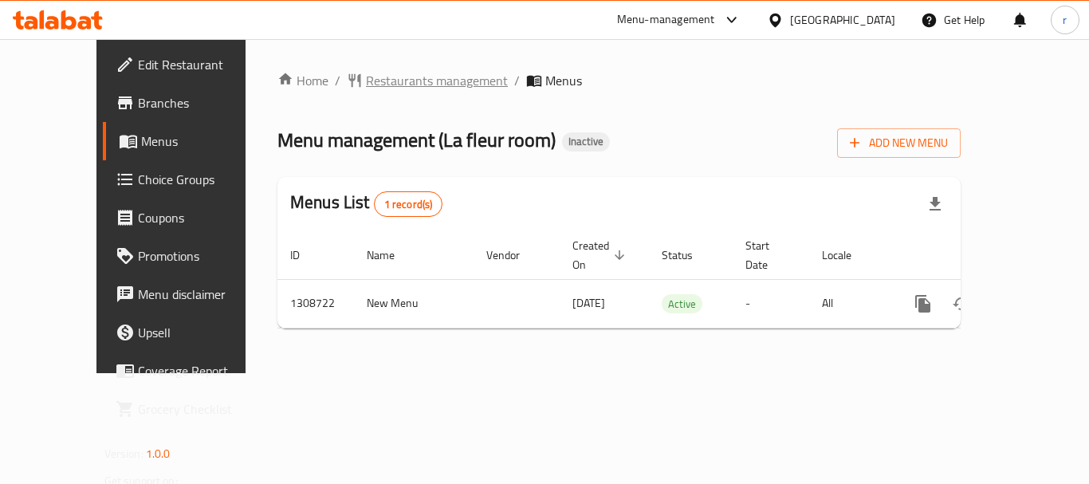
click at [384, 86] on span "Restaurants management" at bounding box center [437, 80] width 142 height 19
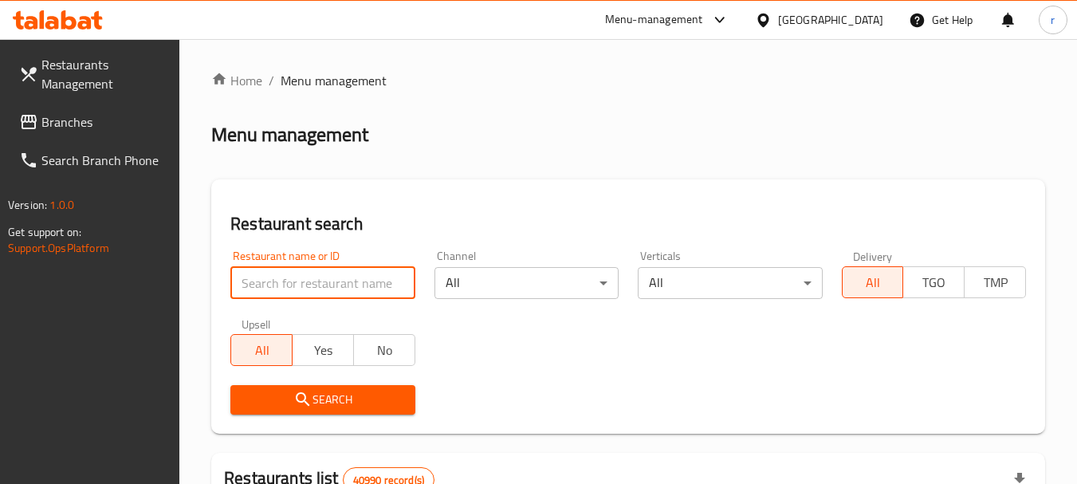
click at [289, 282] on input "search" at bounding box center [322, 283] width 184 height 32
paste input "704298"
type input "704298"
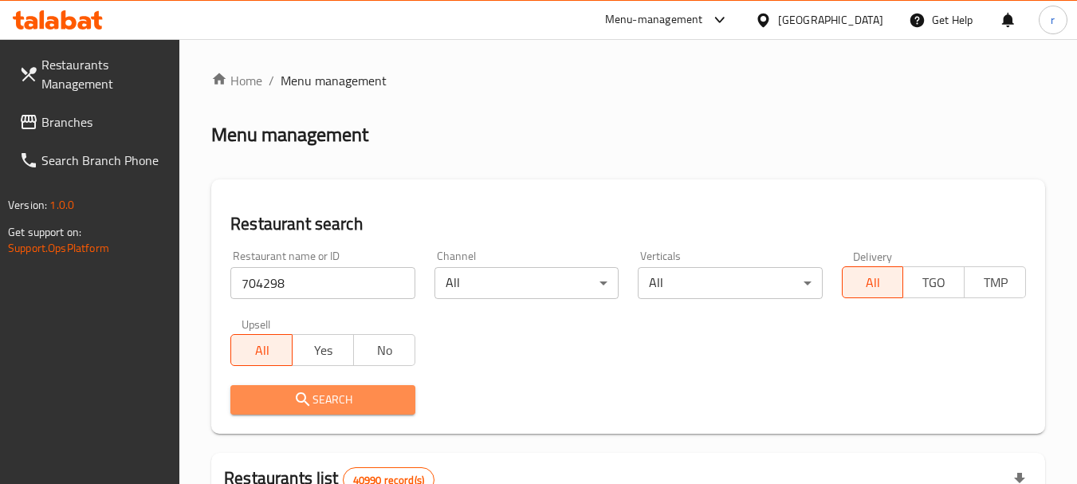
click at [402, 394] on span "Search" at bounding box center [322, 400] width 159 height 20
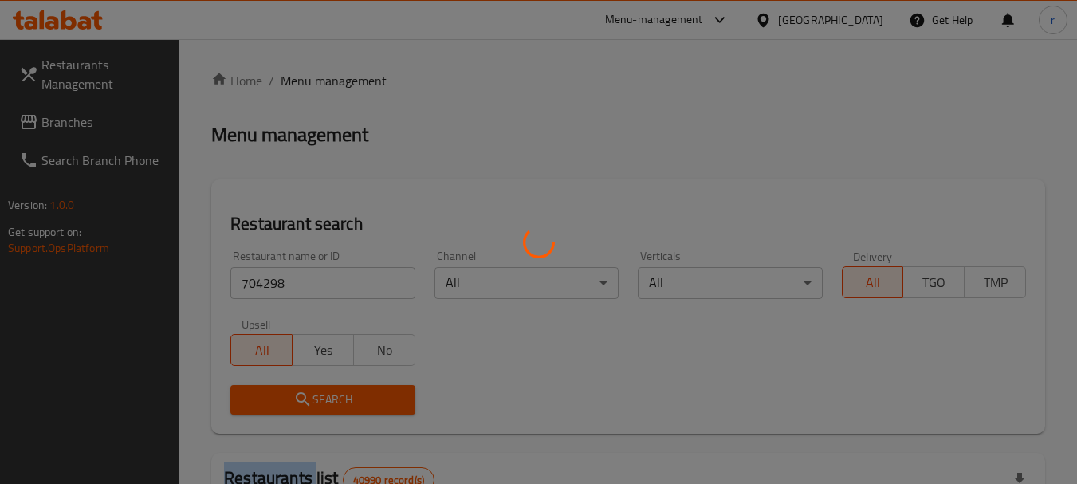
click at [402, 394] on div at bounding box center [538, 242] width 1077 height 484
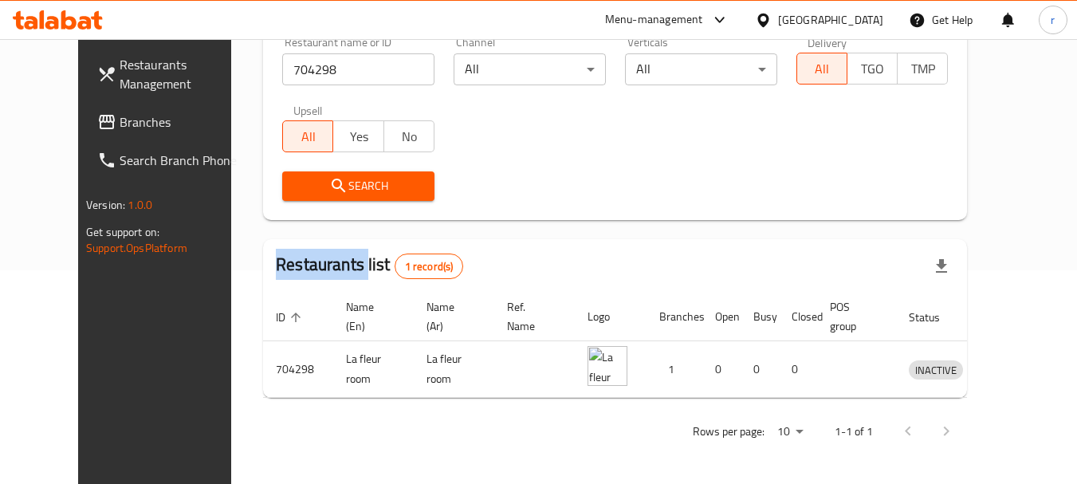
scroll to position [214, 0]
click at [120, 127] on span "Branches" at bounding box center [183, 121] width 126 height 19
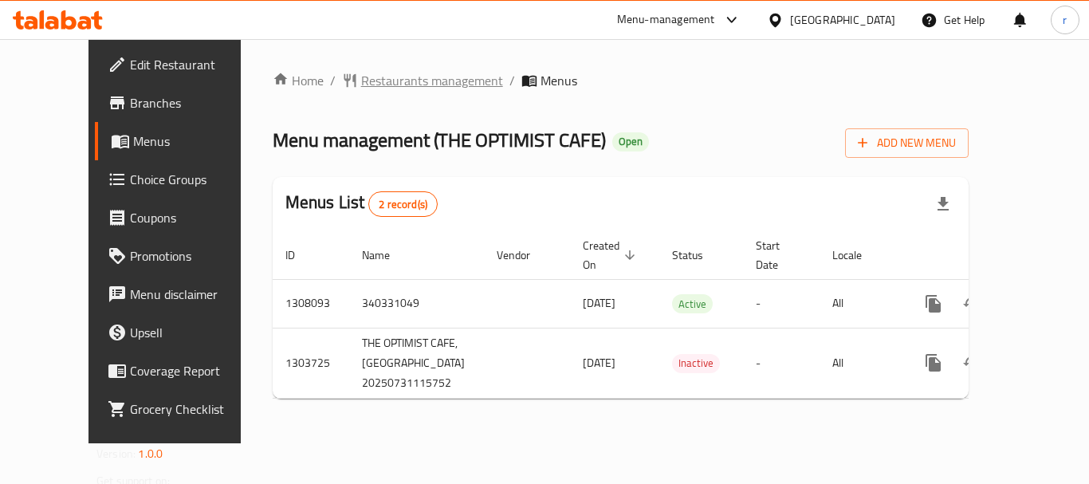
click at [375, 86] on span "Restaurants management" at bounding box center [432, 80] width 142 height 19
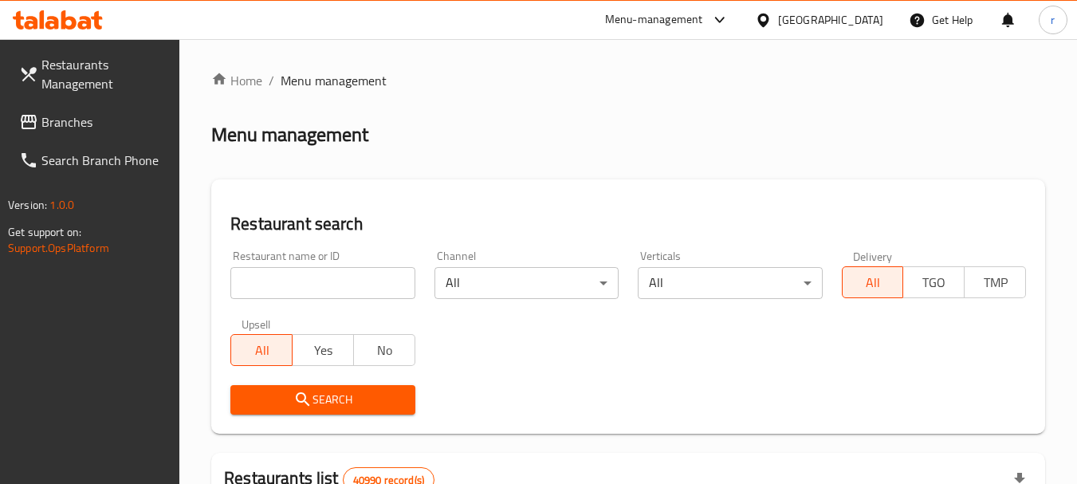
click at [305, 287] on input "search" at bounding box center [322, 283] width 184 height 32
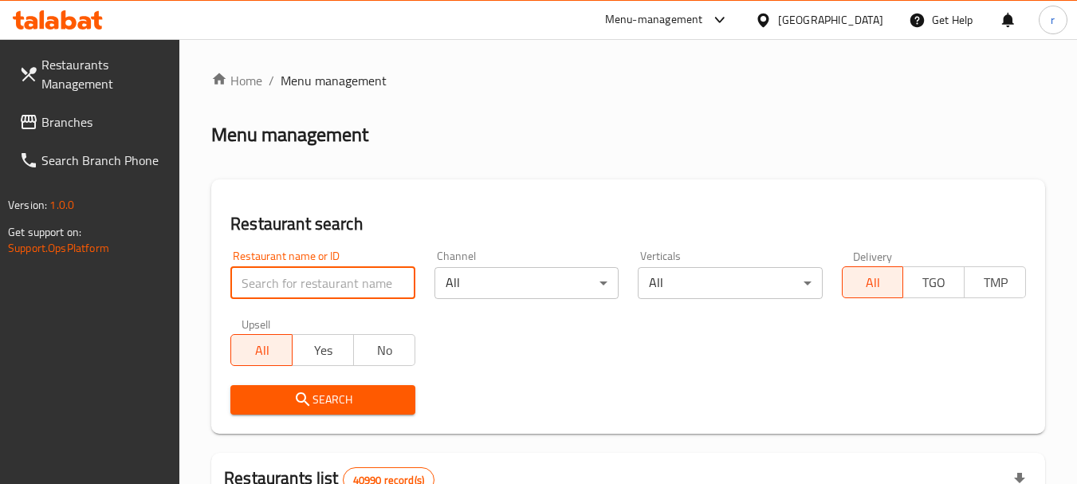
paste input "702954"
type input "702954"
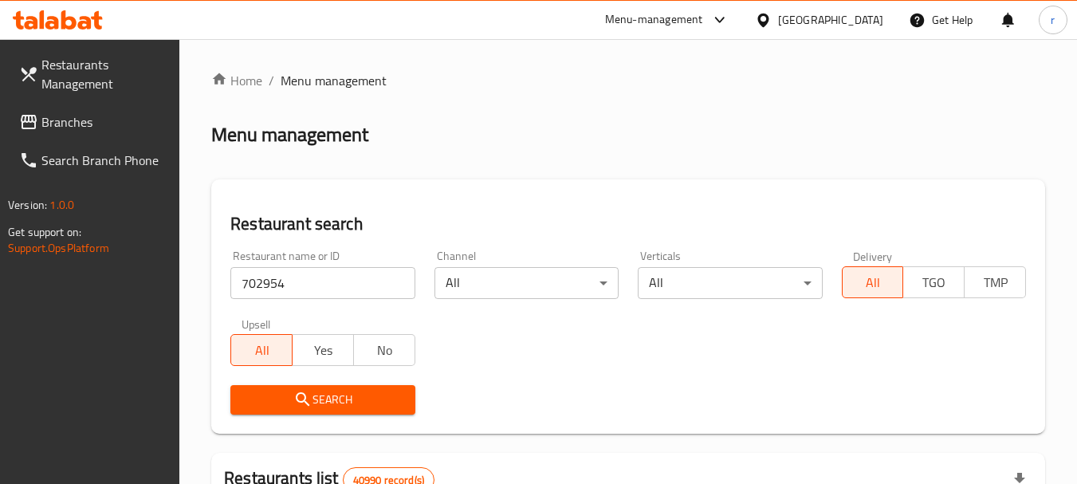
click at [293, 398] on span "Search" at bounding box center [322, 400] width 159 height 20
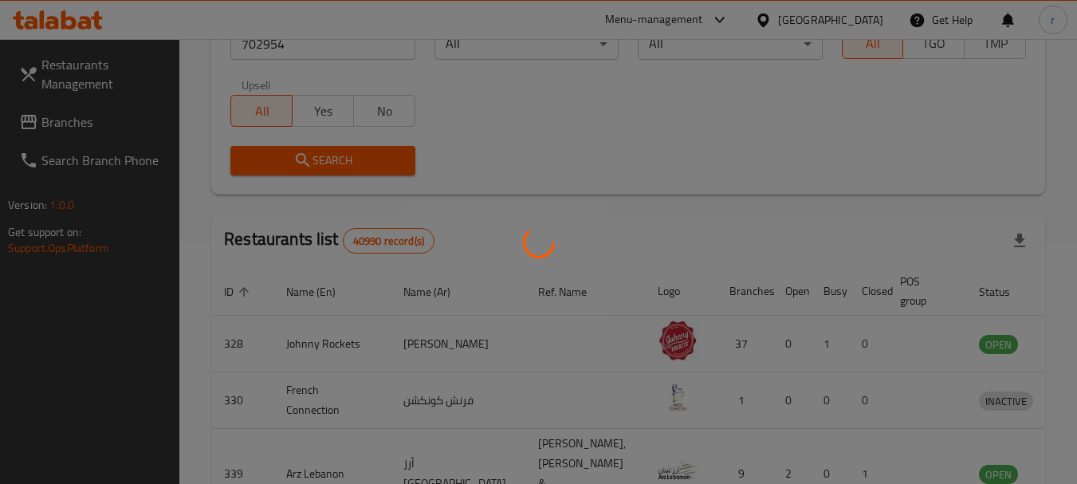
scroll to position [227, 0]
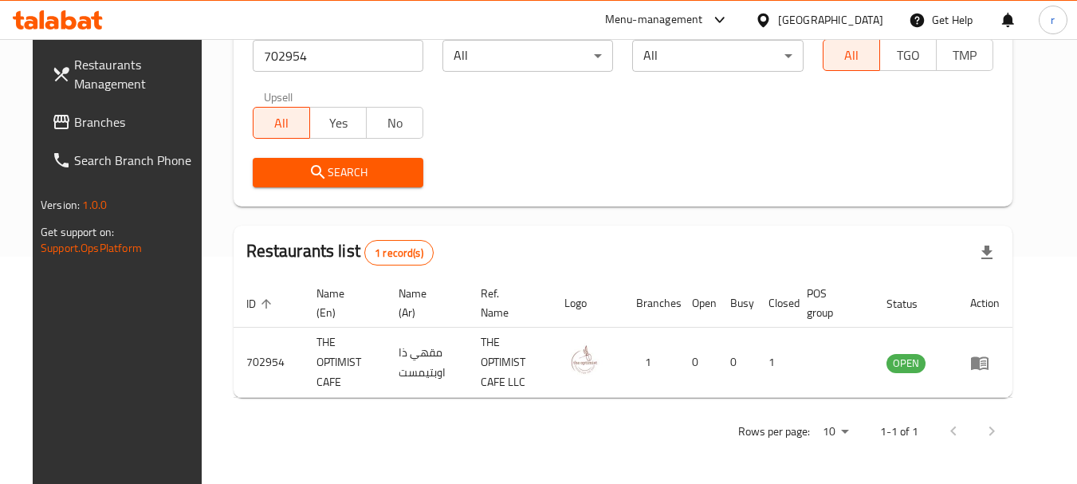
click at [809, 14] on div "[GEOGRAPHIC_DATA]" at bounding box center [830, 20] width 105 height 18
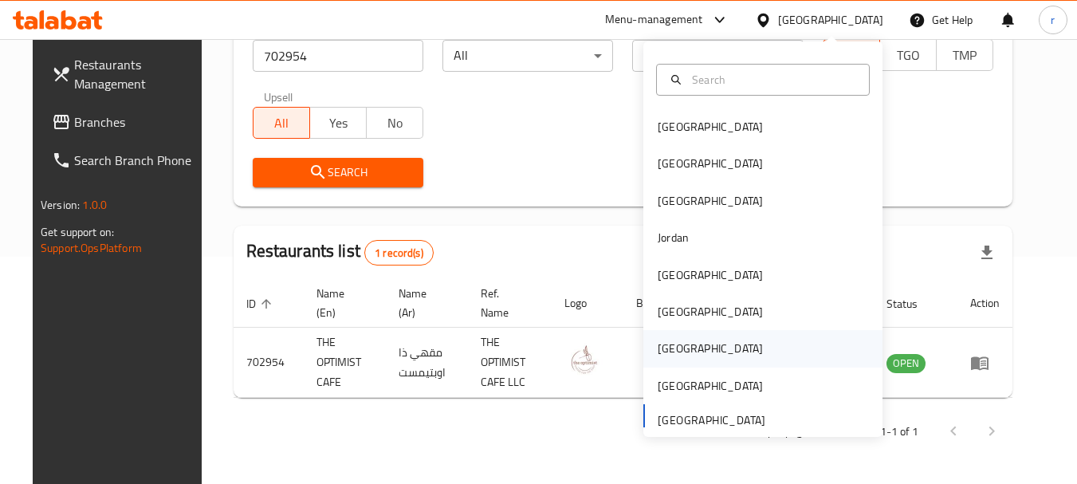
click at [658, 345] on div "Qatar" at bounding box center [710, 349] width 105 height 18
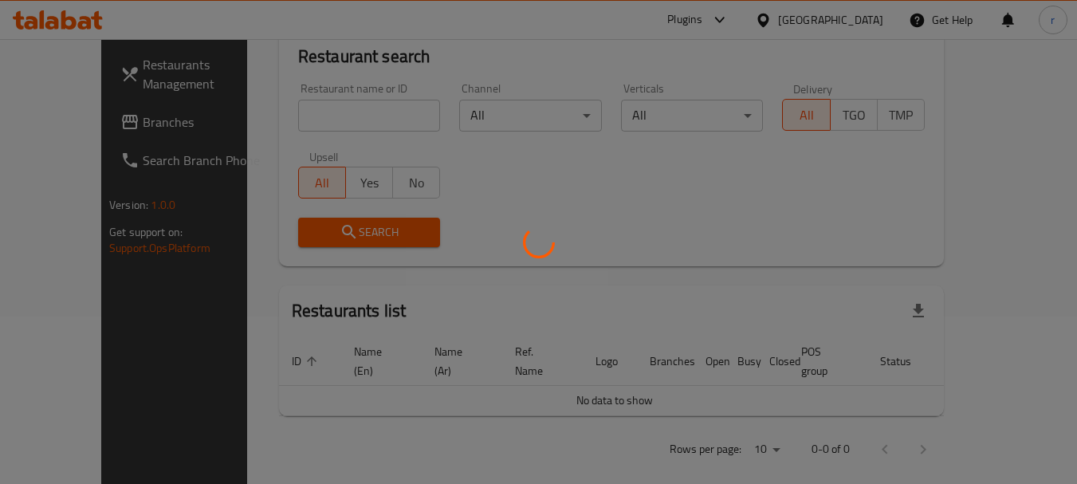
scroll to position [227, 0]
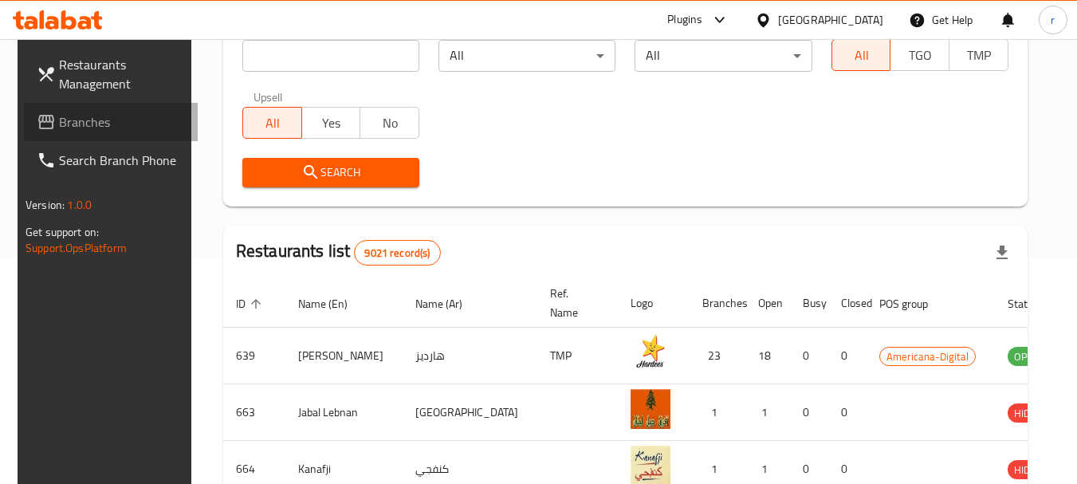
click at [71, 120] on span "Branches" at bounding box center [122, 121] width 126 height 19
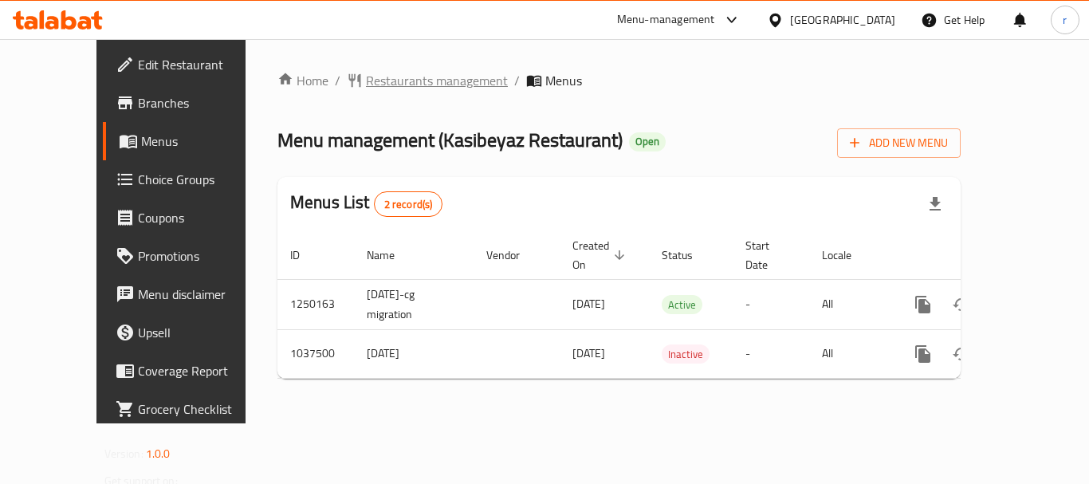
click at [366, 83] on span "Restaurants management" at bounding box center [437, 80] width 142 height 19
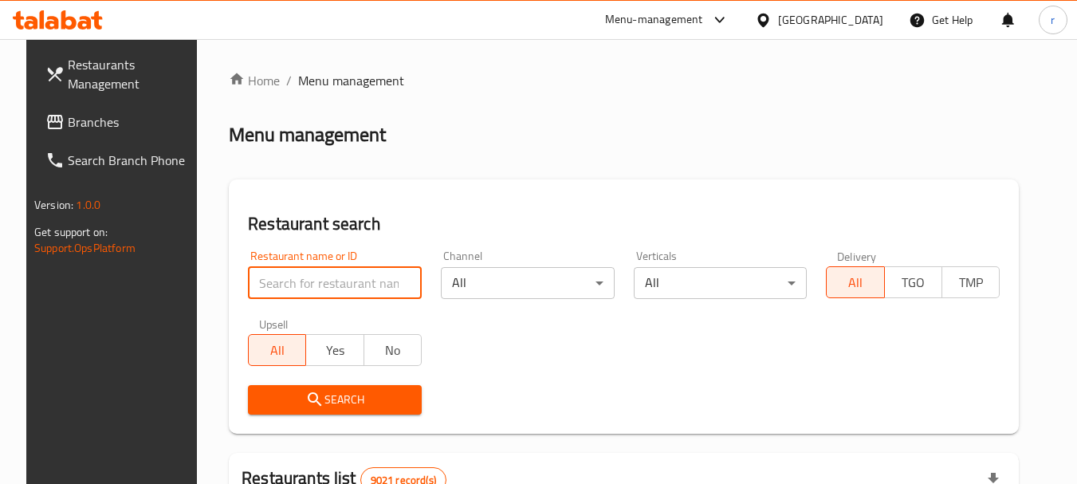
click at [293, 277] on input "search" at bounding box center [335, 283] width 174 height 32
paste input "661819"
type input "661819"
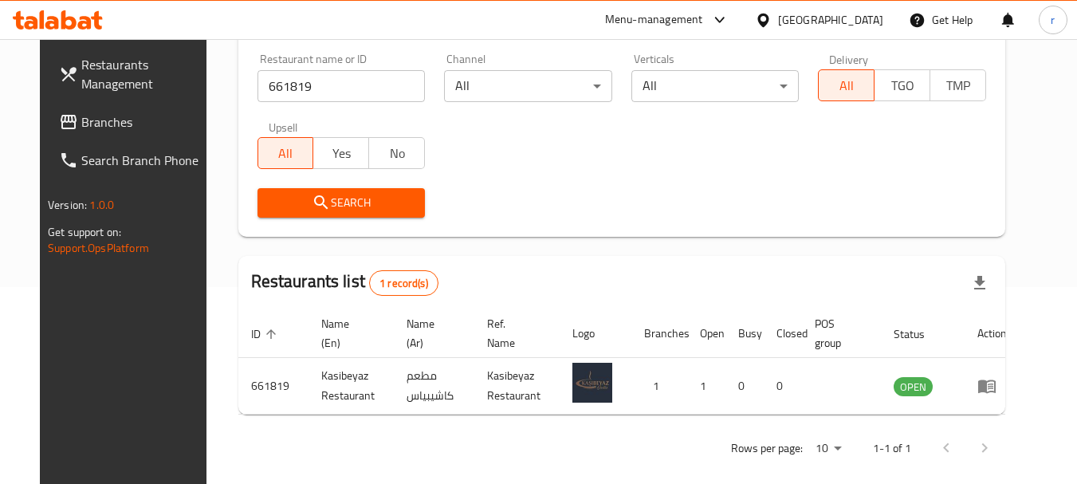
scroll to position [207, 0]
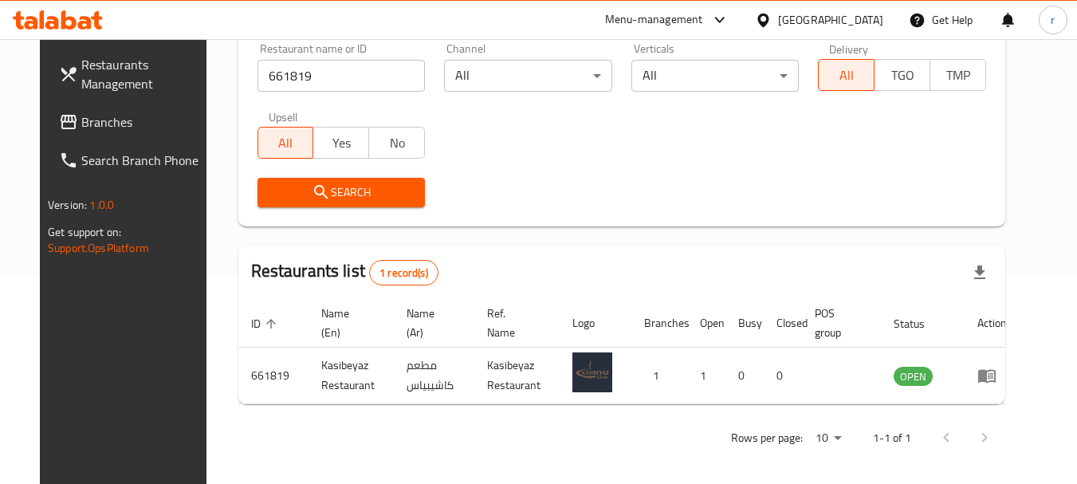
click at [872, 17] on div "Qatar" at bounding box center [830, 20] width 105 height 18
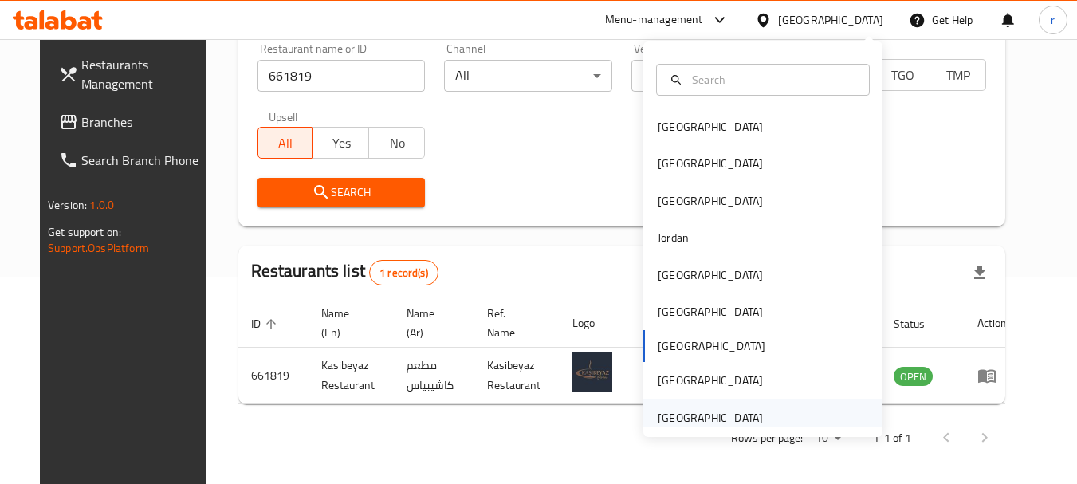
click at [676, 413] on div "[GEOGRAPHIC_DATA]" at bounding box center [710, 418] width 105 height 18
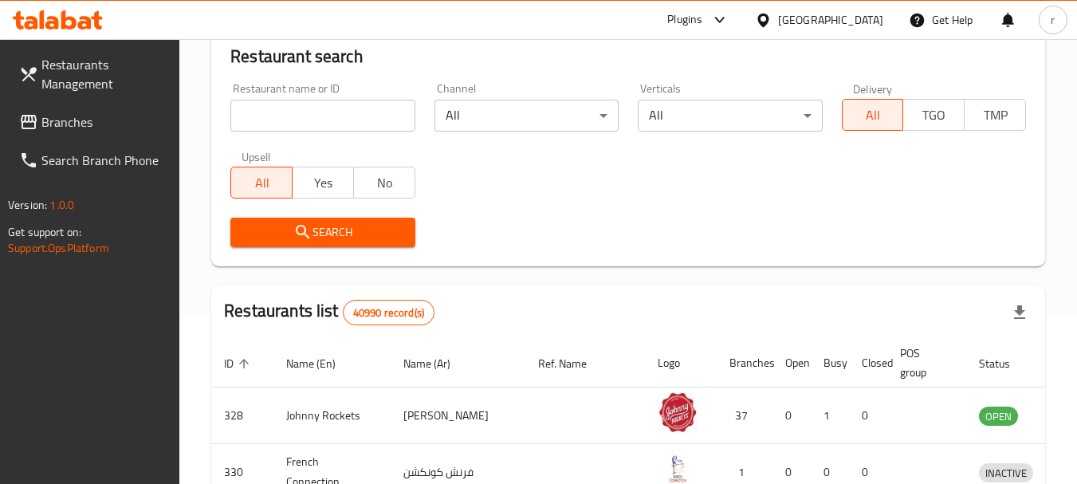
scroll to position [207, 0]
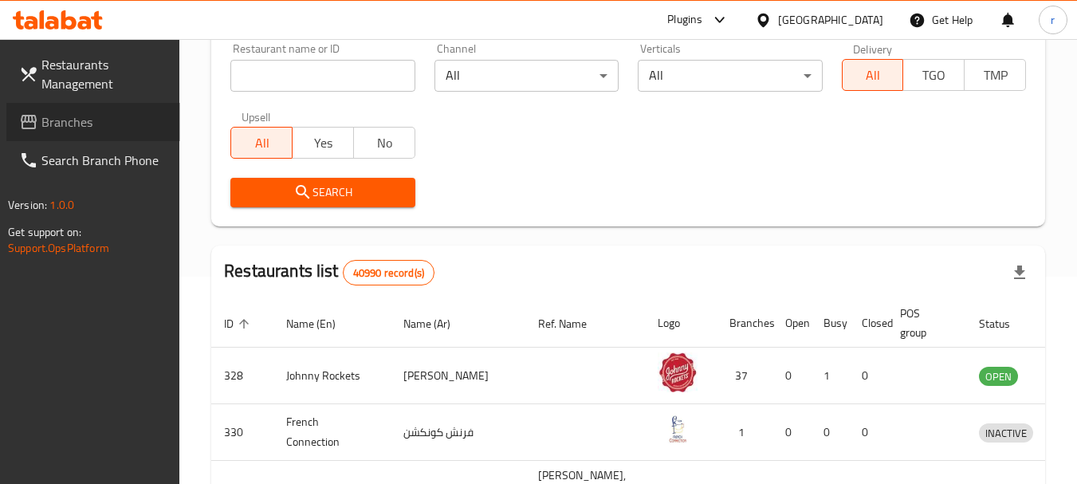
click at [86, 125] on span "Branches" at bounding box center [104, 121] width 126 height 19
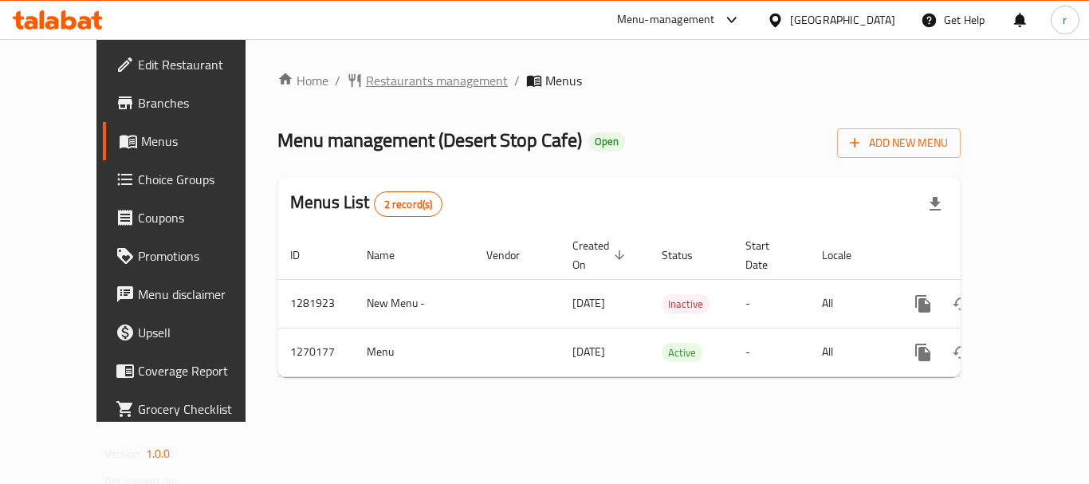
click at [366, 78] on span "Restaurants management" at bounding box center [437, 80] width 142 height 19
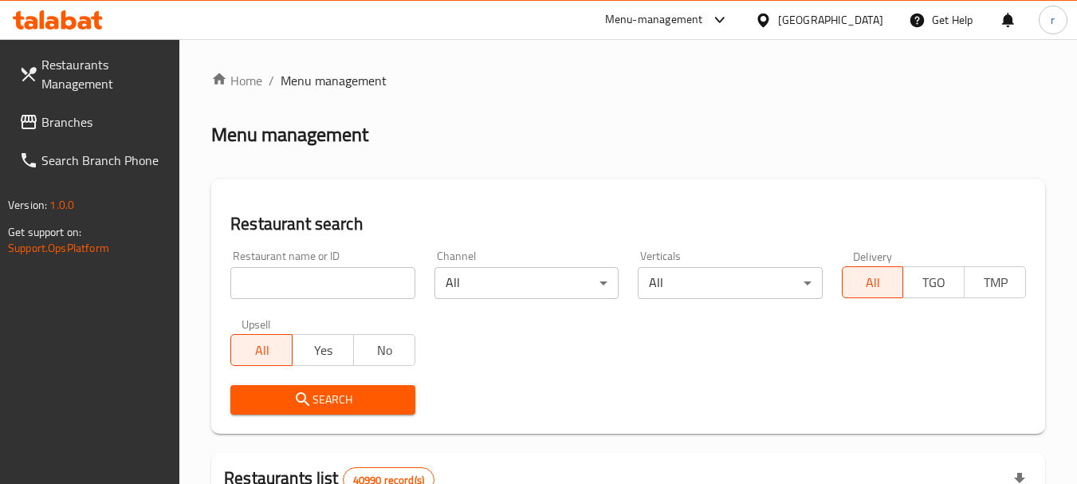
click at [310, 281] on input "search" at bounding box center [322, 283] width 184 height 32
paste input "689043"
type input "689043"
click at [314, 401] on span "Search" at bounding box center [322, 400] width 159 height 20
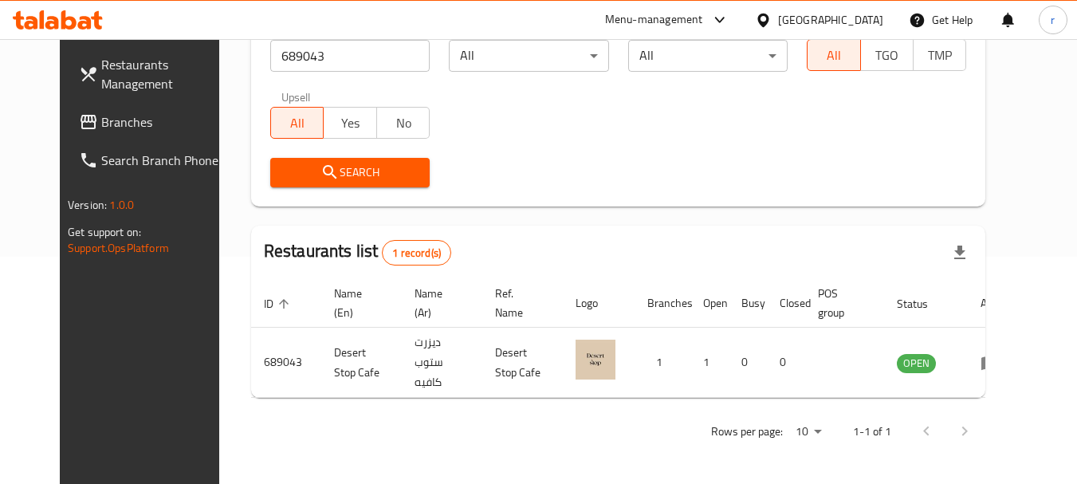
scroll to position [214, 0]
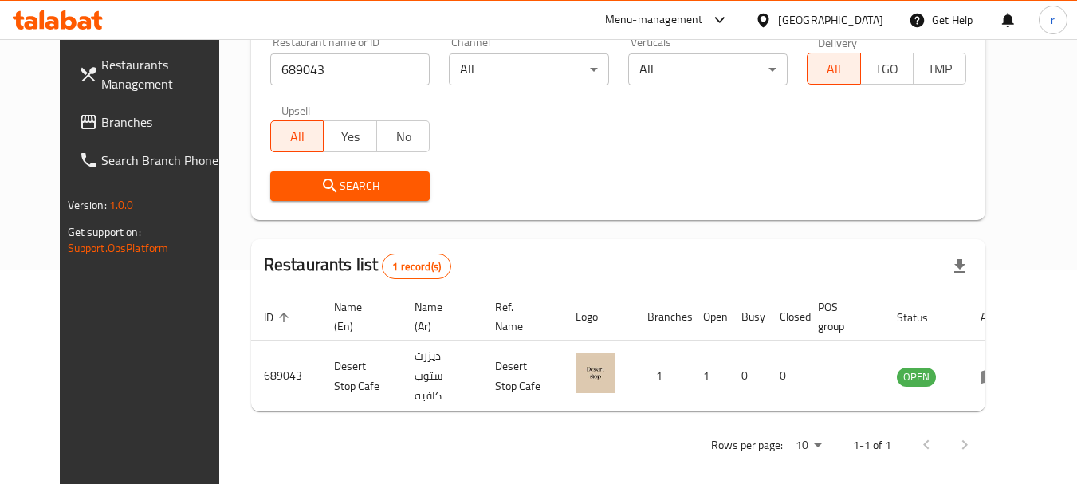
click at [806, 14] on div "[GEOGRAPHIC_DATA]" at bounding box center [830, 20] width 105 height 18
click at [101, 119] on span "Branches" at bounding box center [164, 121] width 126 height 19
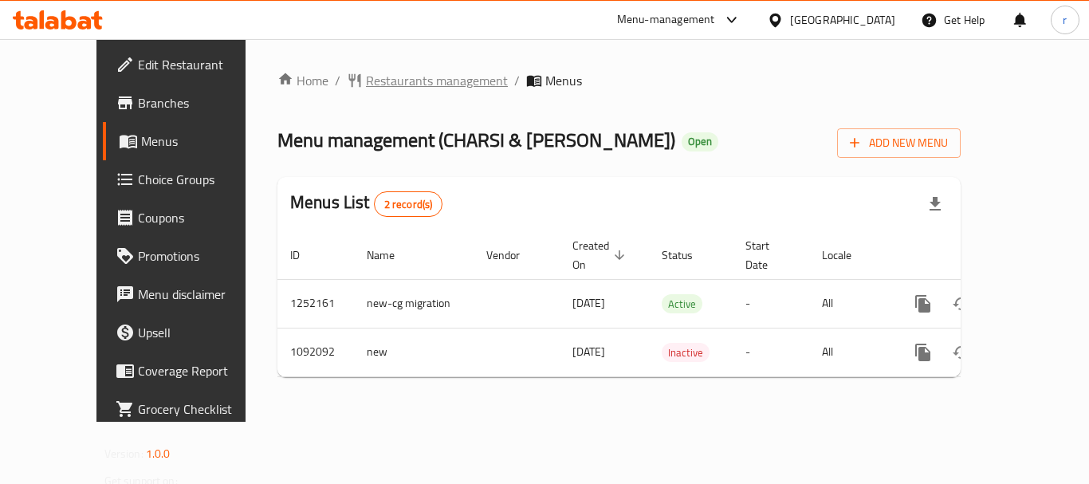
click at [366, 81] on span "Restaurants management" at bounding box center [437, 80] width 142 height 19
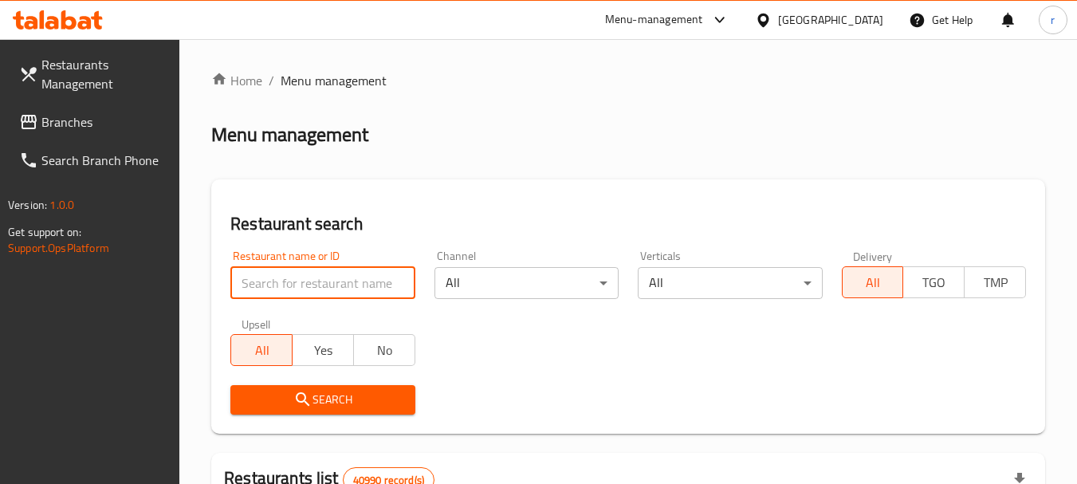
click at [294, 275] on input "search" at bounding box center [322, 283] width 184 height 32
paste input "664814"
type input "664814"
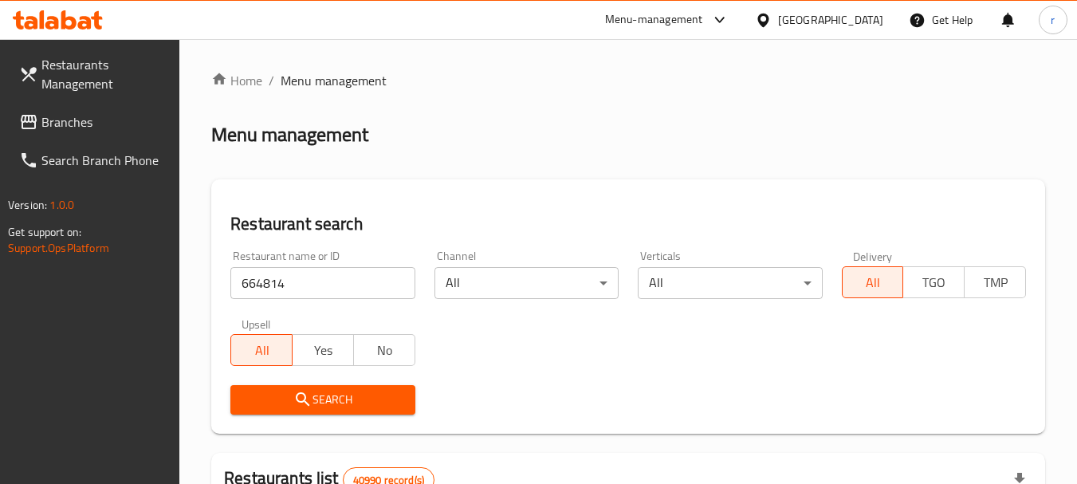
click at [340, 391] on span "Search" at bounding box center [322, 400] width 159 height 20
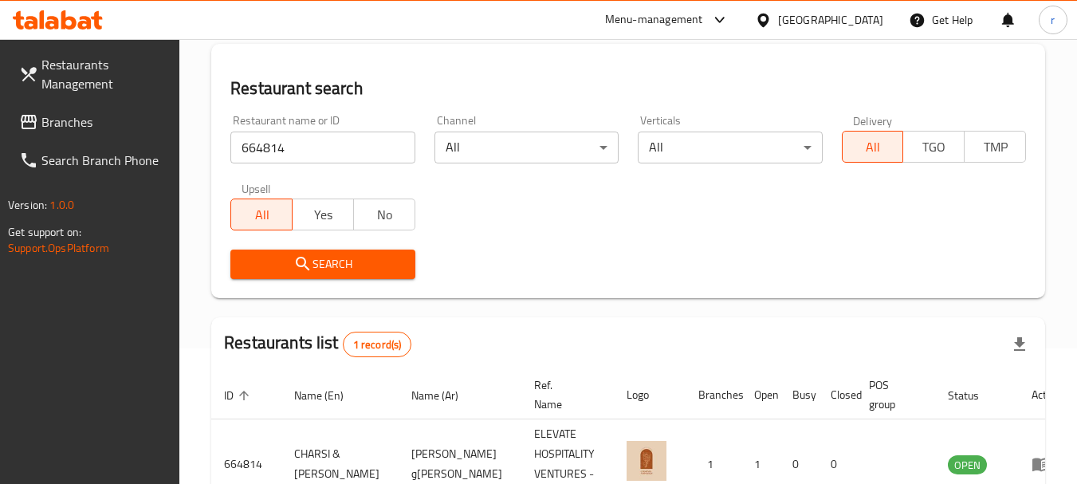
scroll to position [227, 0]
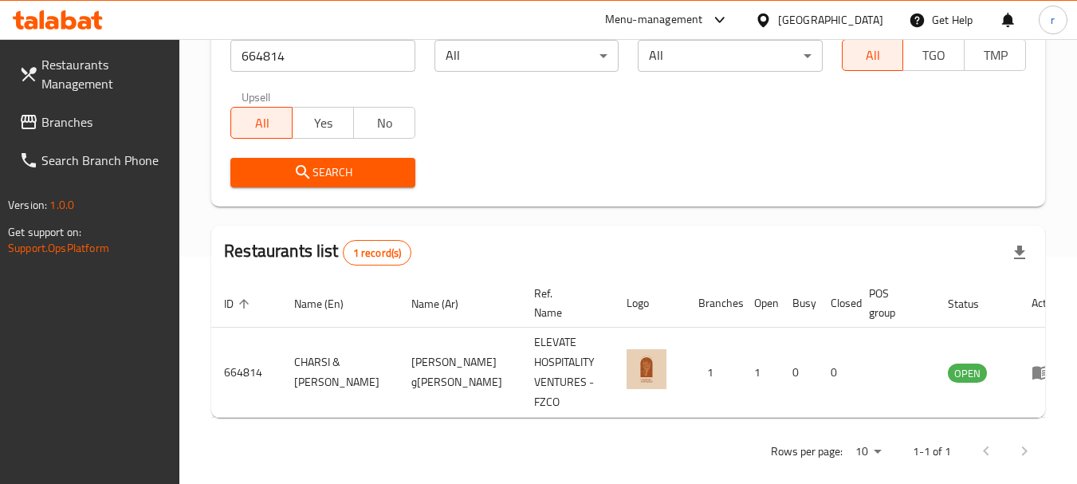
click at [63, 123] on span "Branches" at bounding box center [104, 121] width 126 height 19
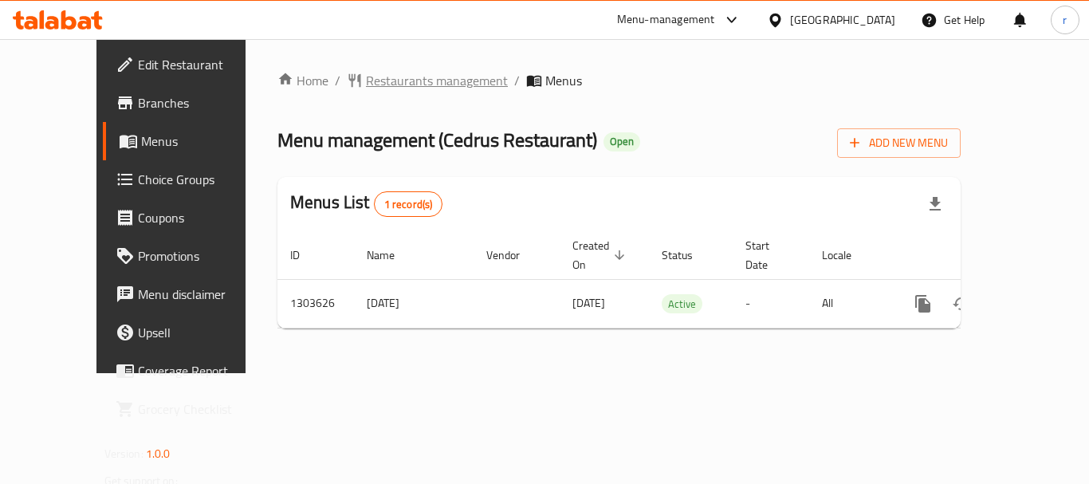
click at [366, 87] on span "Restaurants management" at bounding box center [437, 80] width 142 height 19
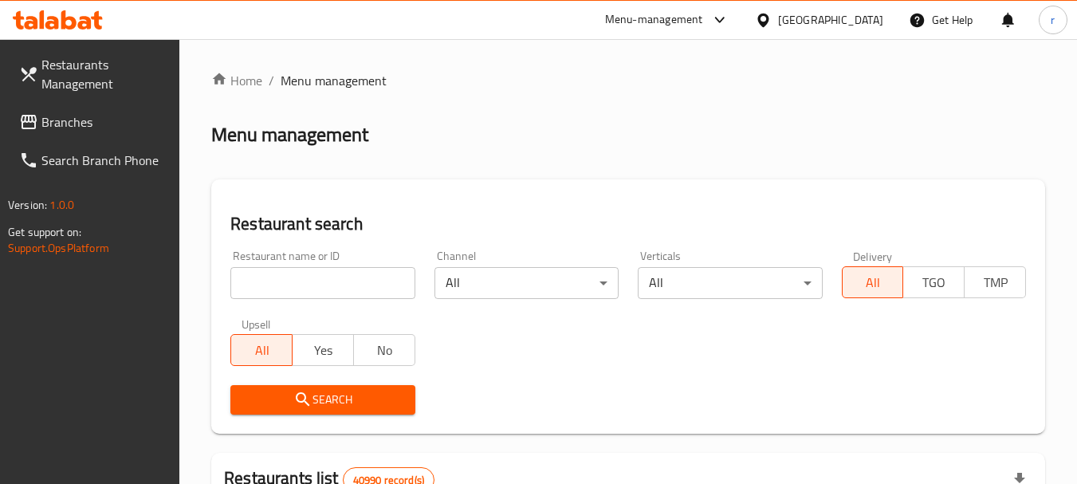
click at [352, 286] on input "search" at bounding box center [322, 283] width 184 height 32
paste input "702857"
type input "702857"
click at [368, 396] on span "Search" at bounding box center [322, 400] width 159 height 20
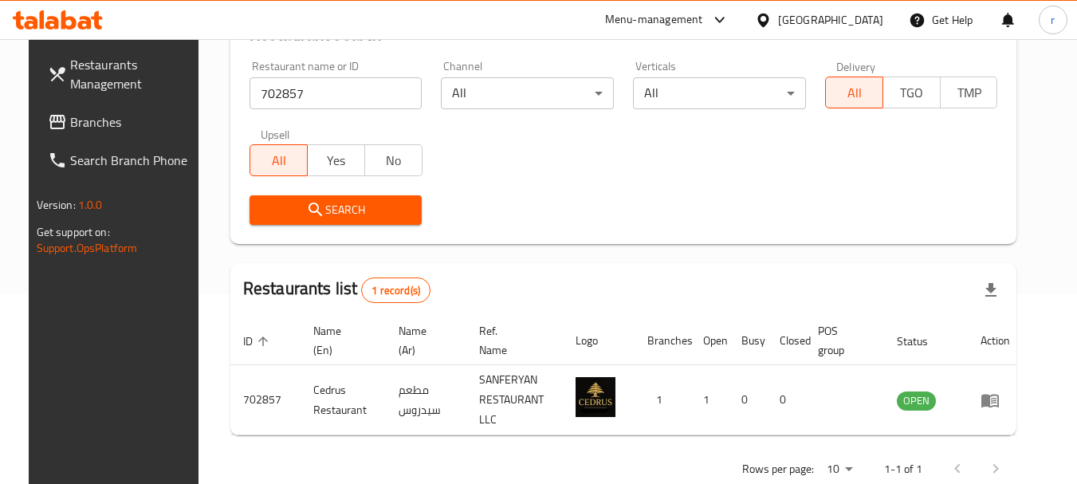
scroll to position [214, 0]
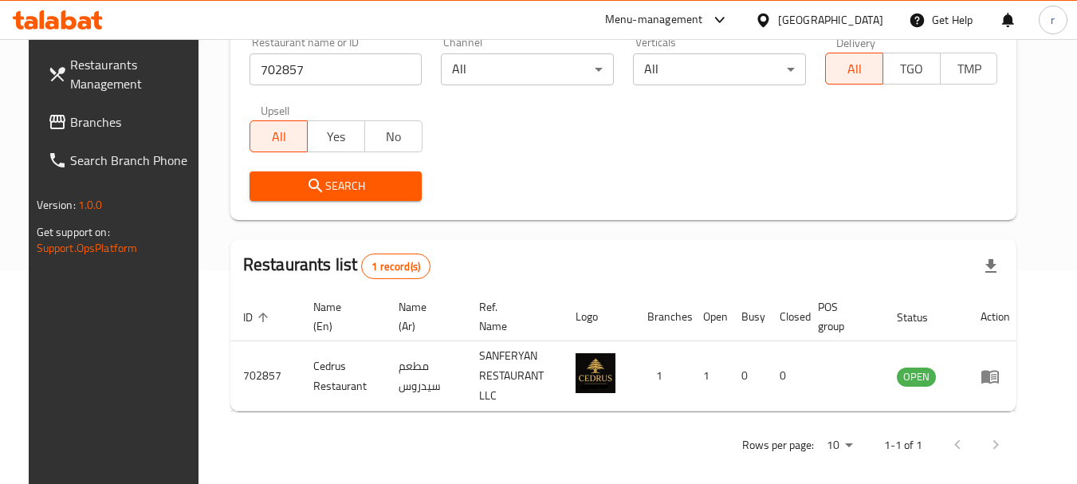
click at [104, 123] on span "Branches" at bounding box center [133, 121] width 126 height 19
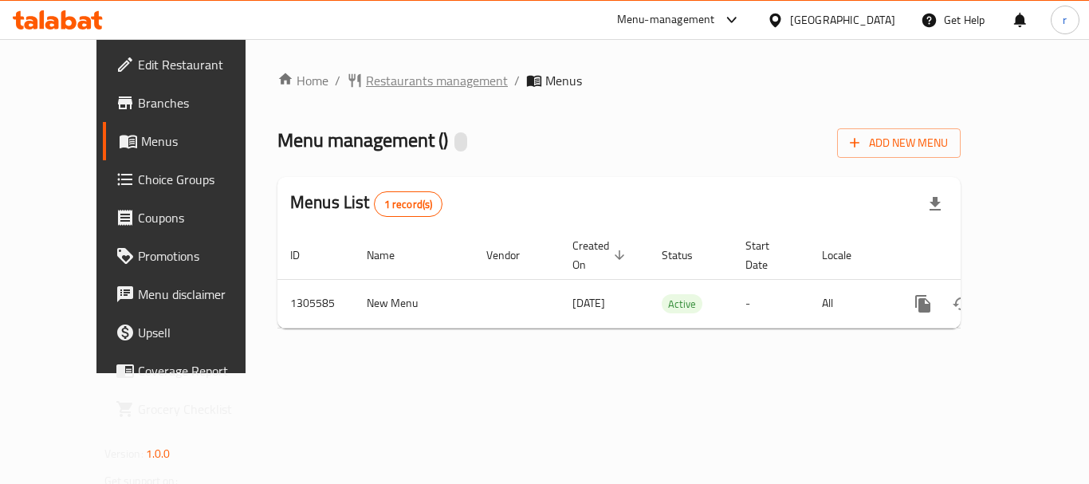
click at [366, 88] on span "Restaurants management" at bounding box center [437, 80] width 142 height 19
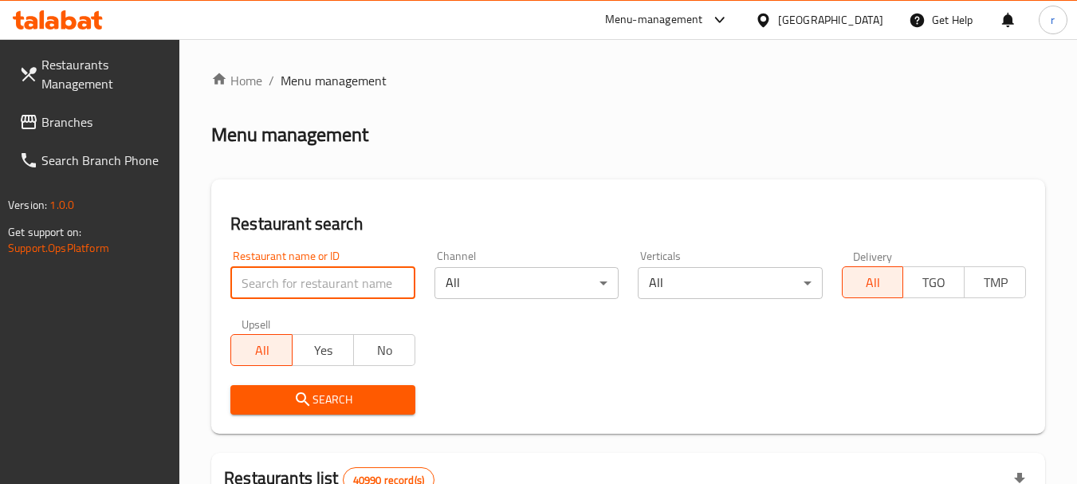
click at [313, 281] on input "search" at bounding box center [322, 283] width 184 height 32
paste input "703408"
type input "703408"
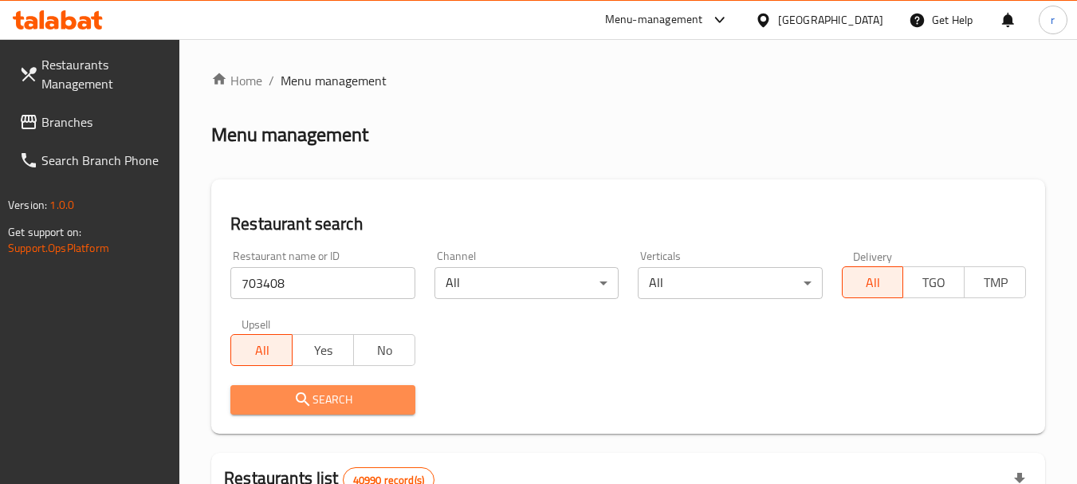
click at [290, 385] on button "Search" at bounding box center [322, 399] width 184 height 29
click at [290, 384] on div at bounding box center [538, 242] width 1077 height 484
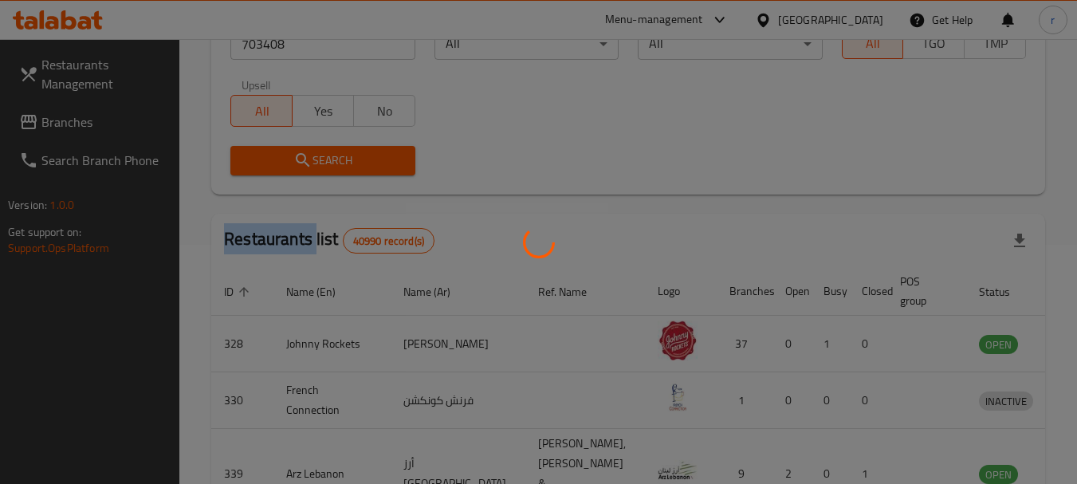
scroll to position [227, 0]
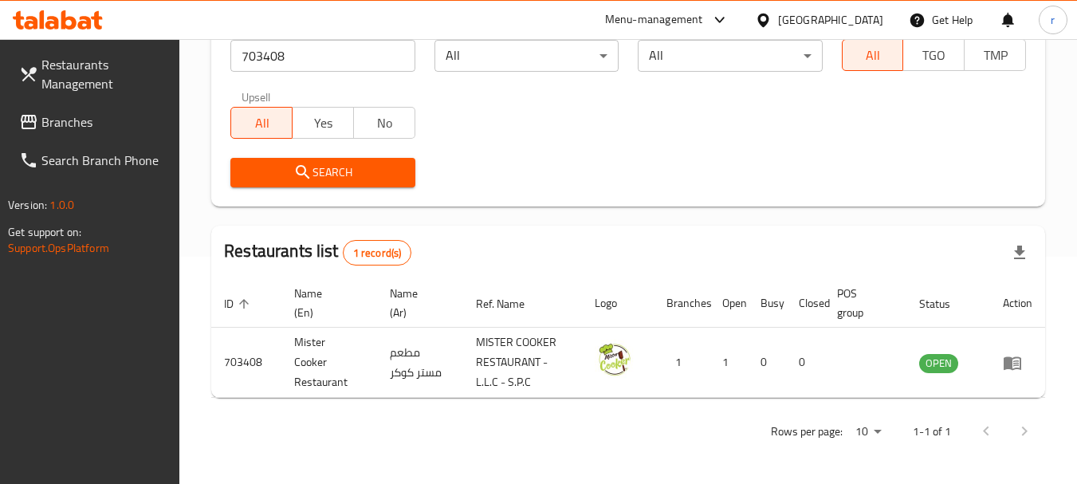
click at [838, 12] on div "United Arab Emirates" at bounding box center [830, 20] width 105 height 18
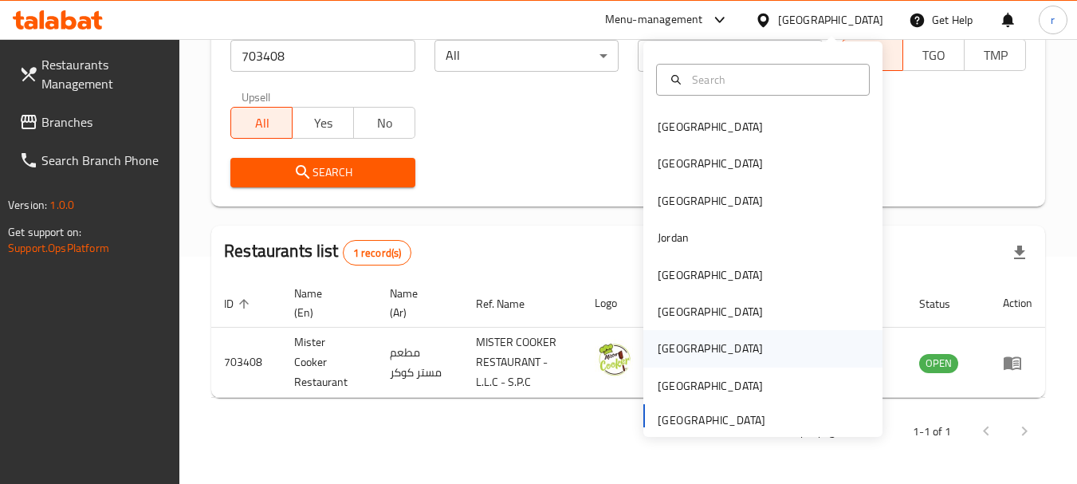
click at [658, 356] on div "Qatar" at bounding box center [710, 349] width 105 height 18
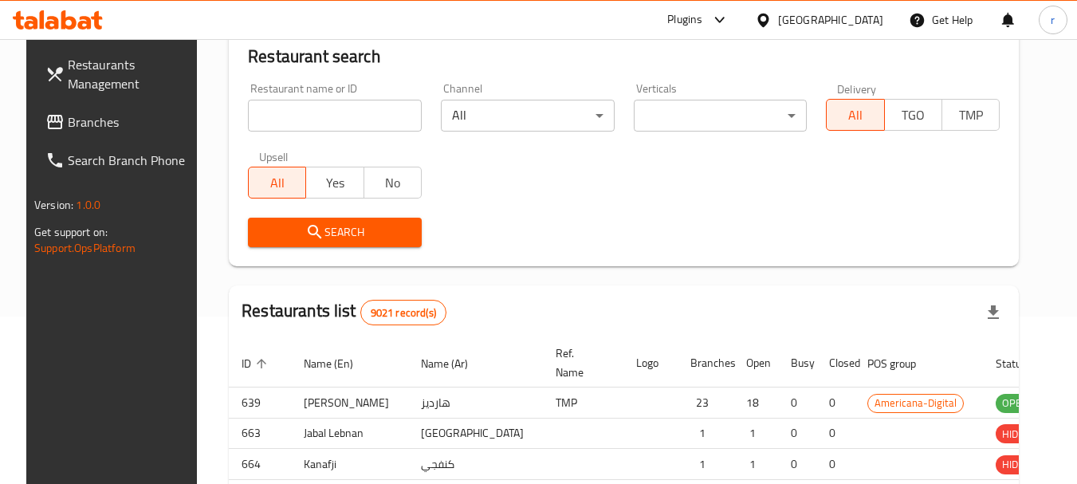
scroll to position [227, 0]
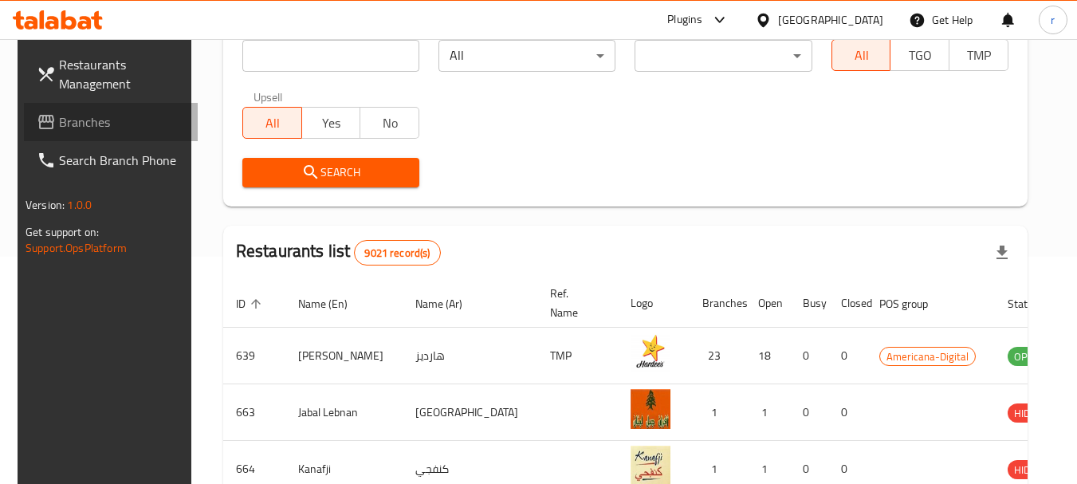
click at [65, 114] on span "Branches" at bounding box center [122, 121] width 126 height 19
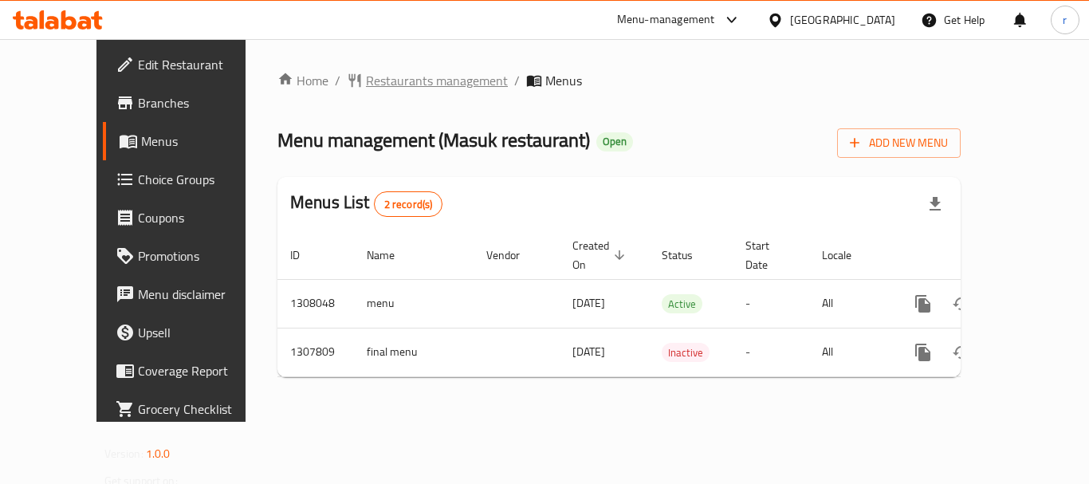
click at [366, 85] on span "Restaurants management" at bounding box center [437, 80] width 142 height 19
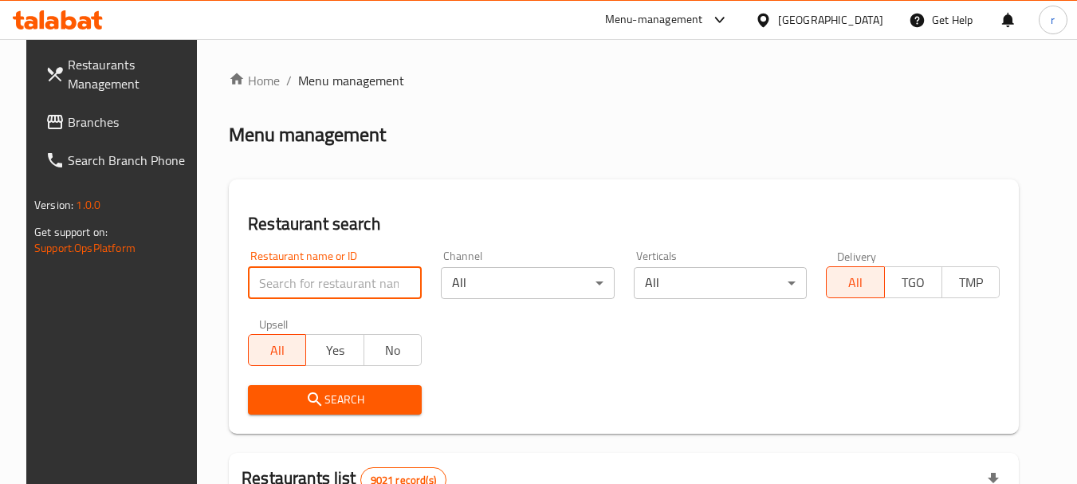
click at [326, 277] on input "search" at bounding box center [335, 283] width 174 height 32
paste input "704631"
type input "704631"
click at [331, 395] on span "Search" at bounding box center [335, 400] width 148 height 20
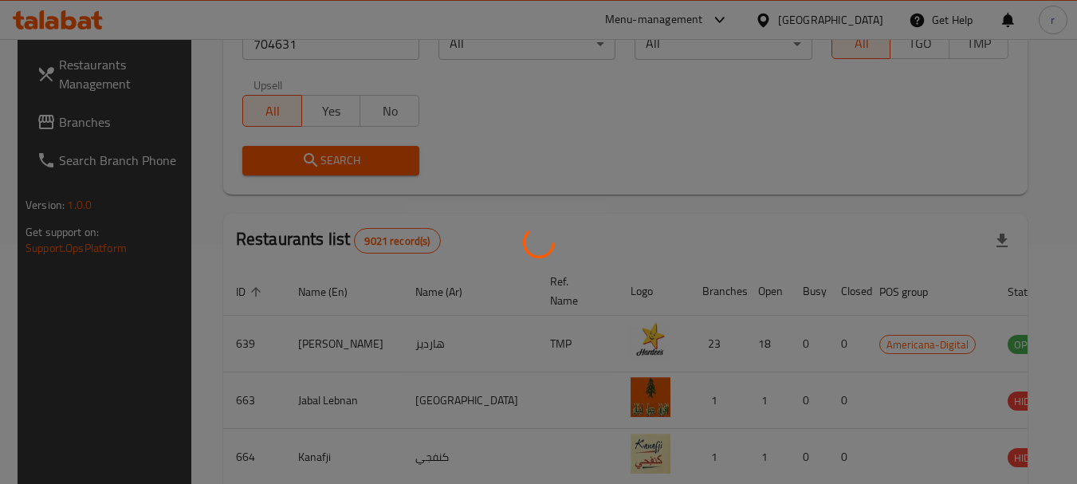
scroll to position [214, 0]
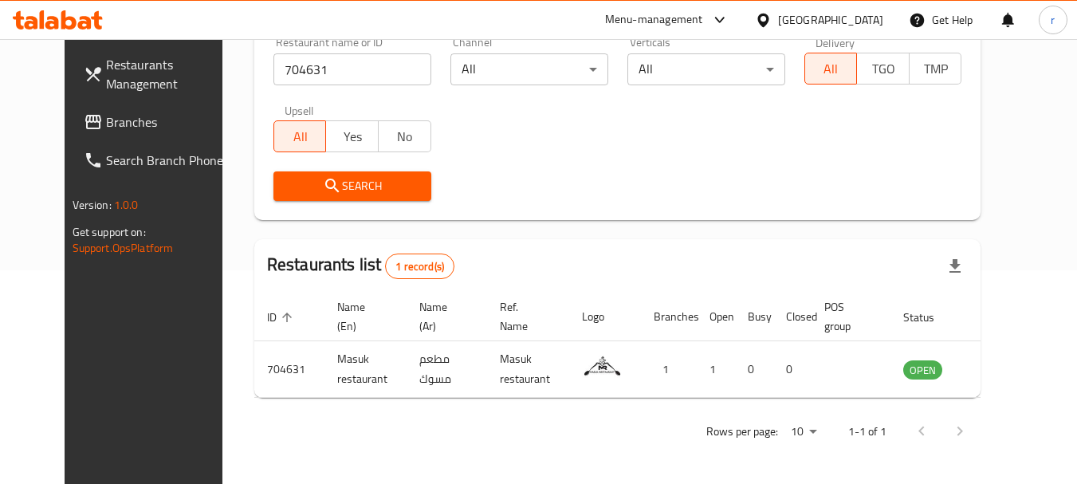
click at [856, 17] on div "[GEOGRAPHIC_DATA]" at bounding box center [830, 20] width 105 height 18
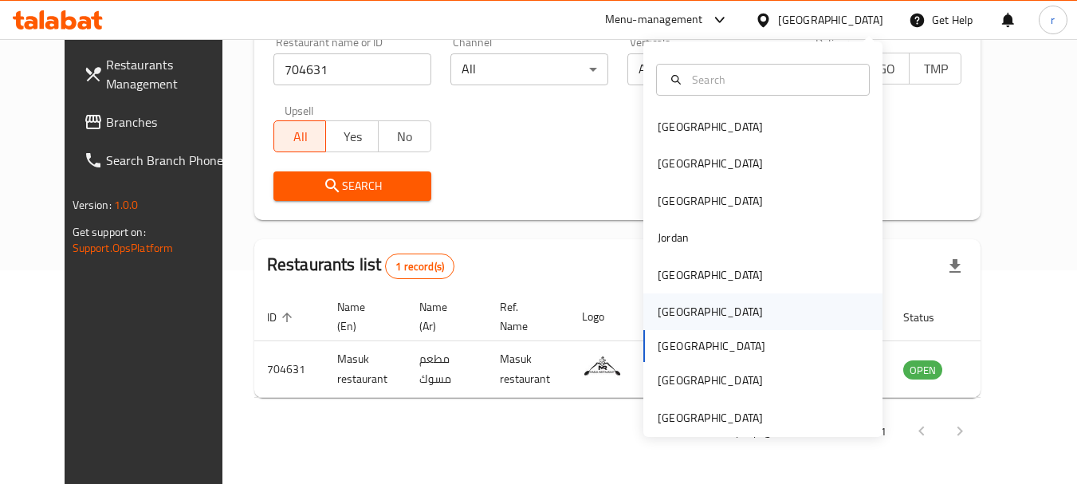
click at [676, 309] on div "[GEOGRAPHIC_DATA]" at bounding box center [710, 311] width 131 height 37
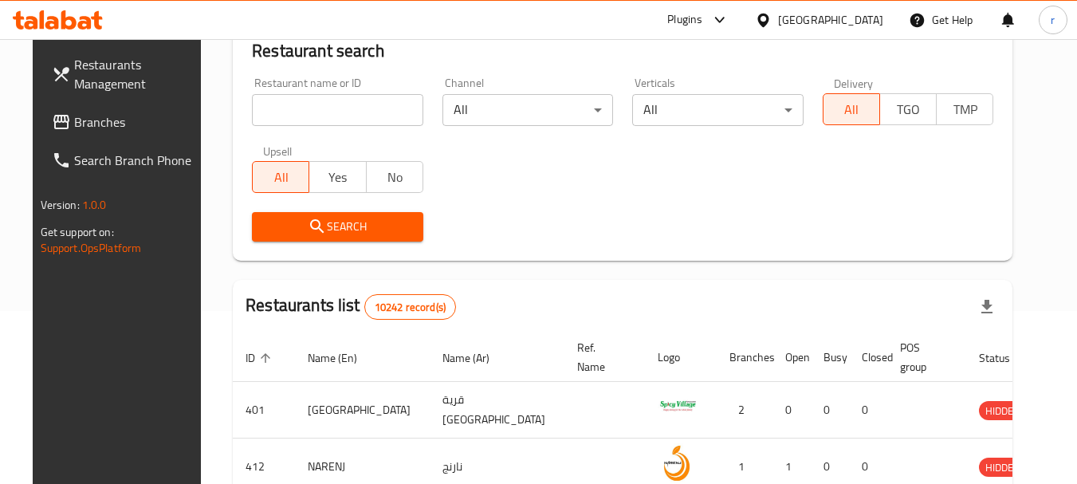
scroll to position [134, 0]
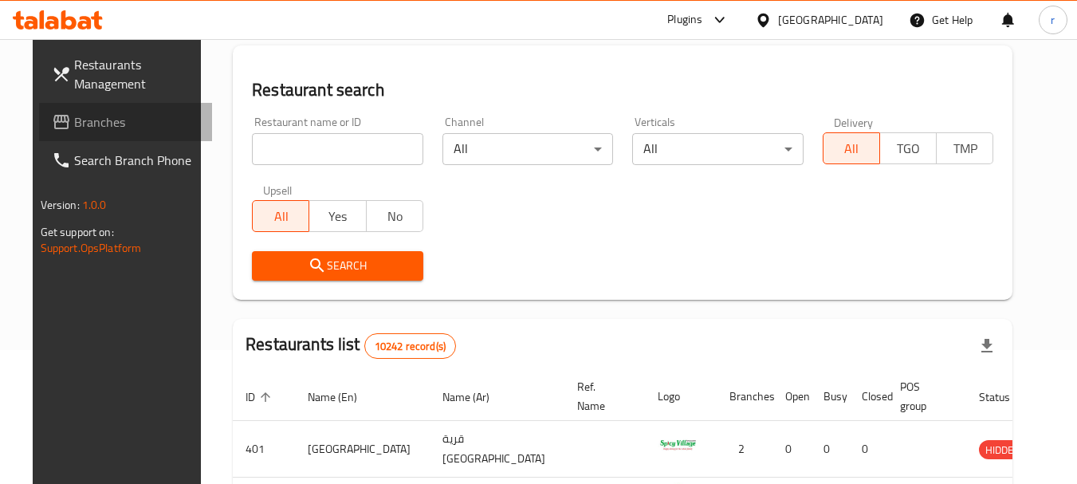
click at [74, 126] on span "Branches" at bounding box center [137, 121] width 126 height 19
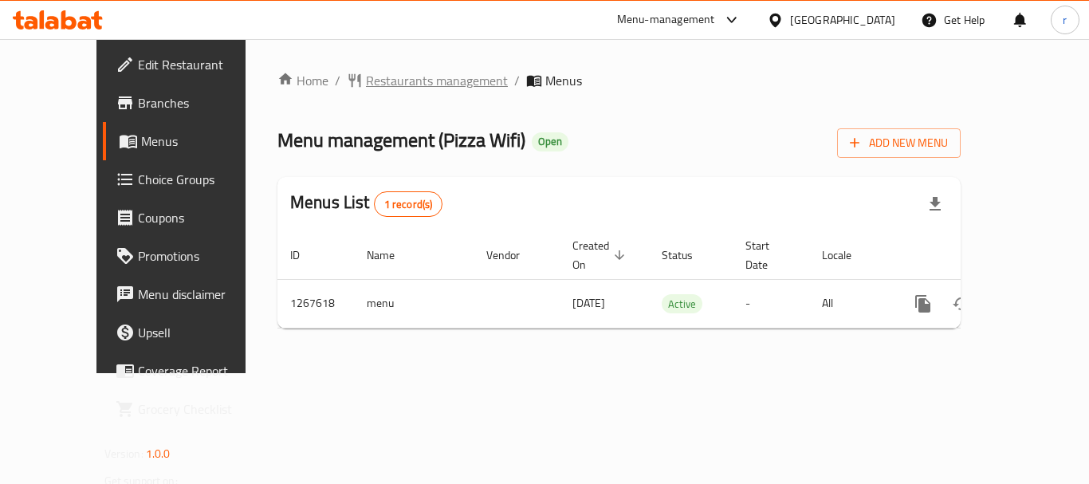
click at [366, 81] on span "Restaurants management" at bounding box center [437, 80] width 142 height 19
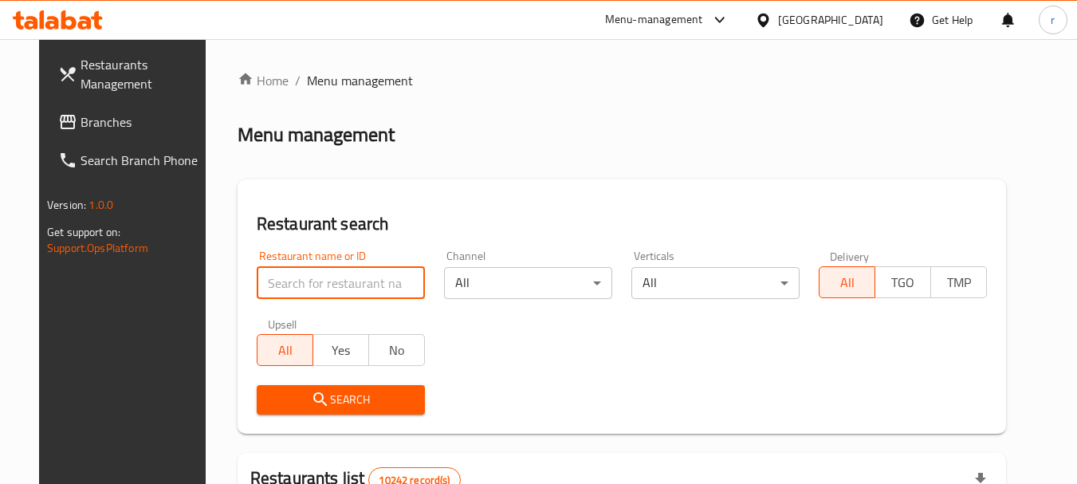
click at [315, 285] on input "search" at bounding box center [341, 283] width 168 height 32
paste input "687725"
type input "687725"
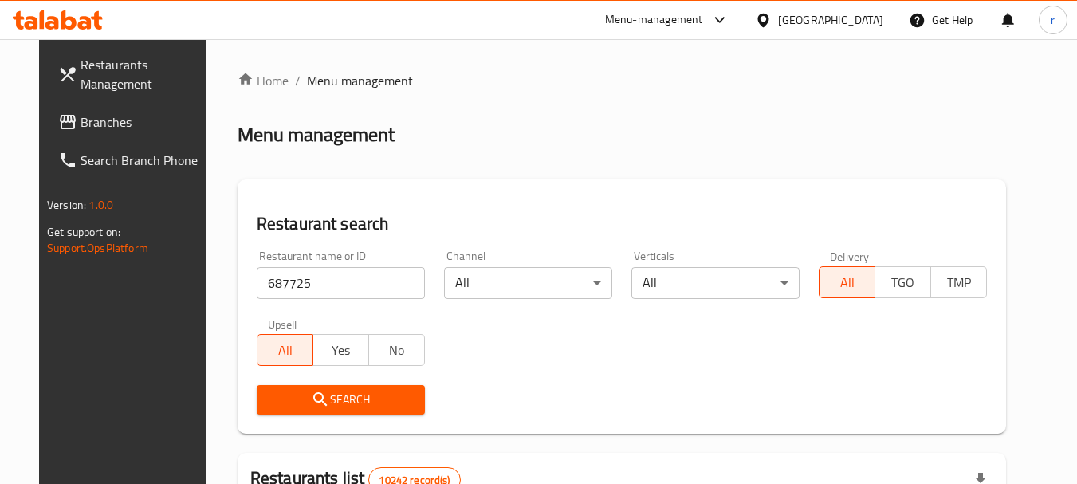
click at [314, 388] on button "Search" at bounding box center [341, 399] width 168 height 29
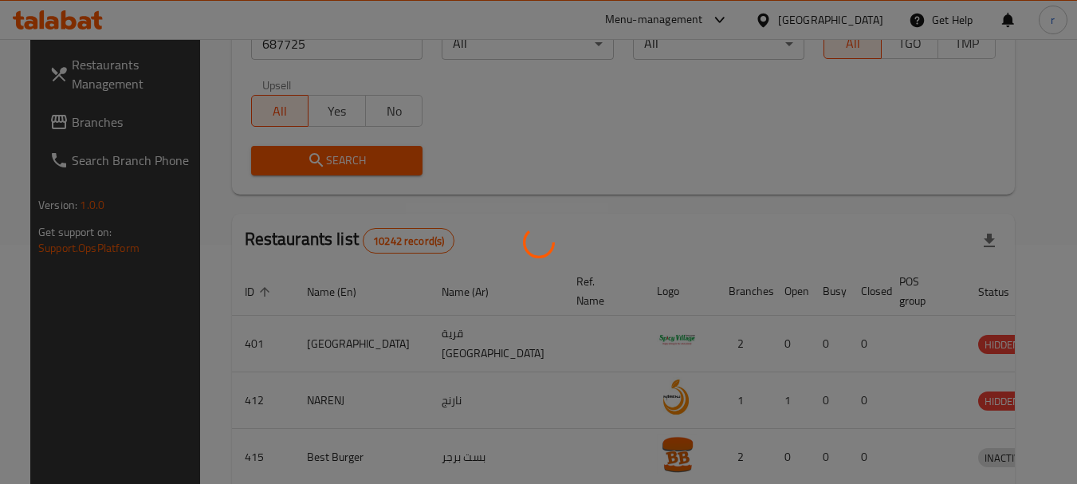
scroll to position [227, 0]
